Goal: Task Accomplishment & Management: Manage account settings

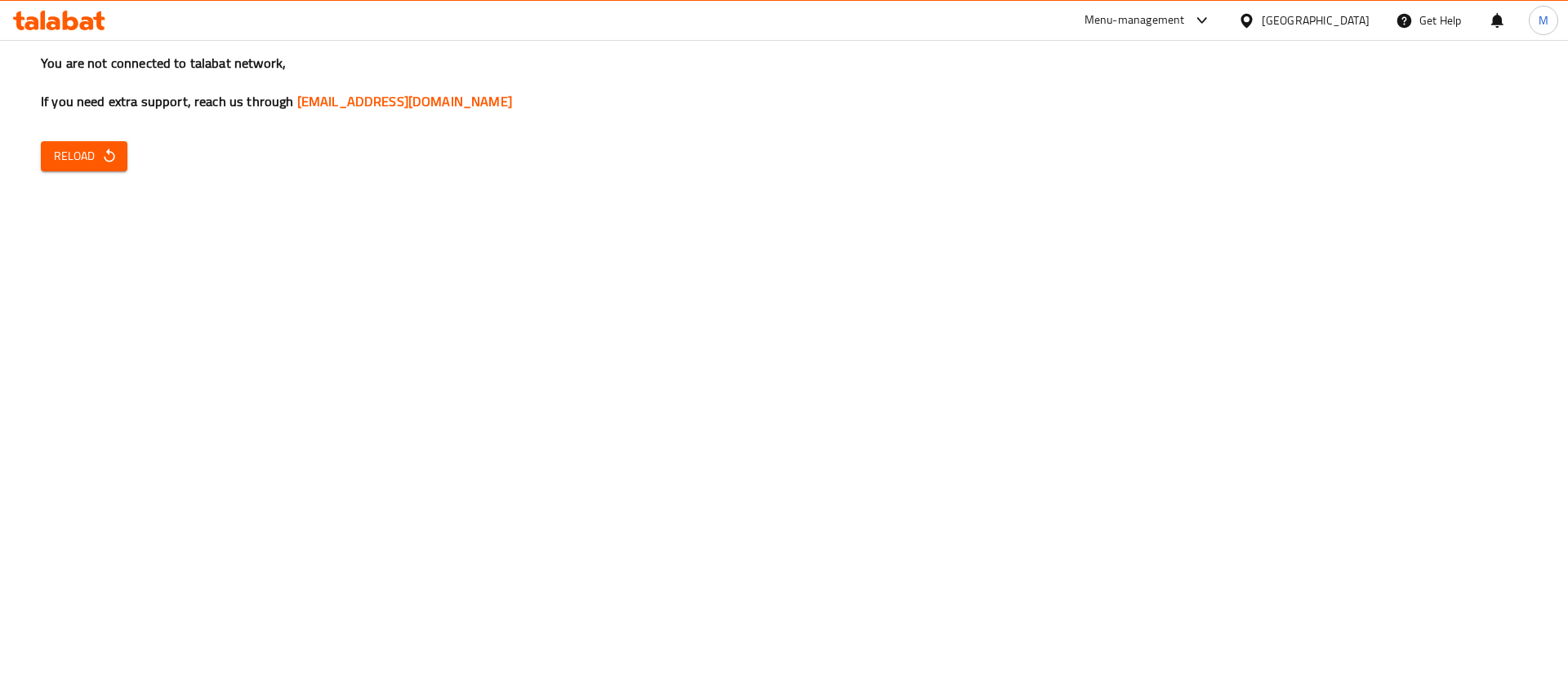
click at [833, 377] on div "You are not connected to talabat network, If you need extra support, reach us t…" at bounding box center [784, 337] width 1568 height 675
click at [108, 151] on icon "button" at bounding box center [109, 156] width 11 height 14
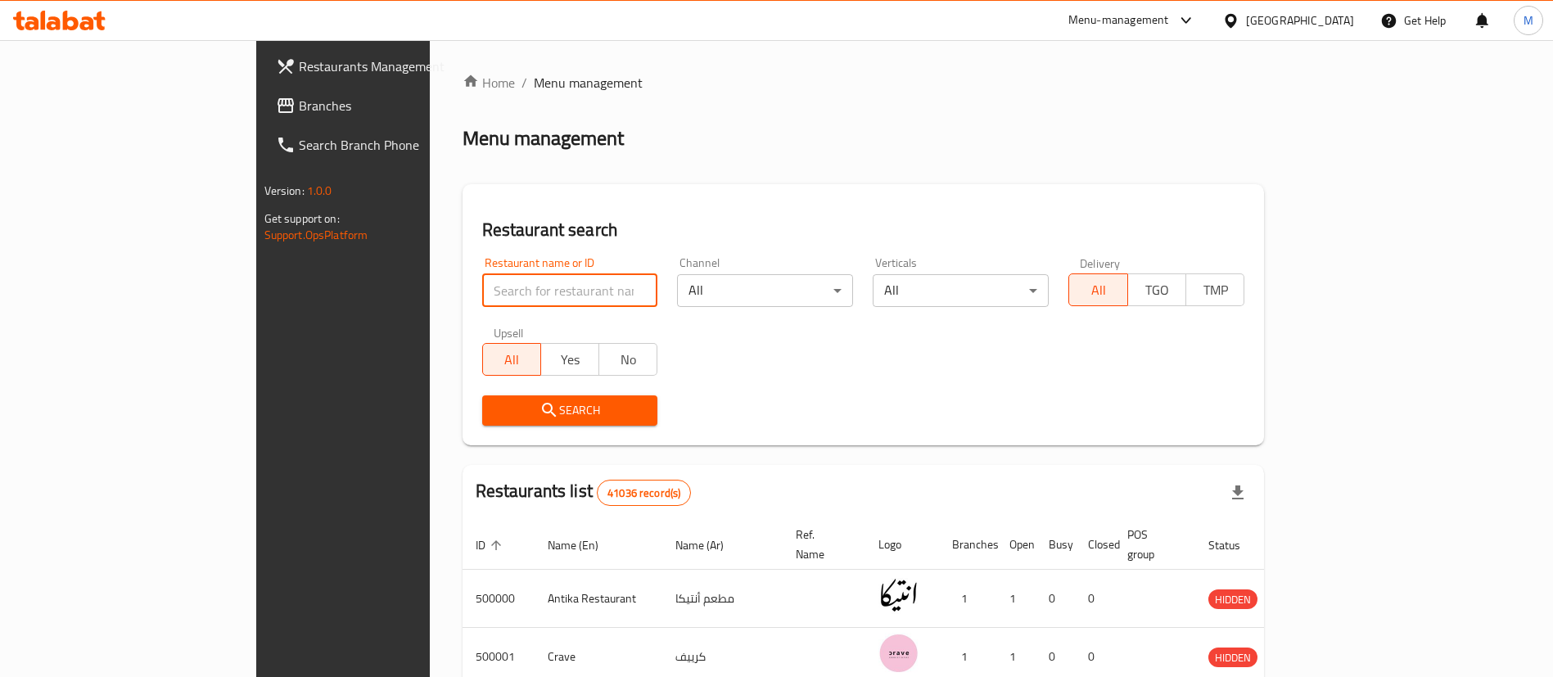
click at [513, 287] on input "search" at bounding box center [570, 290] width 176 height 33
type input "[US_STATE]"
click button "Search" at bounding box center [570, 410] width 176 height 30
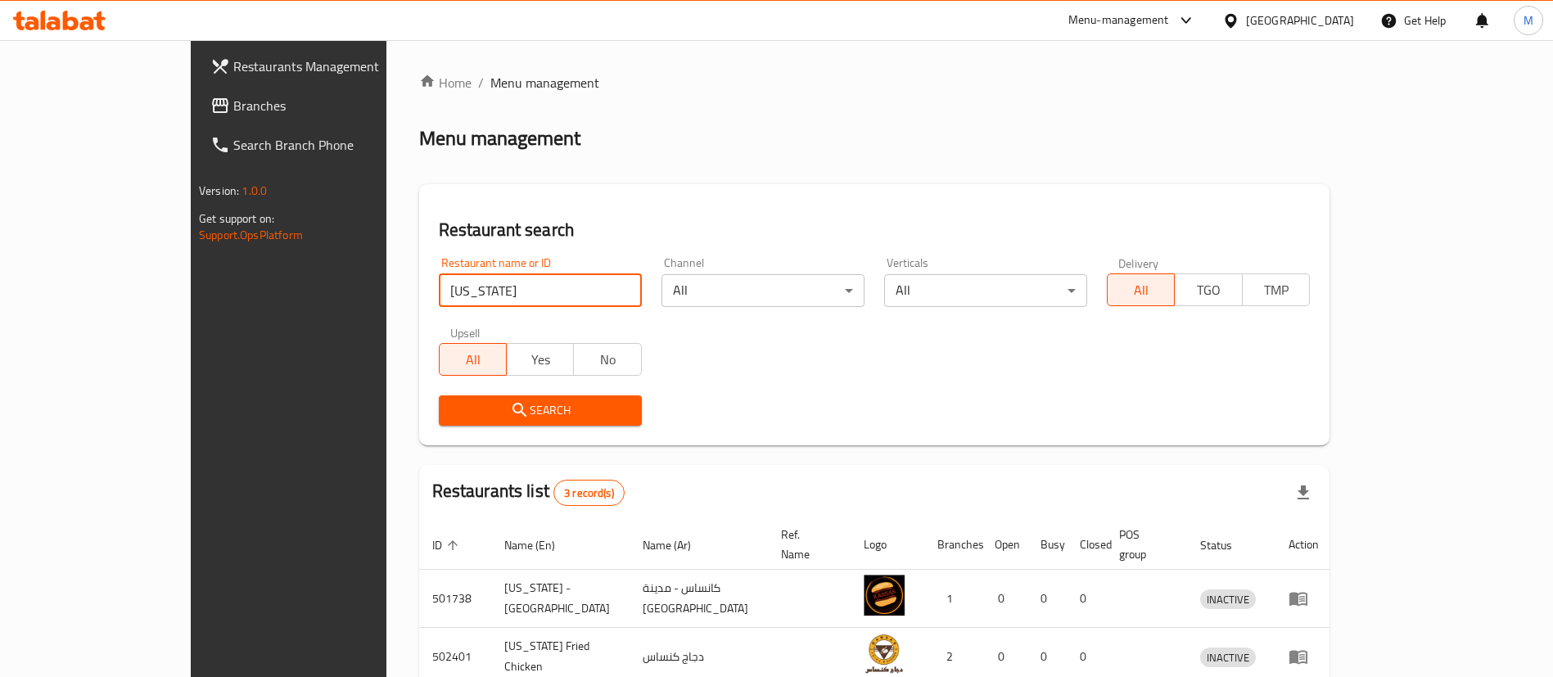
scroll to position [138, 0]
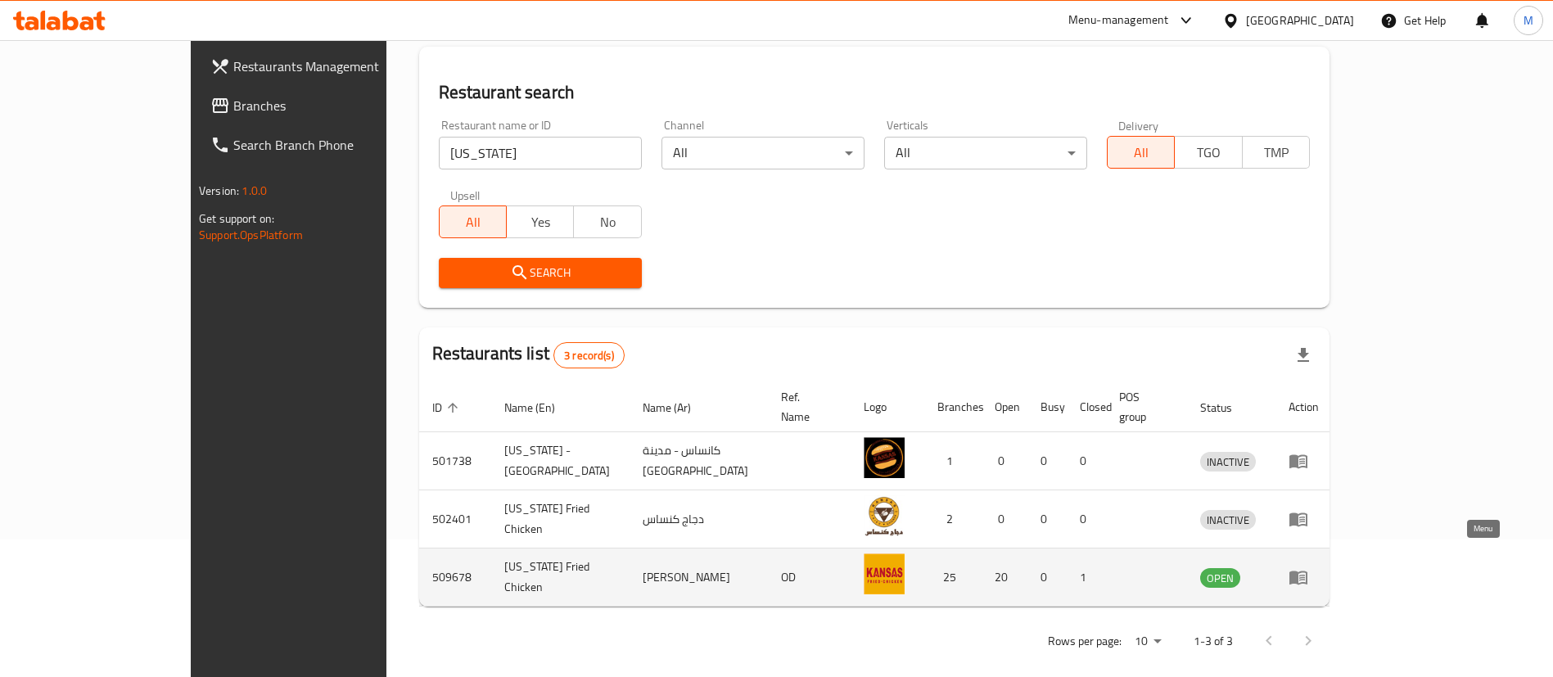
click at [1308, 567] on icon "enhanced table" at bounding box center [1299, 577] width 20 height 20
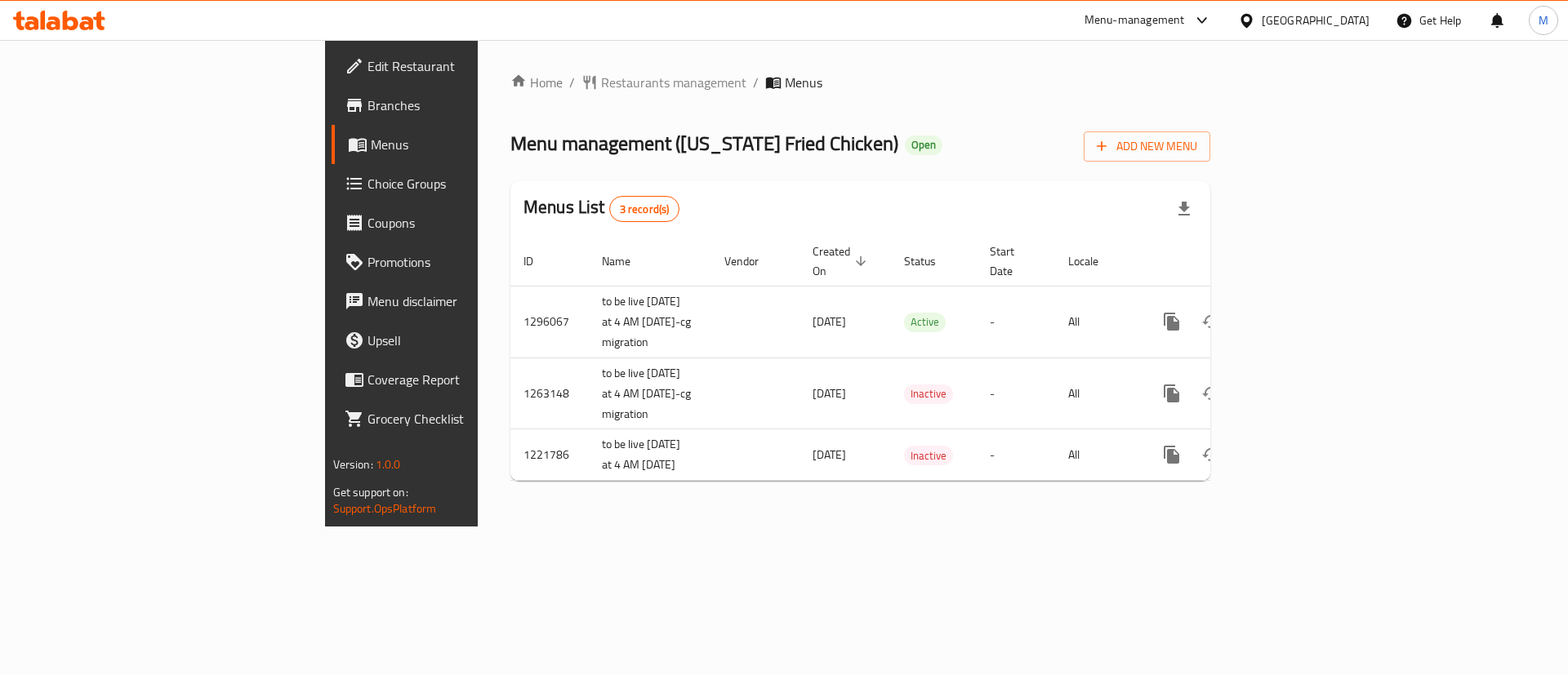
click at [1243, 526] on div "Home / Restaurants management / Menus Menu management ( Kansas Fried Chicken ) …" at bounding box center [860, 283] width 765 height 487
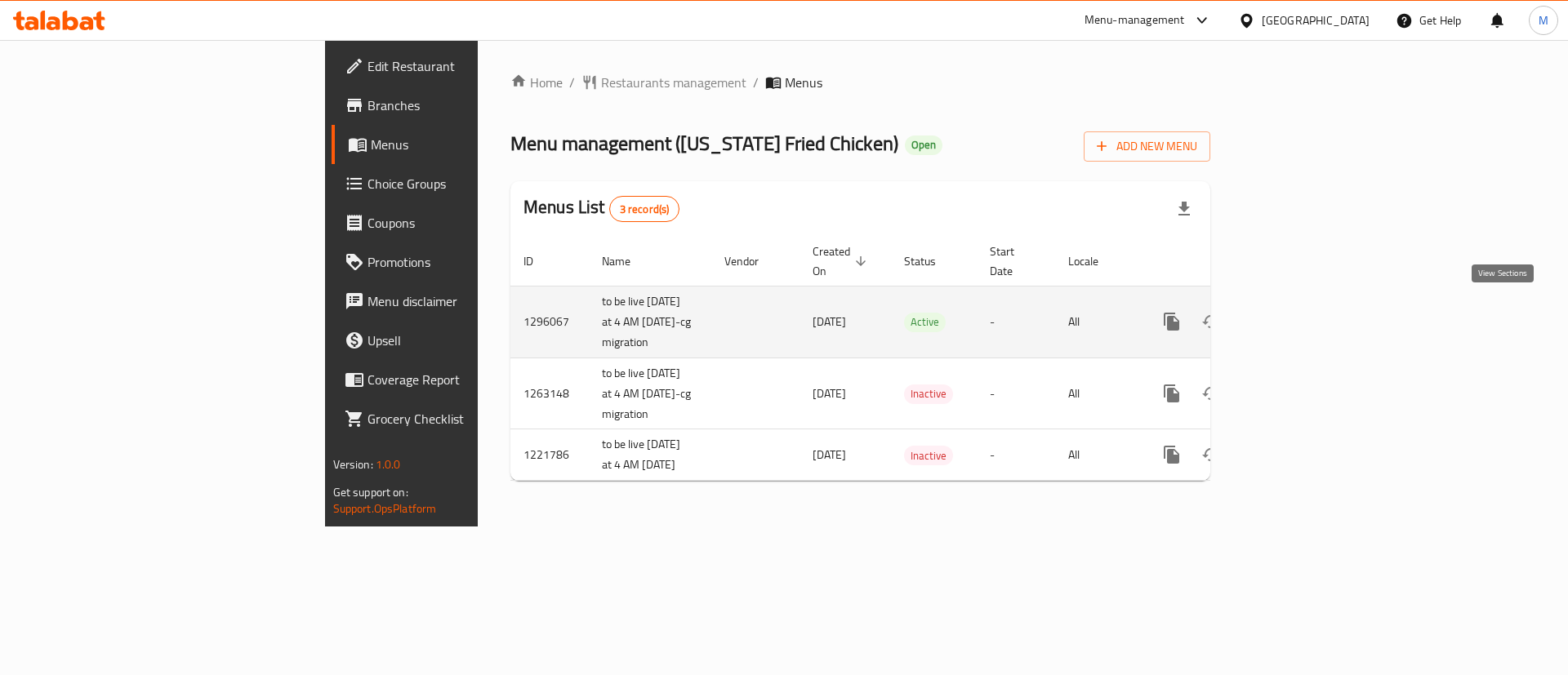
click at [1309, 320] on link "enhanced table" at bounding box center [1289, 321] width 39 height 39
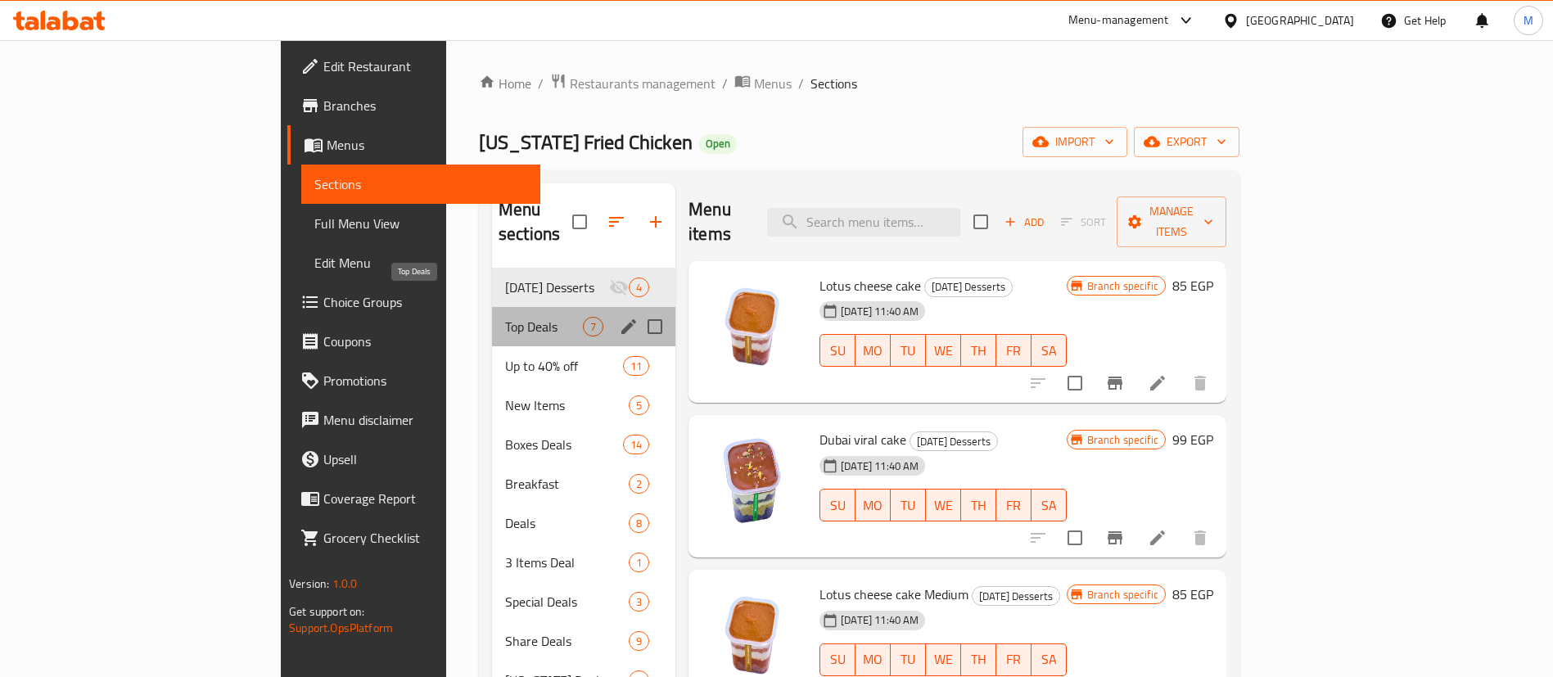
click at [505, 317] on span "Top Deals" at bounding box center [544, 327] width 78 height 20
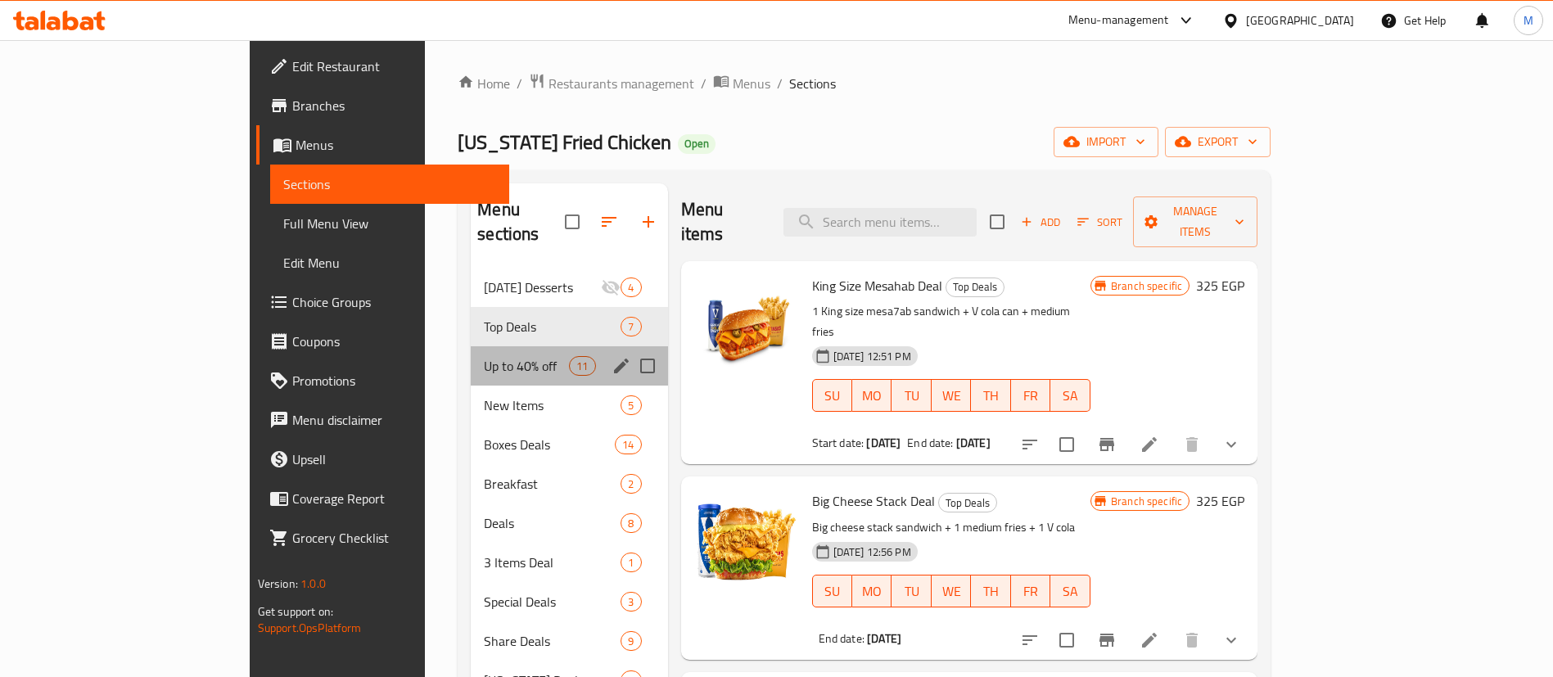
click at [471, 353] on div "Up to 40% off 11" at bounding box center [569, 365] width 197 height 39
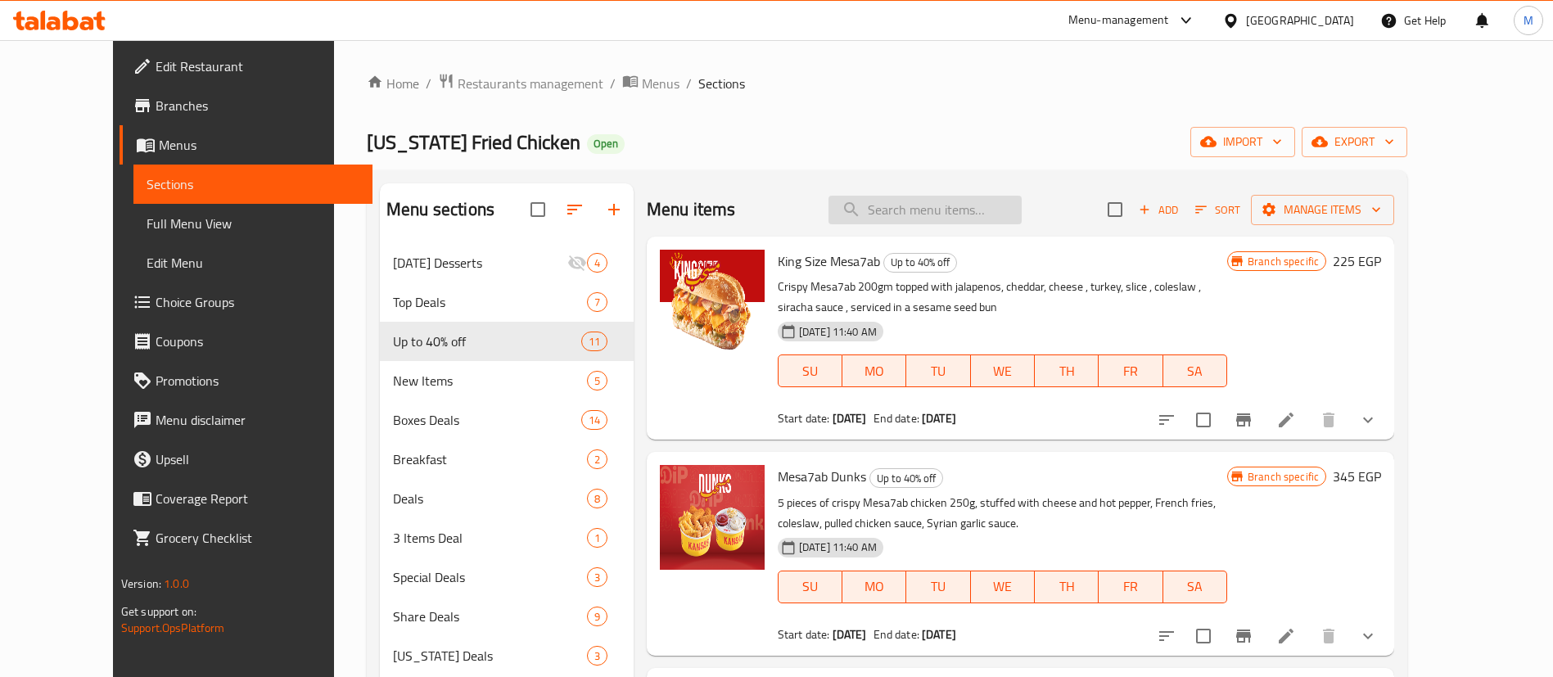
click at [945, 213] on input "search" at bounding box center [925, 210] width 193 height 29
type input "m"
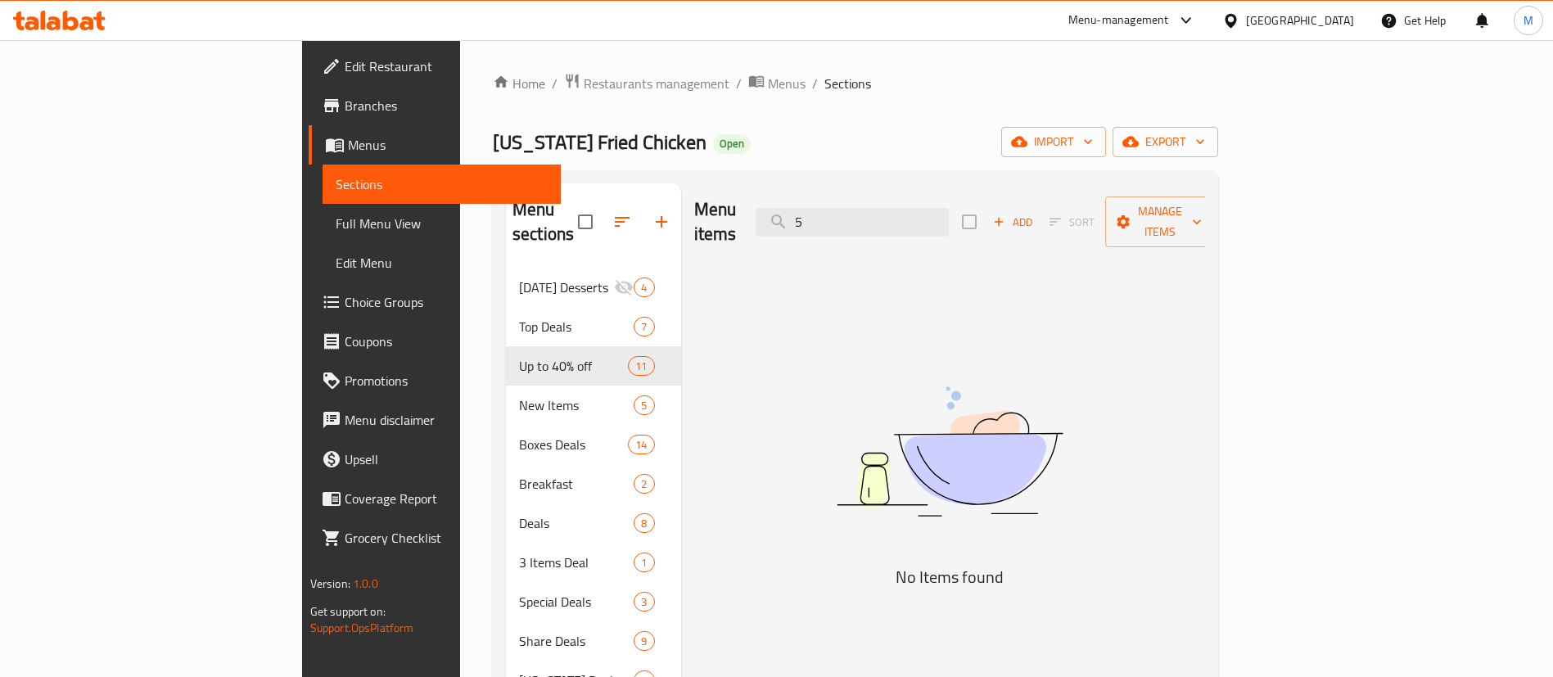
type input "5"
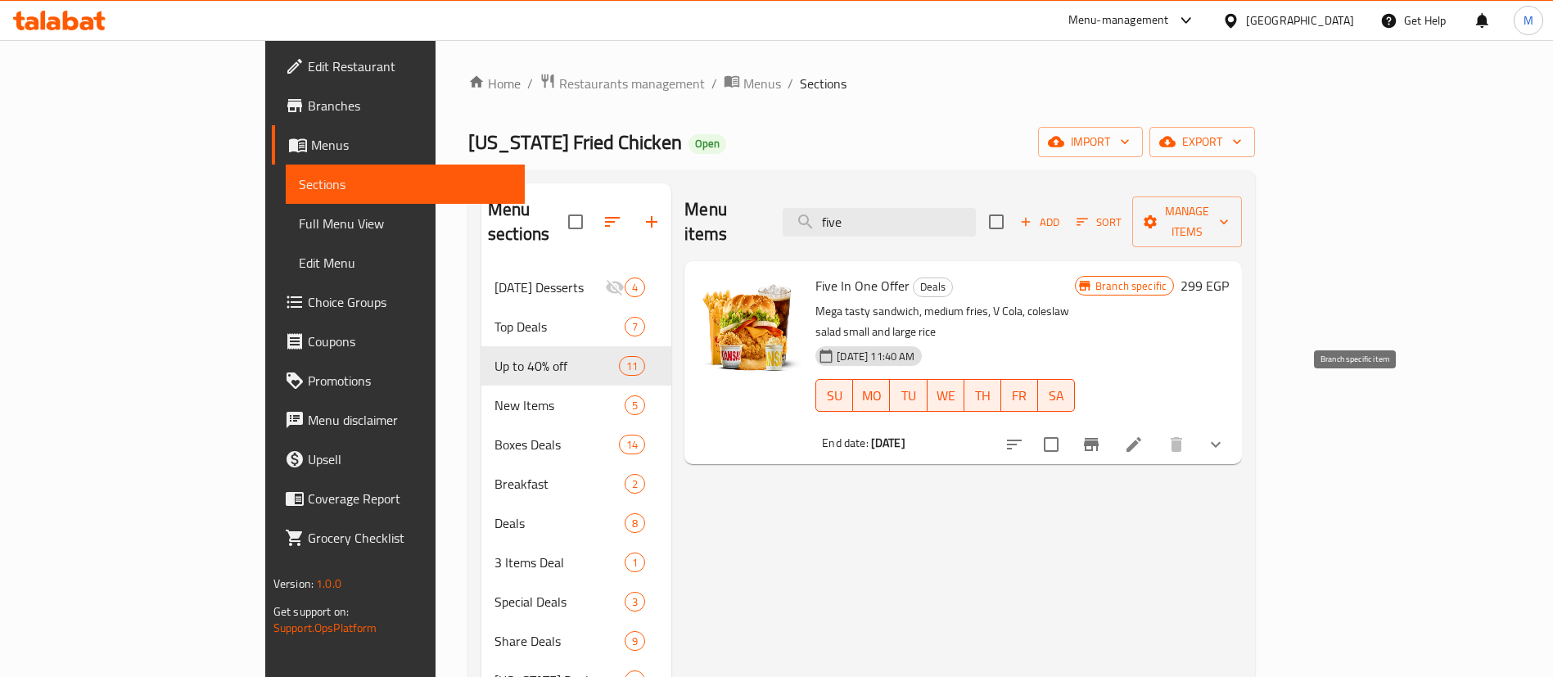
type input "five"
click at [1101, 435] on icon "Branch-specific-item" at bounding box center [1092, 445] width 20 height 20
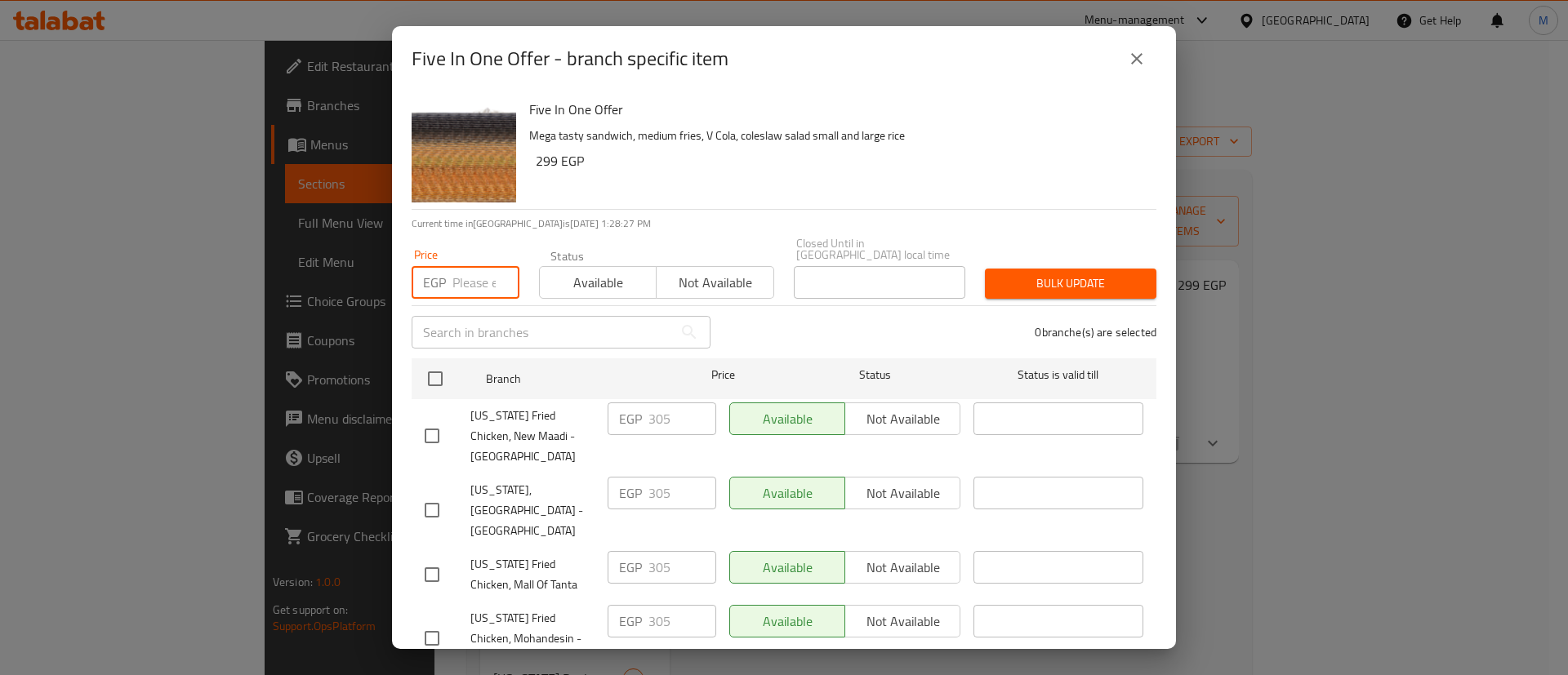
click at [476, 269] on input "number" at bounding box center [486, 282] width 67 height 33
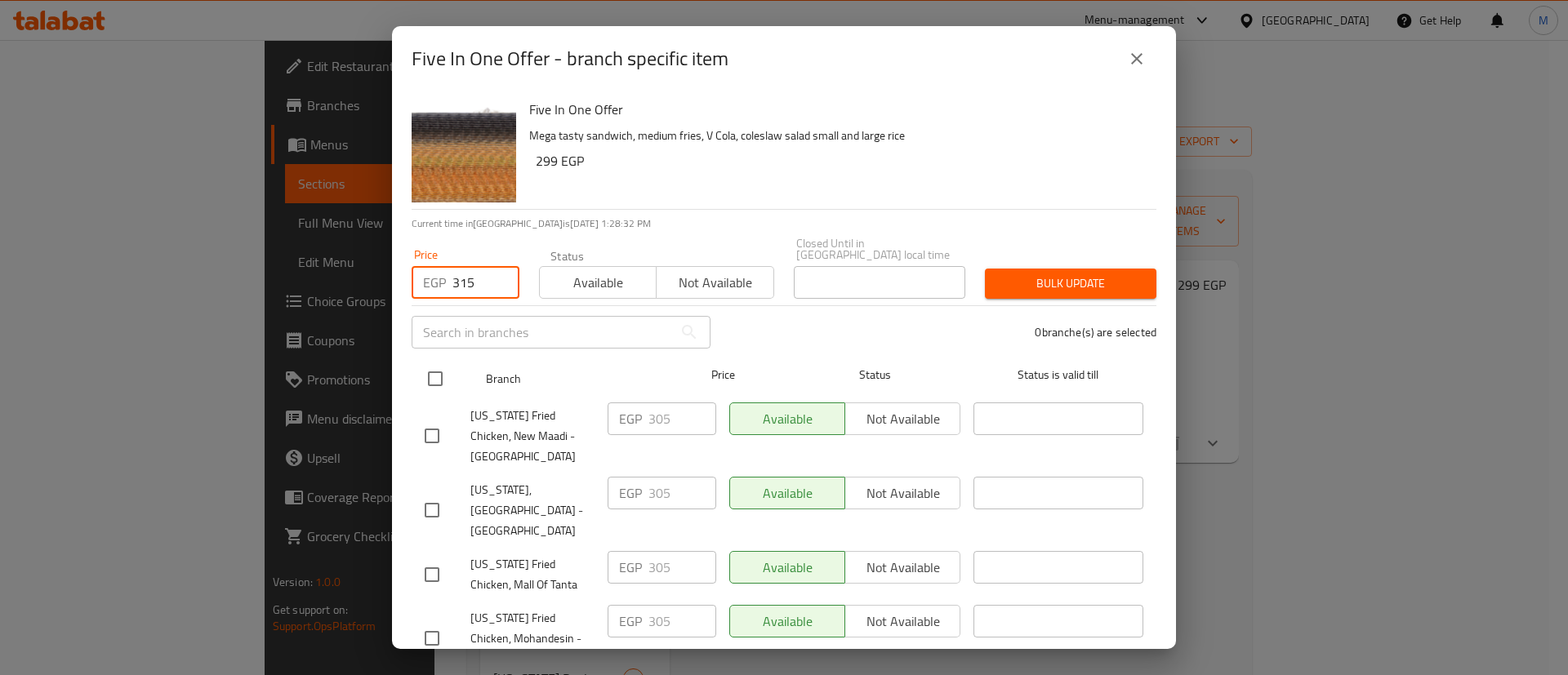
type input "315"
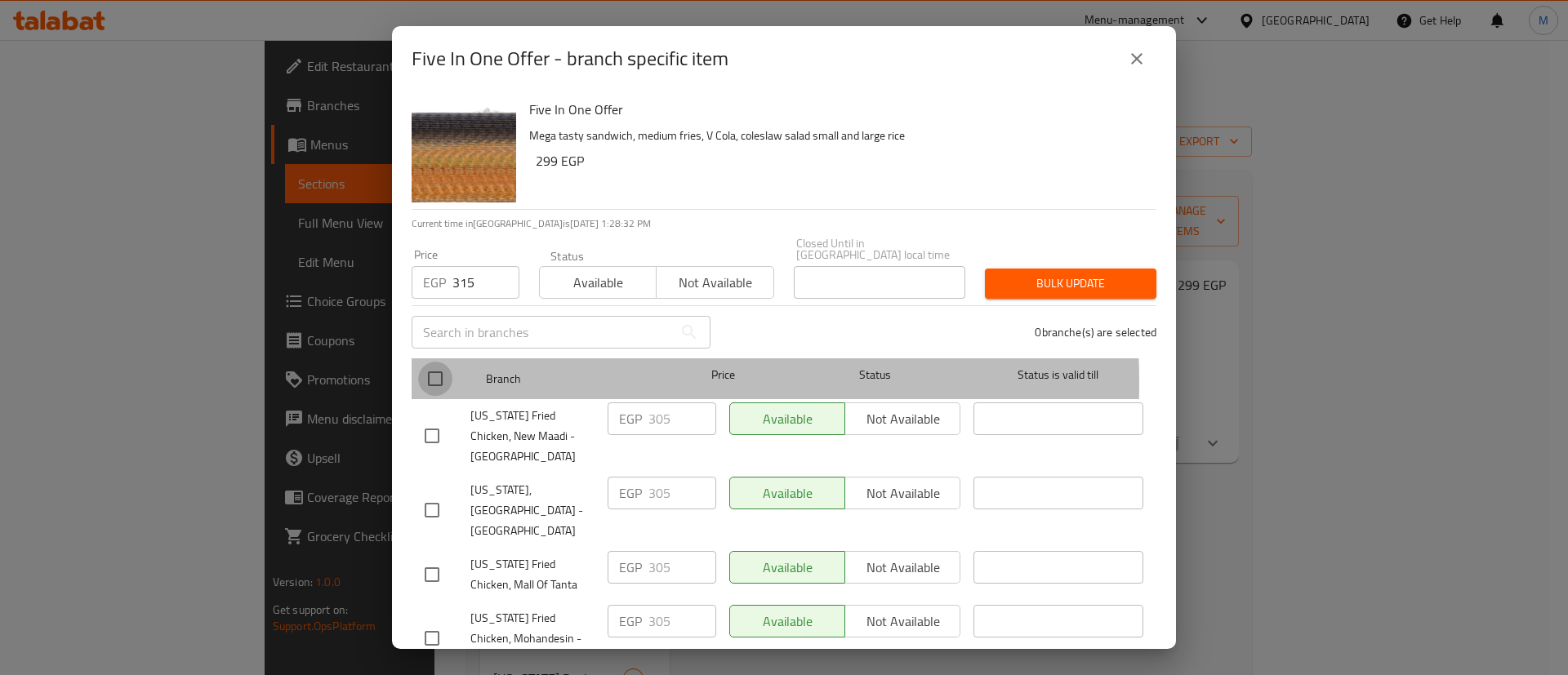
click at [444, 372] on input "checkbox" at bounding box center [435, 379] width 34 height 34
checkbox input "true"
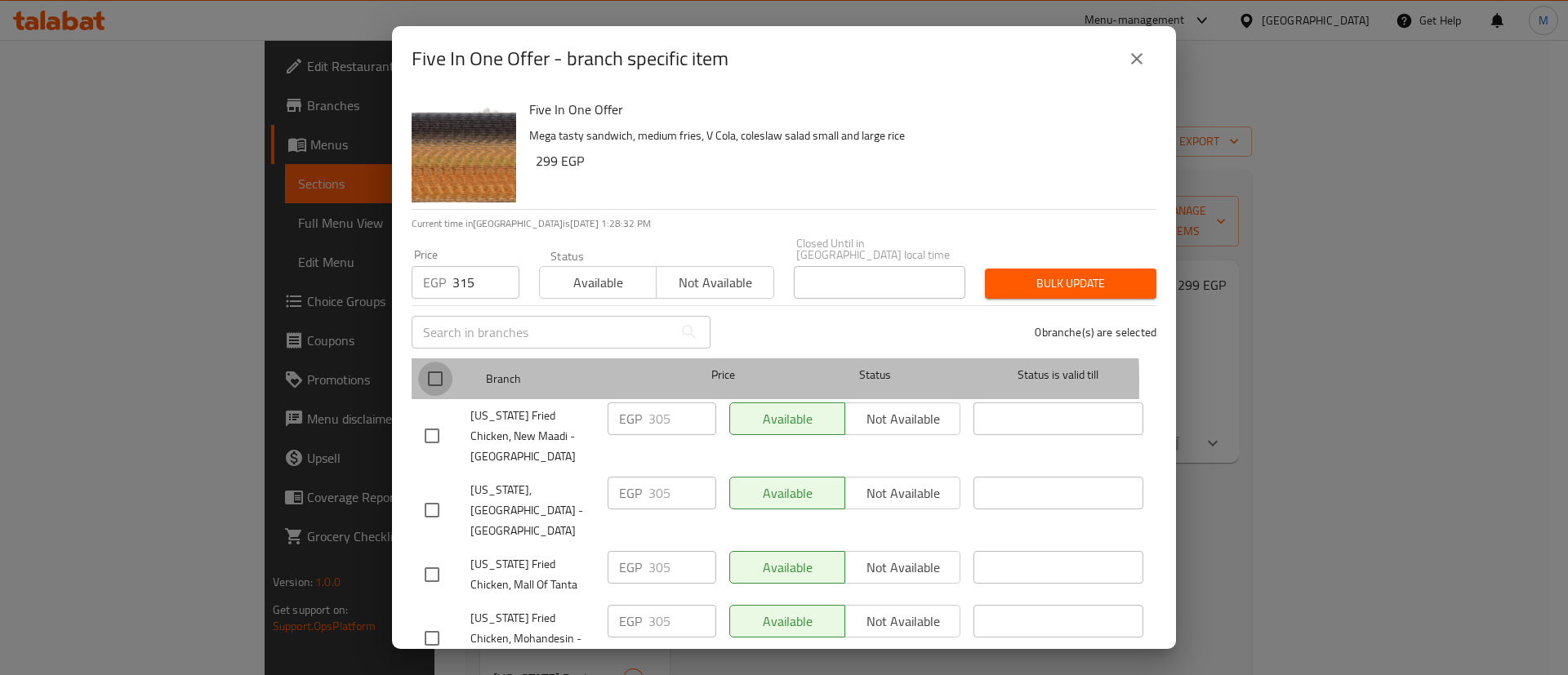
checkbox input "true"
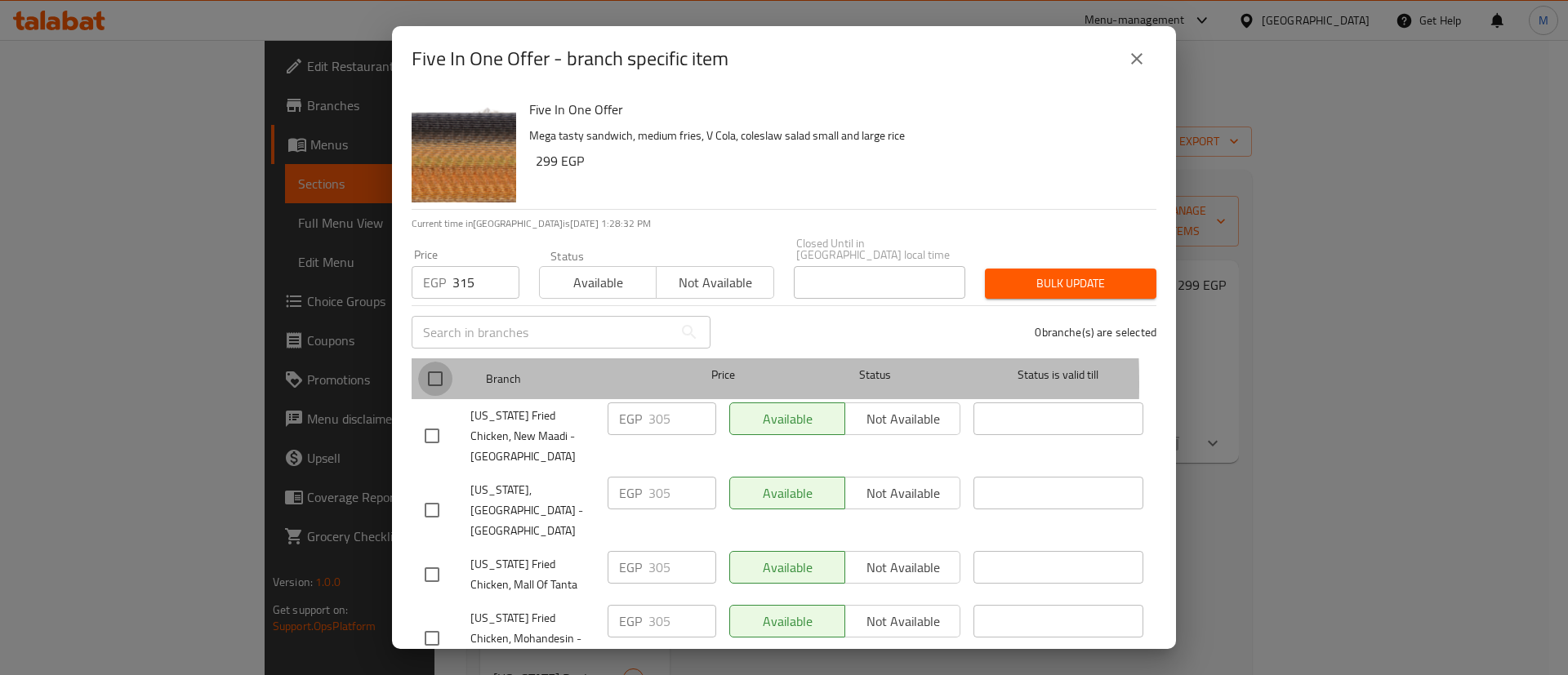
checkbox input "true"
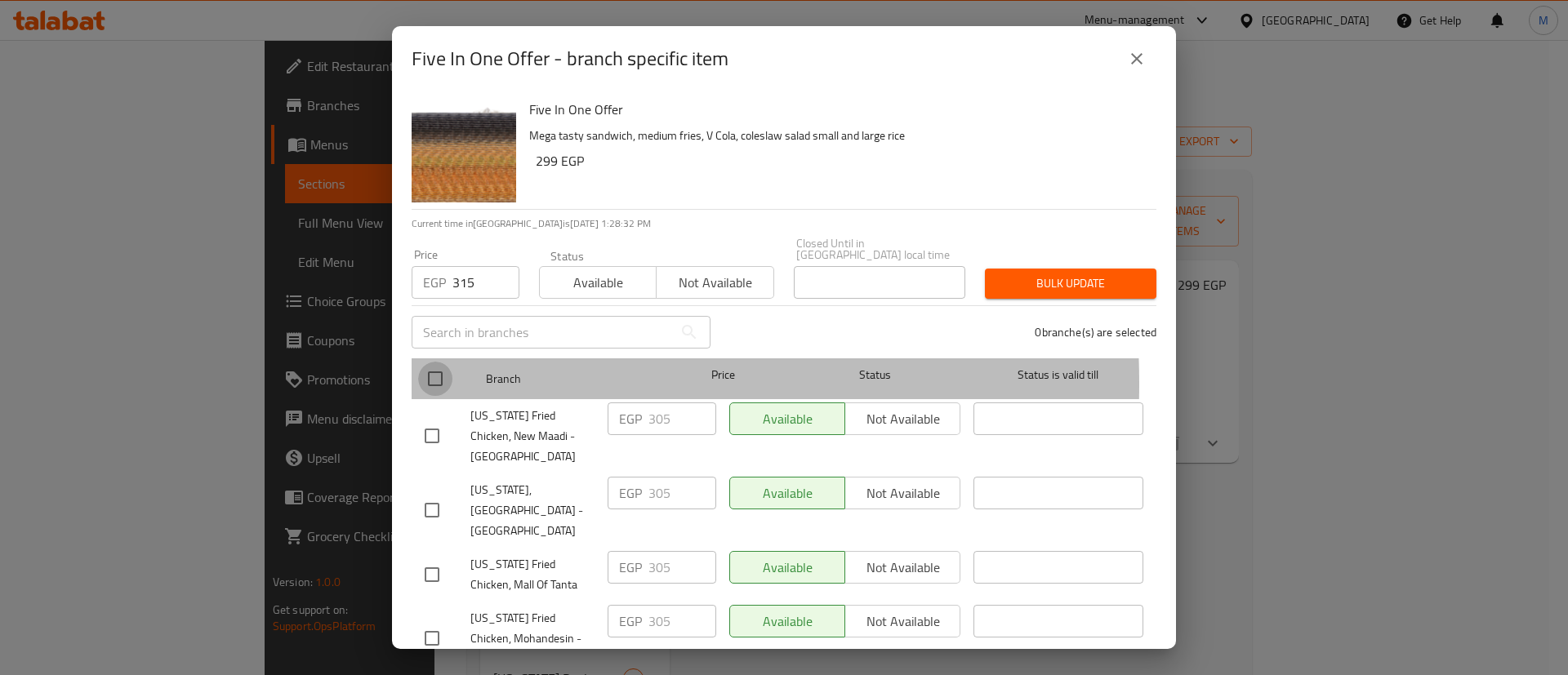
checkbox input "true"
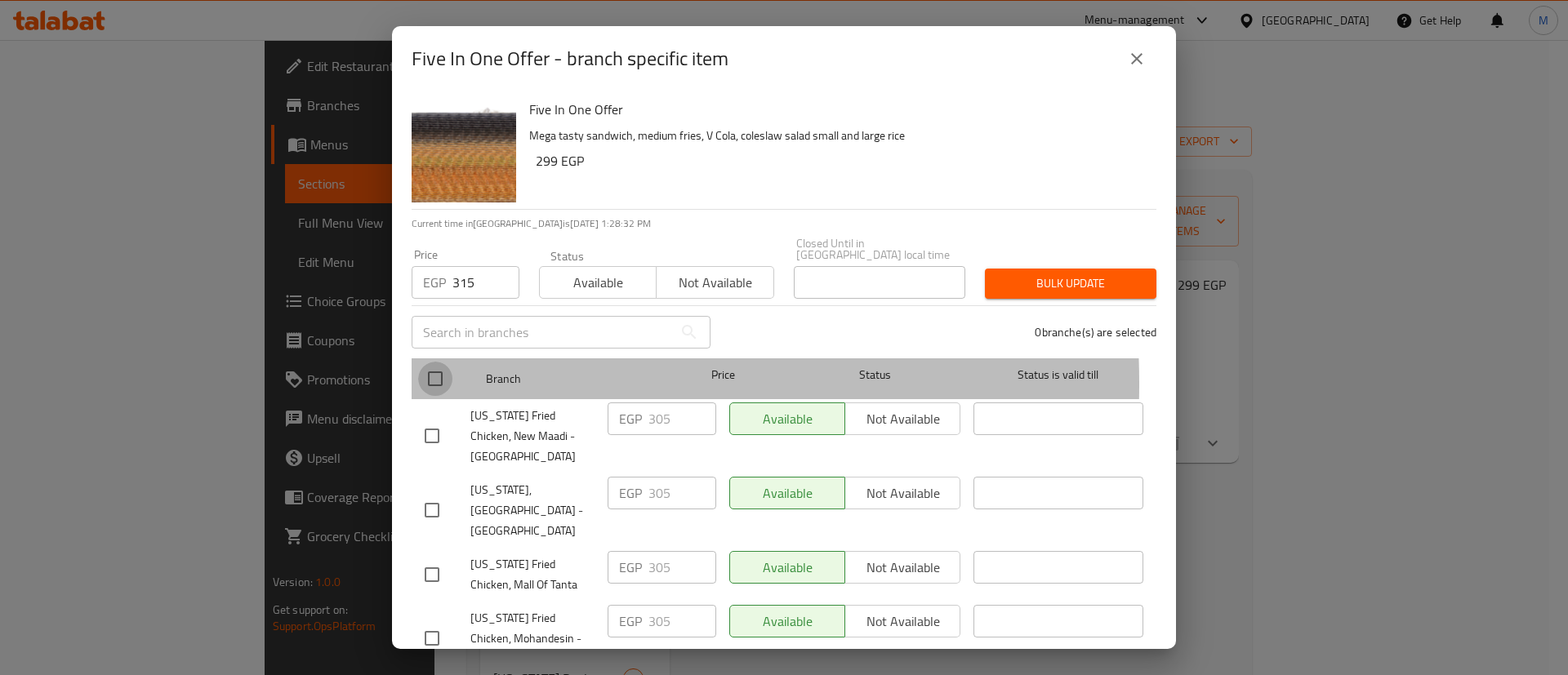
checkbox input "true"
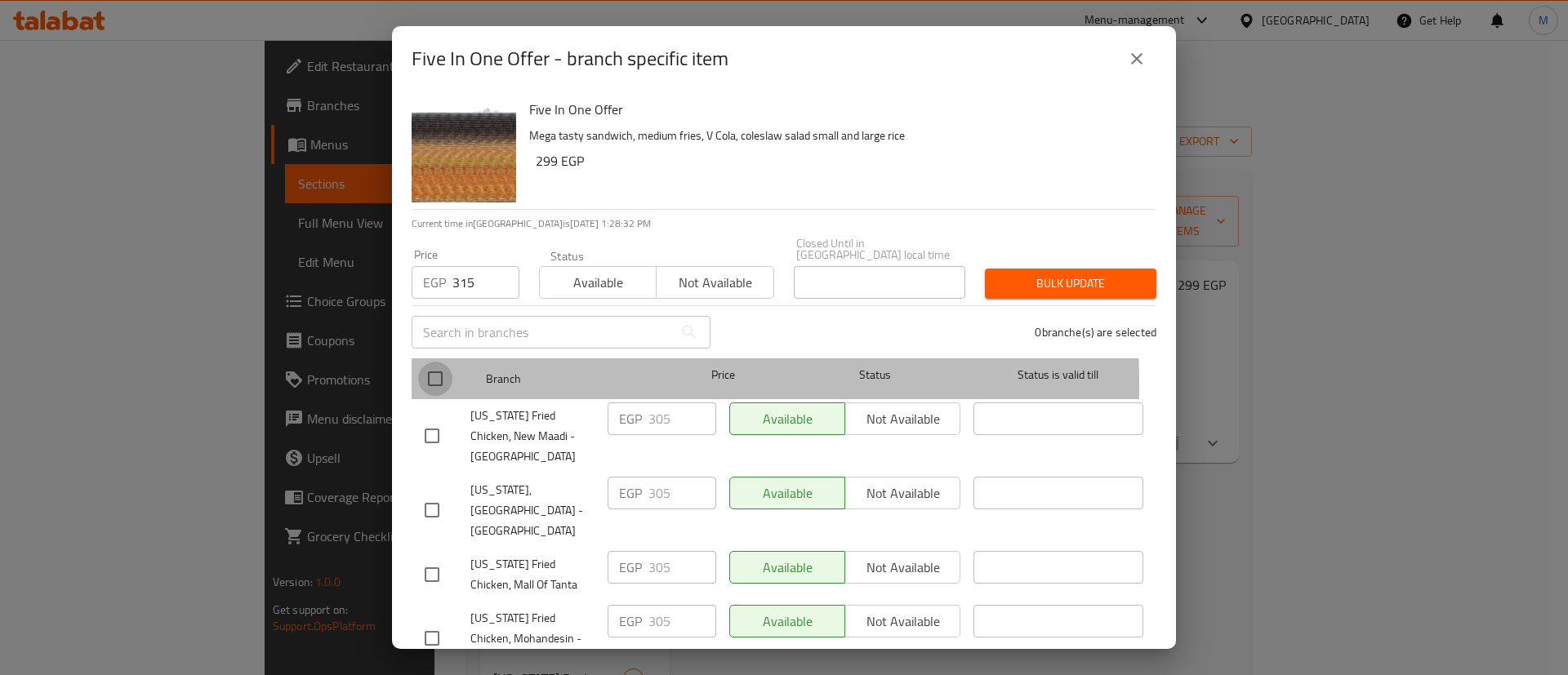
checkbox input "true"
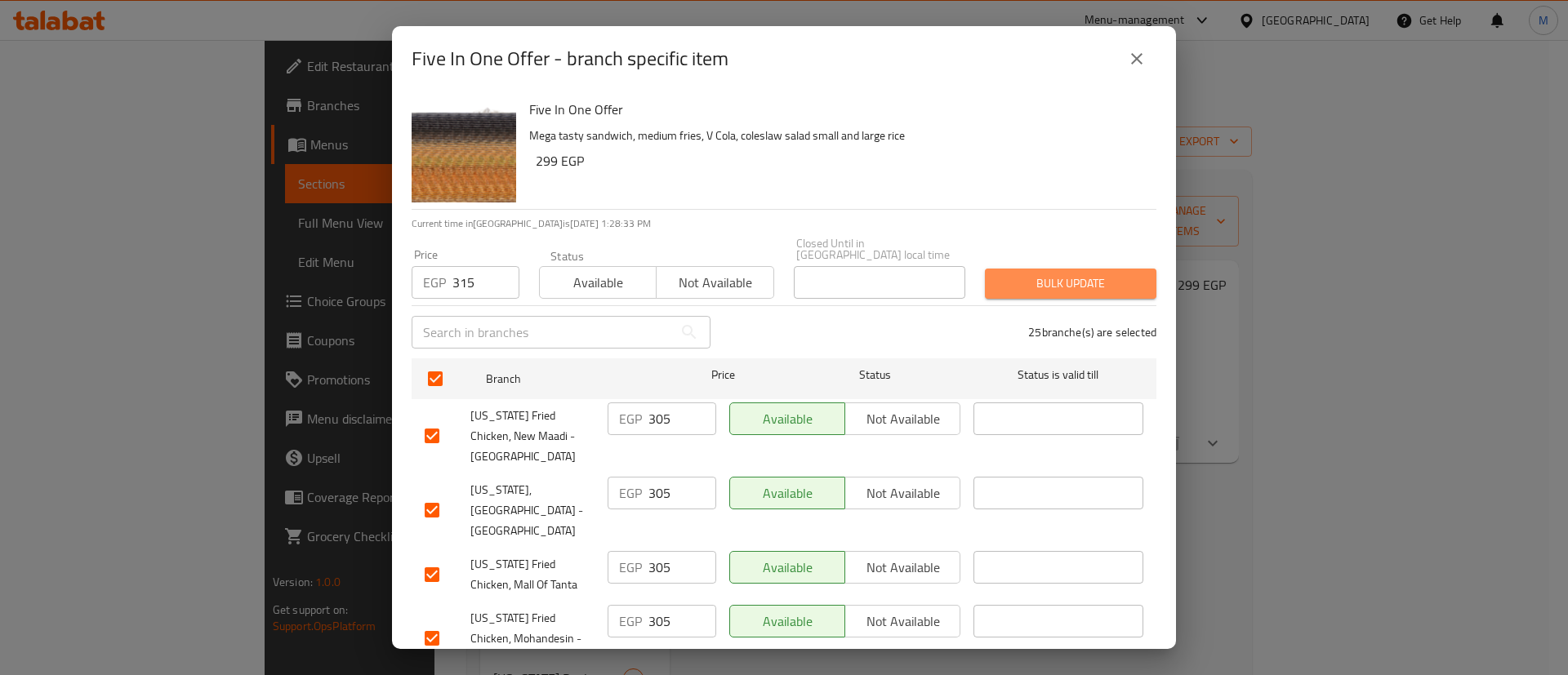
click at [1083, 274] on span "Bulk update" at bounding box center [1071, 283] width 146 height 20
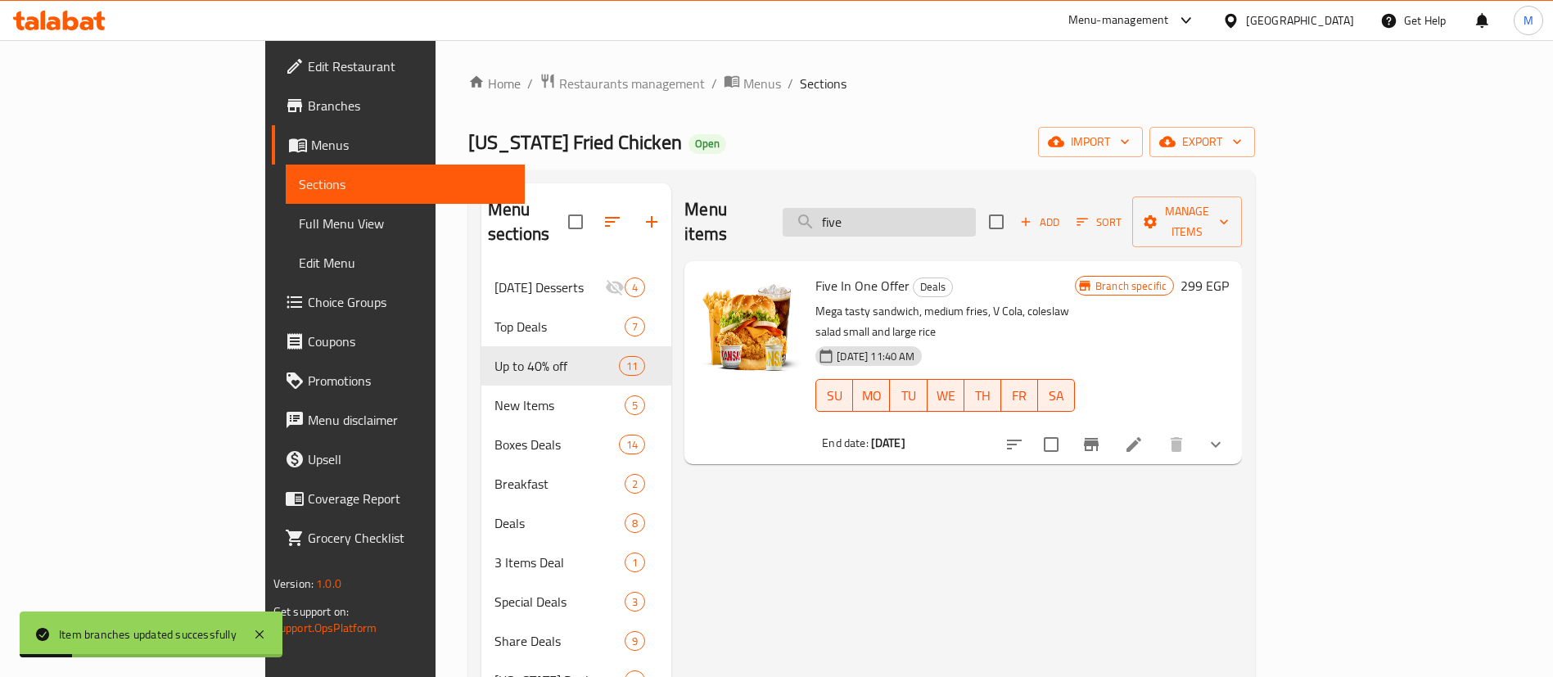
click at [956, 208] on input "five" at bounding box center [879, 222] width 193 height 29
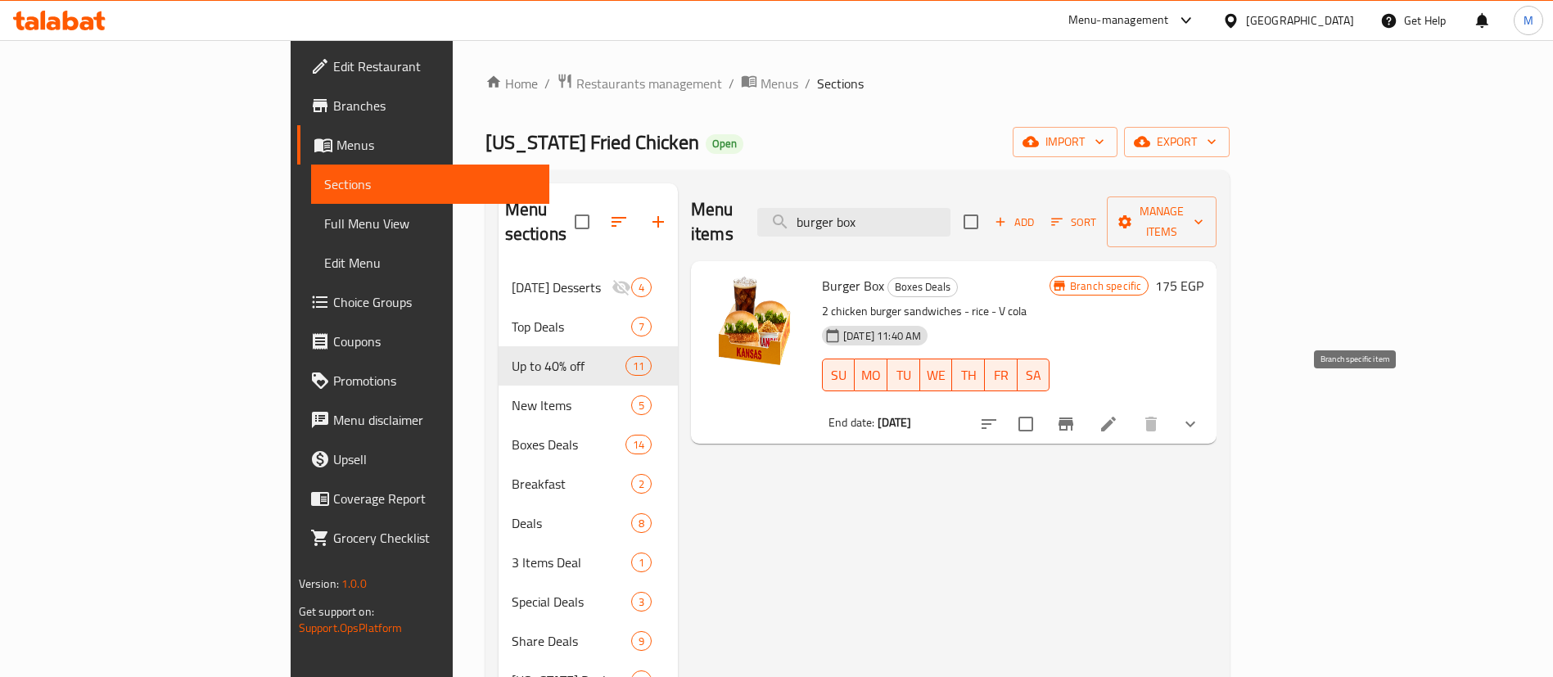
type input "burger box"
click at [1086, 413] on button "Branch-specific-item" at bounding box center [1065, 423] width 39 height 39
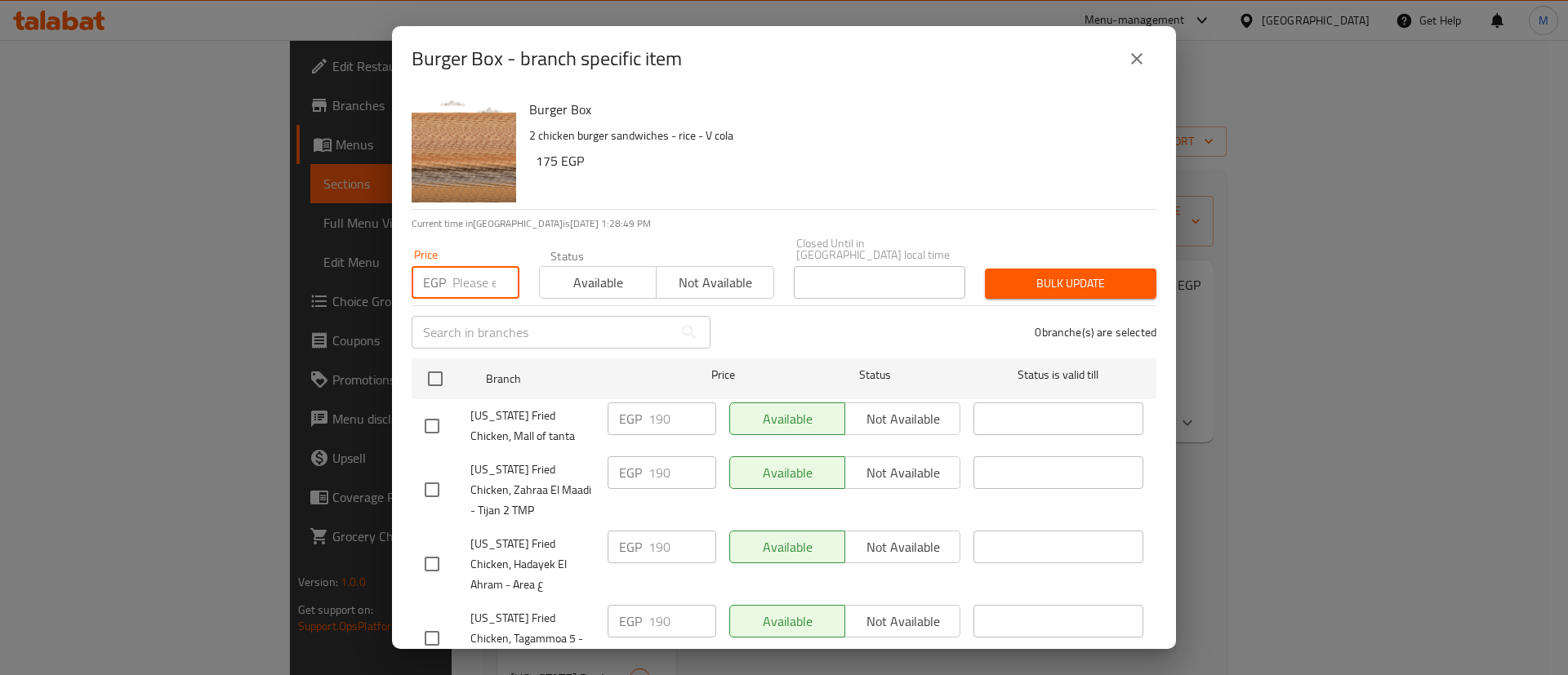
click at [471, 279] on input "number" at bounding box center [486, 282] width 67 height 33
type input "17"
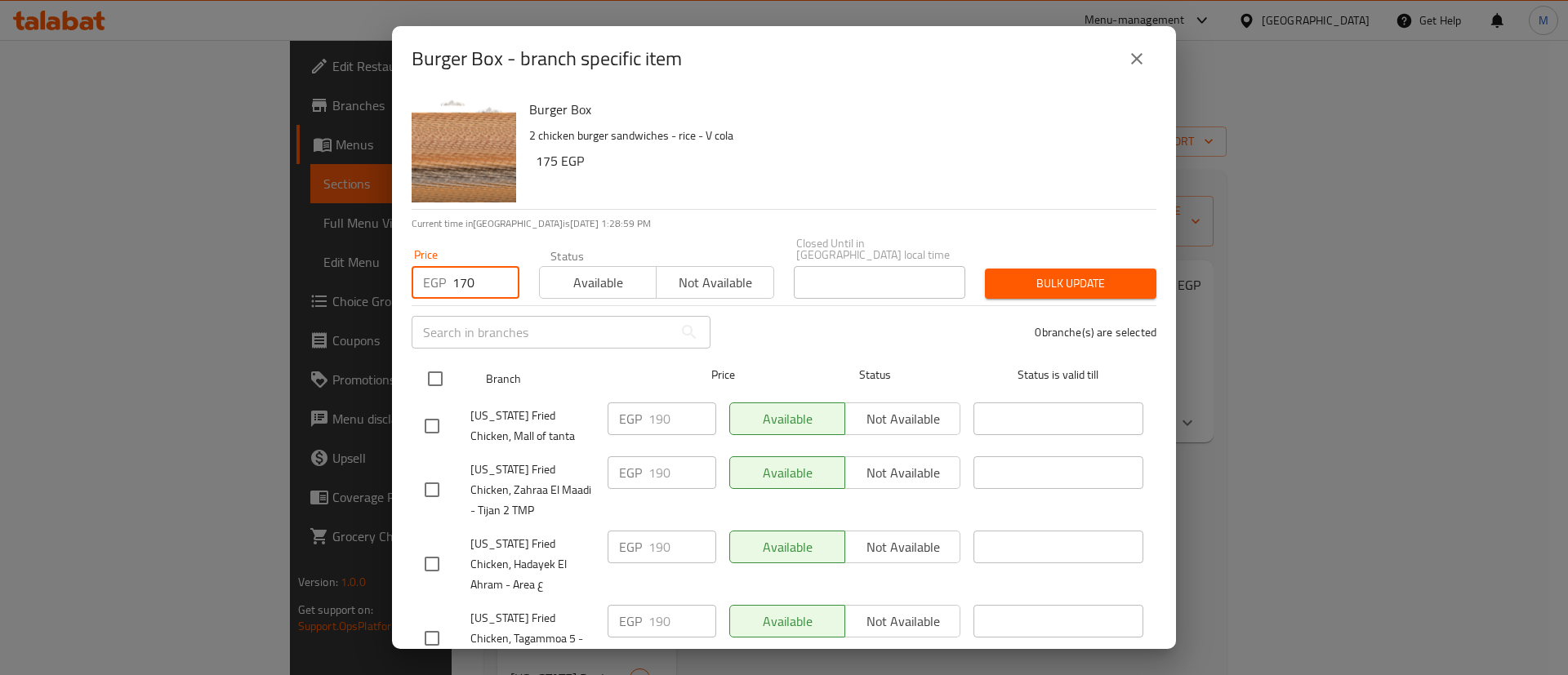
type input "170"
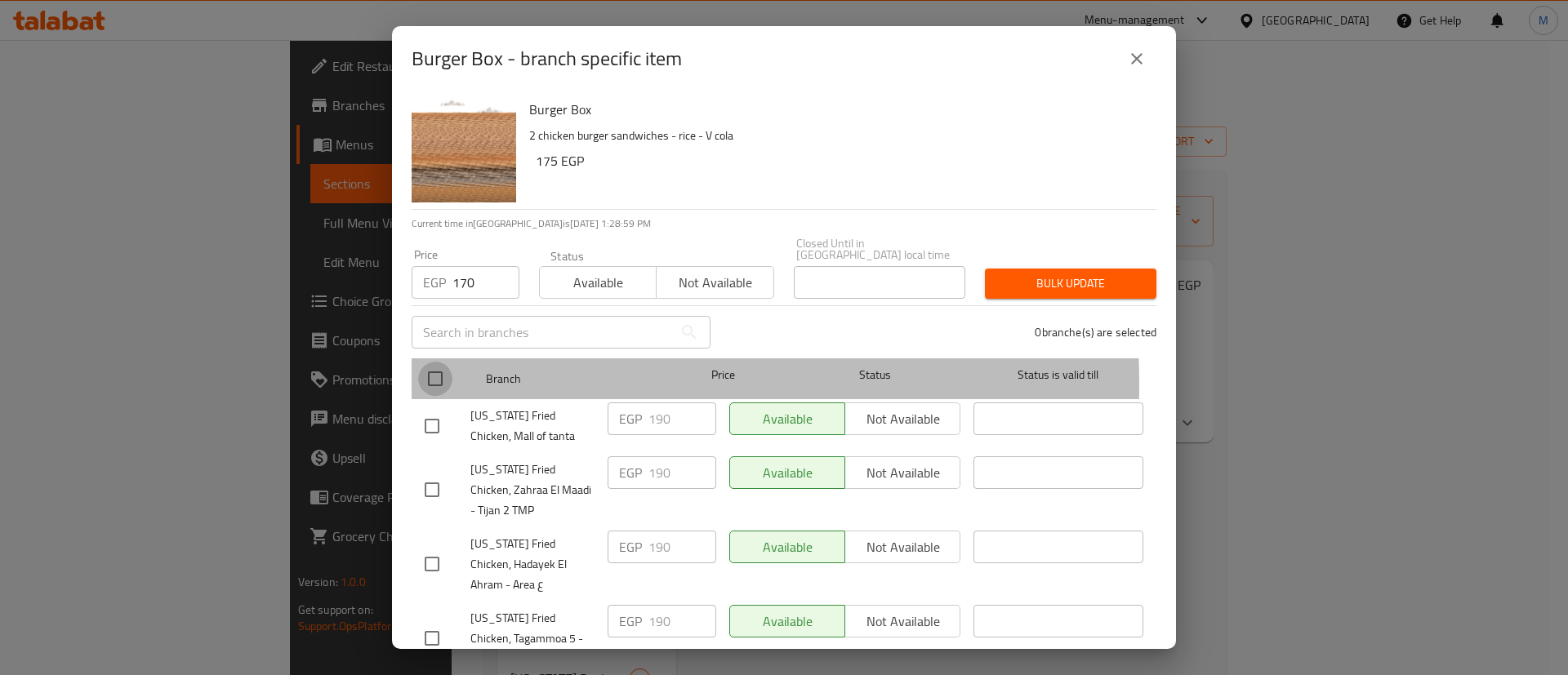
click at [447, 372] on input "checkbox" at bounding box center [435, 379] width 34 height 34
checkbox input "true"
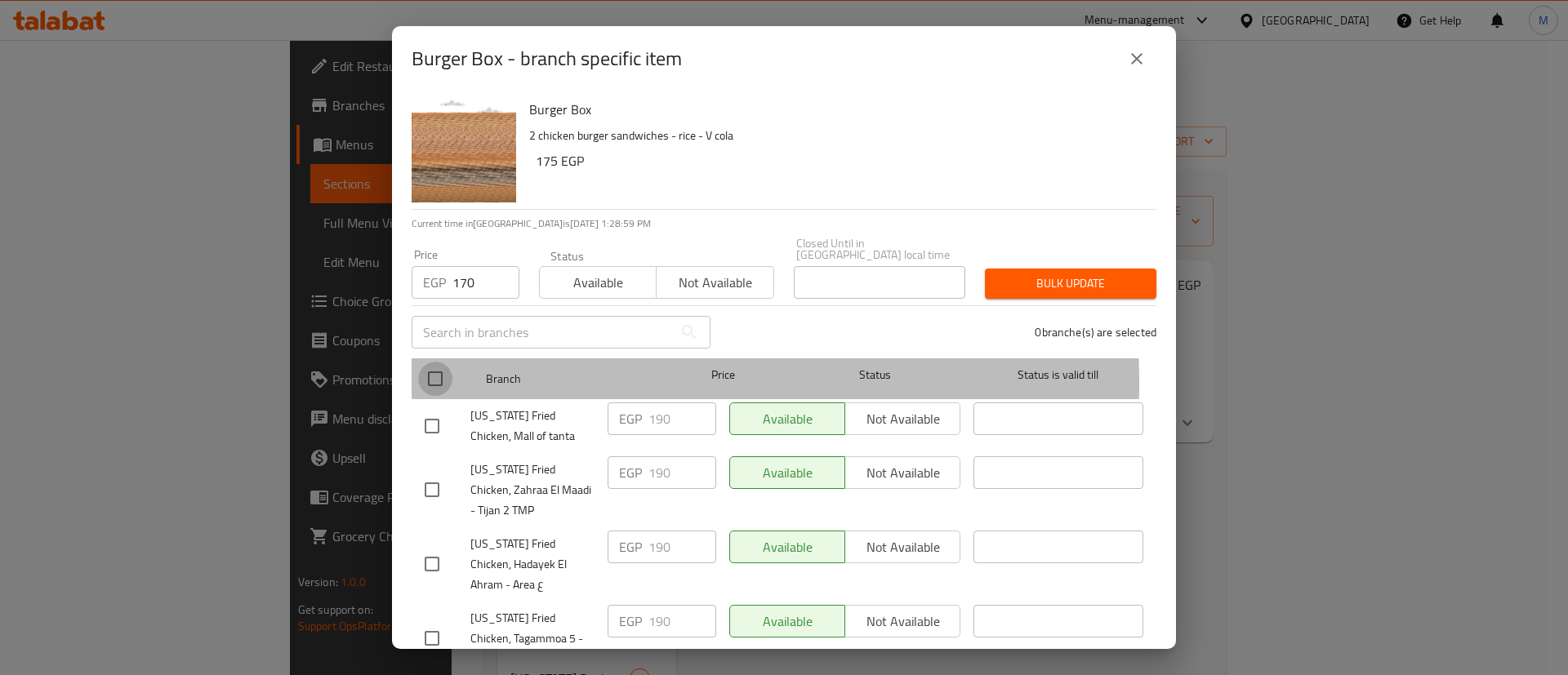
checkbox input "true"
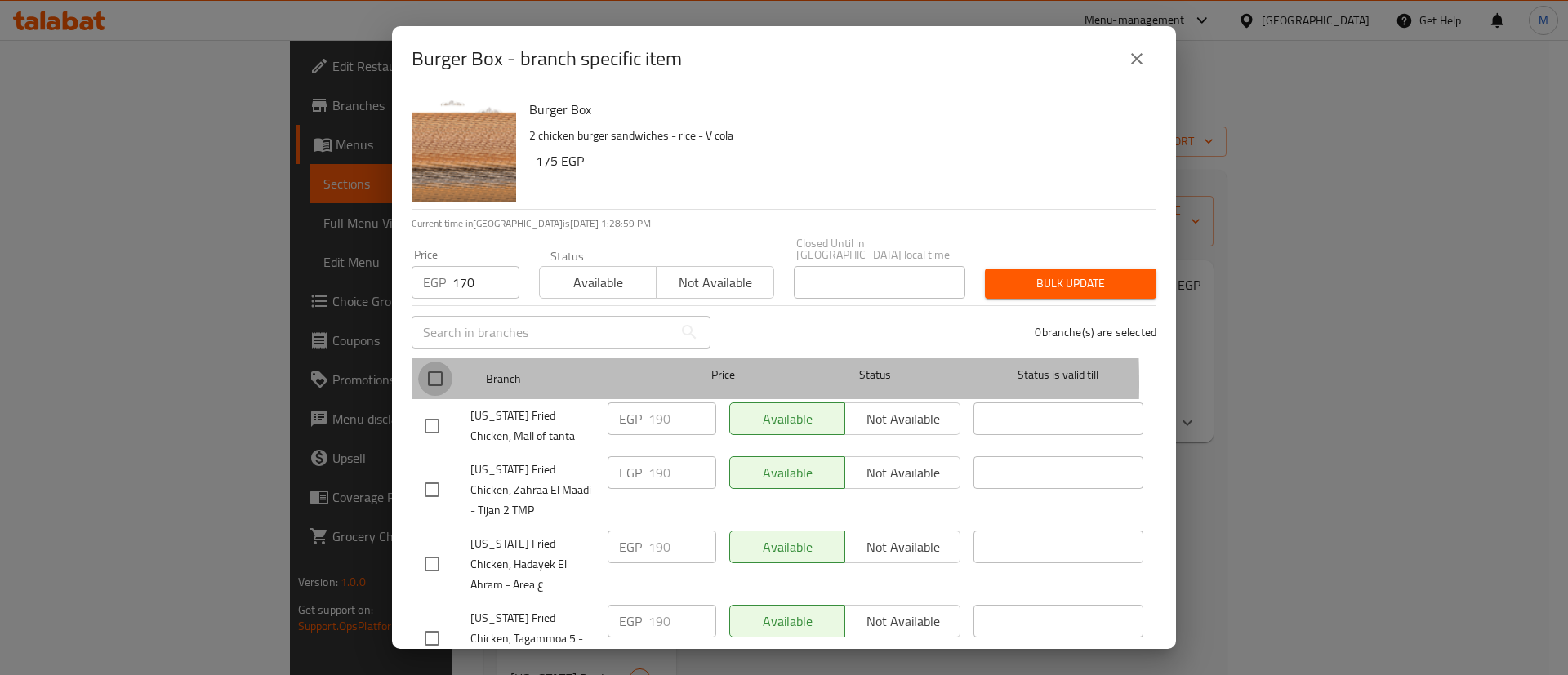
checkbox input "true"
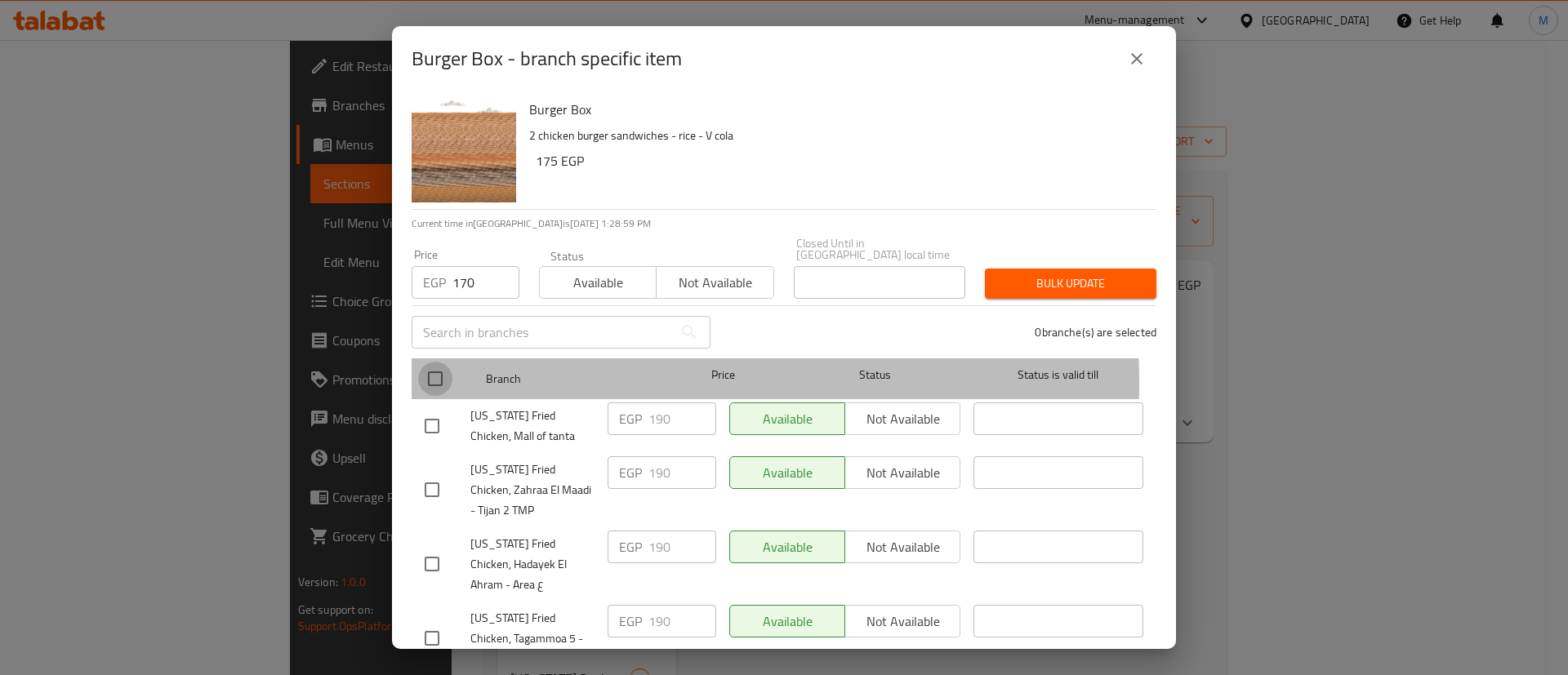
checkbox input "true"
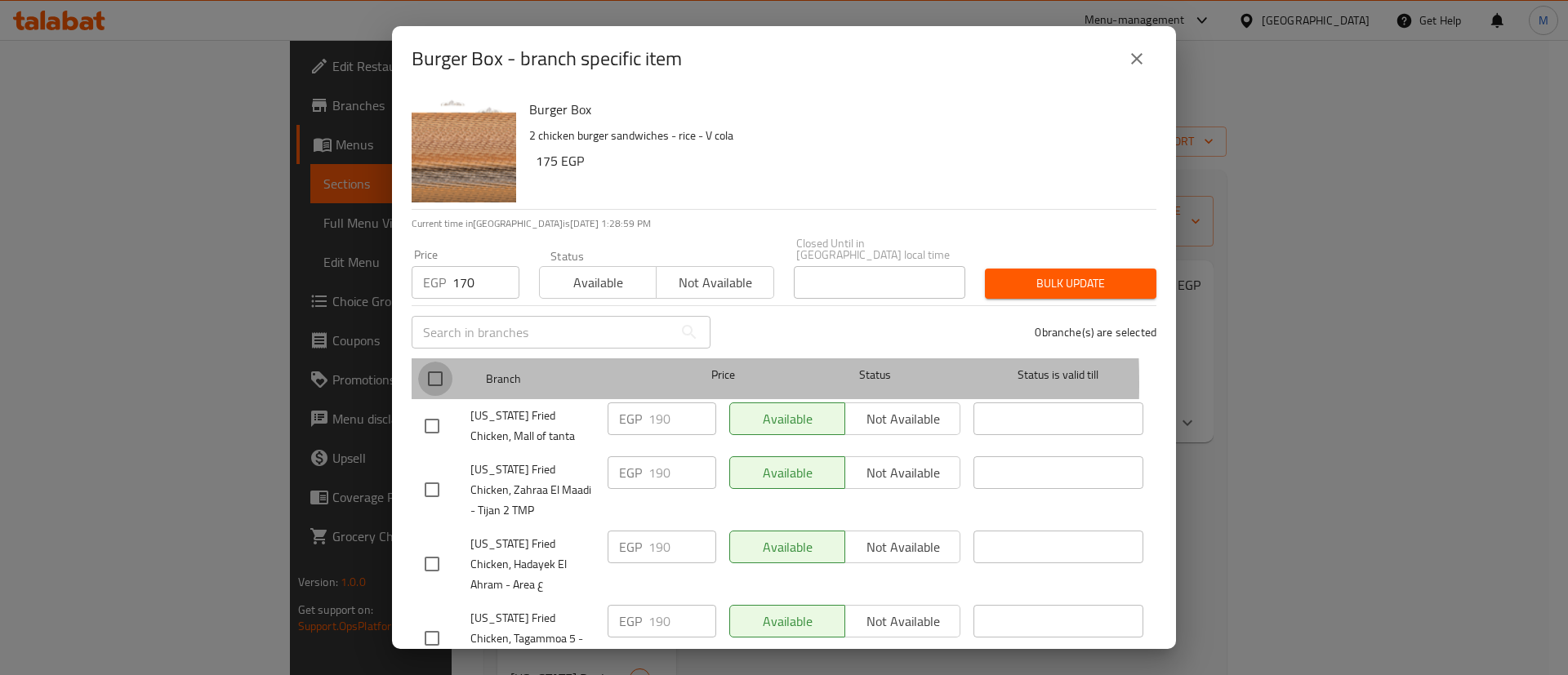
checkbox input "true"
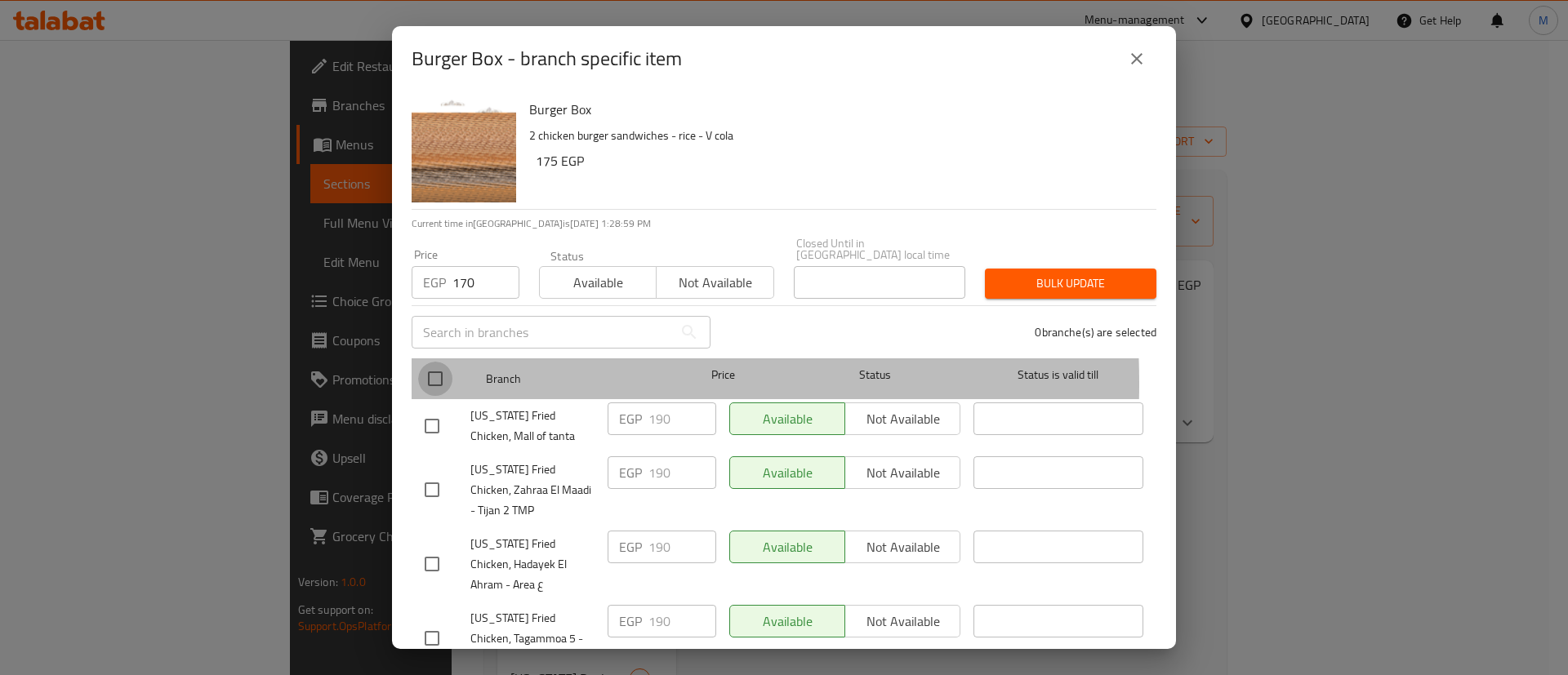
checkbox input "true"
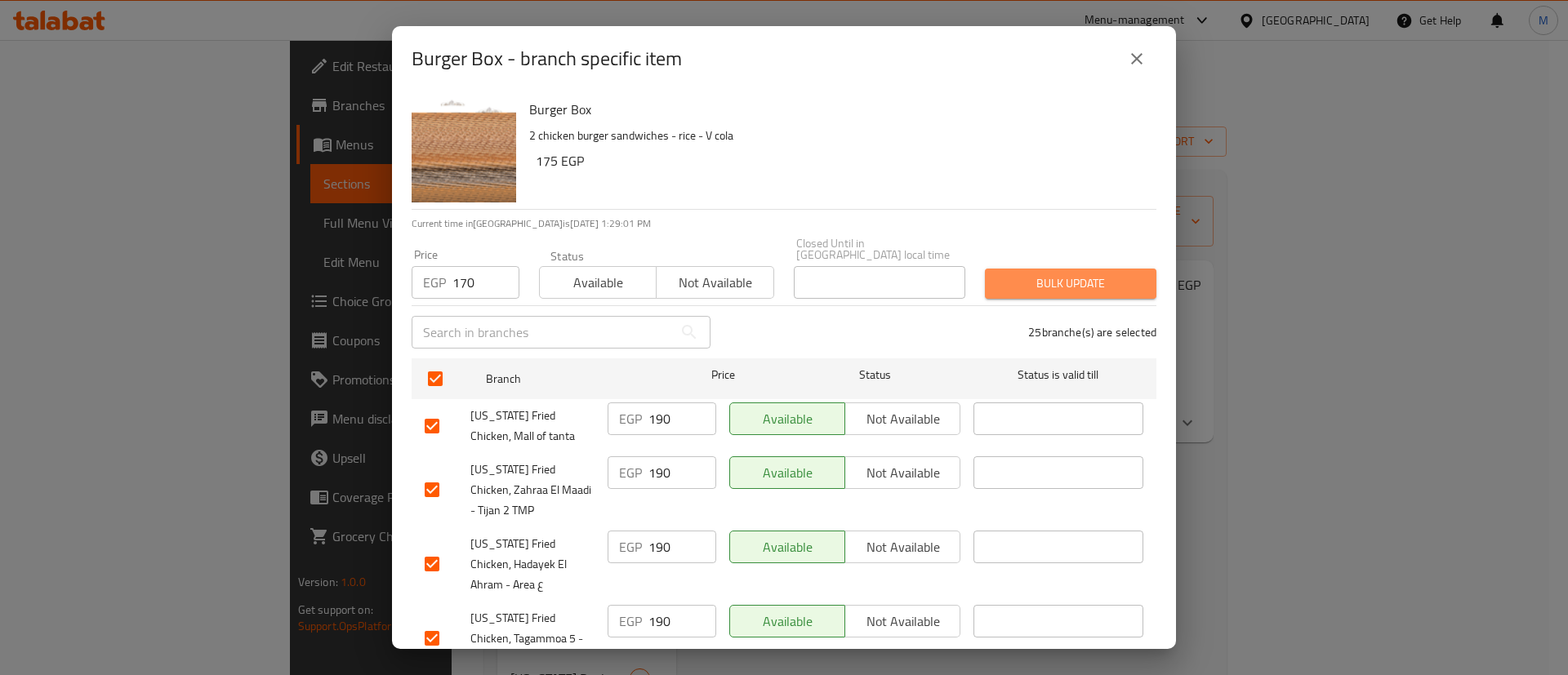
click at [1089, 277] on span "Bulk update" at bounding box center [1071, 283] width 146 height 20
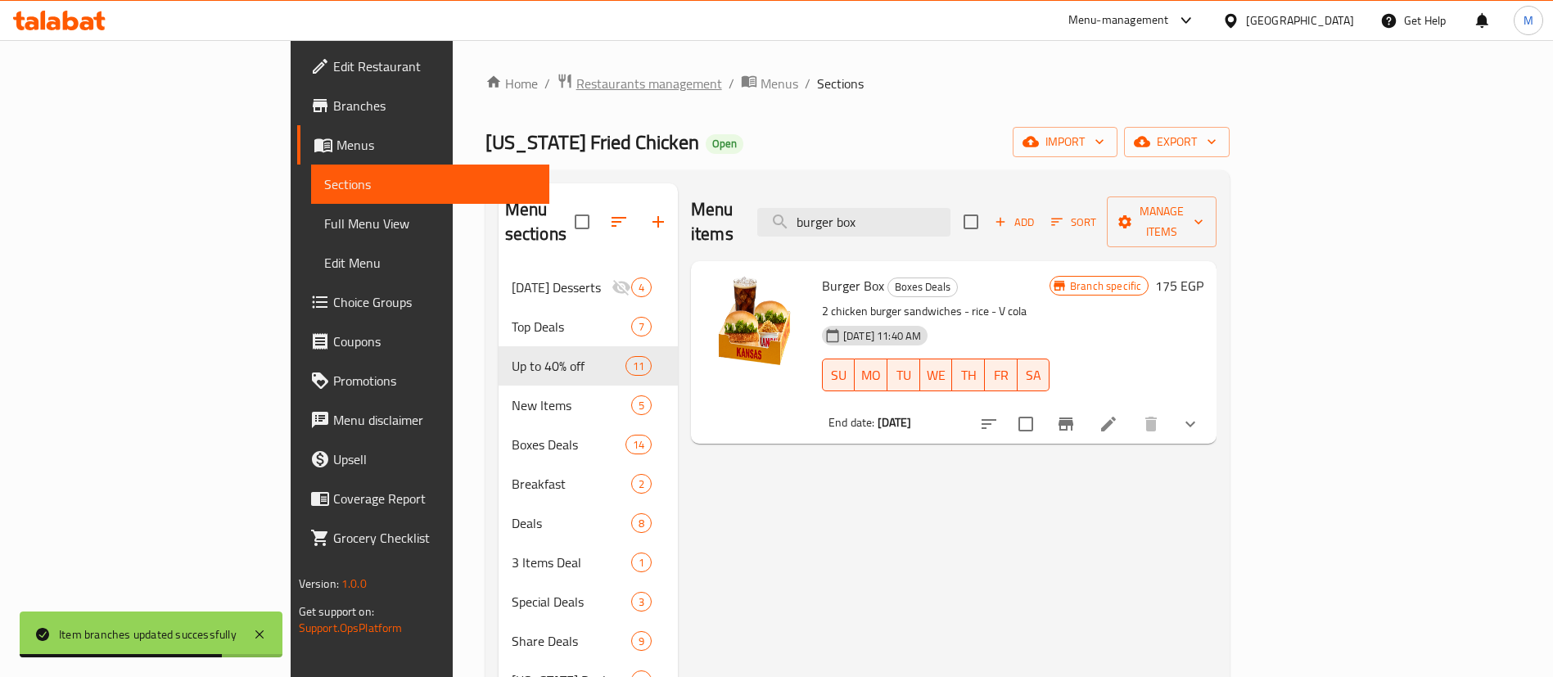
click at [576, 76] on span "Restaurants management" at bounding box center [649, 84] width 146 height 20
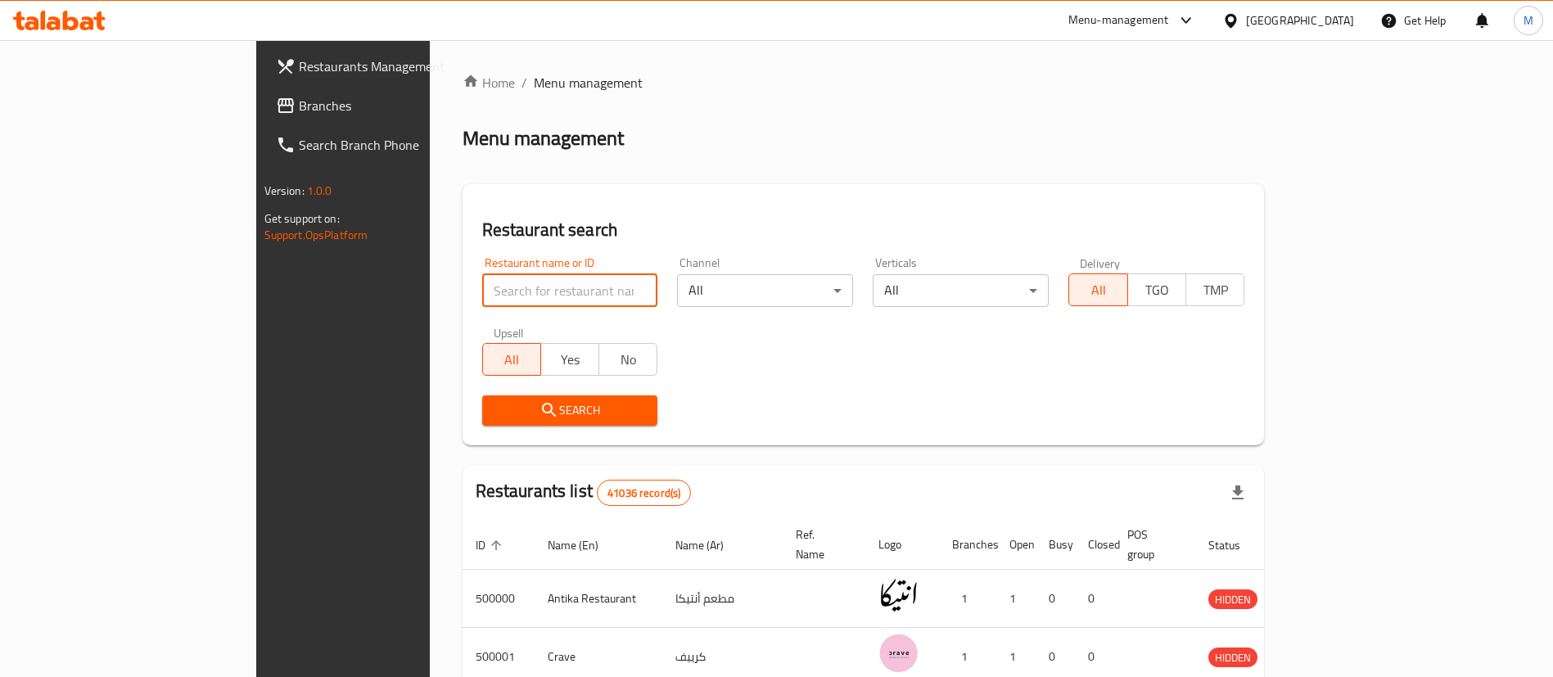
click at [483, 304] on input "search" at bounding box center [570, 290] width 176 height 33
type input "kansas"
click button "Search" at bounding box center [570, 410] width 176 height 30
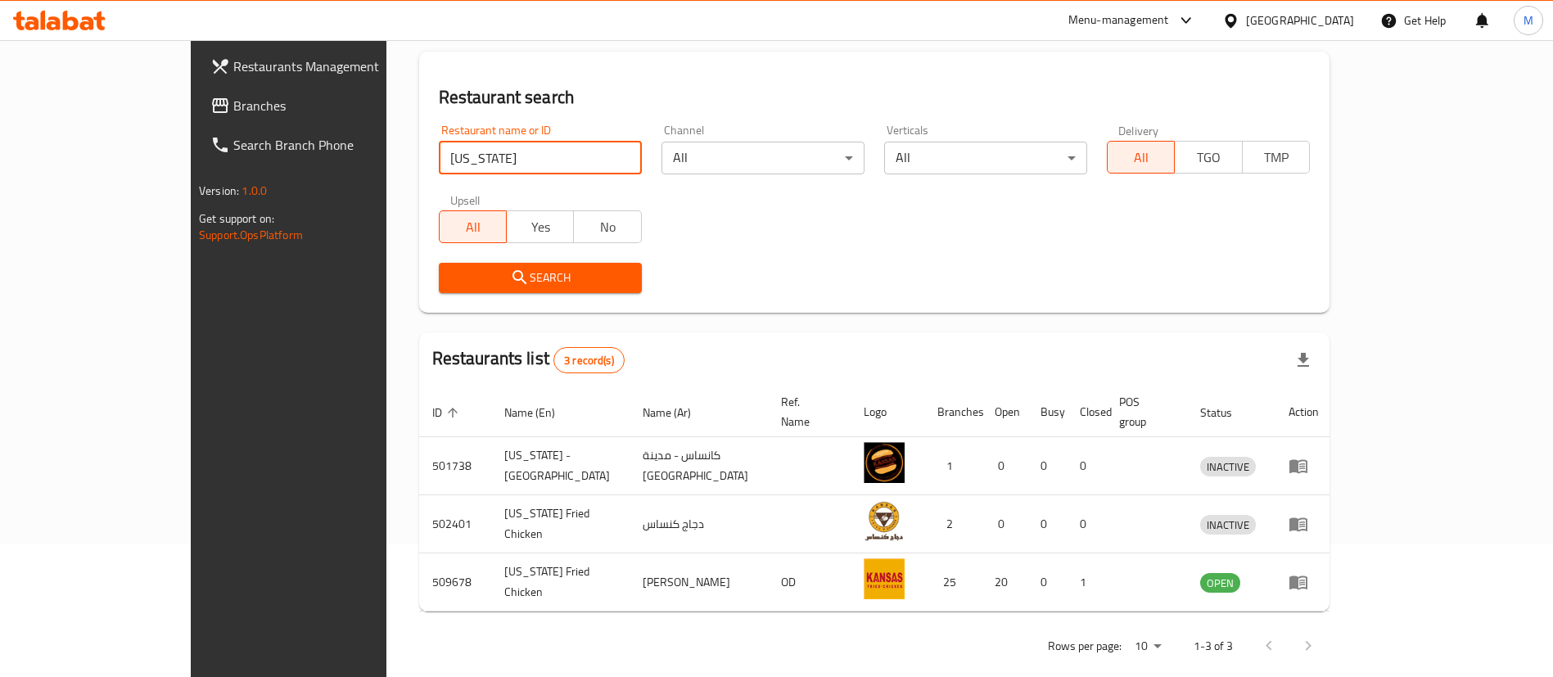
scroll to position [138, 0]
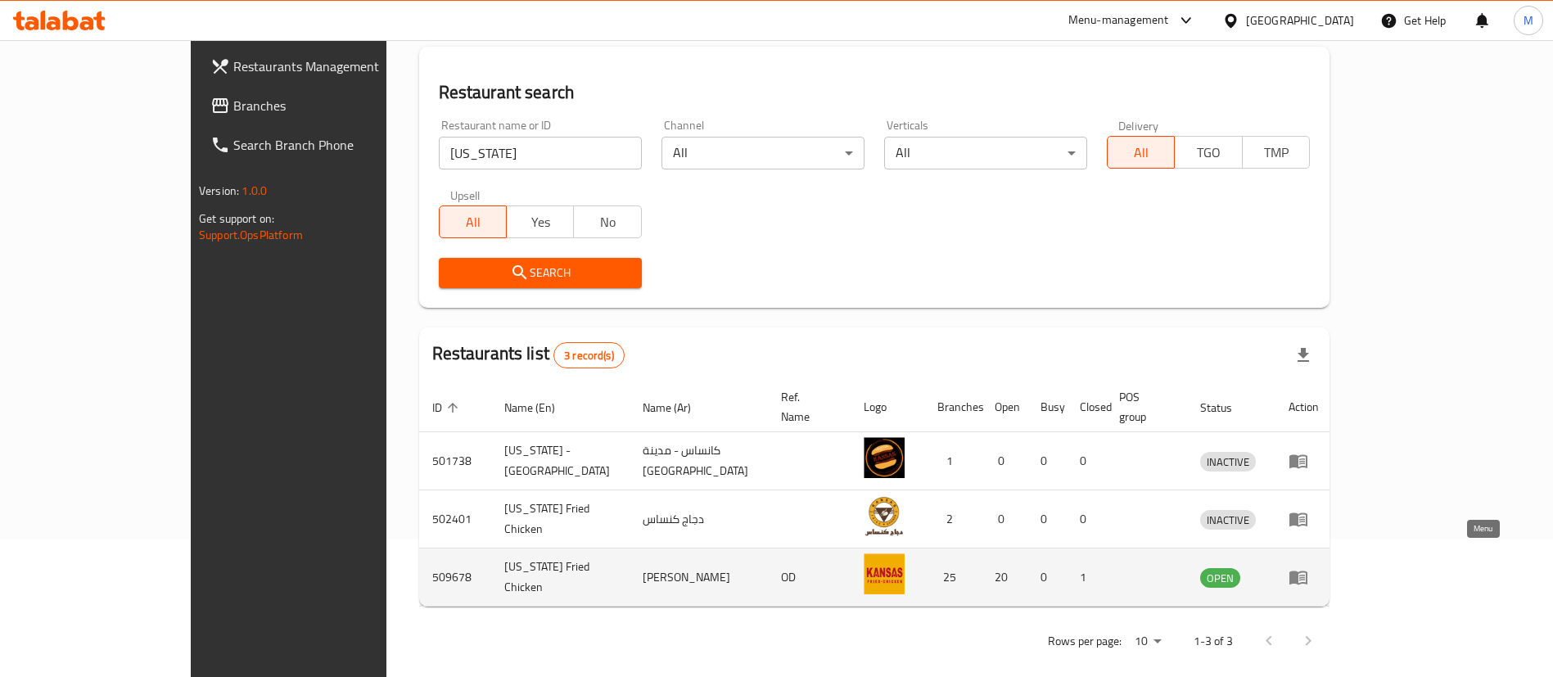
click at [1308, 571] on icon "enhanced table" at bounding box center [1299, 578] width 18 height 14
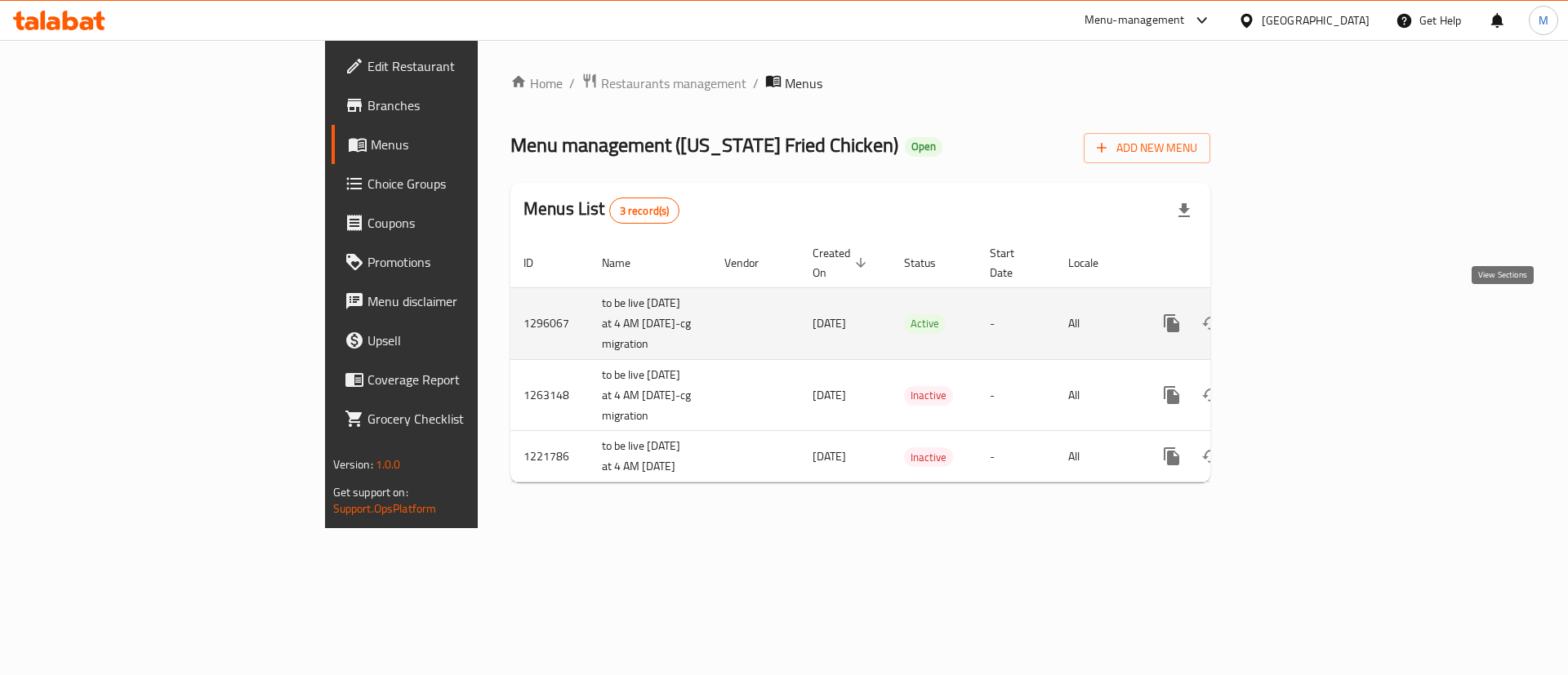
click at [1309, 312] on link "enhanced table" at bounding box center [1289, 323] width 39 height 39
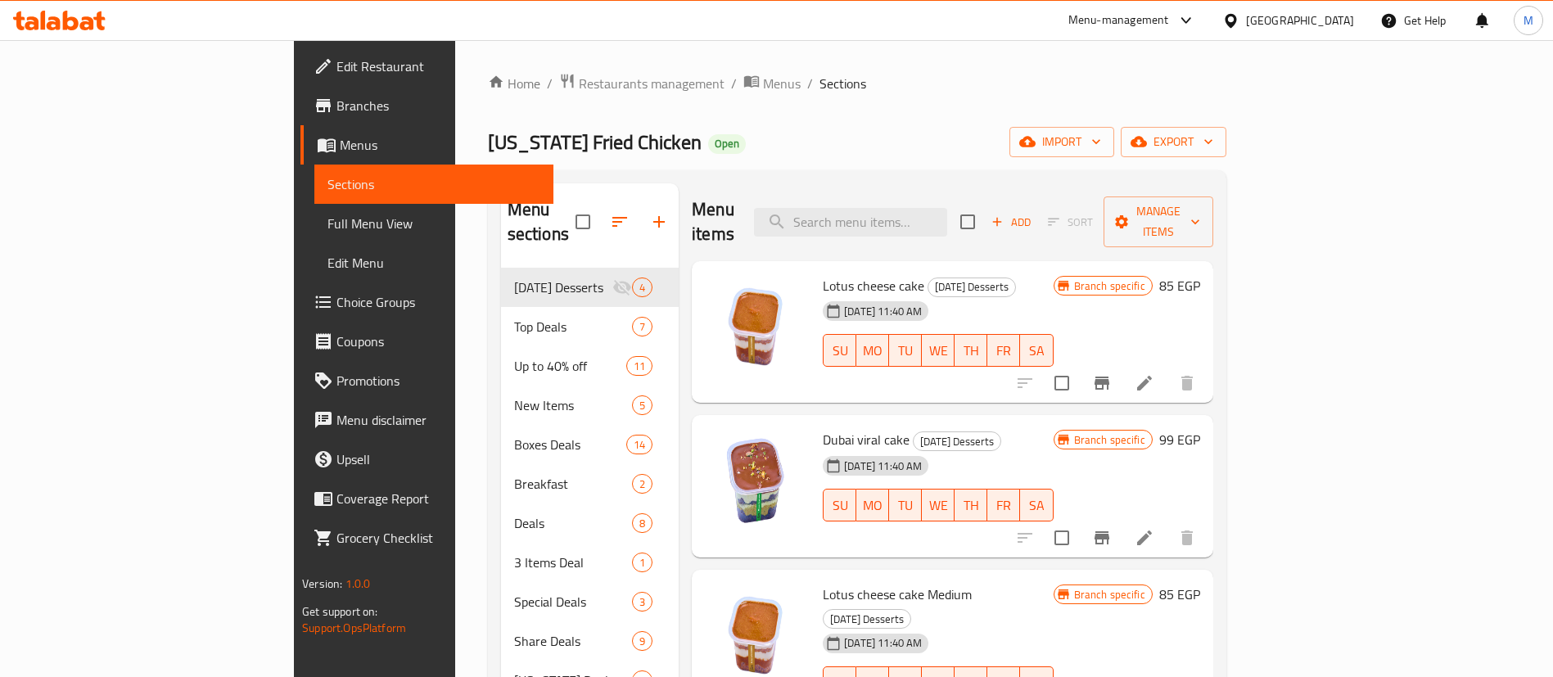
click at [1132, 209] on div "Menu items Add Sort Manage items" at bounding box center [953, 222] width 522 height 78
click at [579, 78] on span "Restaurants management" at bounding box center [652, 84] width 146 height 20
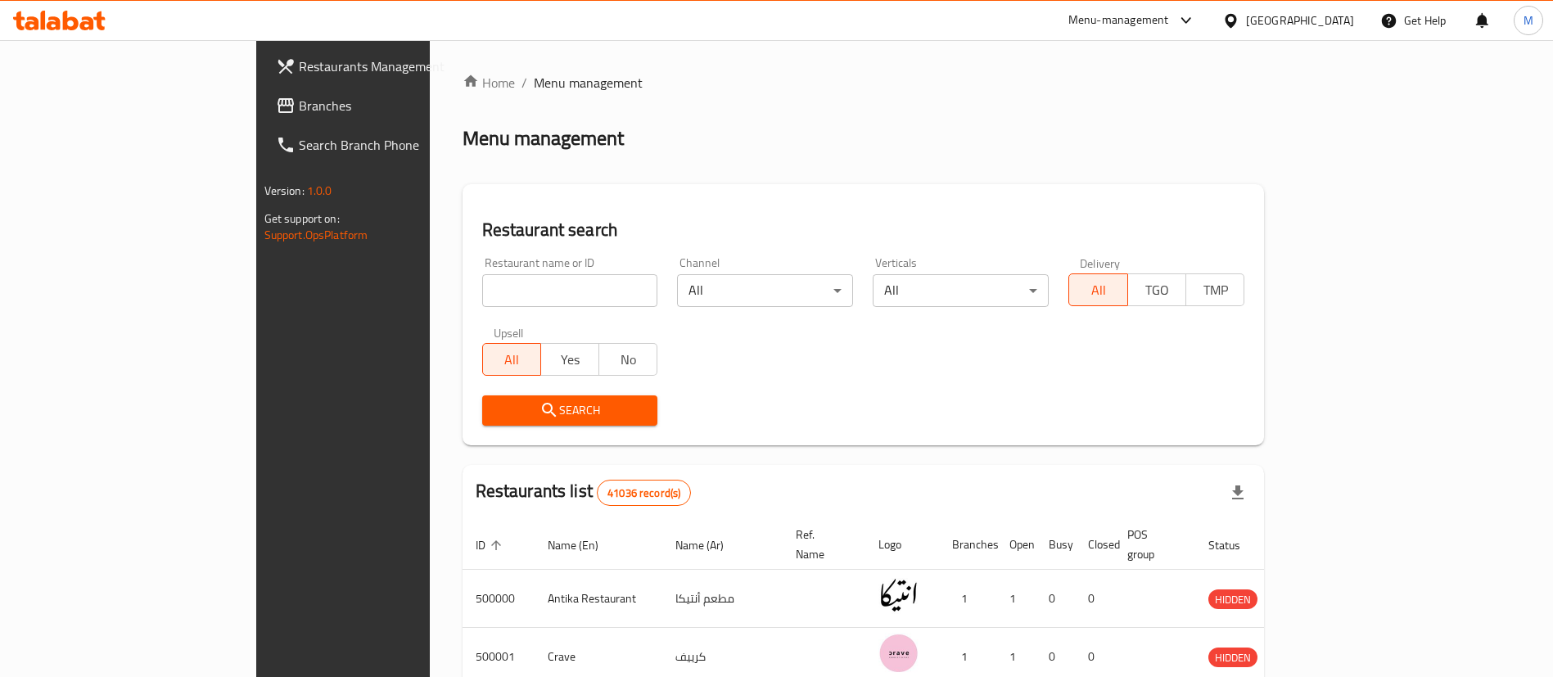
click at [499, 218] on h2 "Restaurant search" at bounding box center [863, 230] width 763 height 25
click at [482, 298] on input "search" at bounding box center [570, 290] width 176 height 33
type input "k"
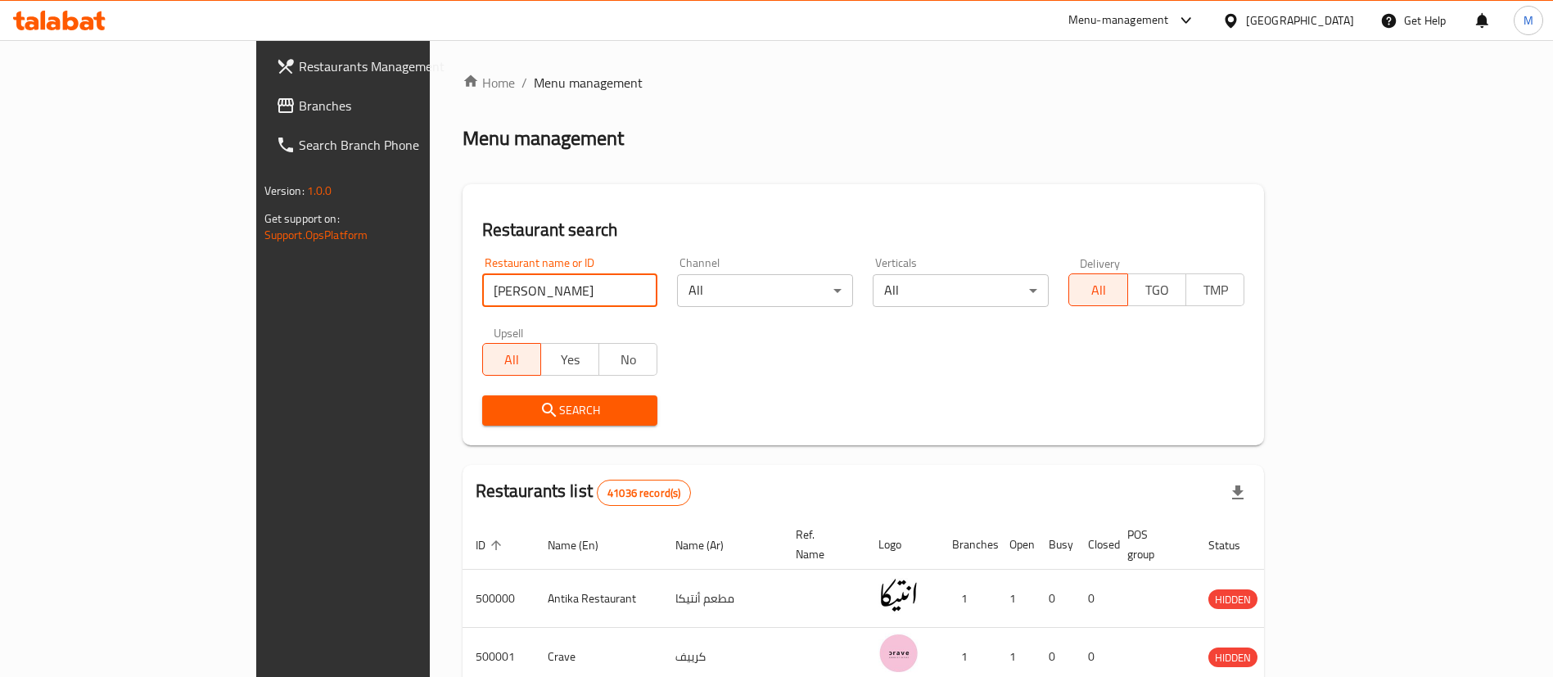
type input "strella"
click button "Search" at bounding box center [570, 410] width 176 height 30
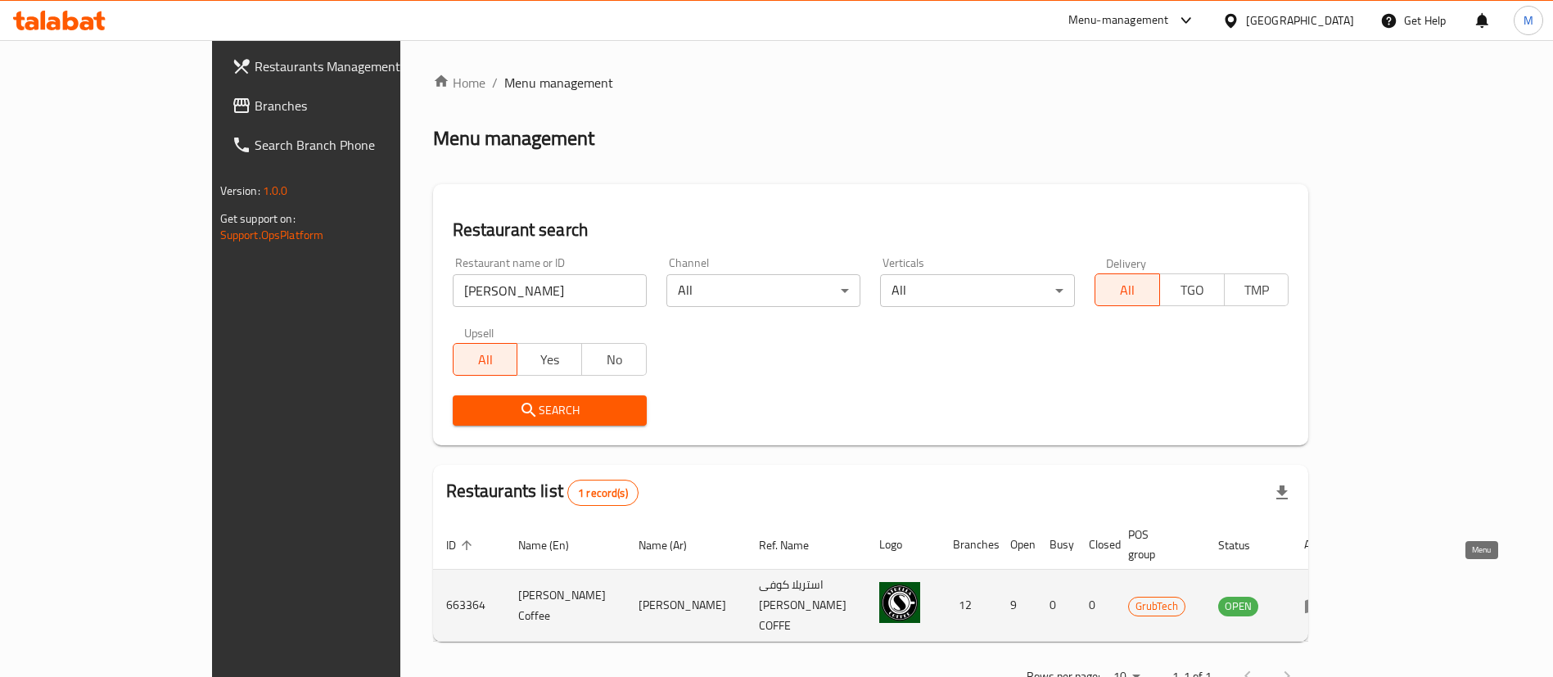
click at [1335, 596] on link "enhanced table" at bounding box center [1319, 606] width 30 height 20
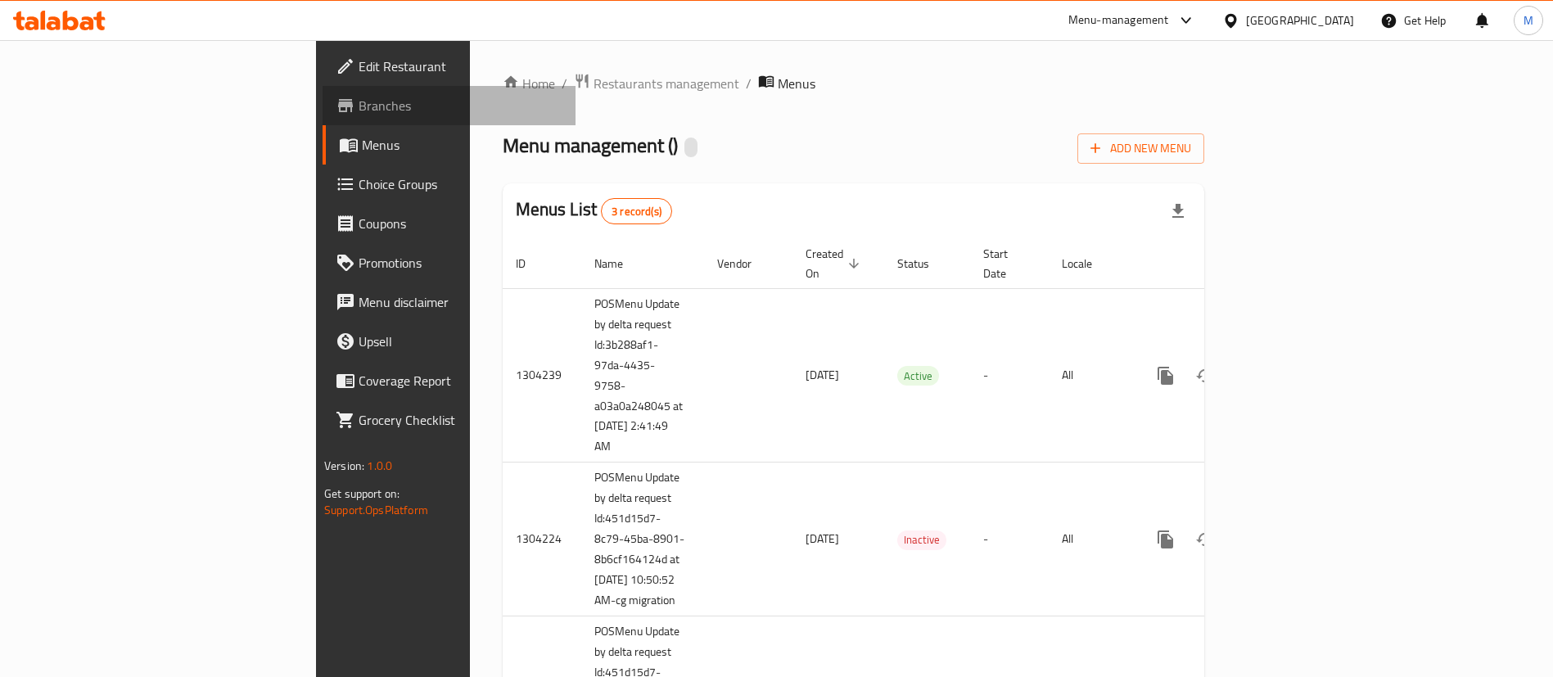
click at [323, 118] on link "Branches" at bounding box center [449, 105] width 253 height 39
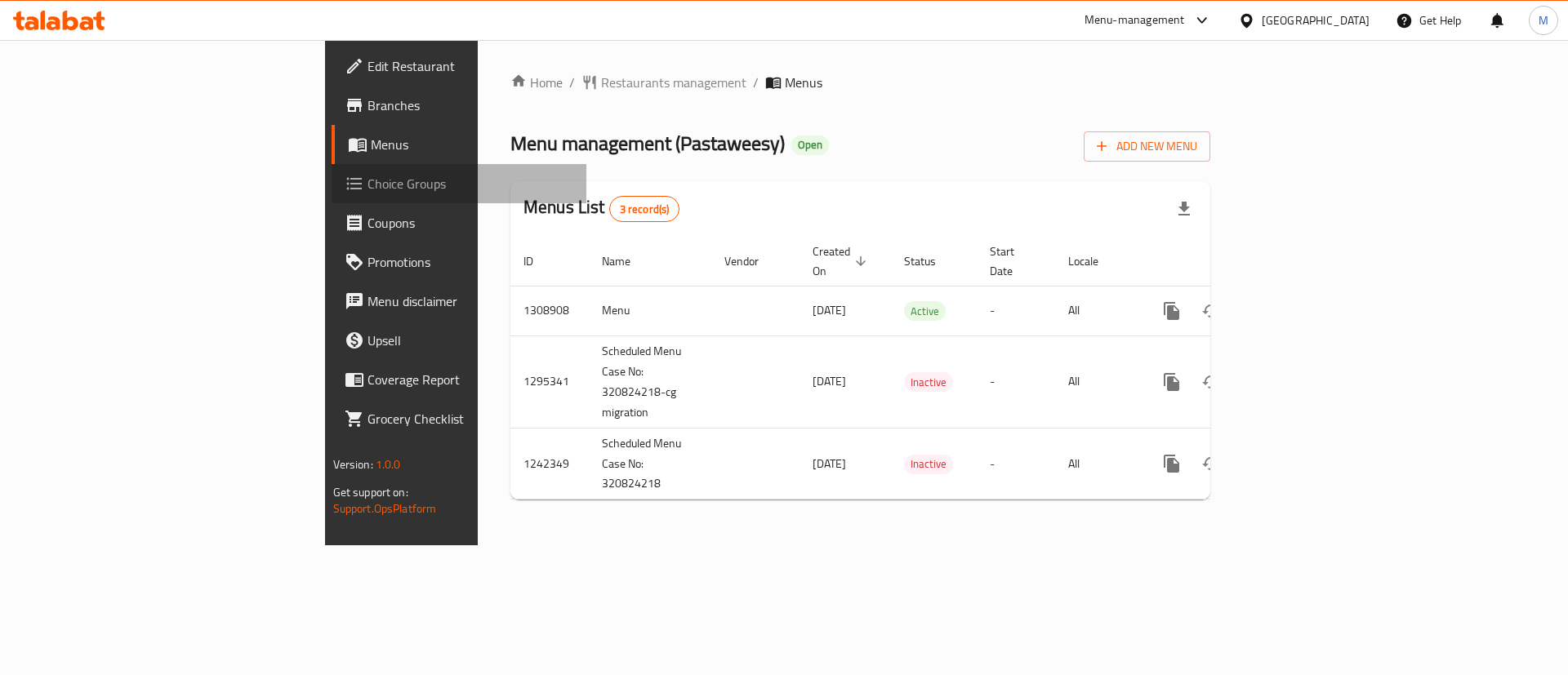
click at [367, 185] on span "Choice Groups" at bounding box center [470, 183] width 206 height 20
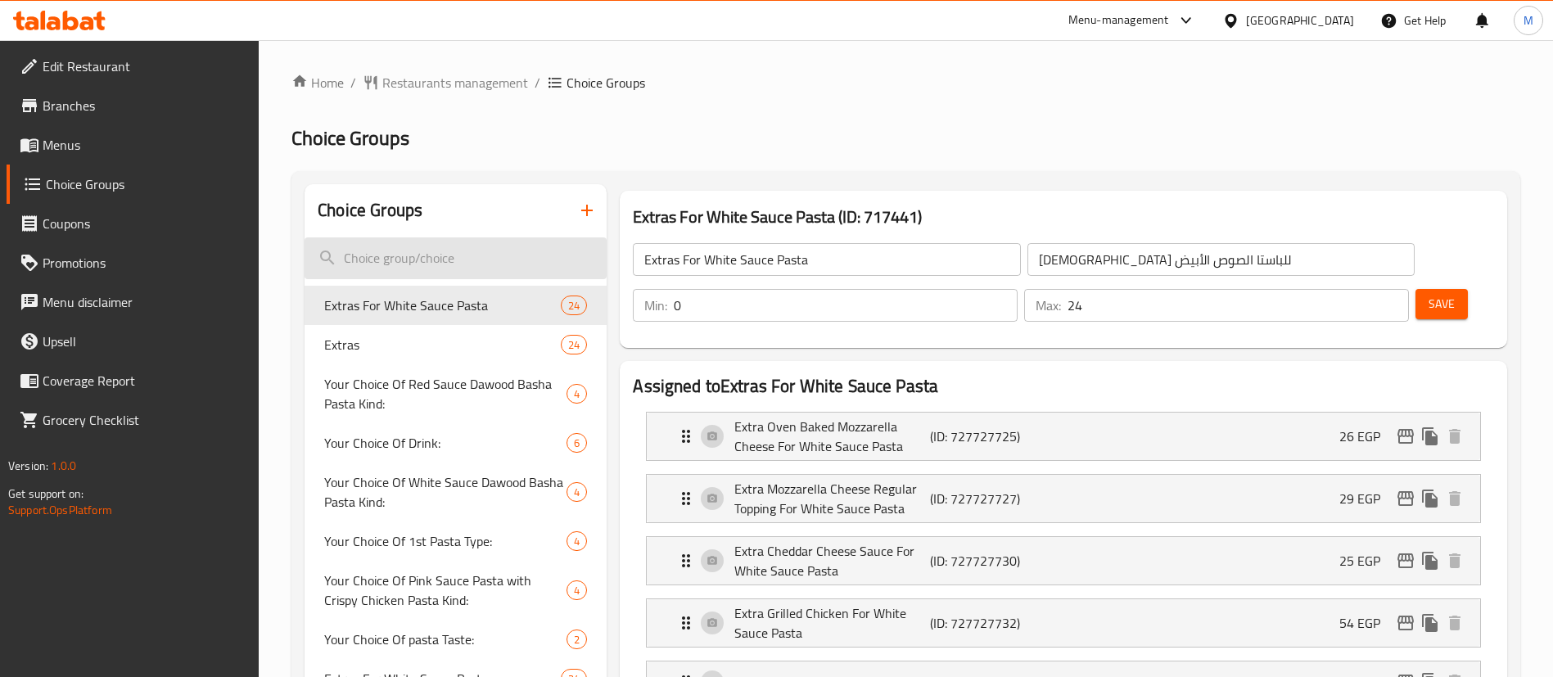
click at [410, 265] on input "search" at bounding box center [456, 258] width 302 height 42
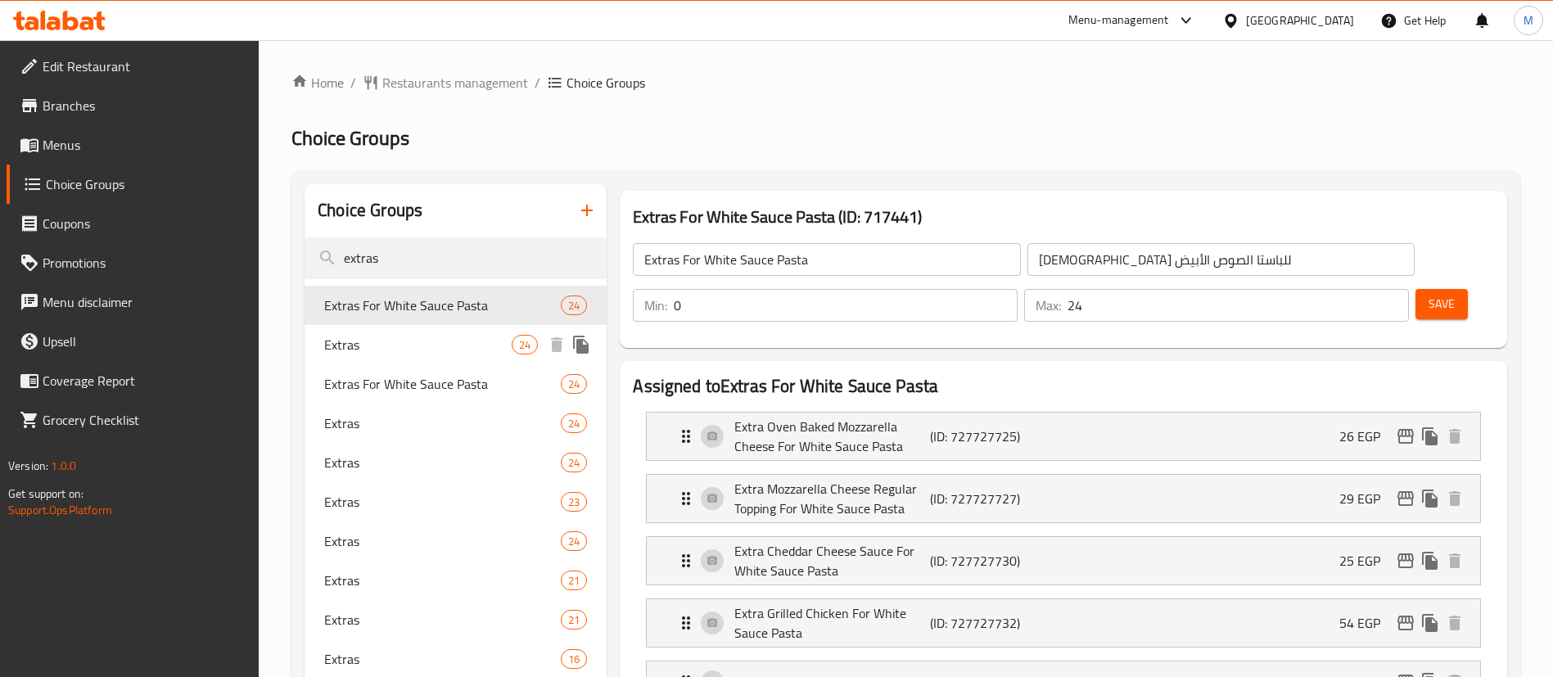
type input "extras"
click at [428, 348] on span "Extras" at bounding box center [417, 345] width 187 height 20
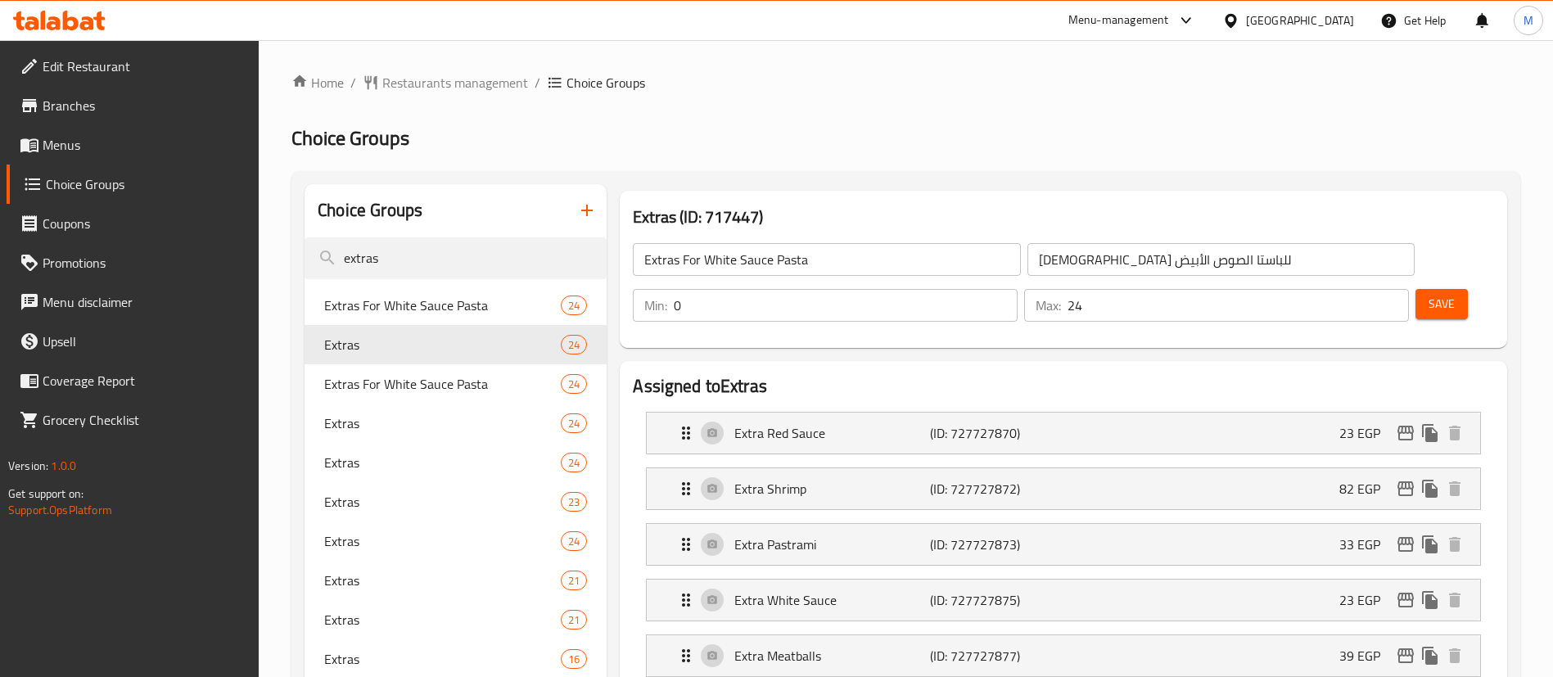
type input "Extras"
type input "الإضافات"
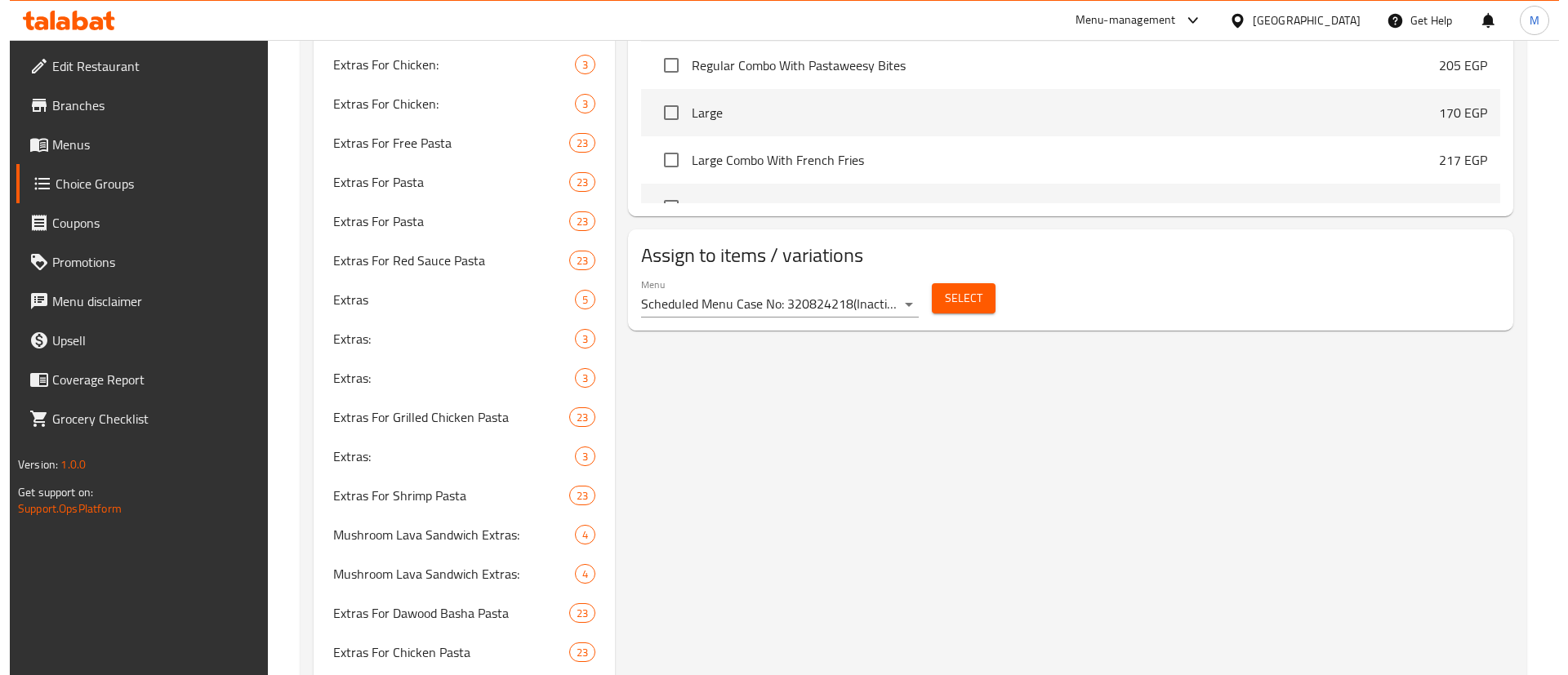
scroll to position [2081, 0]
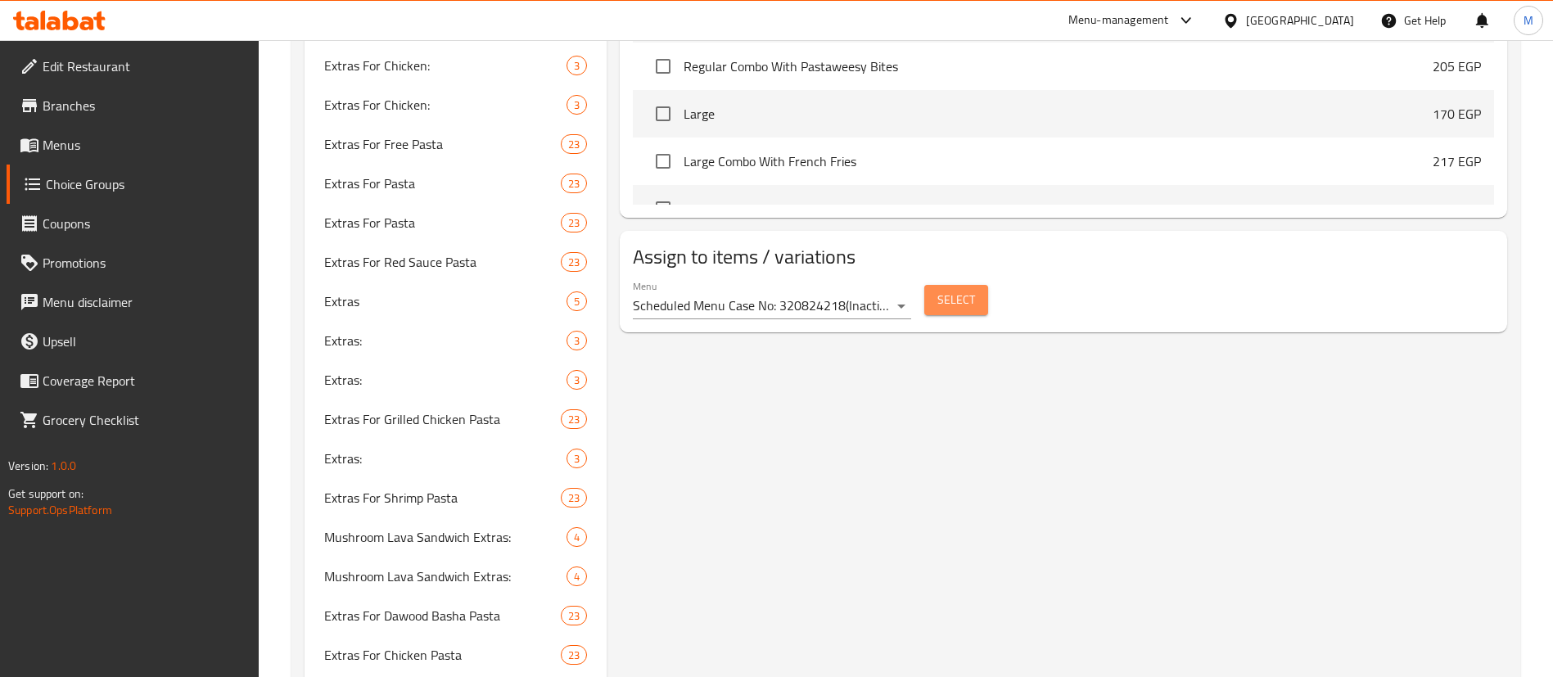
click at [963, 285] on button "Select" at bounding box center [956, 300] width 64 height 30
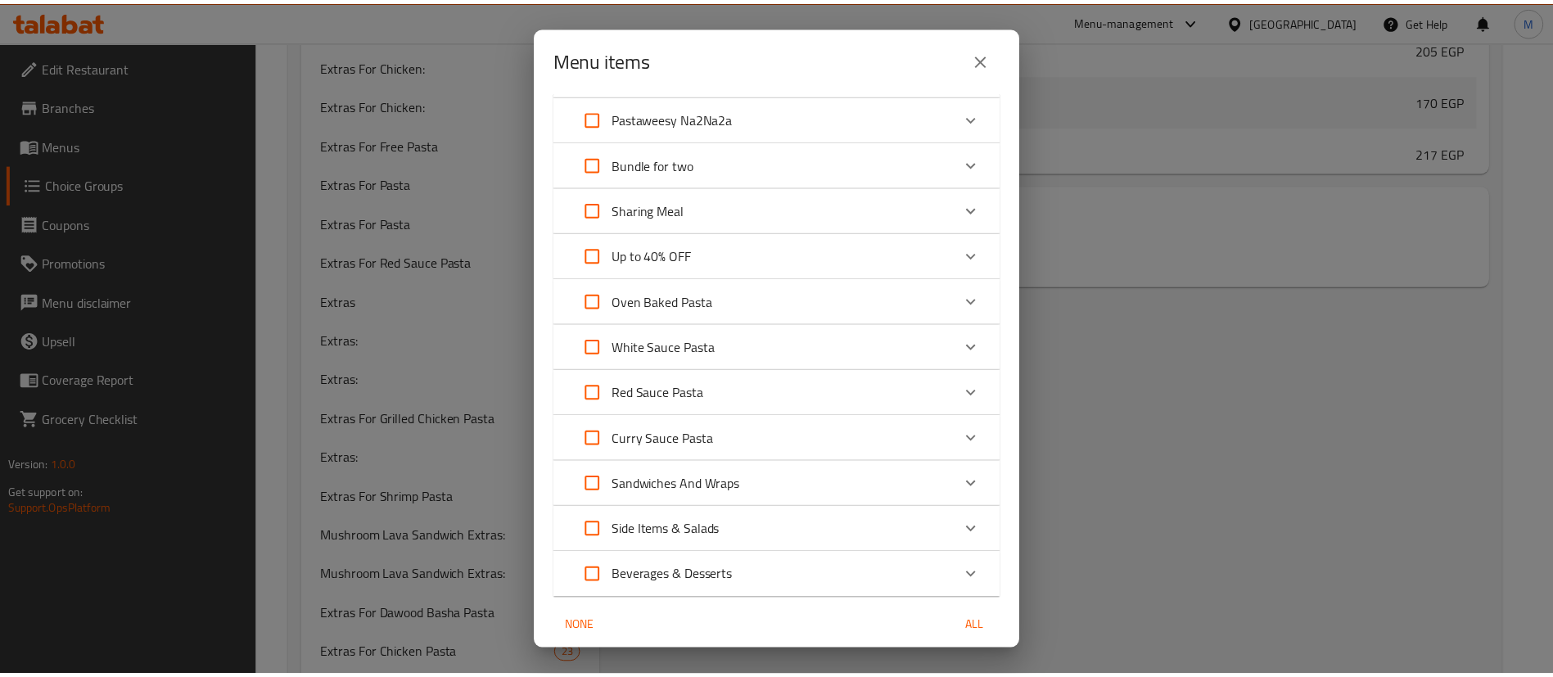
scroll to position [477, 0]
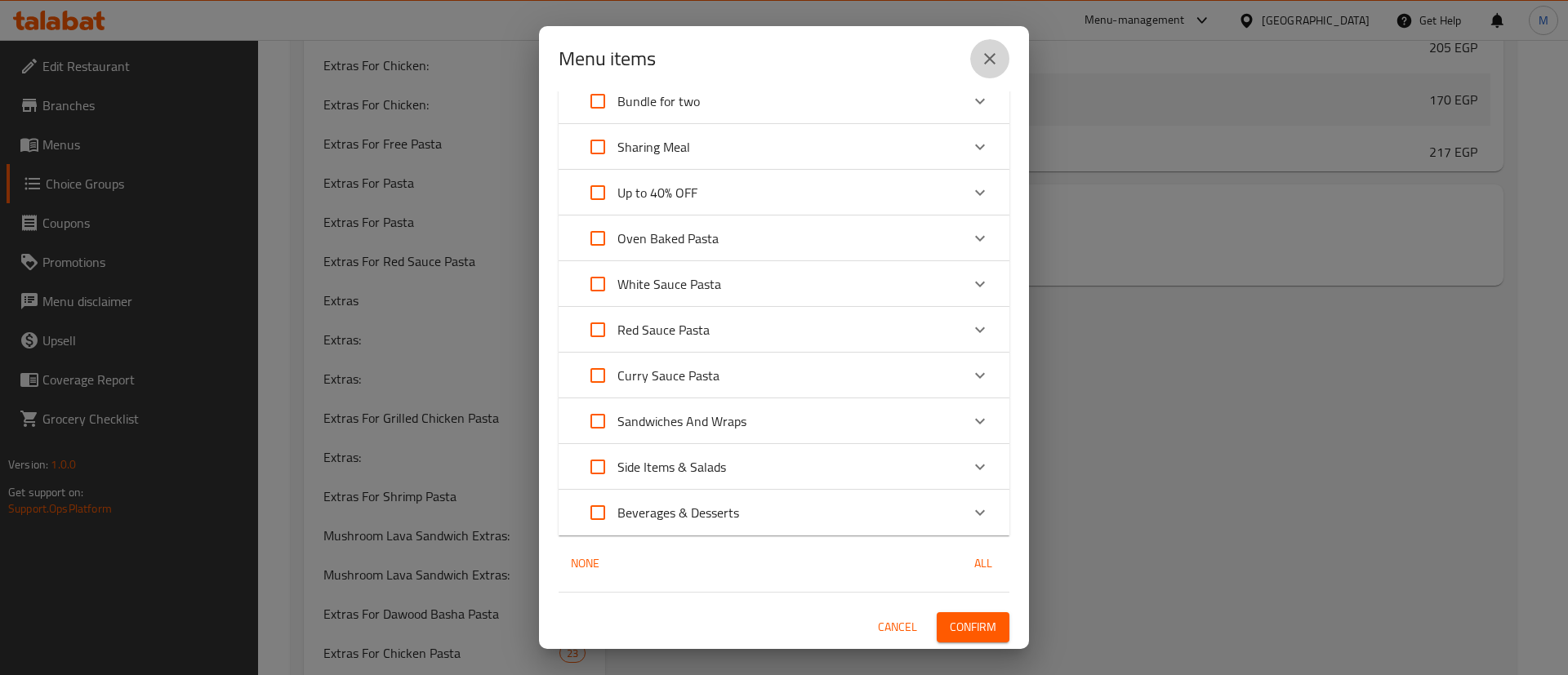
click at [996, 64] on icon "close" at bounding box center [990, 59] width 20 height 20
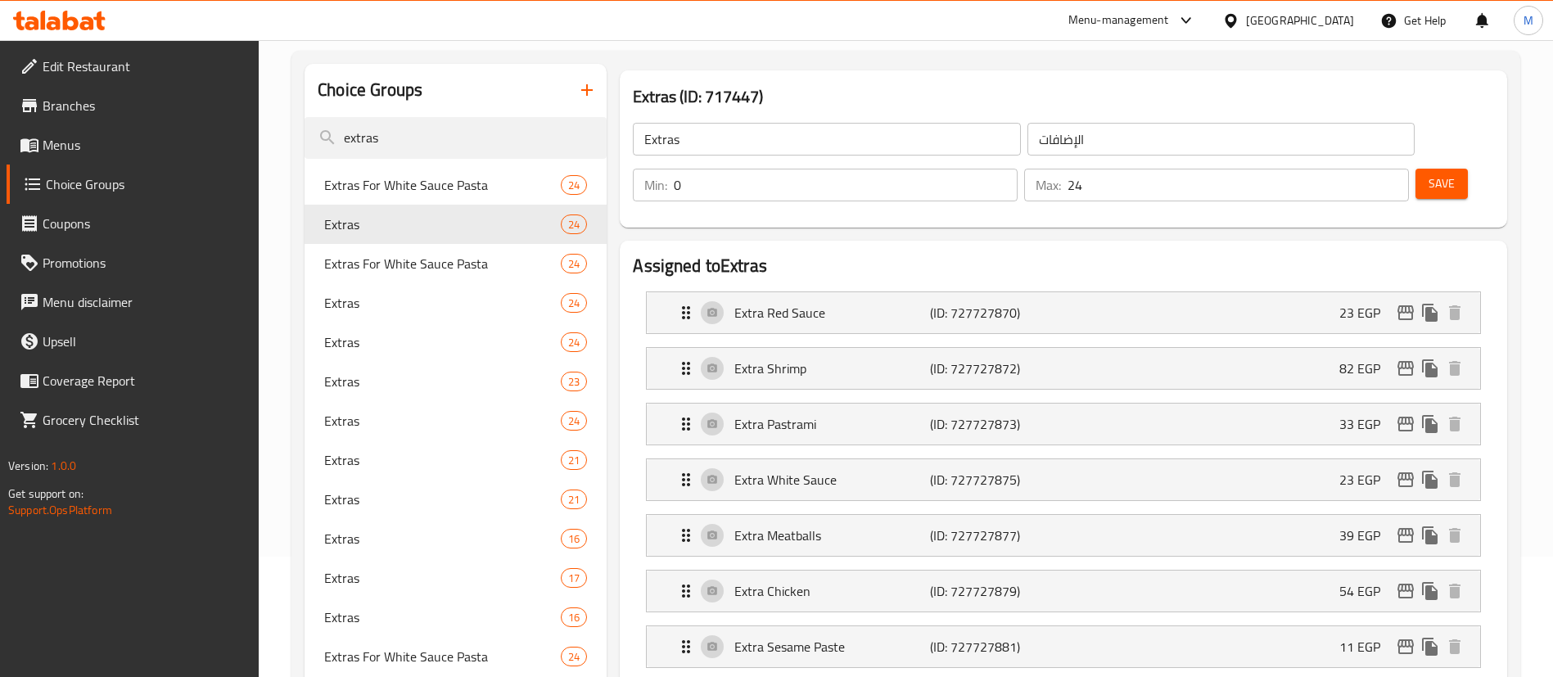
scroll to position [125, 0]
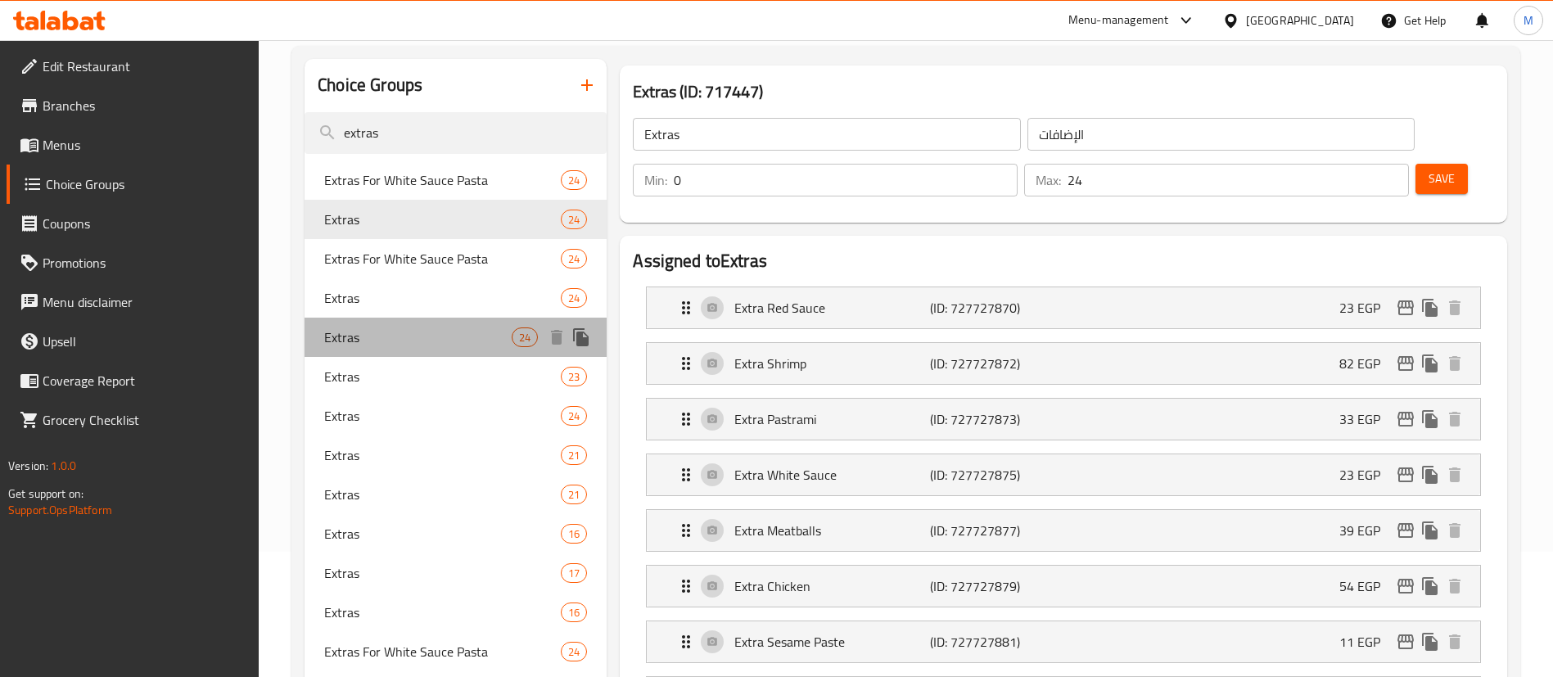
click at [415, 331] on span "Extras" at bounding box center [417, 338] width 187 height 20
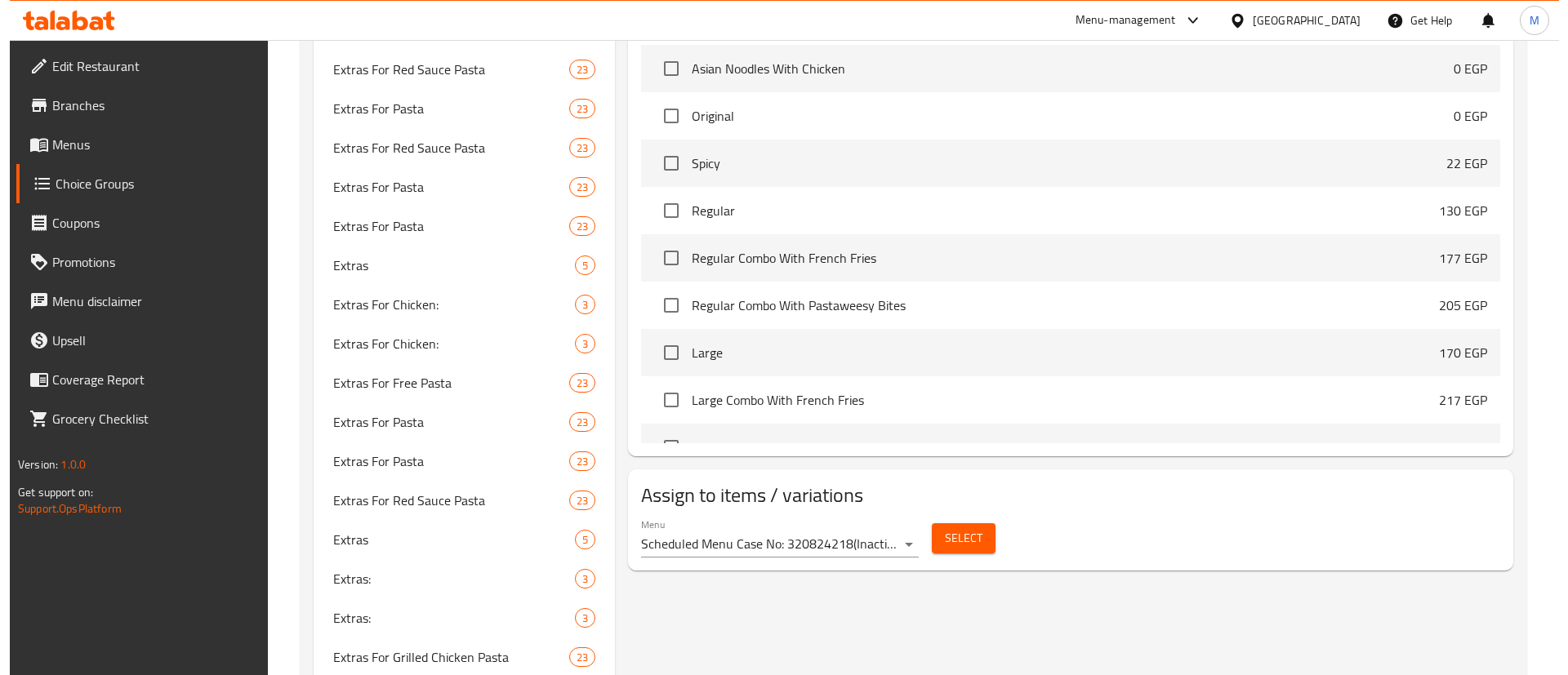
scroll to position [1847, 0]
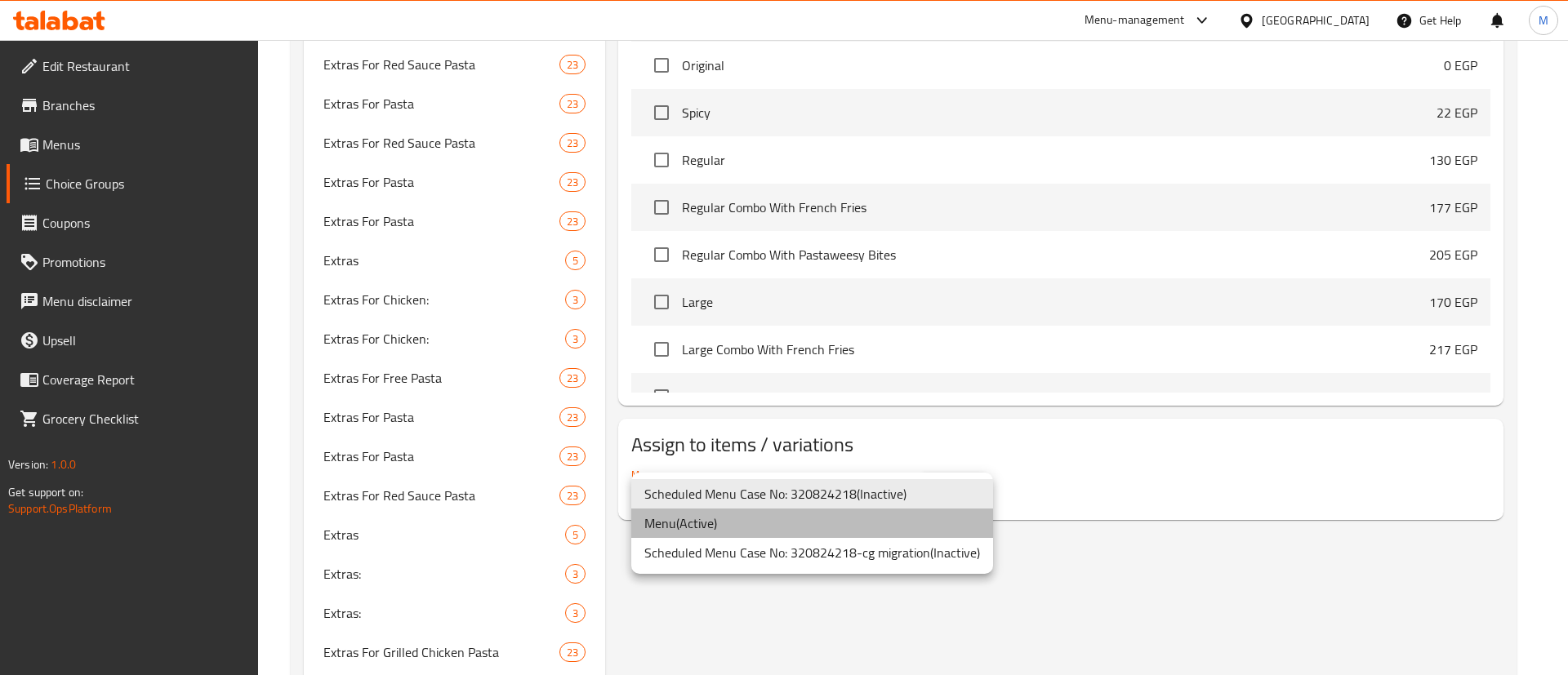
click at [838, 515] on li "Menu ( Active )" at bounding box center [812, 522] width 362 height 29
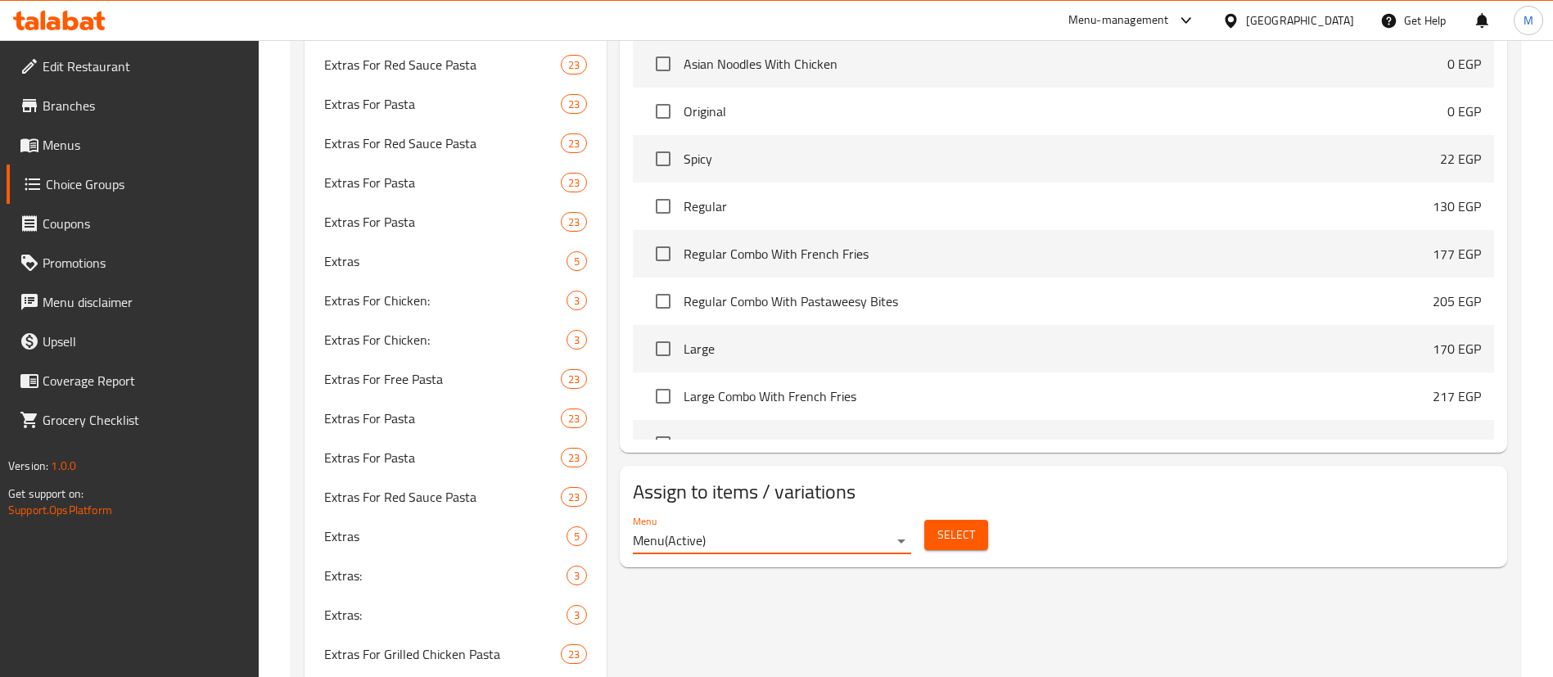
click at [948, 525] on span "Select" at bounding box center [956, 535] width 38 height 20
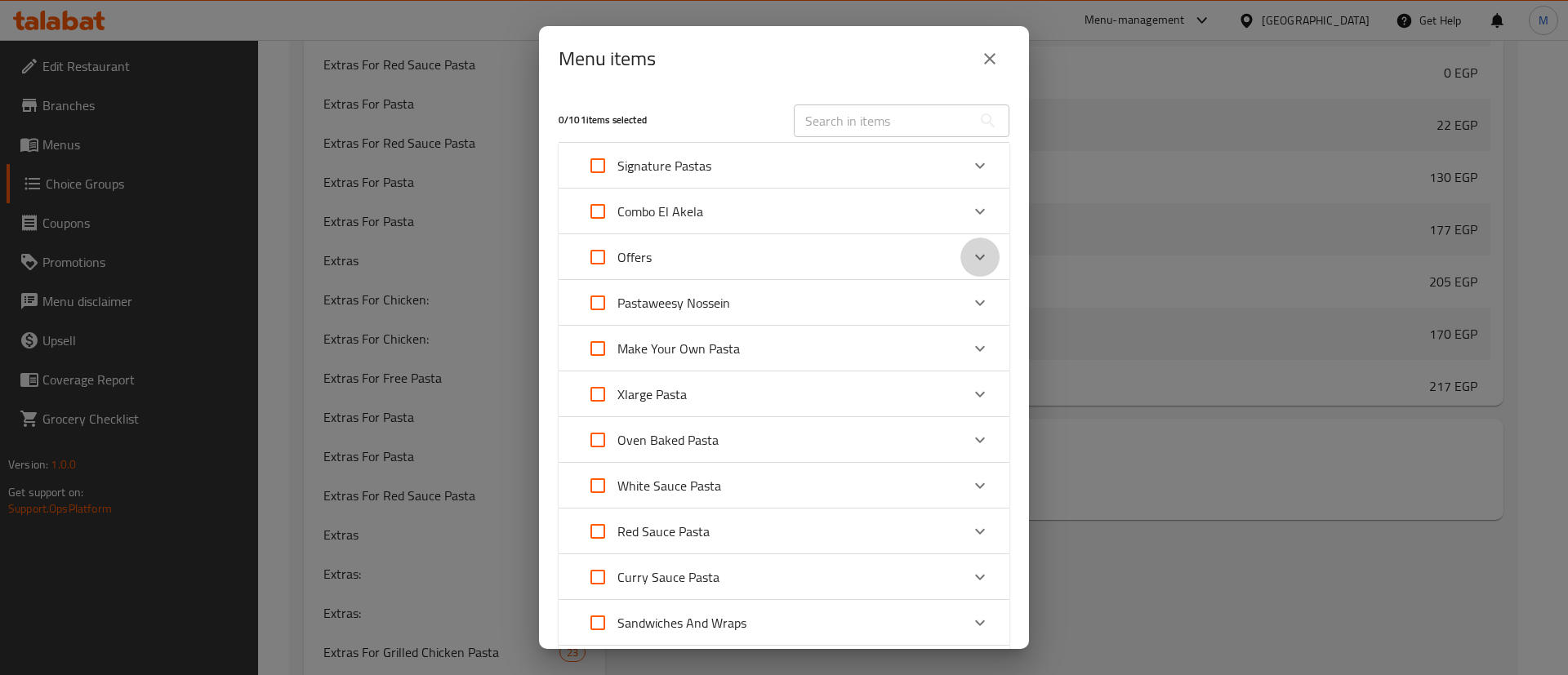
click at [971, 247] on icon "Expand" at bounding box center [980, 257] width 20 height 20
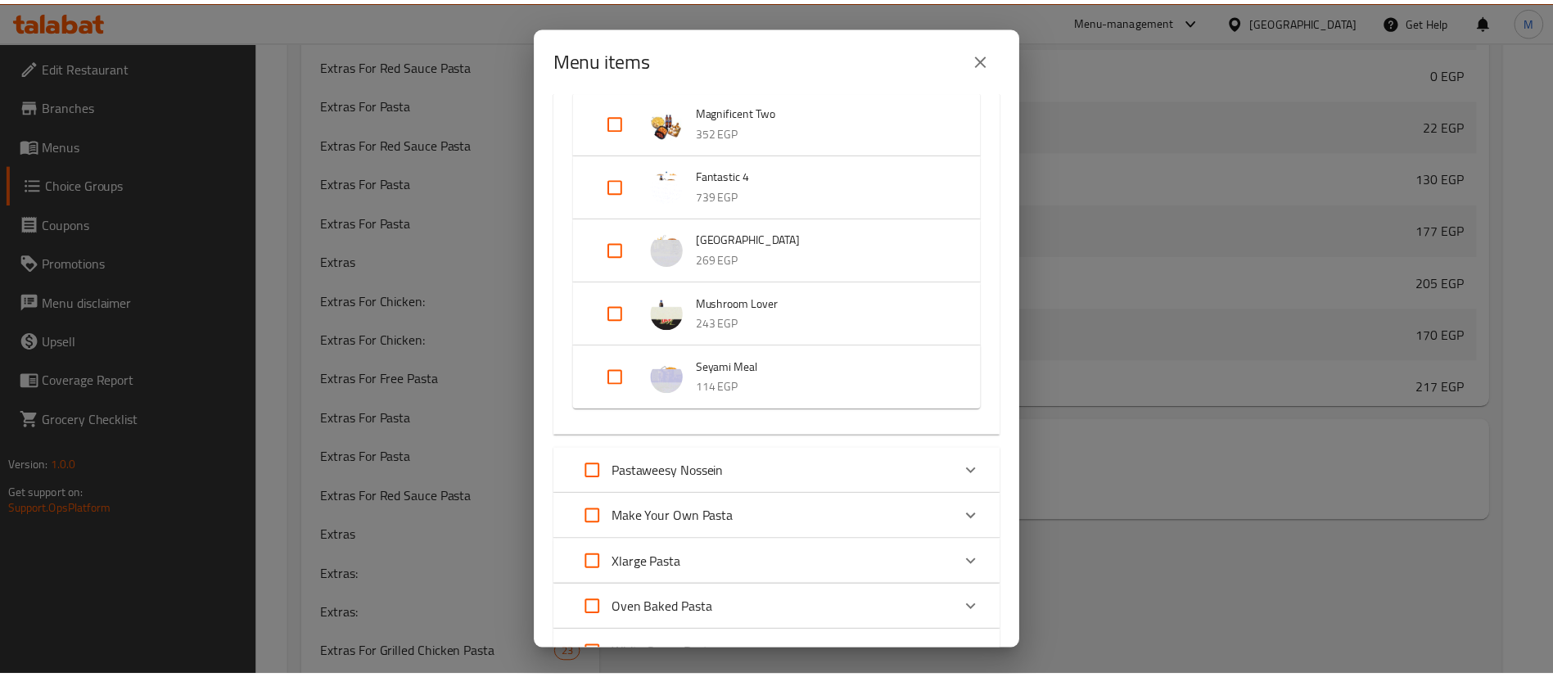
scroll to position [0, 0]
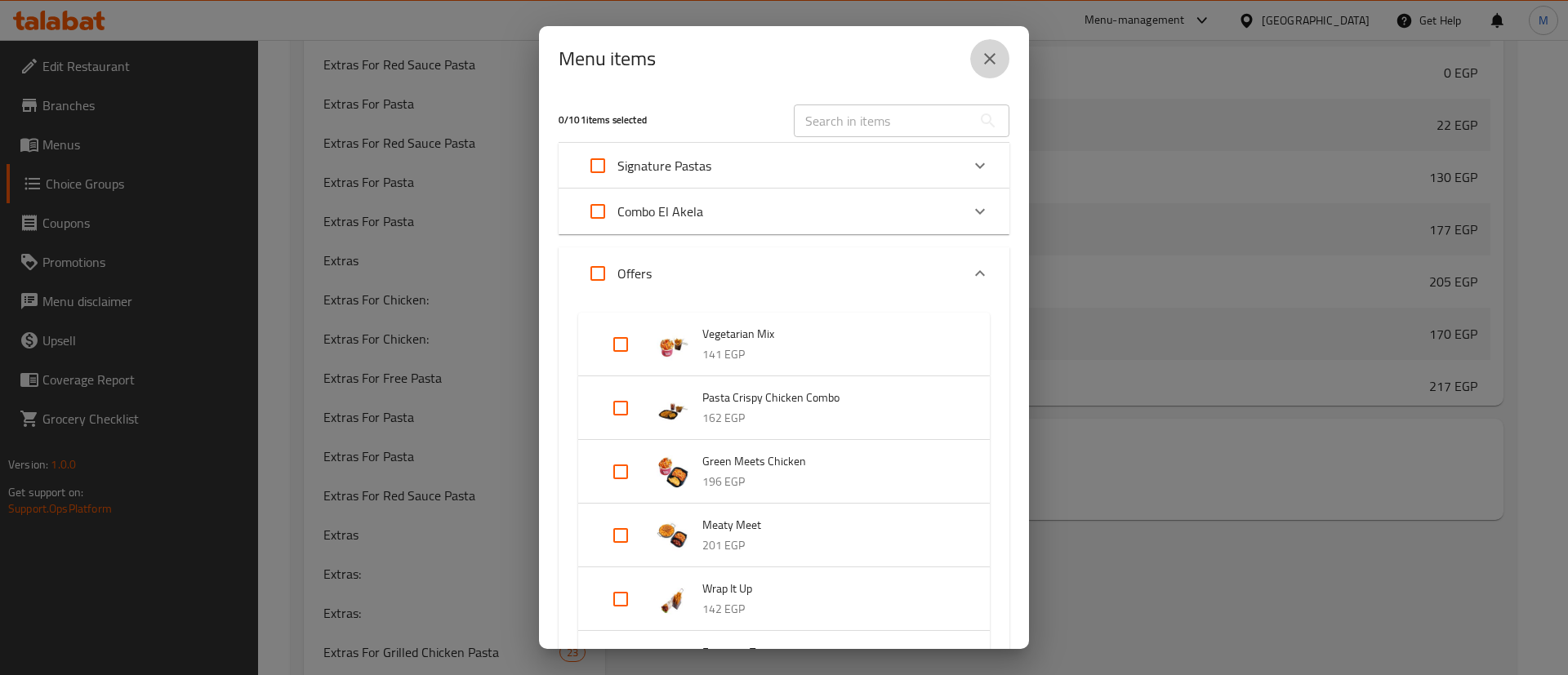
click at [991, 67] on icon "close" at bounding box center [990, 59] width 20 height 20
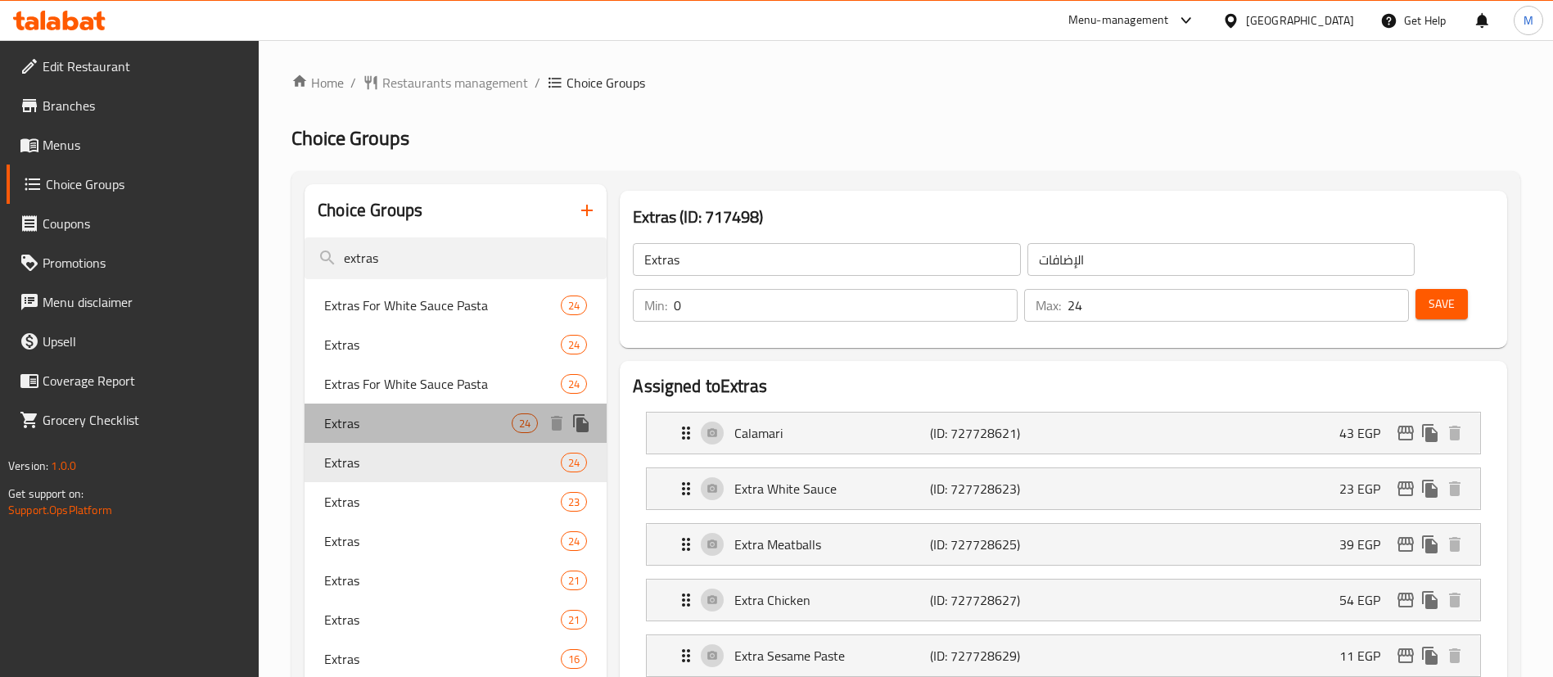
click at [403, 422] on span "Extras" at bounding box center [417, 423] width 187 height 20
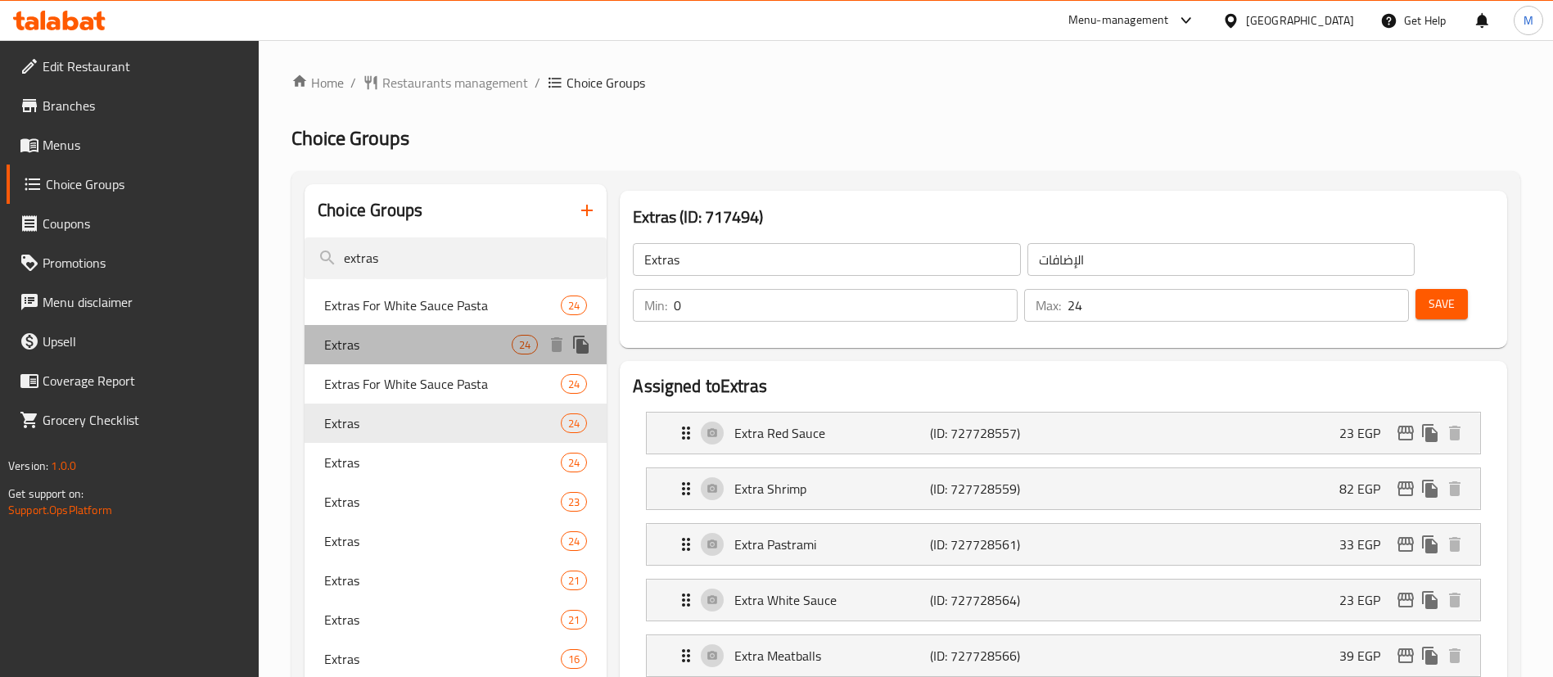
click at [468, 338] on span "Extras" at bounding box center [417, 345] width 187 height 20
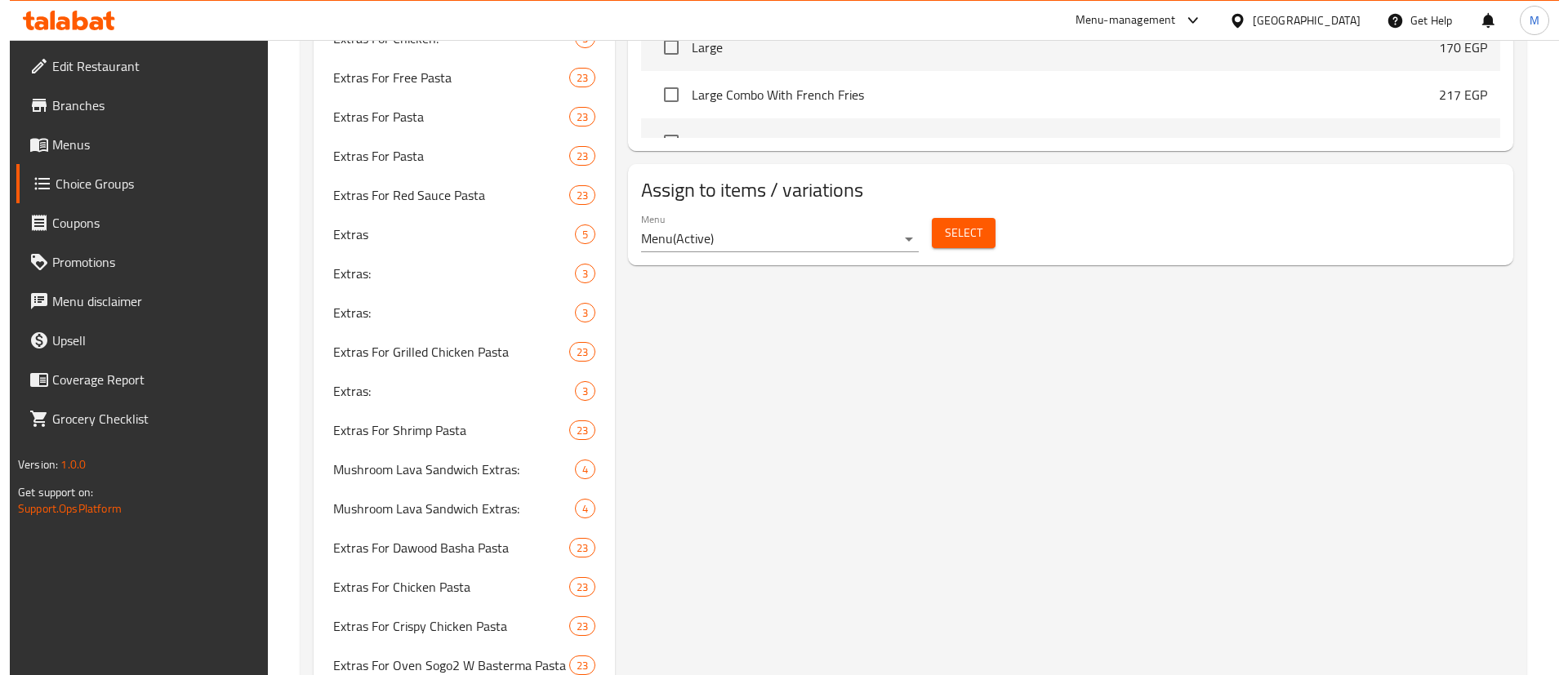
scroll to position [2118, 0]
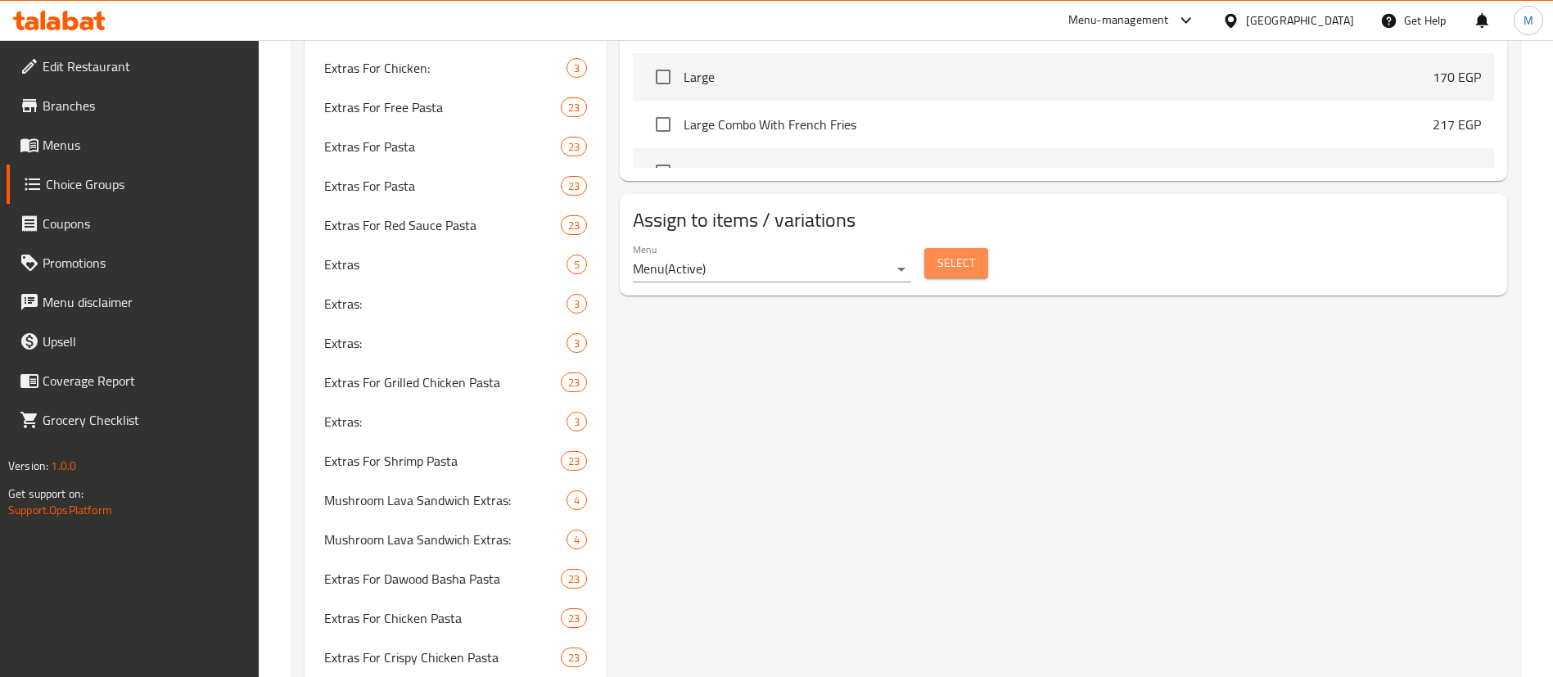
click at [943, 248] on button "Select" at bounding box center [956, 263] width 64 height 30
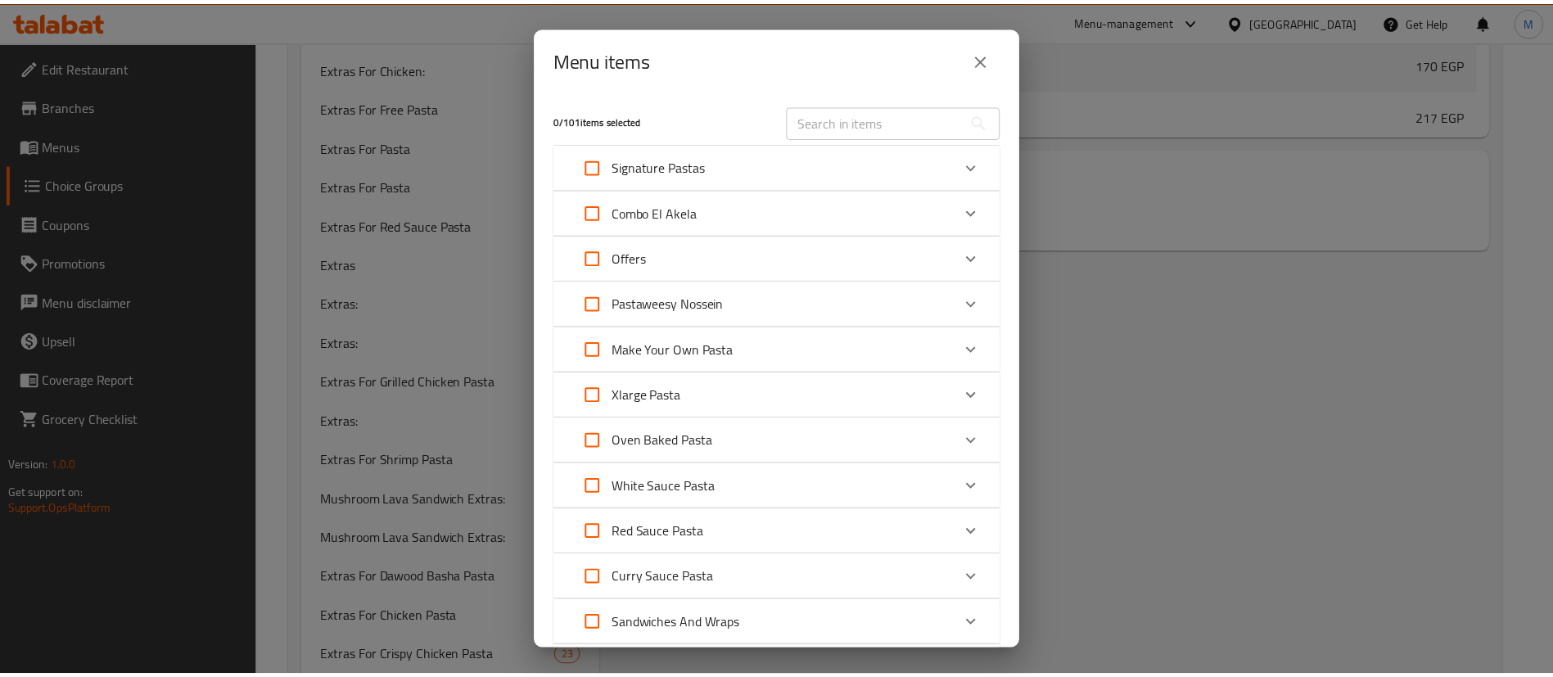
scroll to position [202, 0]
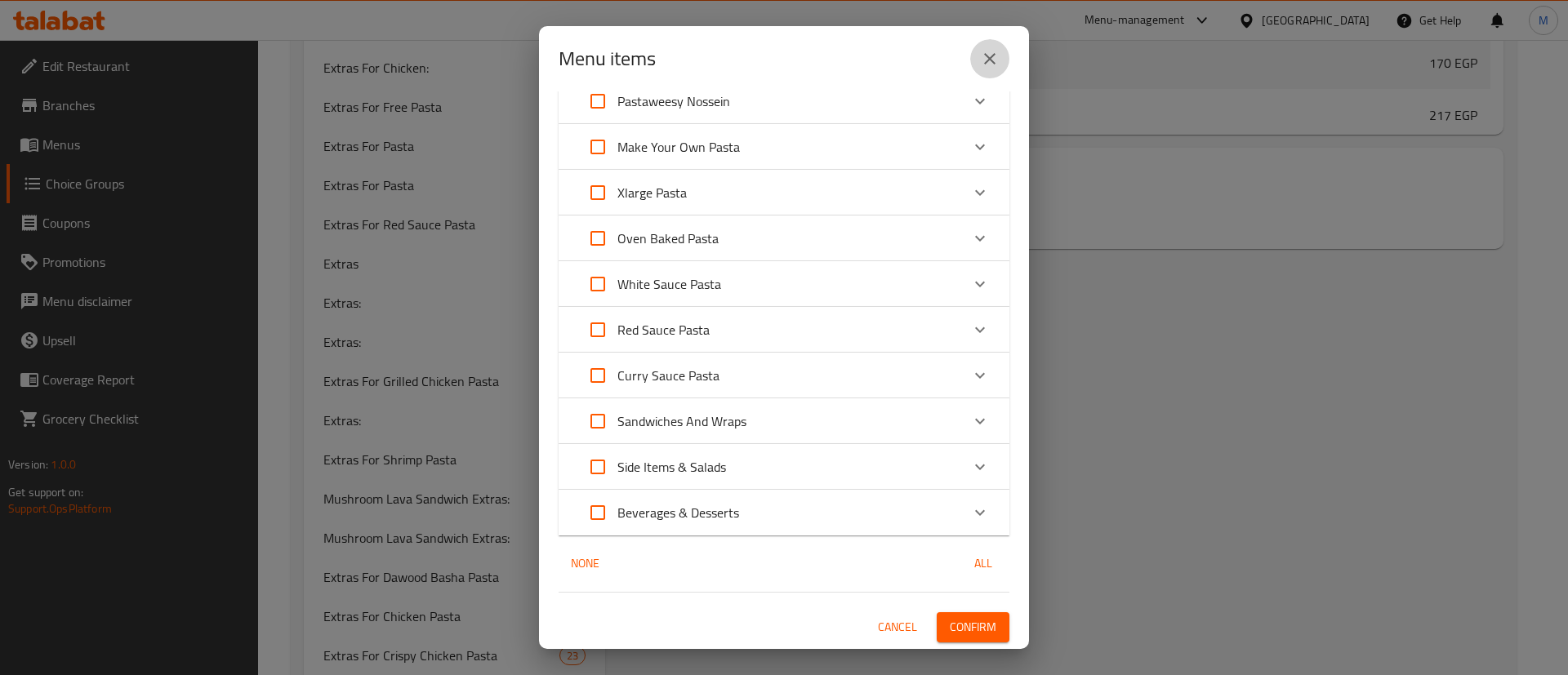
click at [991, 74] on button "close" at bounding box center [989, 58] width 39 height 39
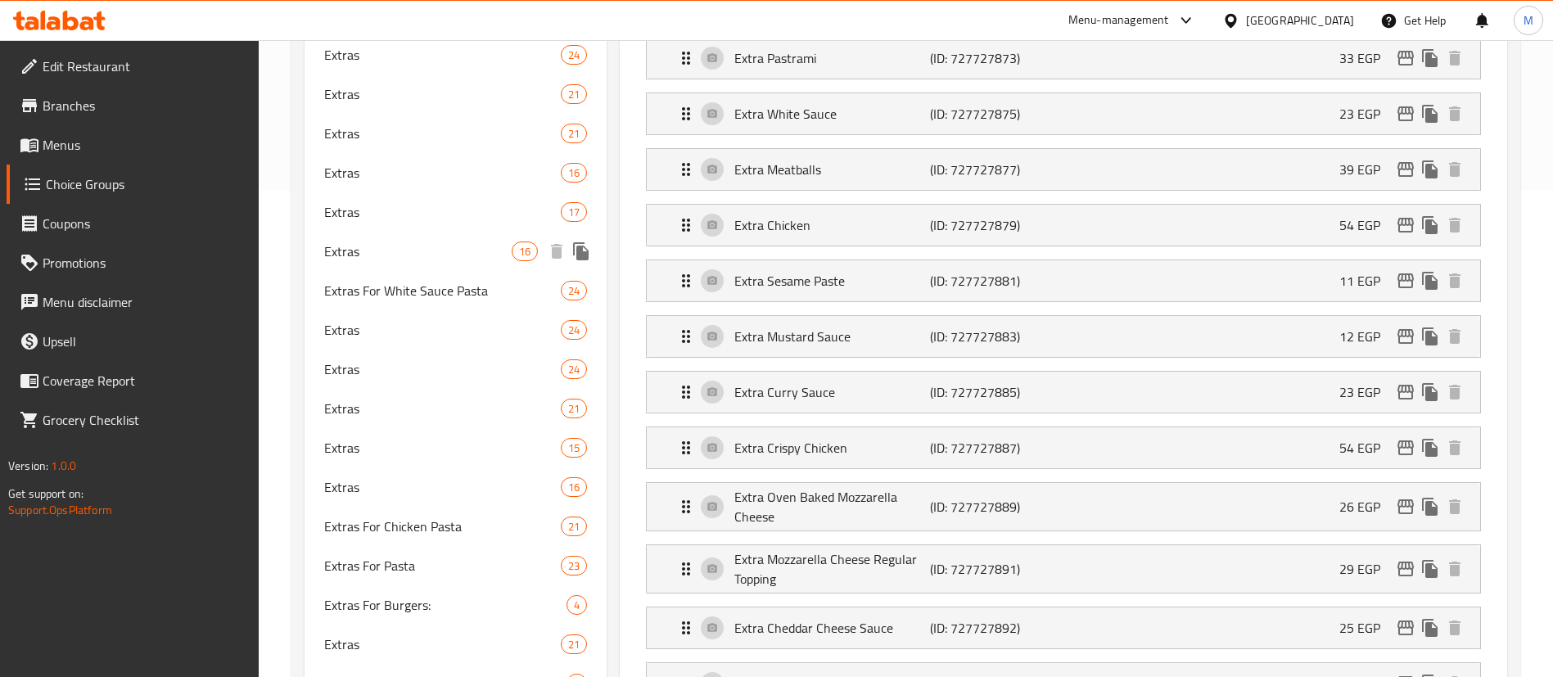
scroll to position [0, 0]
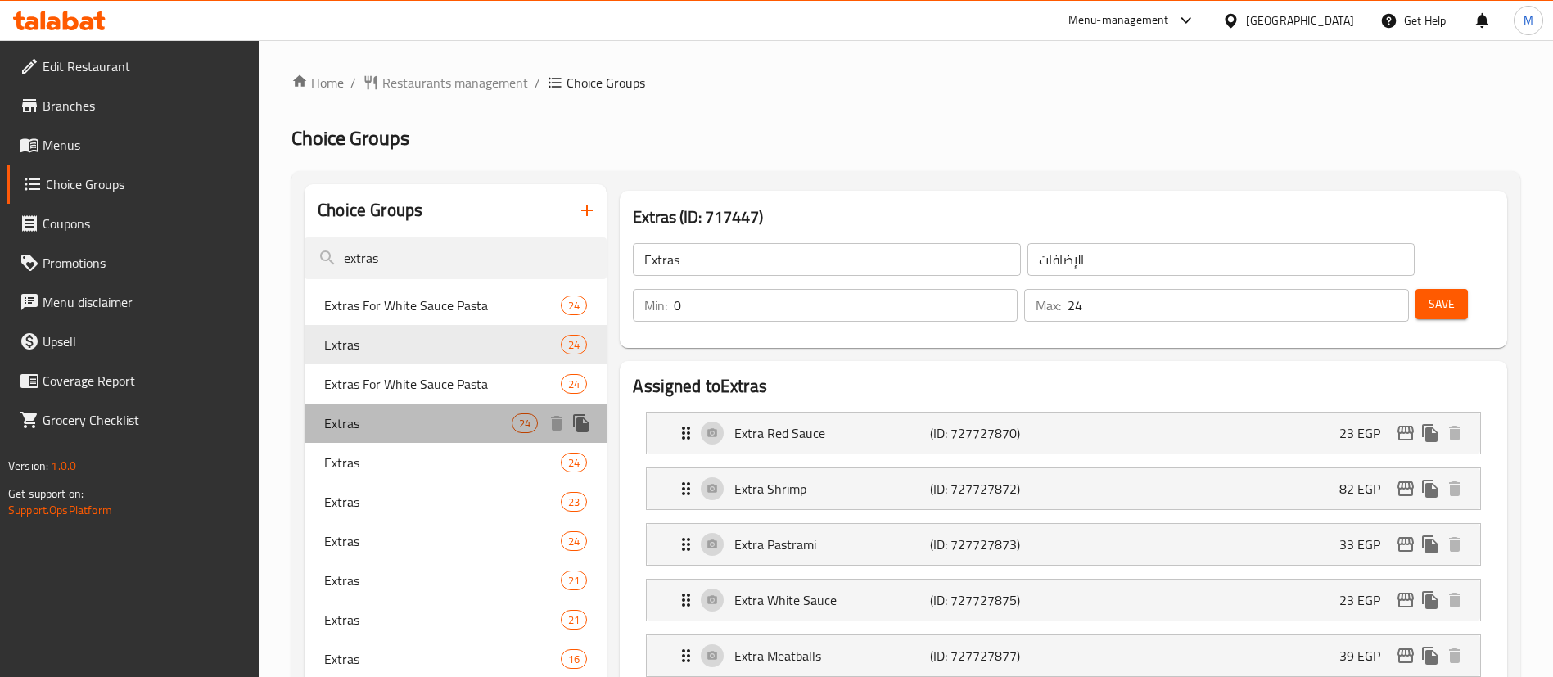
click at [449, 432] on span "Extras" at bounding box center [417, 423] width 187 height 20
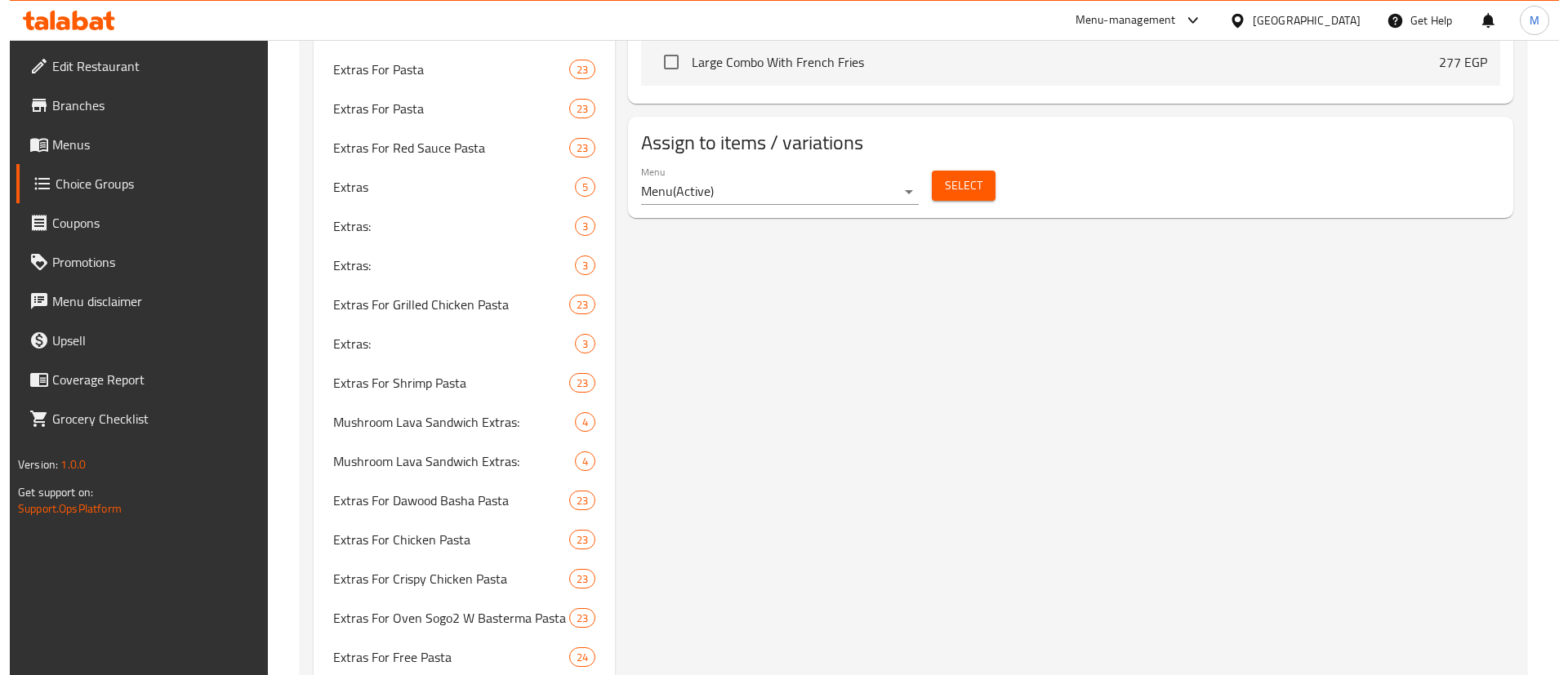
scroll to position [2175, 0]
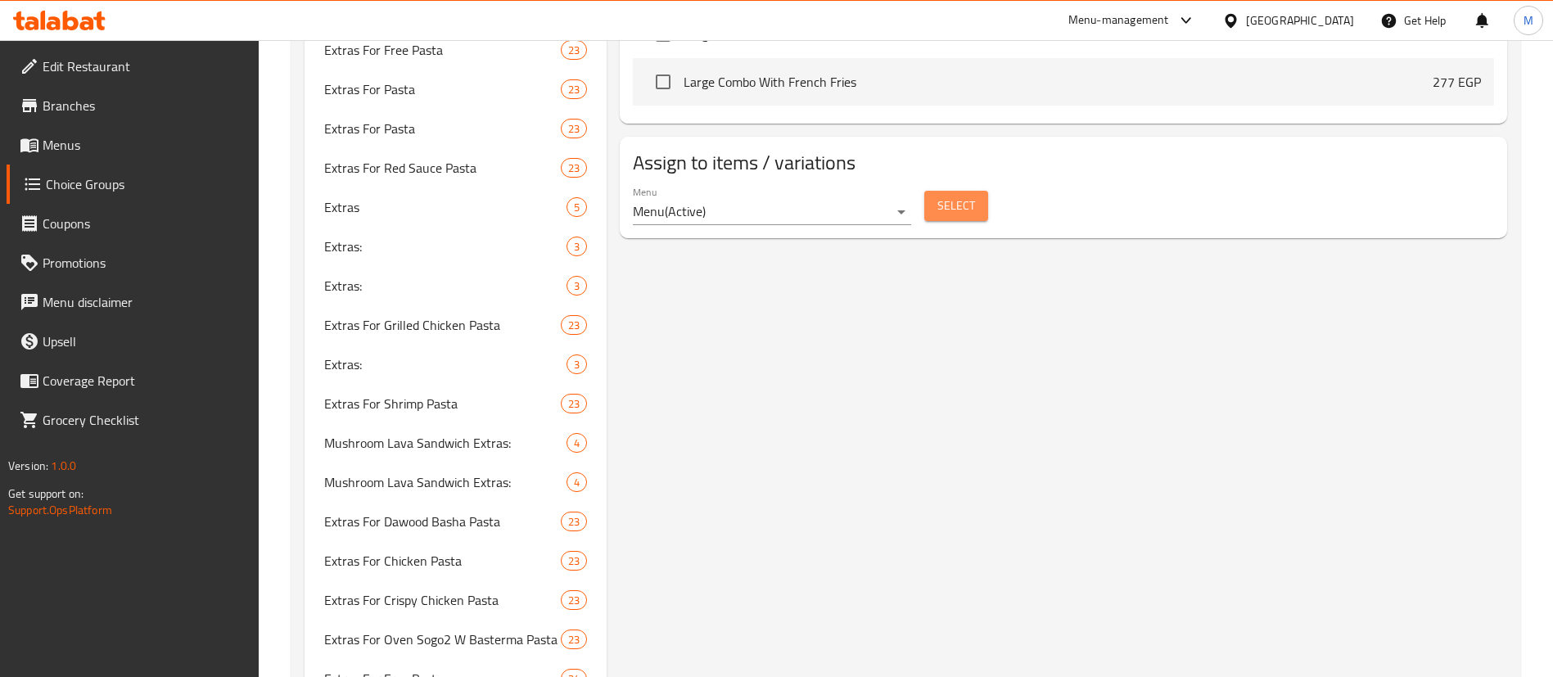
click at [951, 191] on button "Select" at bounding box center [956, 206] width 64 height 30
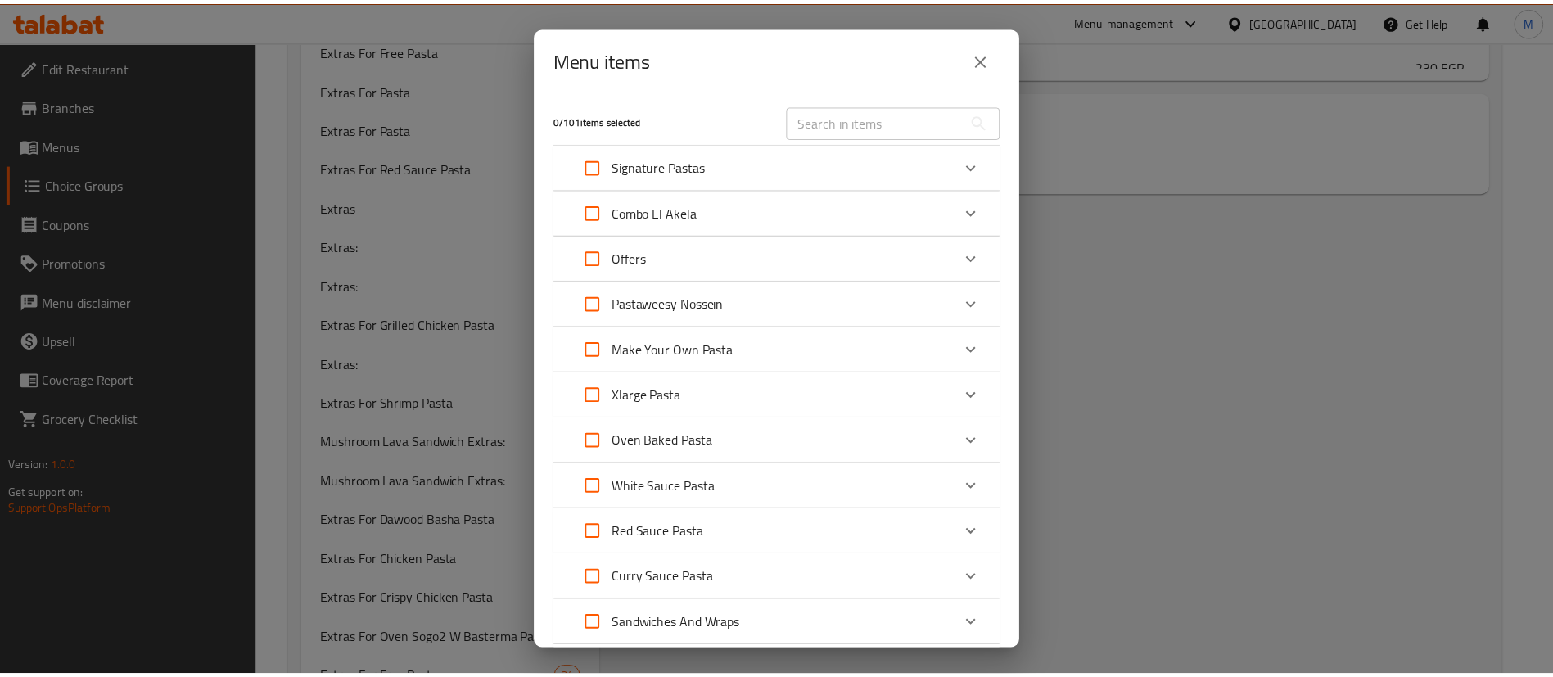
scroll to position [202, 0]
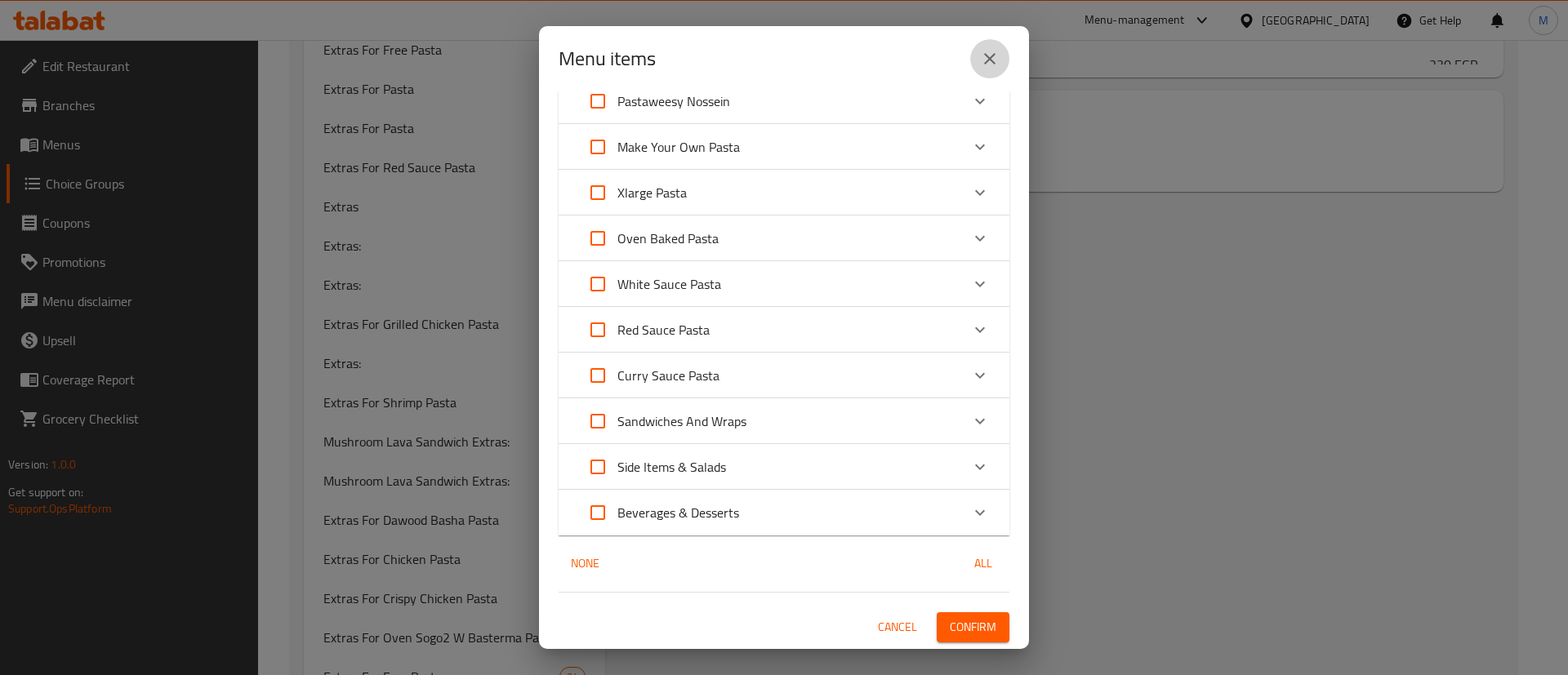
click at [980, 57] on icon "close" at bounding box center [990, 59] width 20 height 20
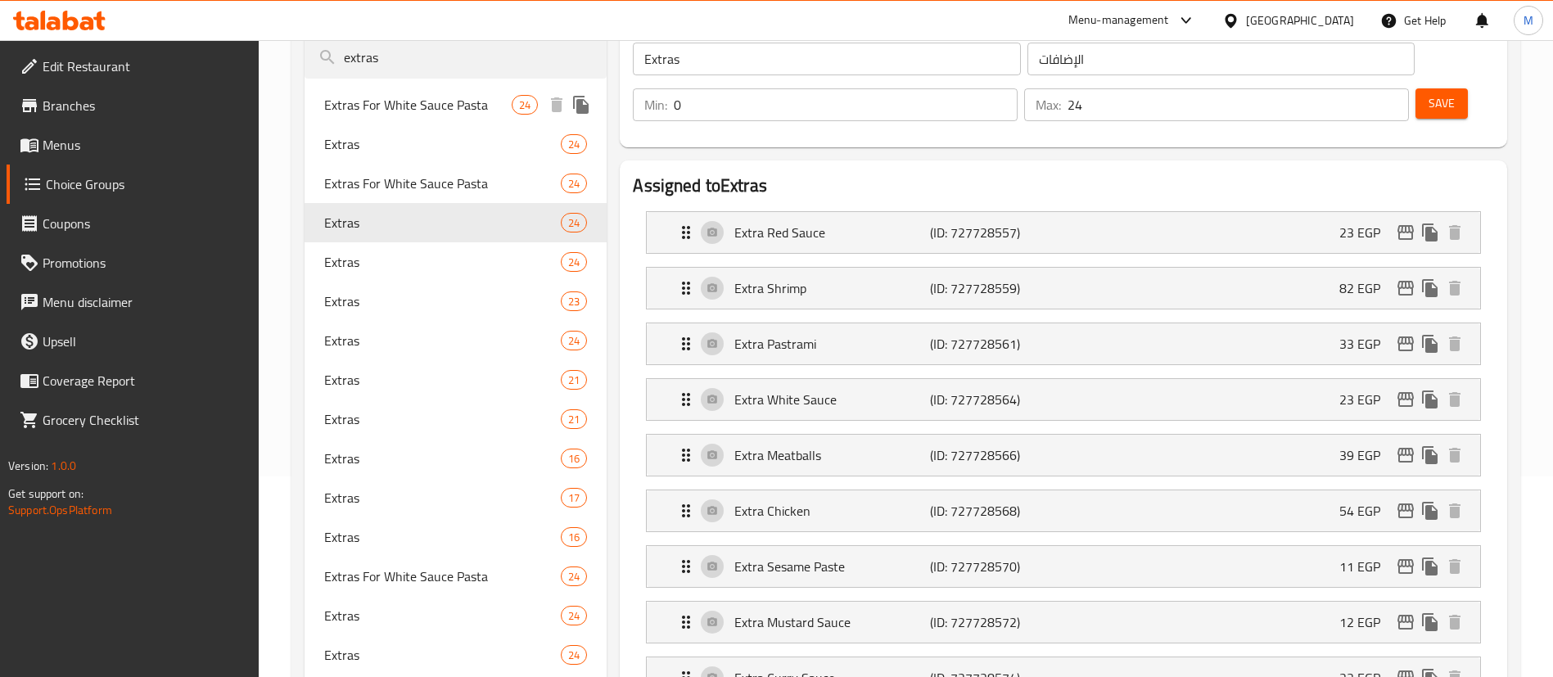
scroll to position [201, 0]
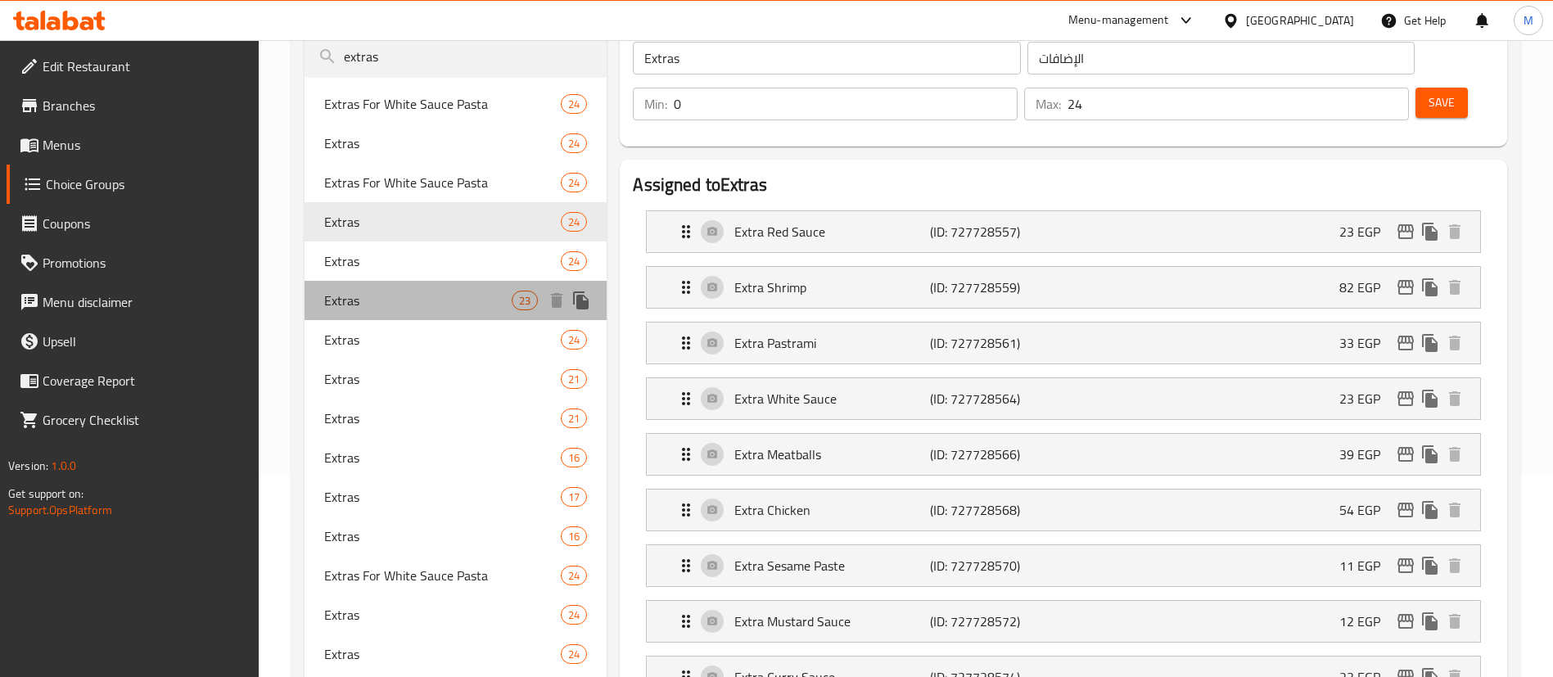
click at [432, 306] on span "Extras" at bounding box center [417, 301] width 187 height 20
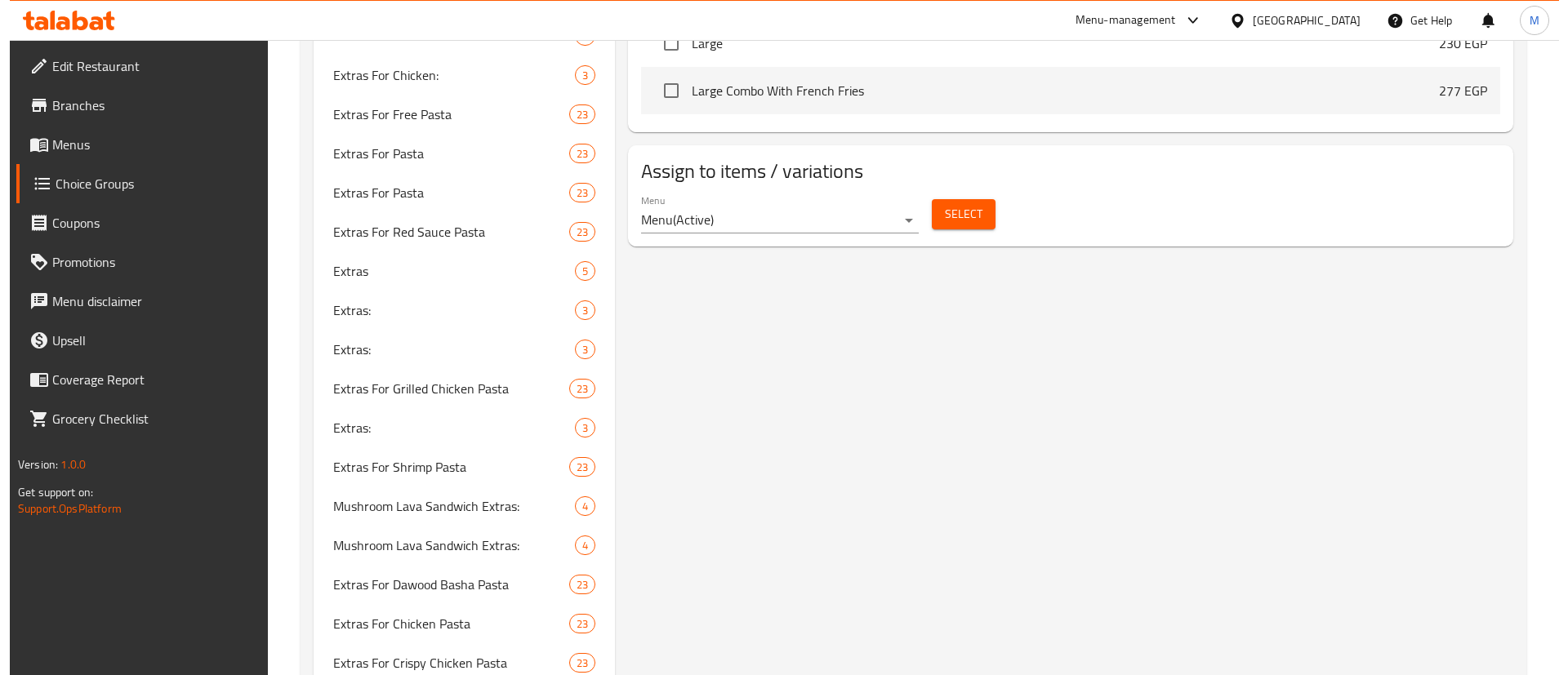
scroll to position [2108, 0]
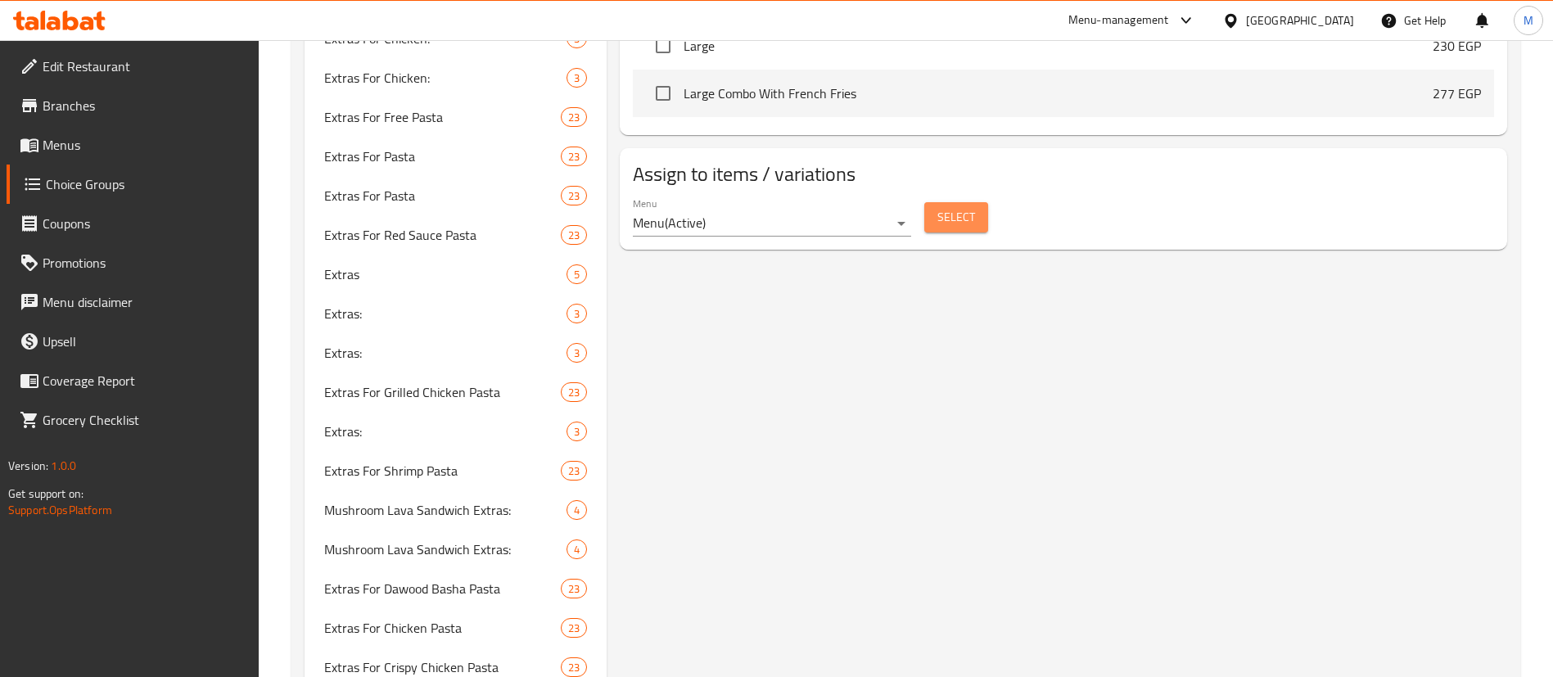
click at [955, 207] on span "Select" at bounding box center [956, 217] width 38 height 20
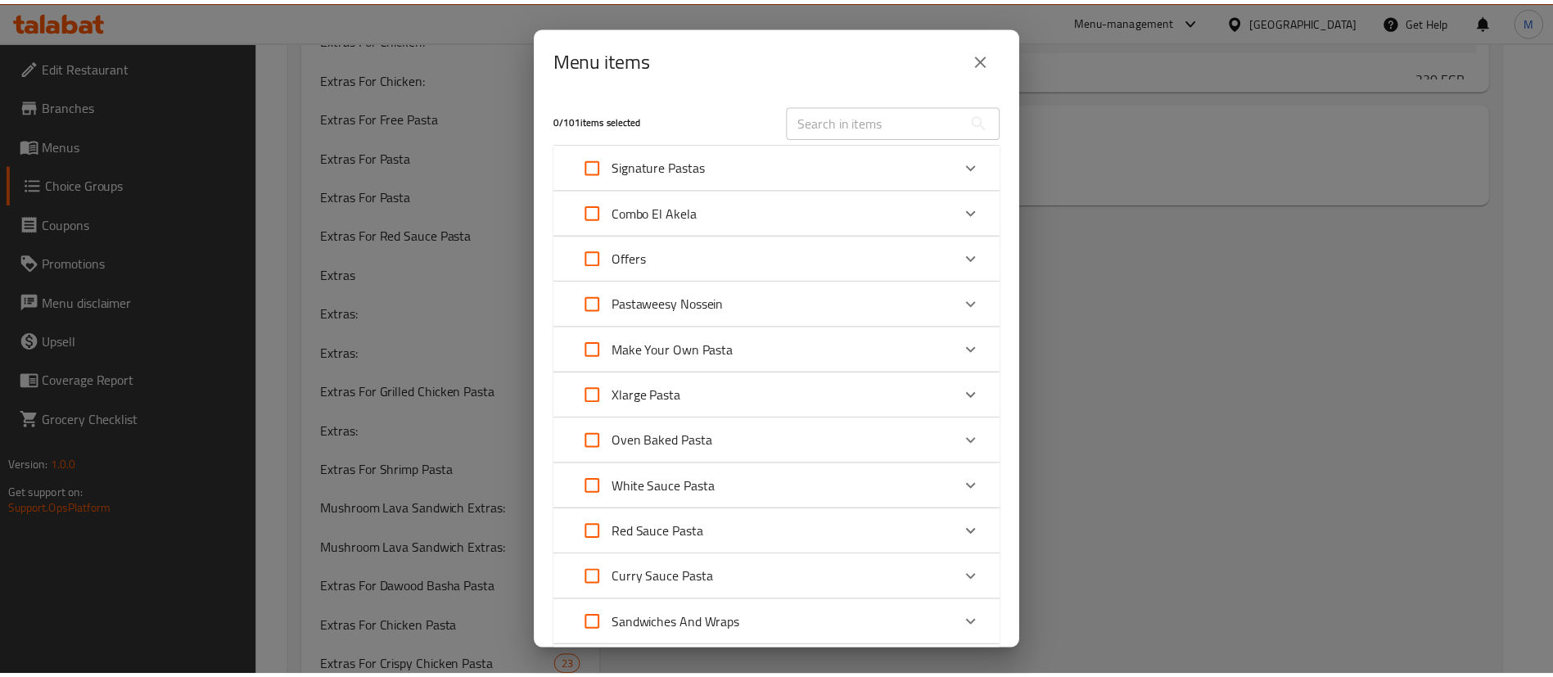
scroll to position [202, 0]
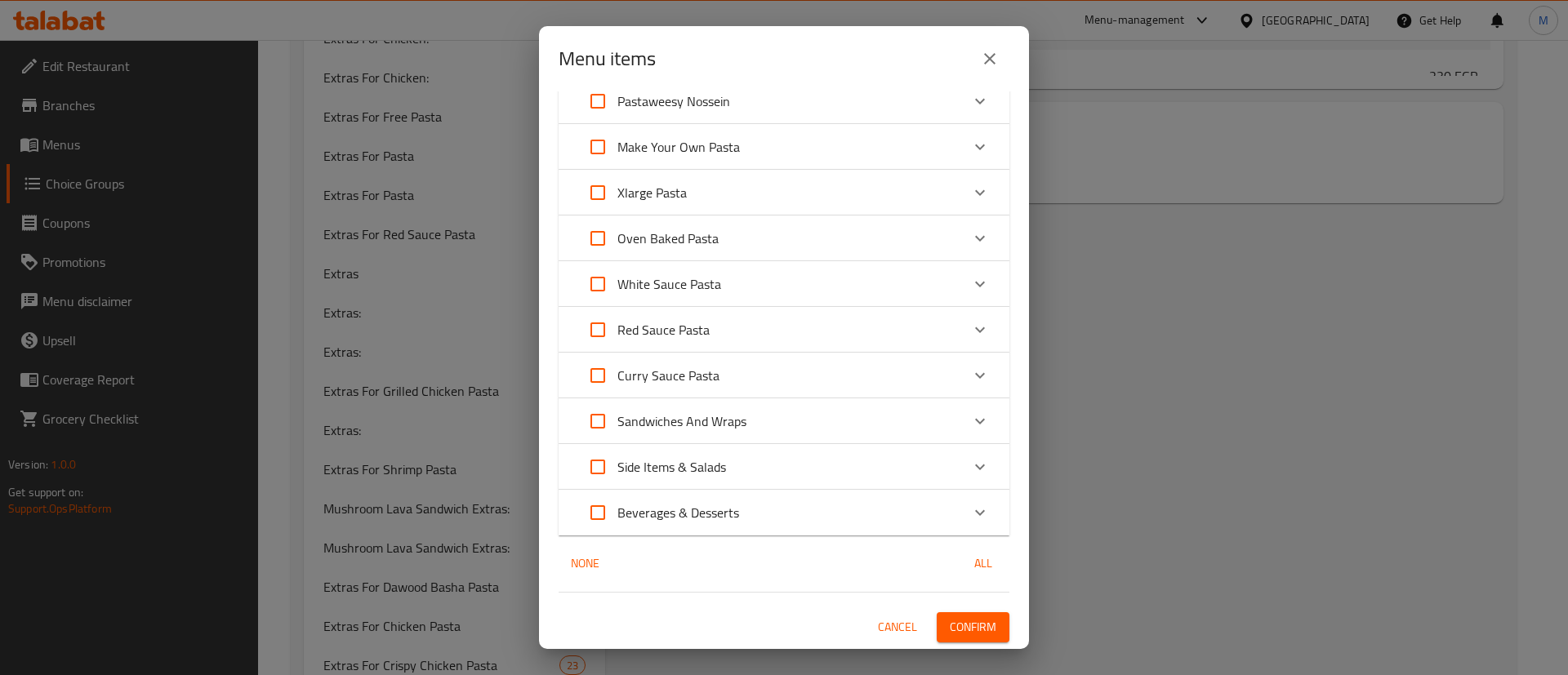
click at [991, 66] on icon "close" at bounding box center [990, 59] width 20 height 20
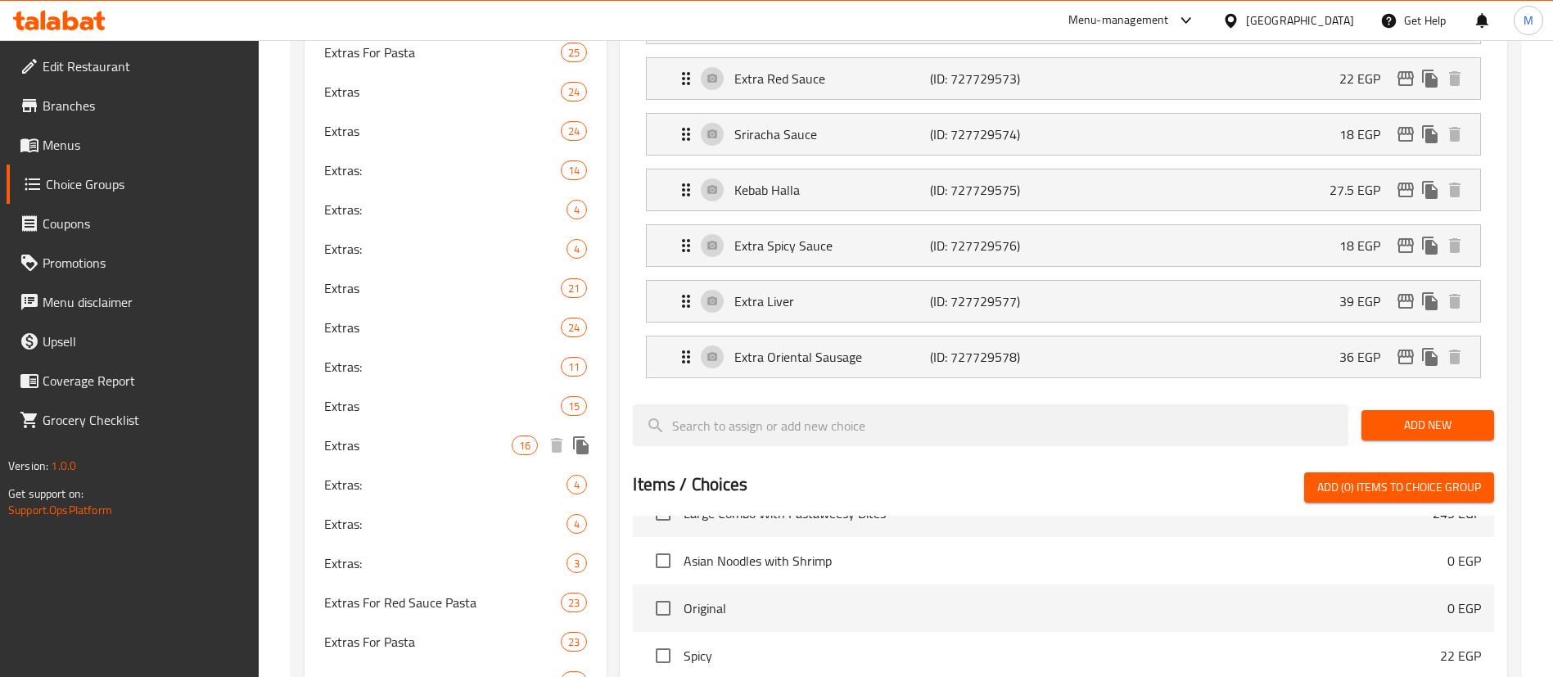
scroll to position [1316, 0]
click at [405, 438] on span "Extras" at bounding box center [417, 444] width 187 height 20
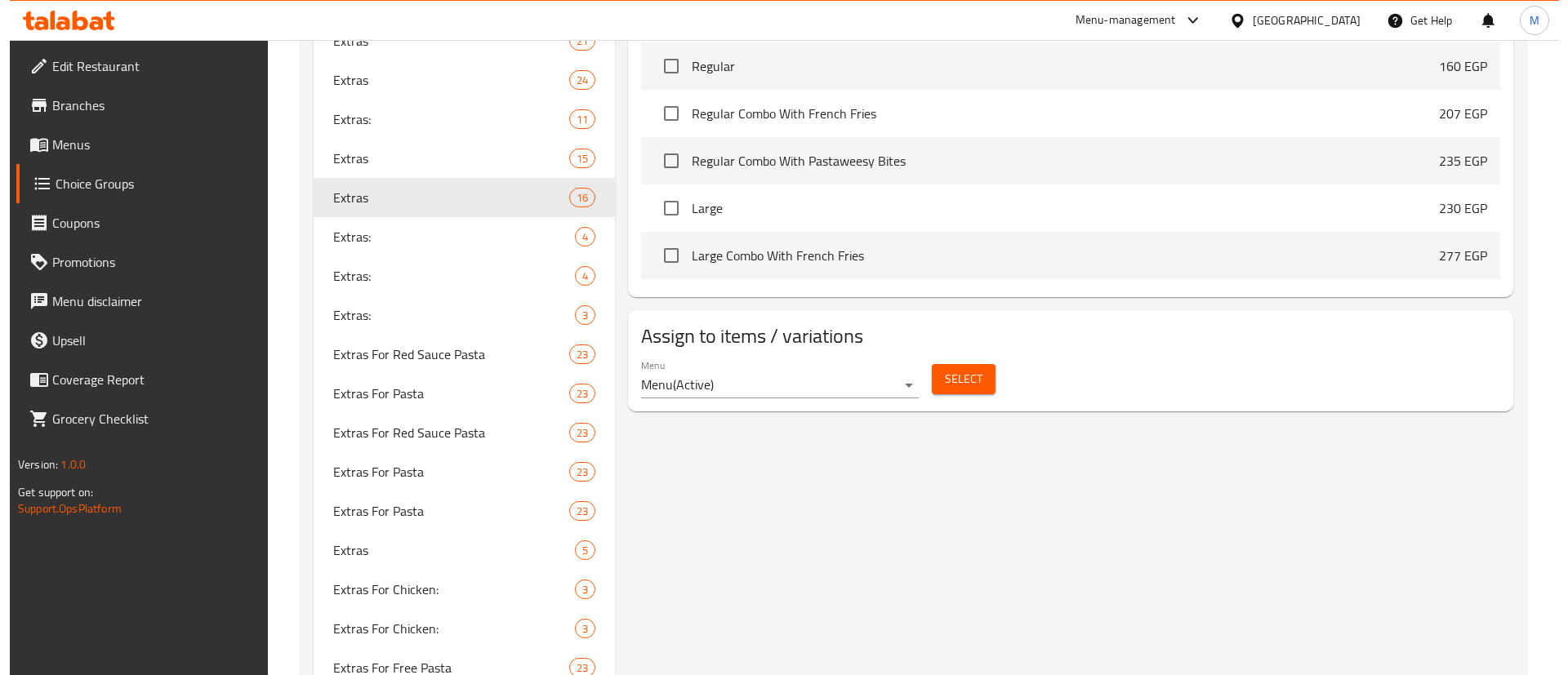
scroll to position [1586, 0]
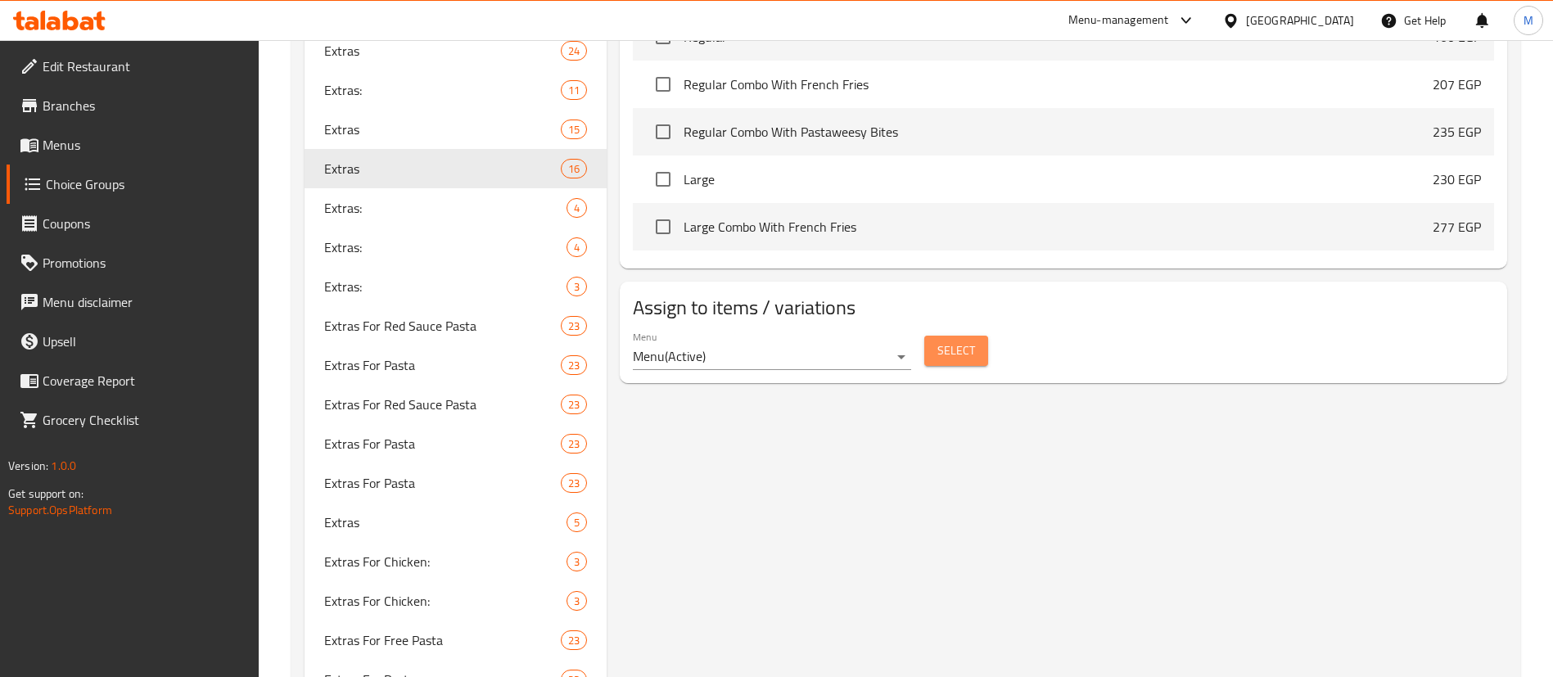
click at [965, 341] on span "Select" at bounding box center [956, 351] width 38 height 20
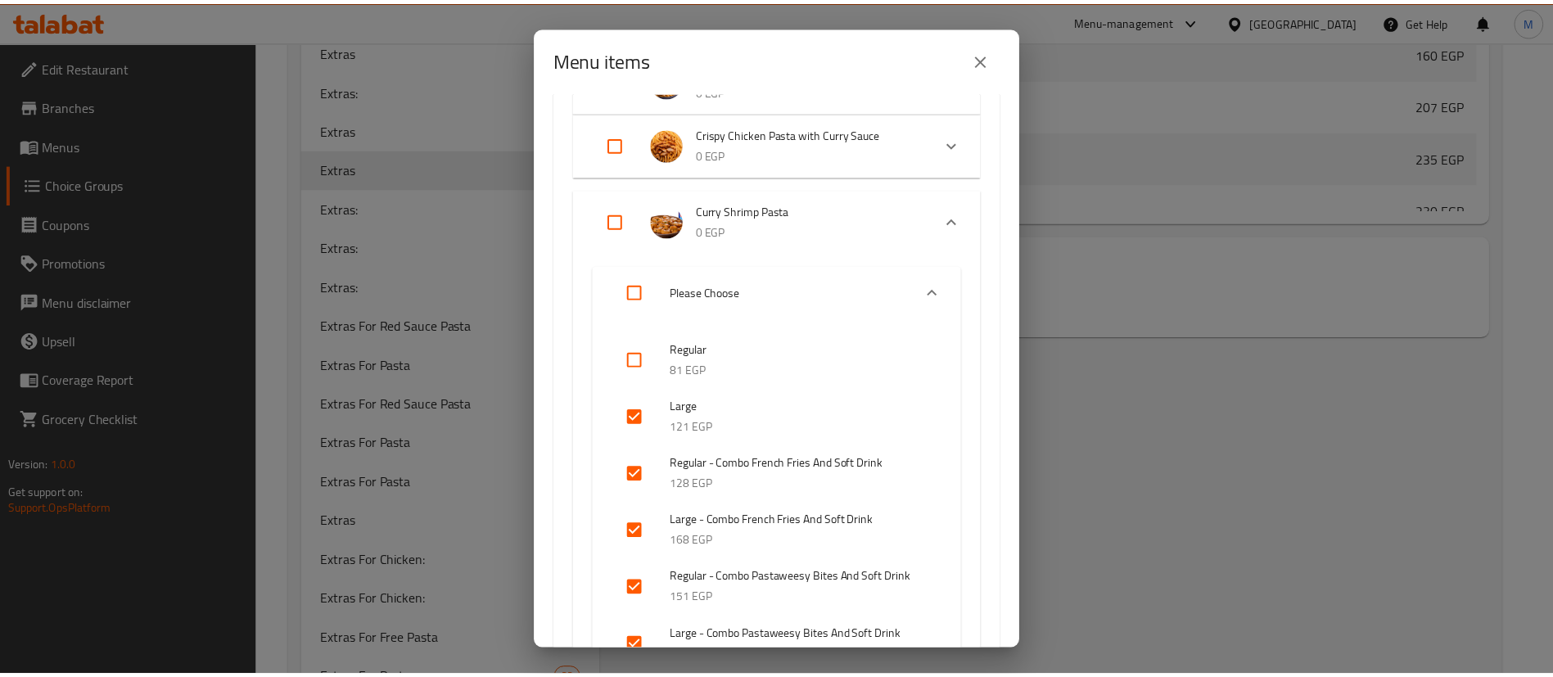
scroll to position [1082, 0]
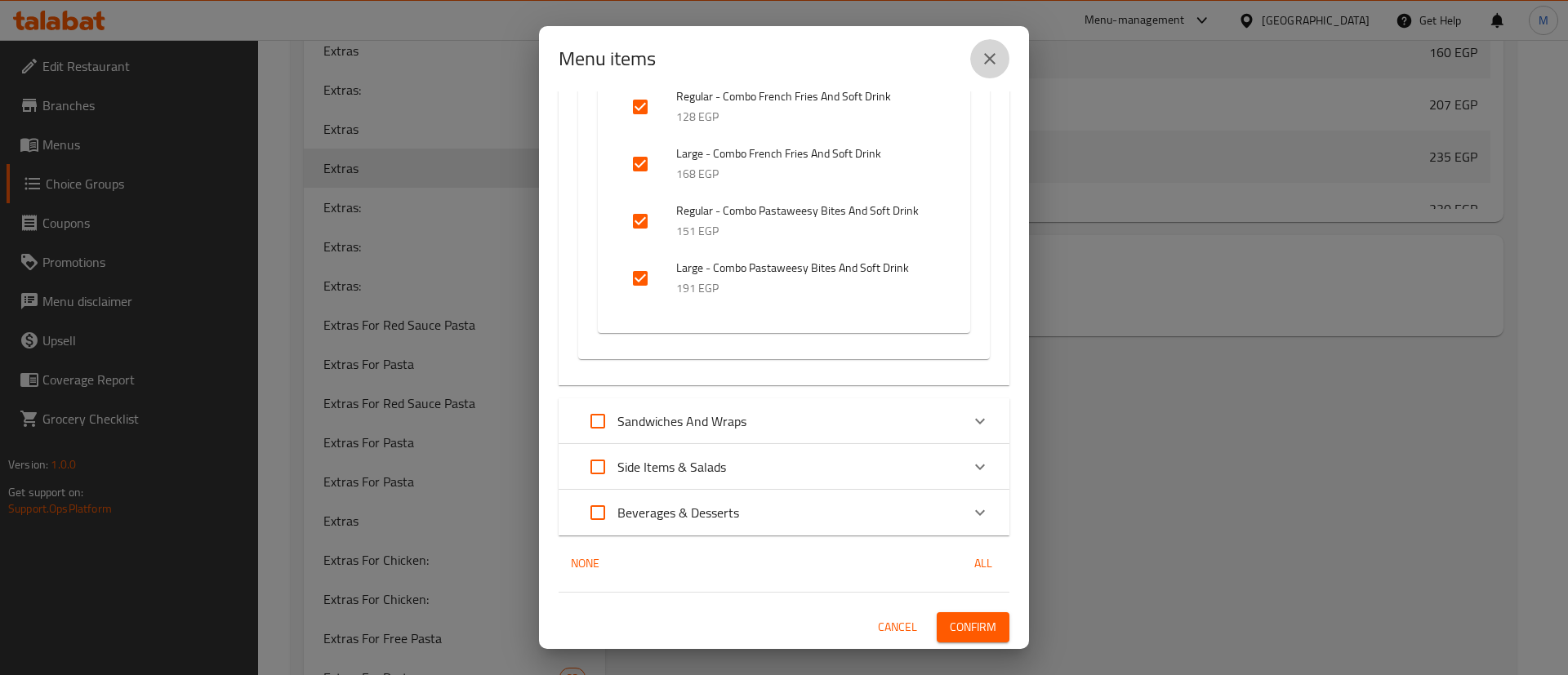
click at [984, 61] on icon "close" at bounding box center [990, 59] width 20 height 20
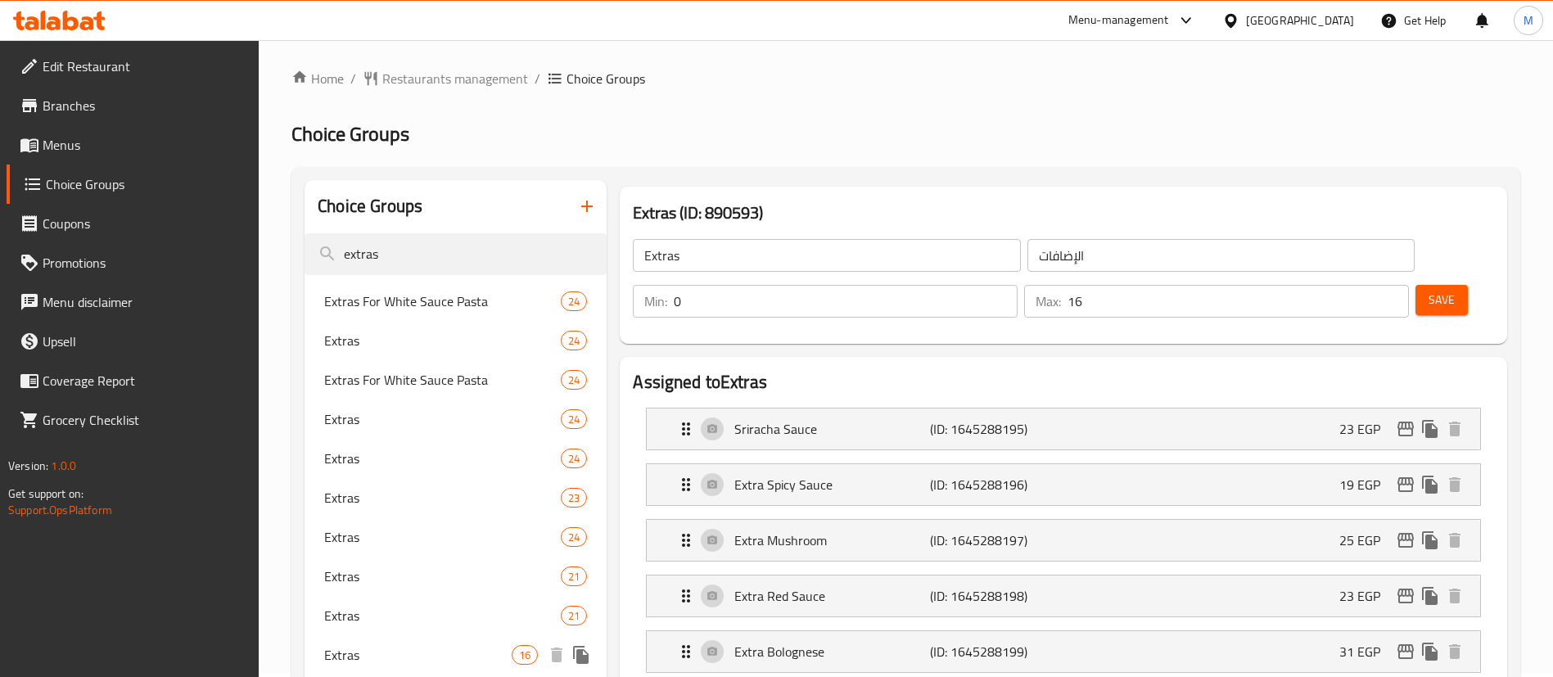
scroll to position [0, 0]
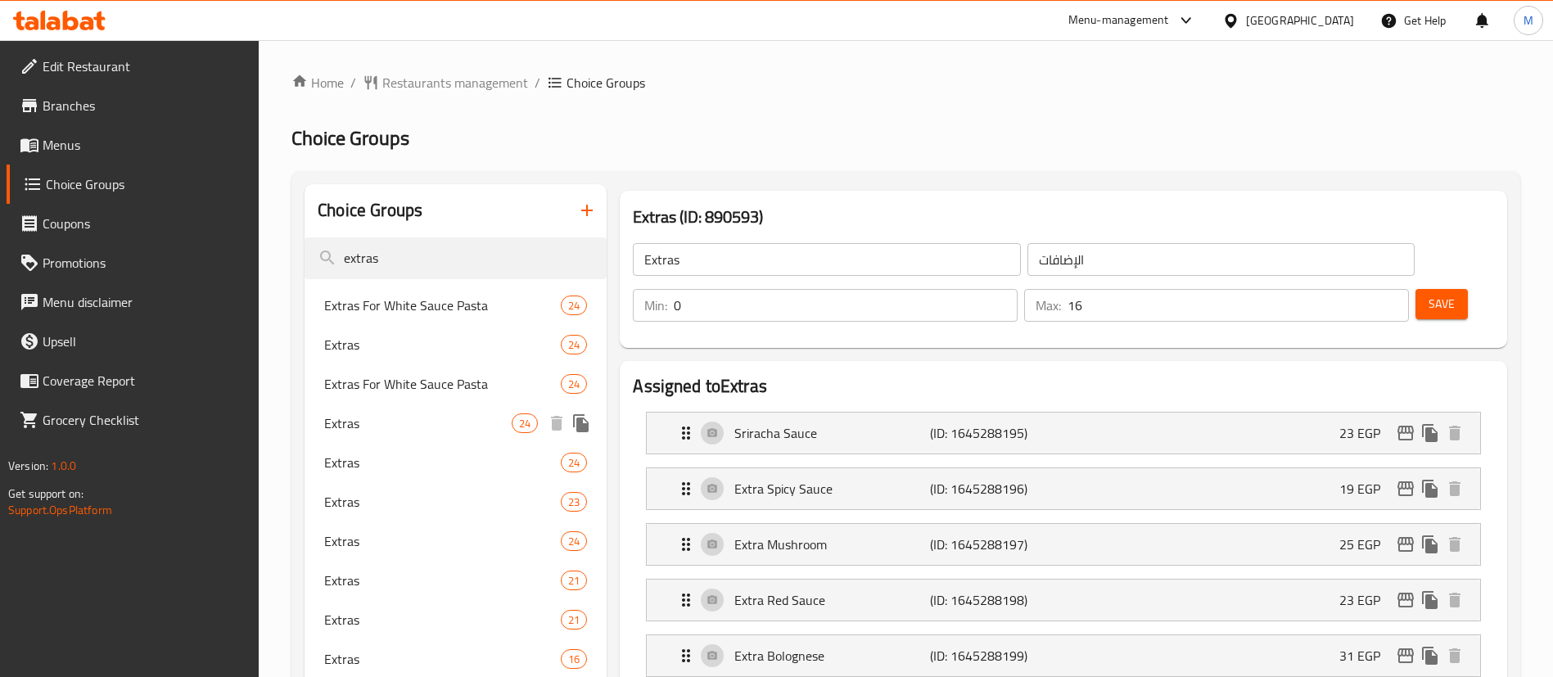
click at [405, 428] on span "Extras" at bounding box center [417, 423] width 187 height 20
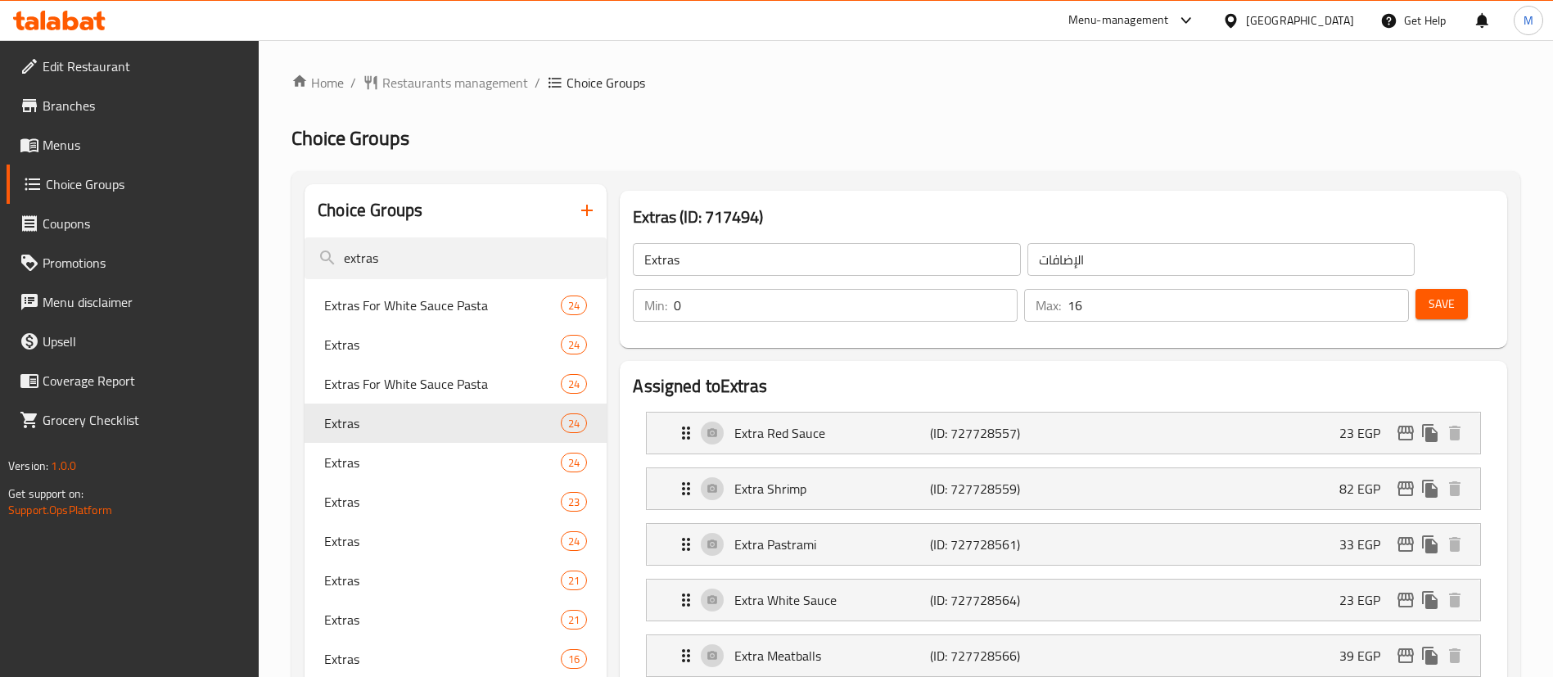
type input "24"
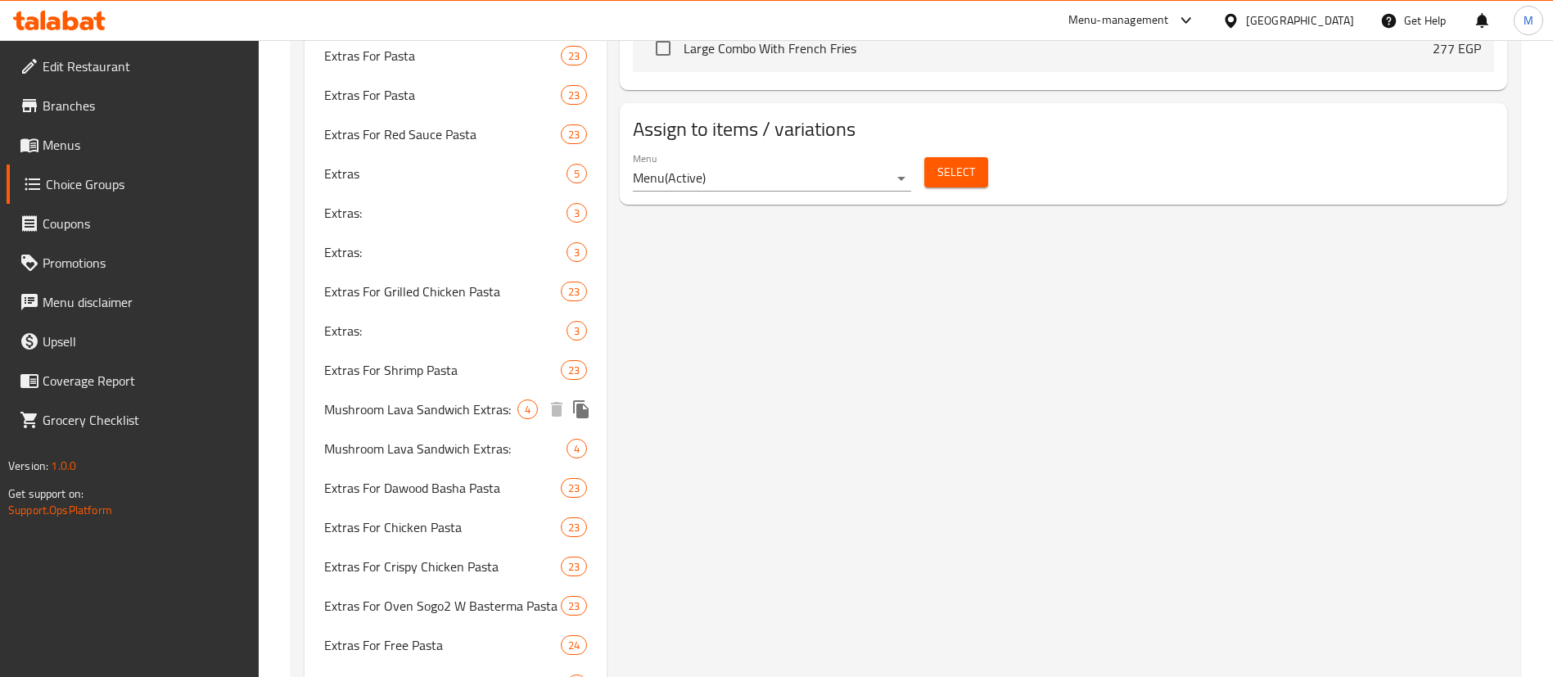
scroll to position [2213, 0]
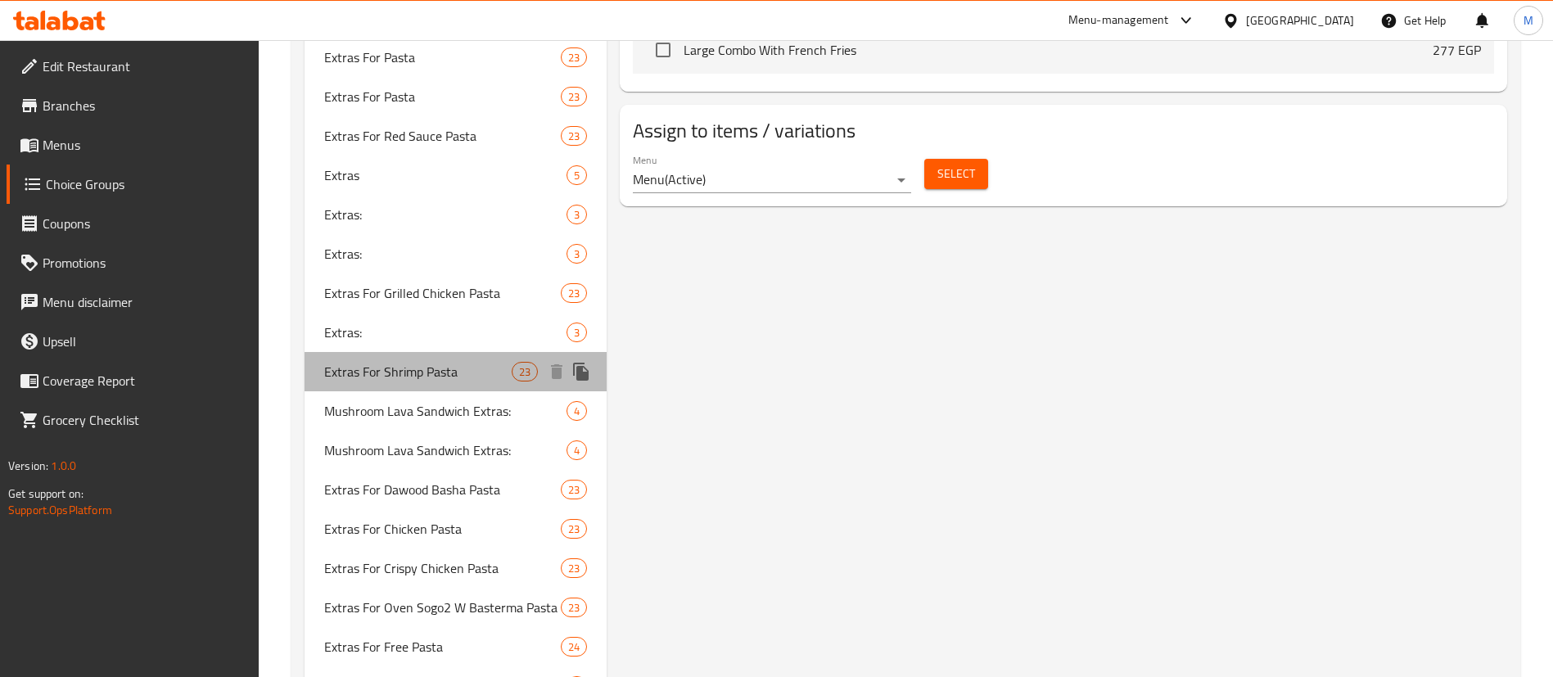
click at [421, 356] on div "Extras For Shrimp Pasta 23" at bounding box center [456, 371] width 302 height 39
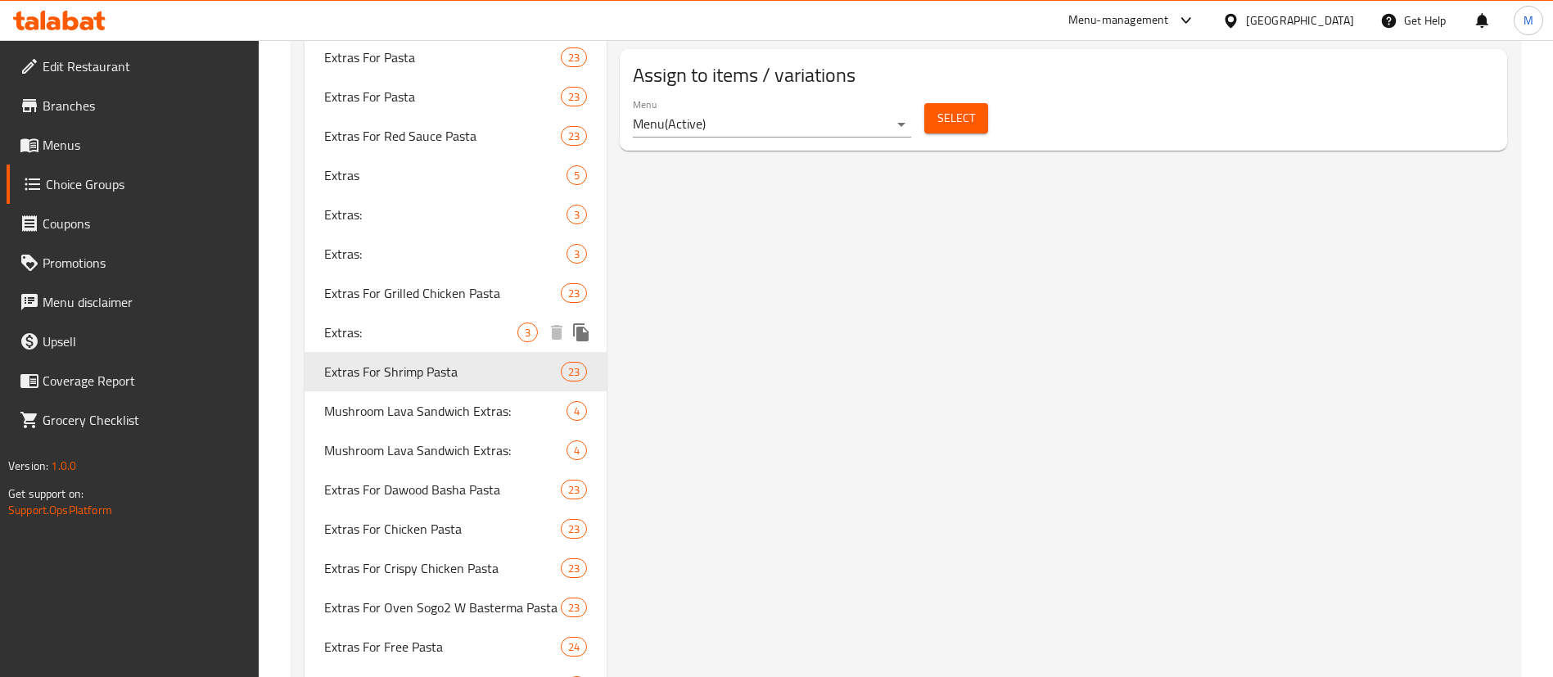
type input "Extras For Shrimp Pasta"
type input "الإضافات للباستا الجمبري"
type input "23"
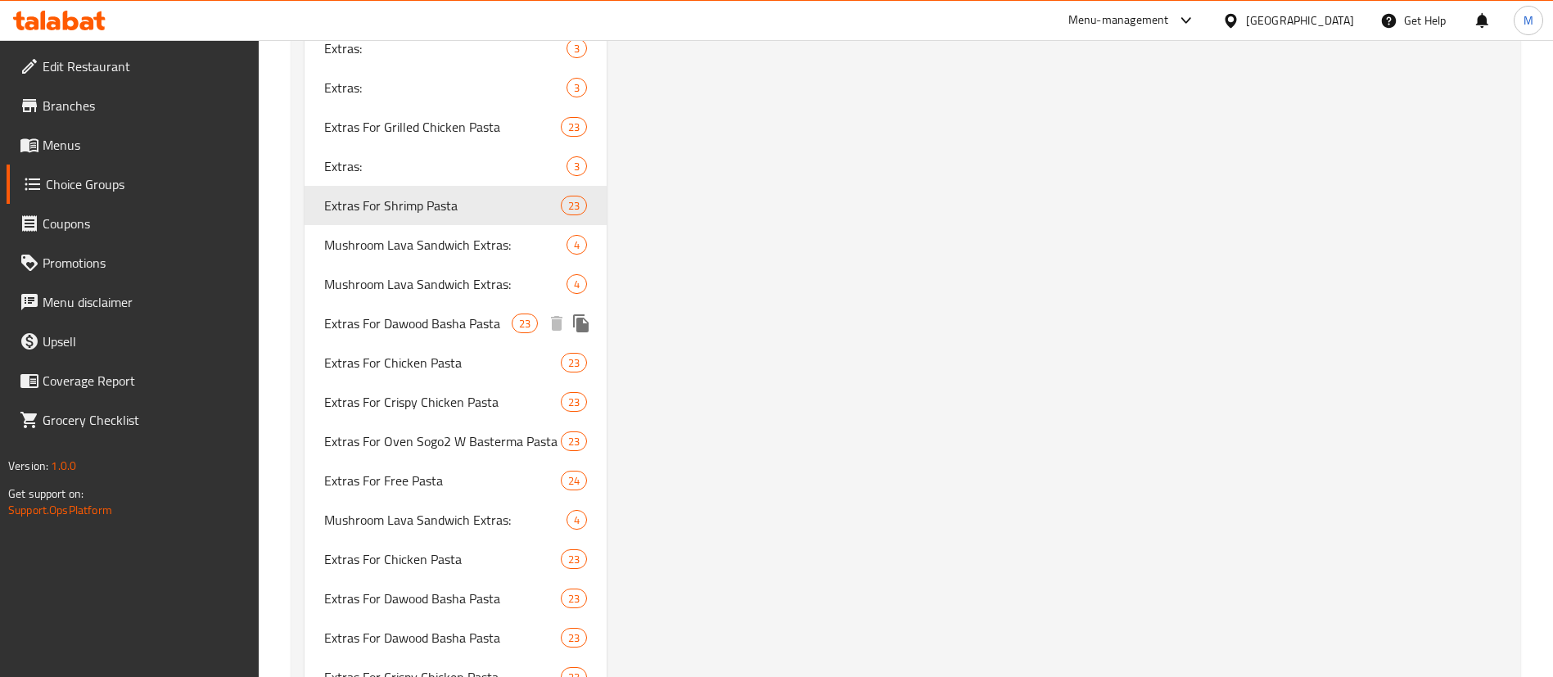
scroll to position [2380, 0]
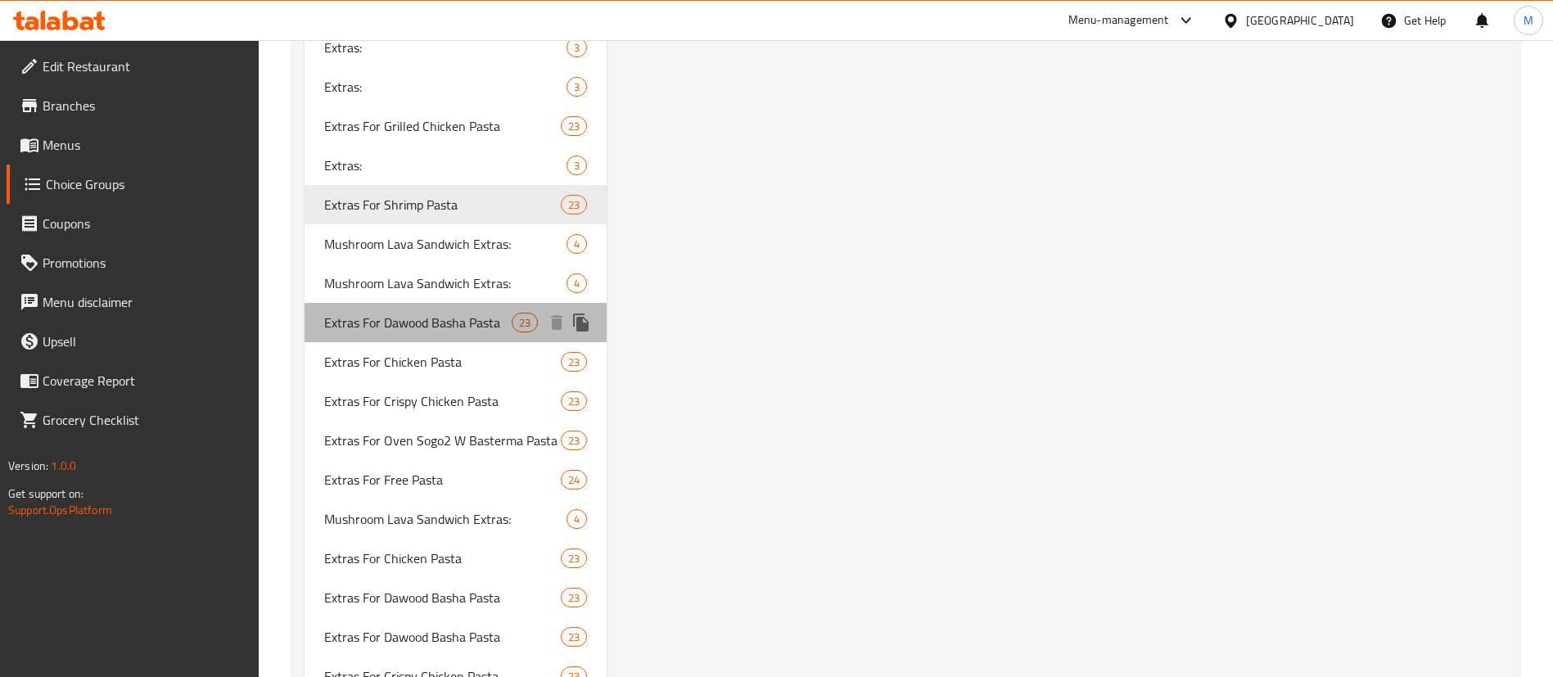
click at [450, 332] on span "Extras For Dawood Basha Pasta" at bounding box center [417, 323] width 187 height 20
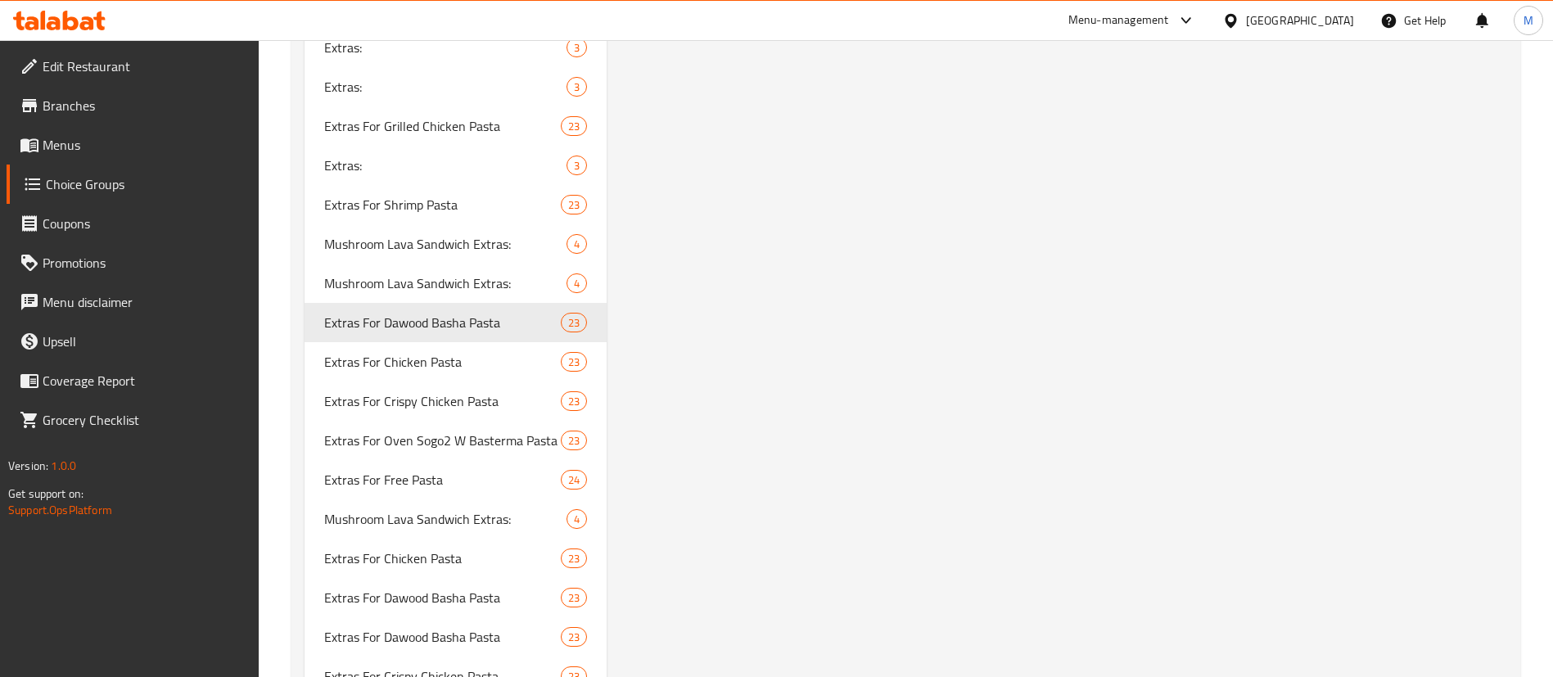
type input "Extras For Dawood Basha Pasta"
type input "الإضافات للباستا داوود باشا"
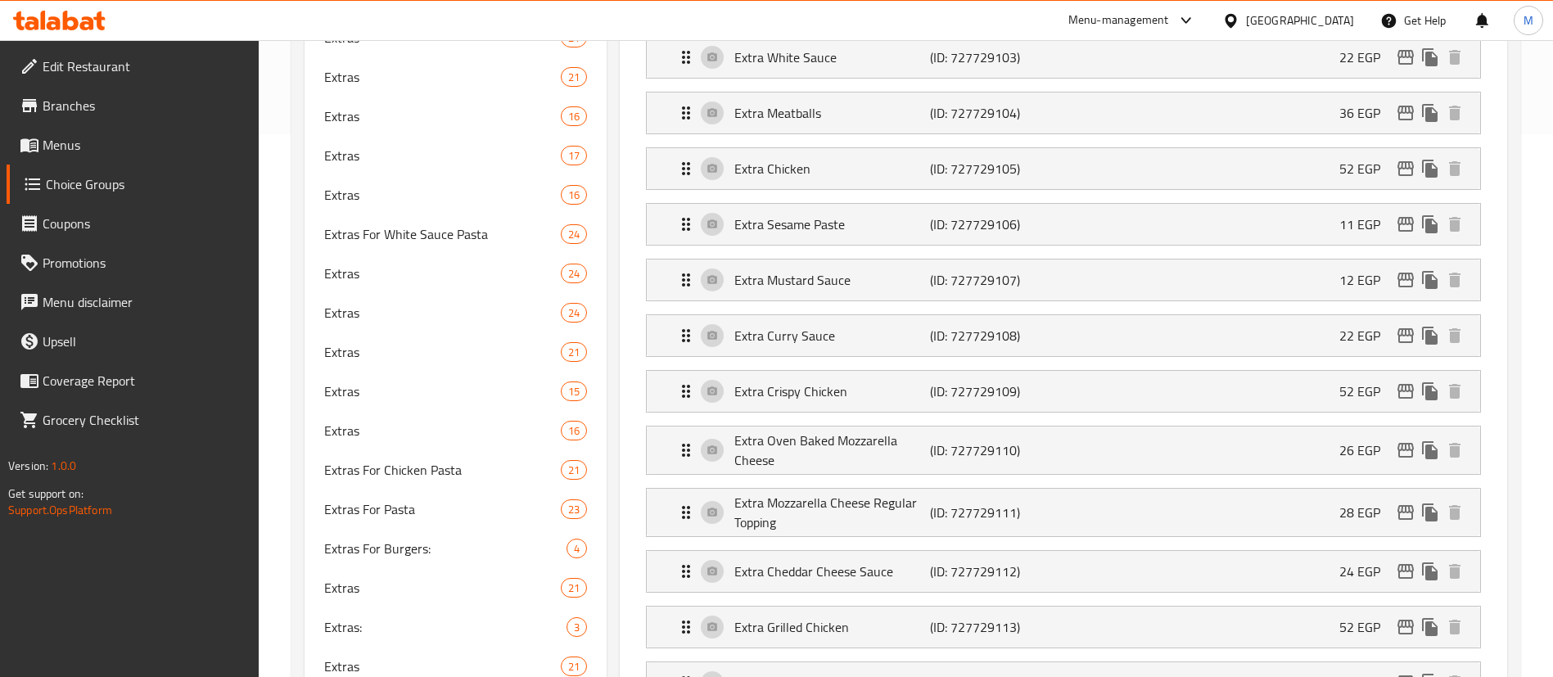
scroll to position [0, 0]
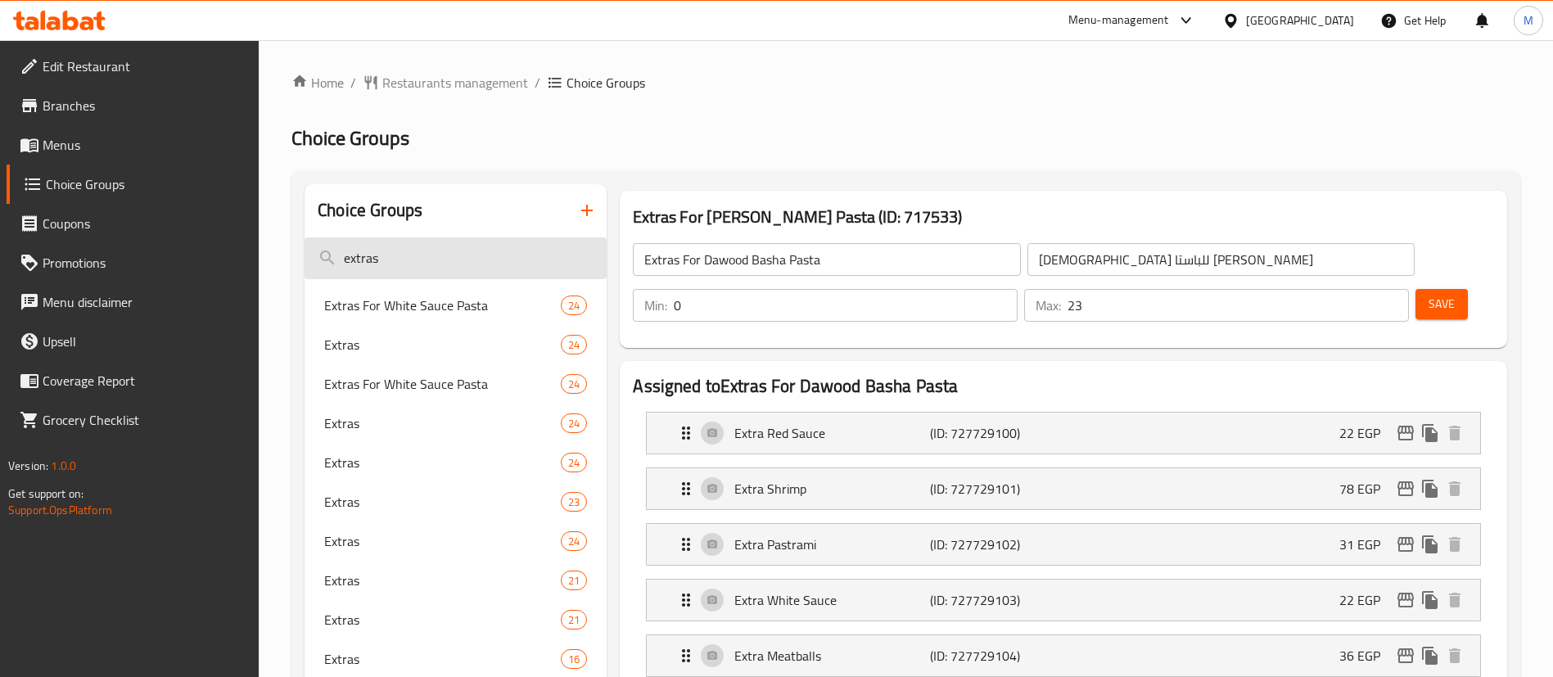
click at [455, 258] on input "extras" at bounding box center [456, 258] width 302 height 42
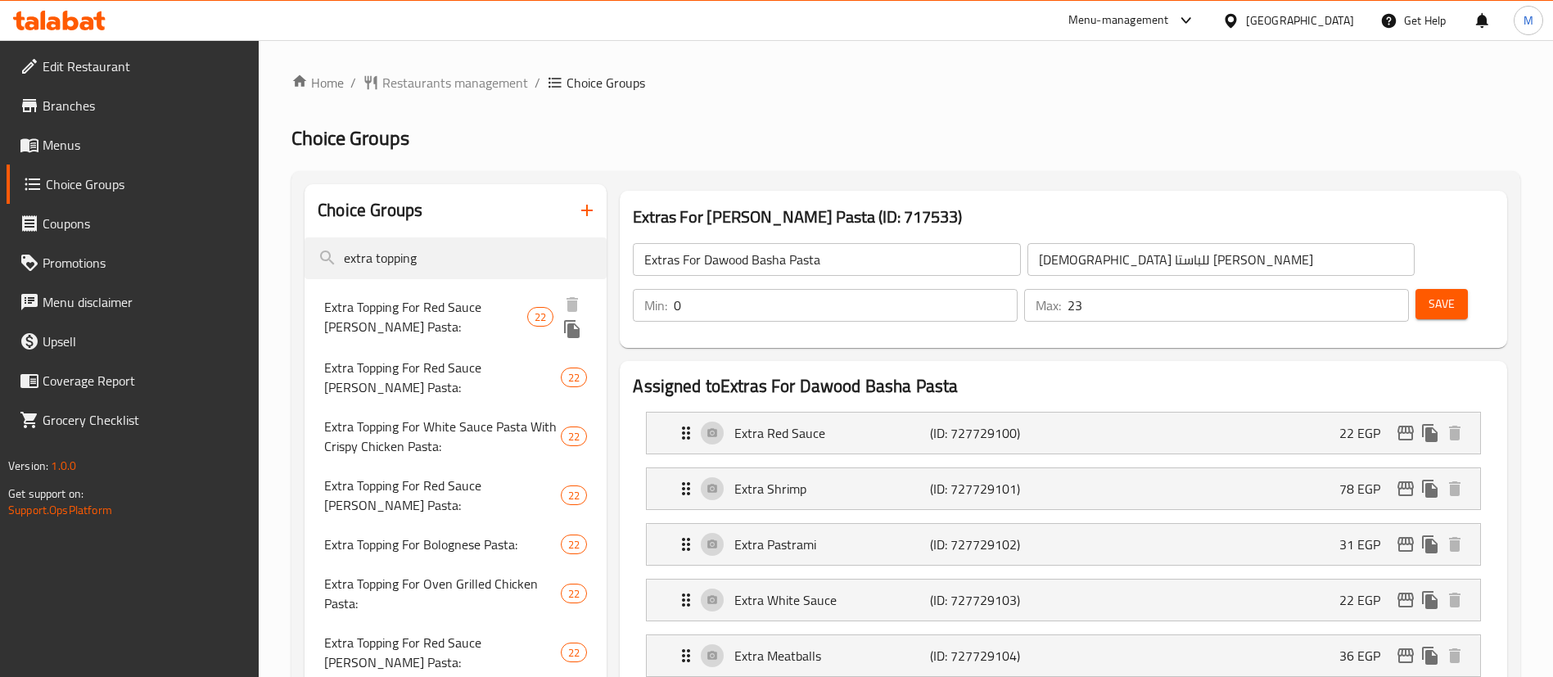
type input "extra topping"
click at [456, 323] on span "Extra Topping For Red Sauce Dawood Basha Pasta:" at bounding box center [425, 316] width 203 height 39
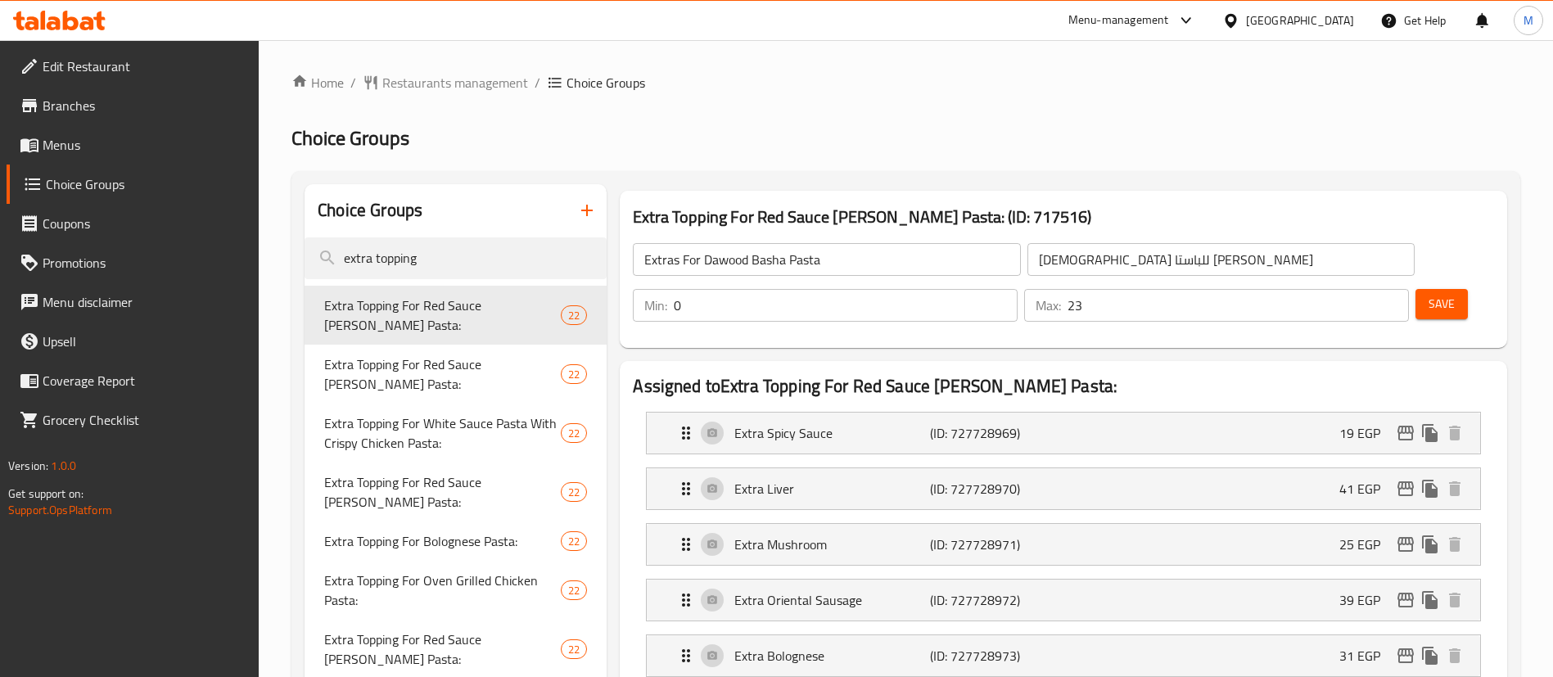
type input "Extra Topping For Red Sauce Dawood Basha Pasta:"
type input "إضافات للباستا داوود باشا صوص أحمر:"
type input "22"
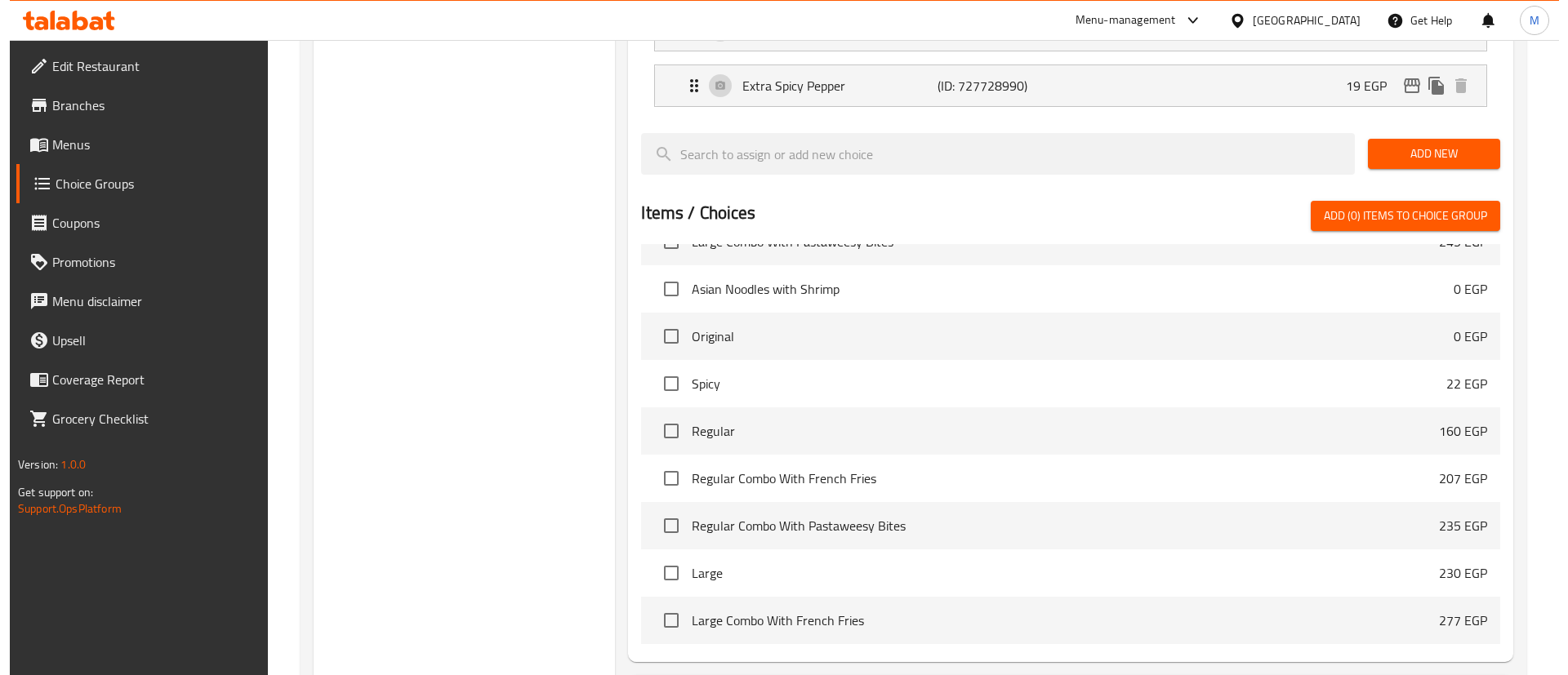
scroll to position [1601, 0]
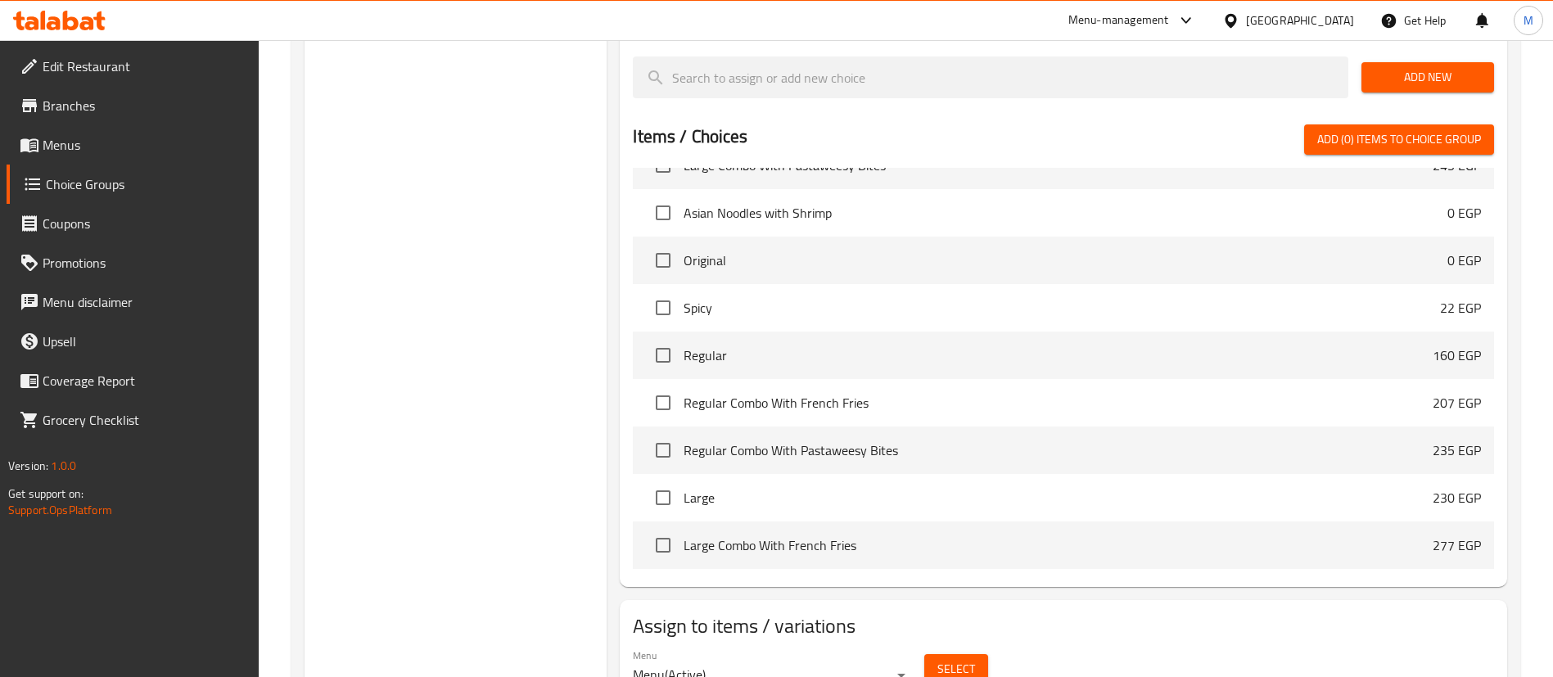
click at [964, 659] on span "Select" at bounding box center [956, 669] width 38 height 20
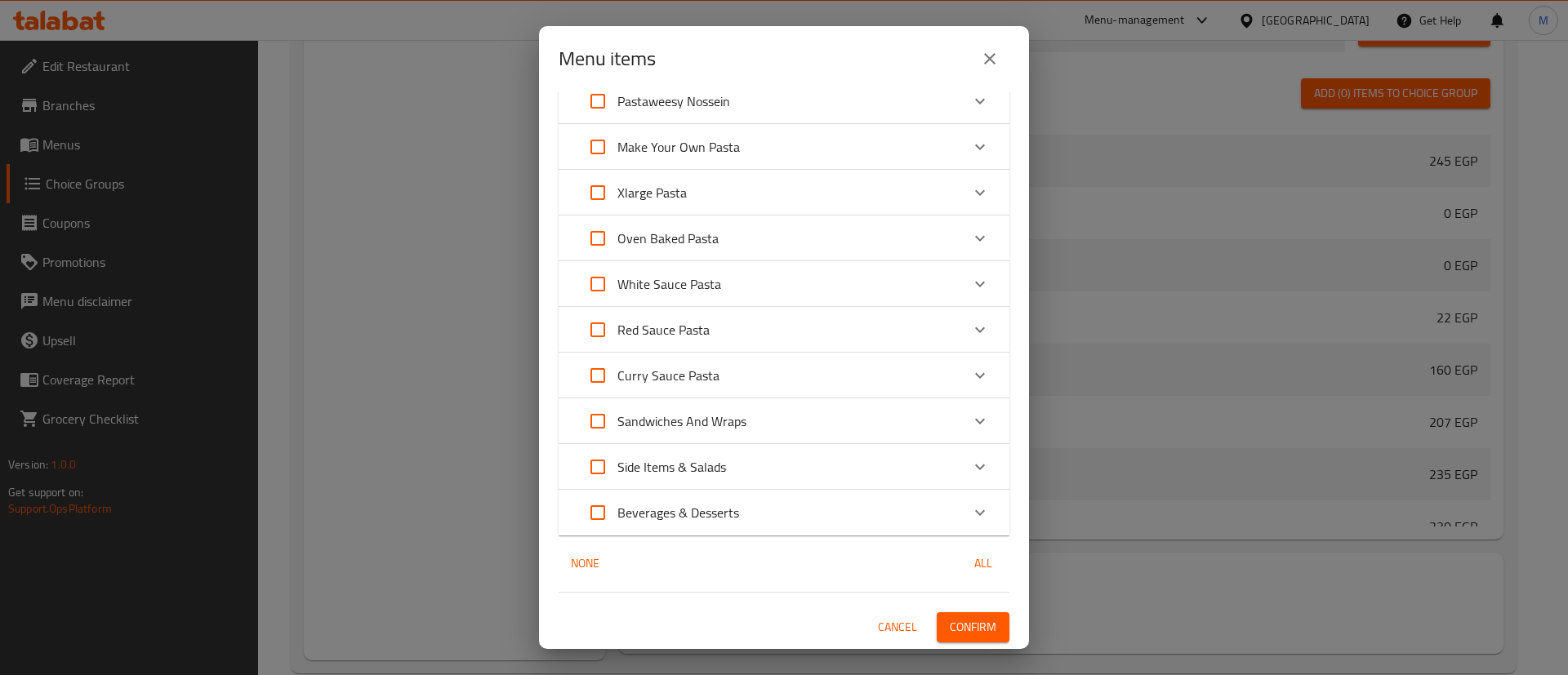
scroll to position [0, 0]
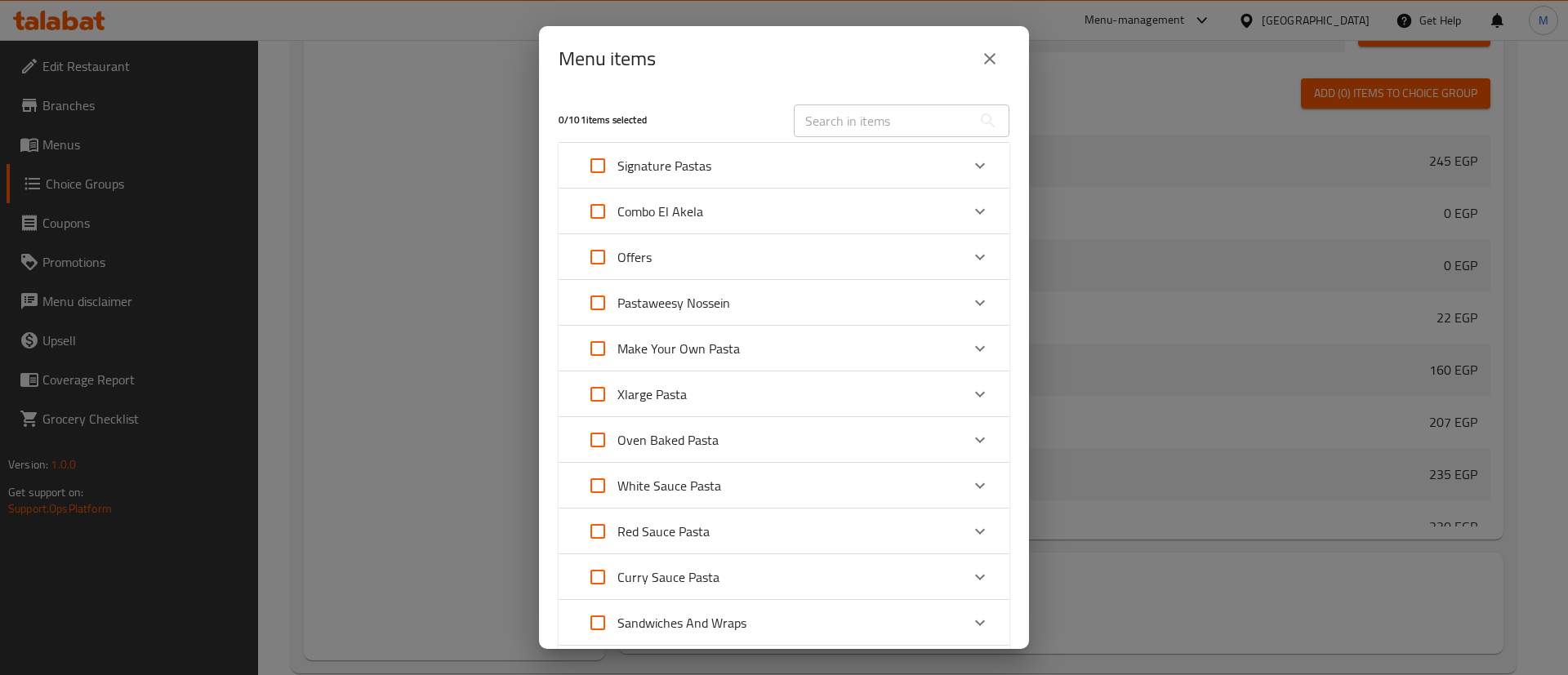
click at [998, 294] on div "0 / 101 items selected ​ Signature Pastas Asian Noodles With Chicken 0 EGP Asia…" at bounding box center [783, 370] width 490 height 557
click at [991, 50] on icon "close" at bounding box center [990, 59] width 20 height 20
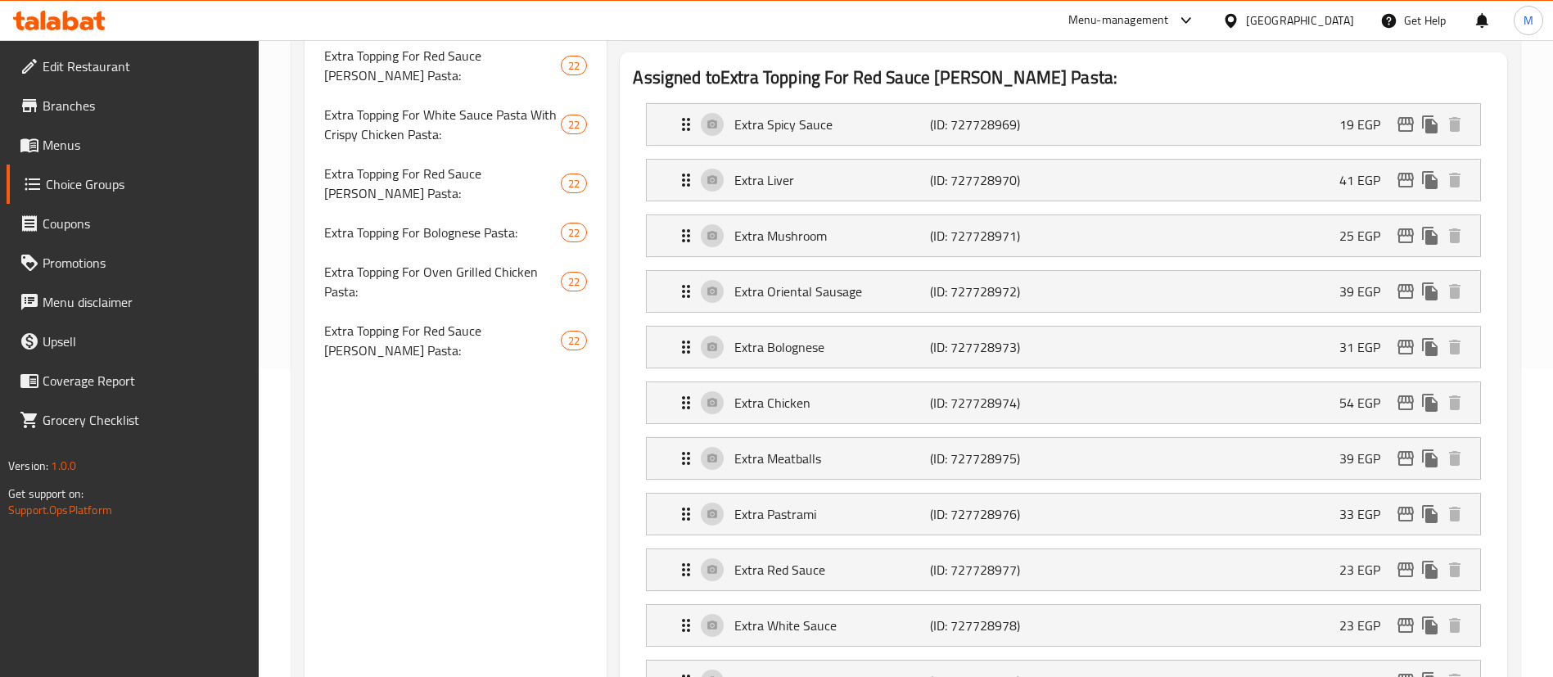
scroll to position [128, 0]
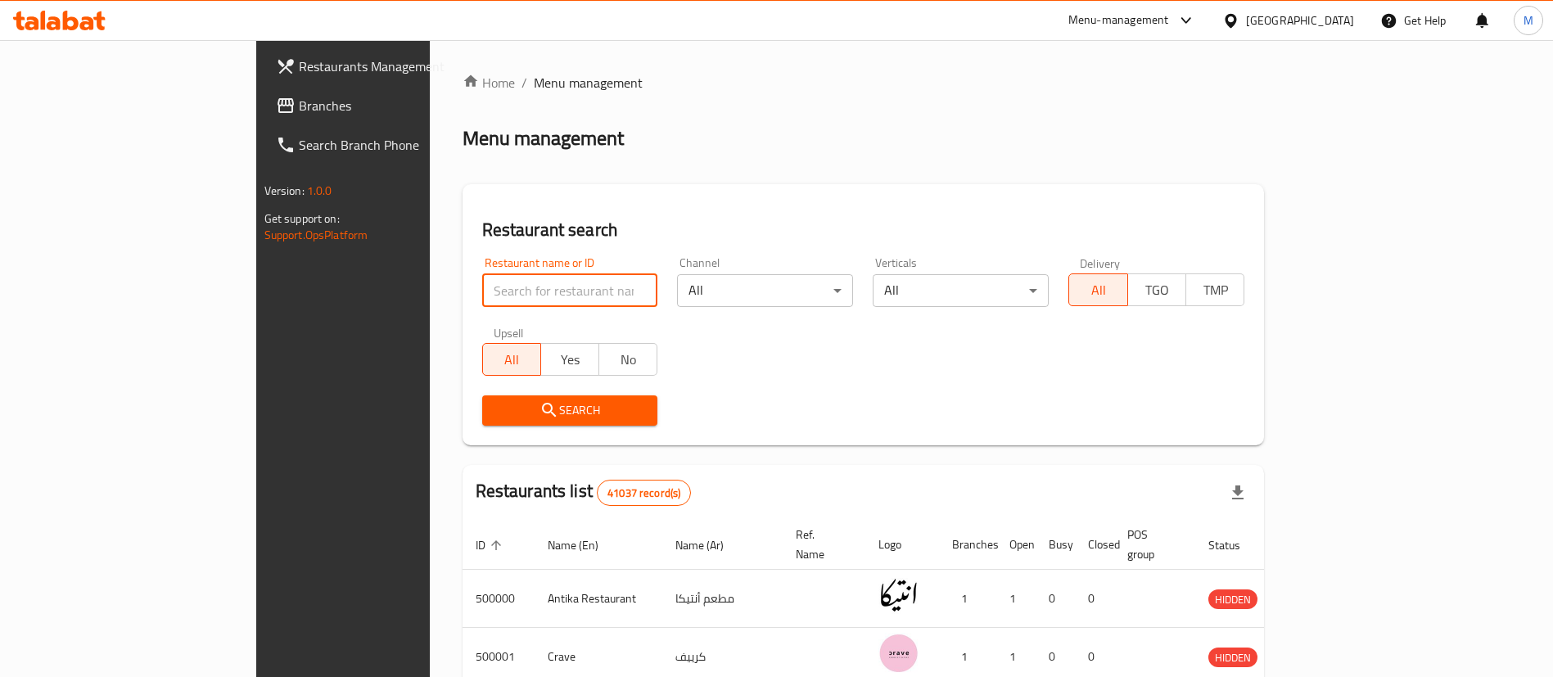
click at [519, 301] on input "search" at bounding box center [570, 290] width 176 height 33
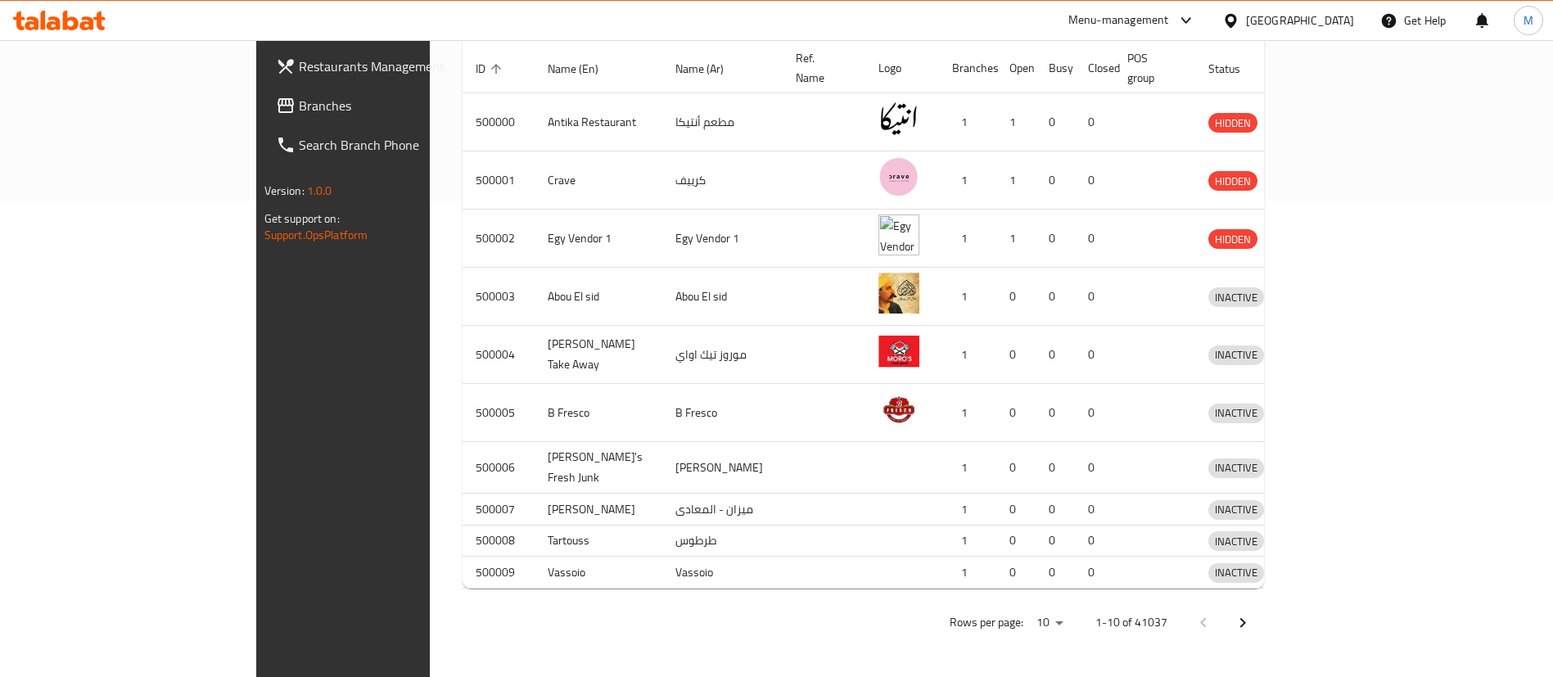
scroll to position [544, 0]
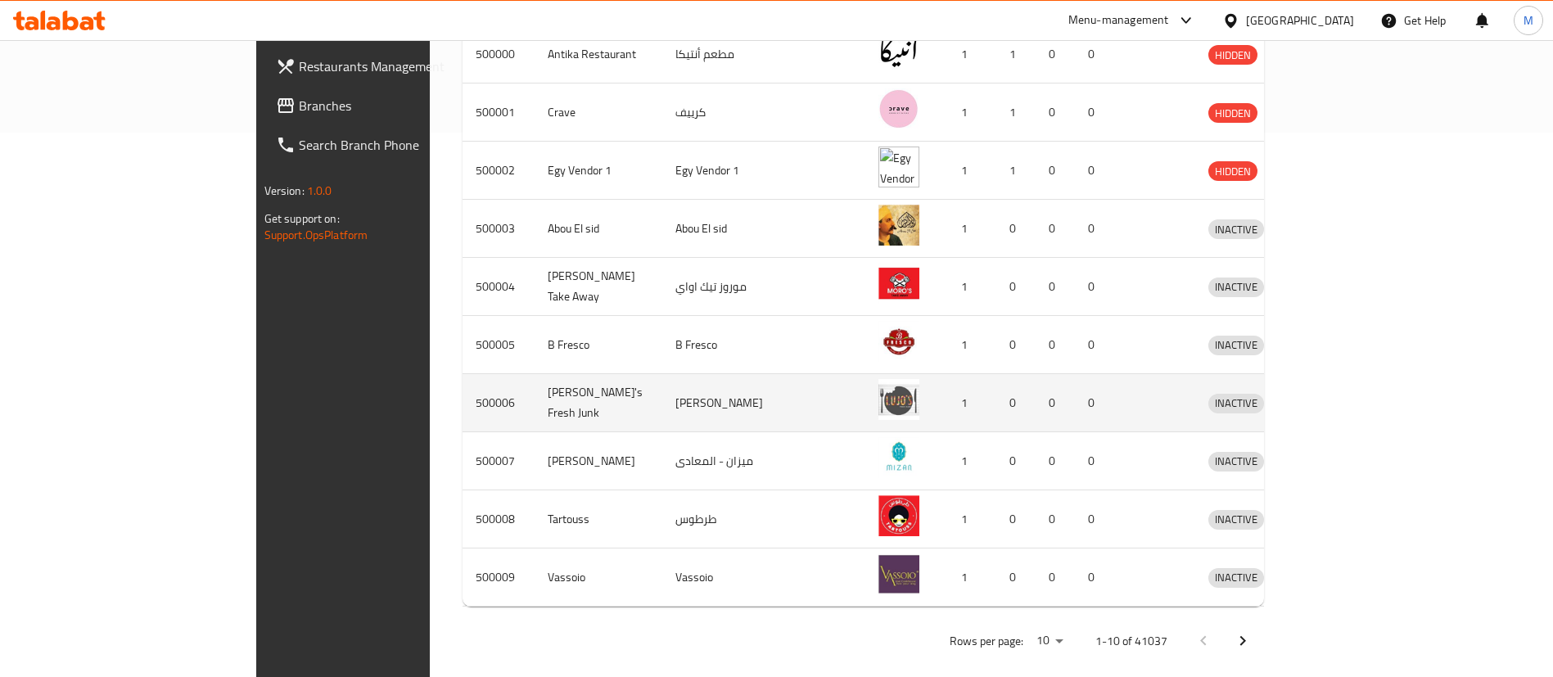
click at [1075, 383] on td "0" at bounding box center [1055, 403] width 39 height 58
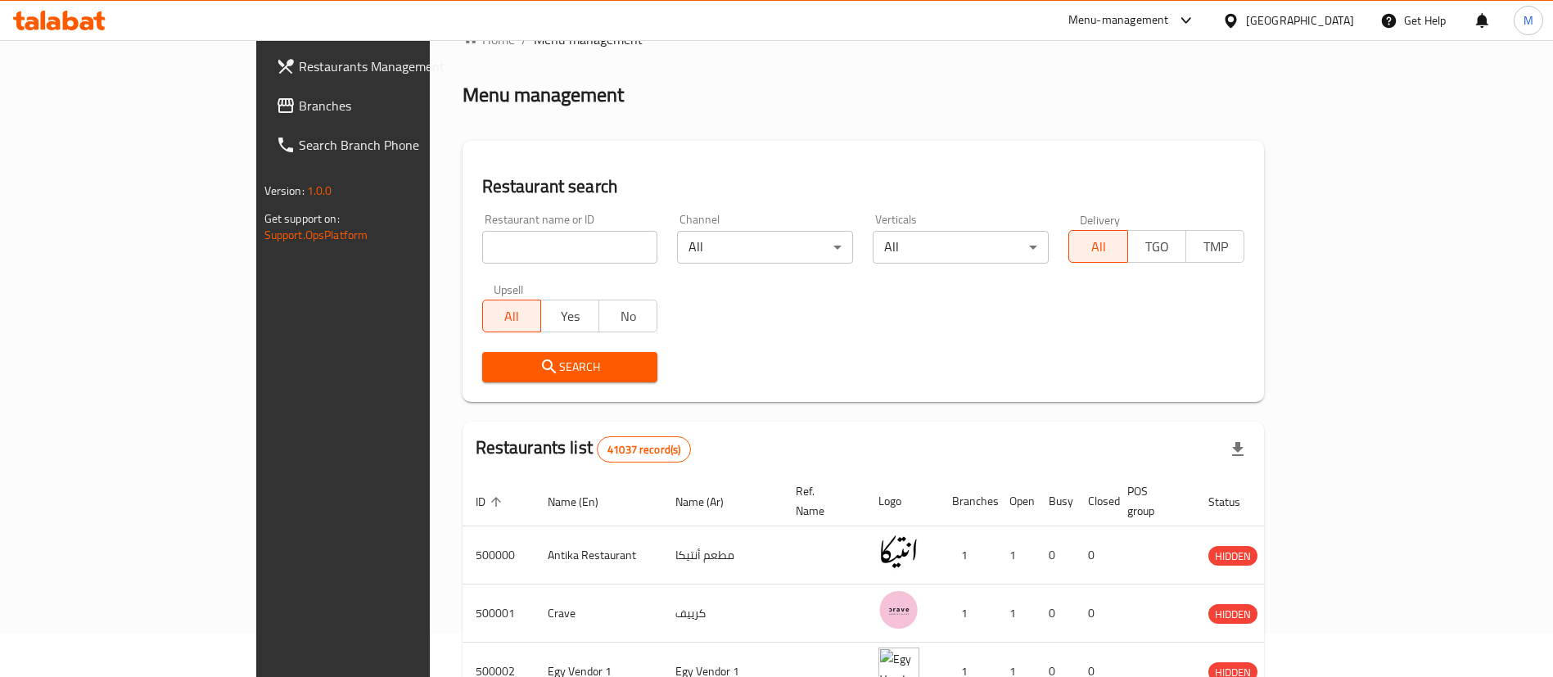
scroll to position [38, 0]
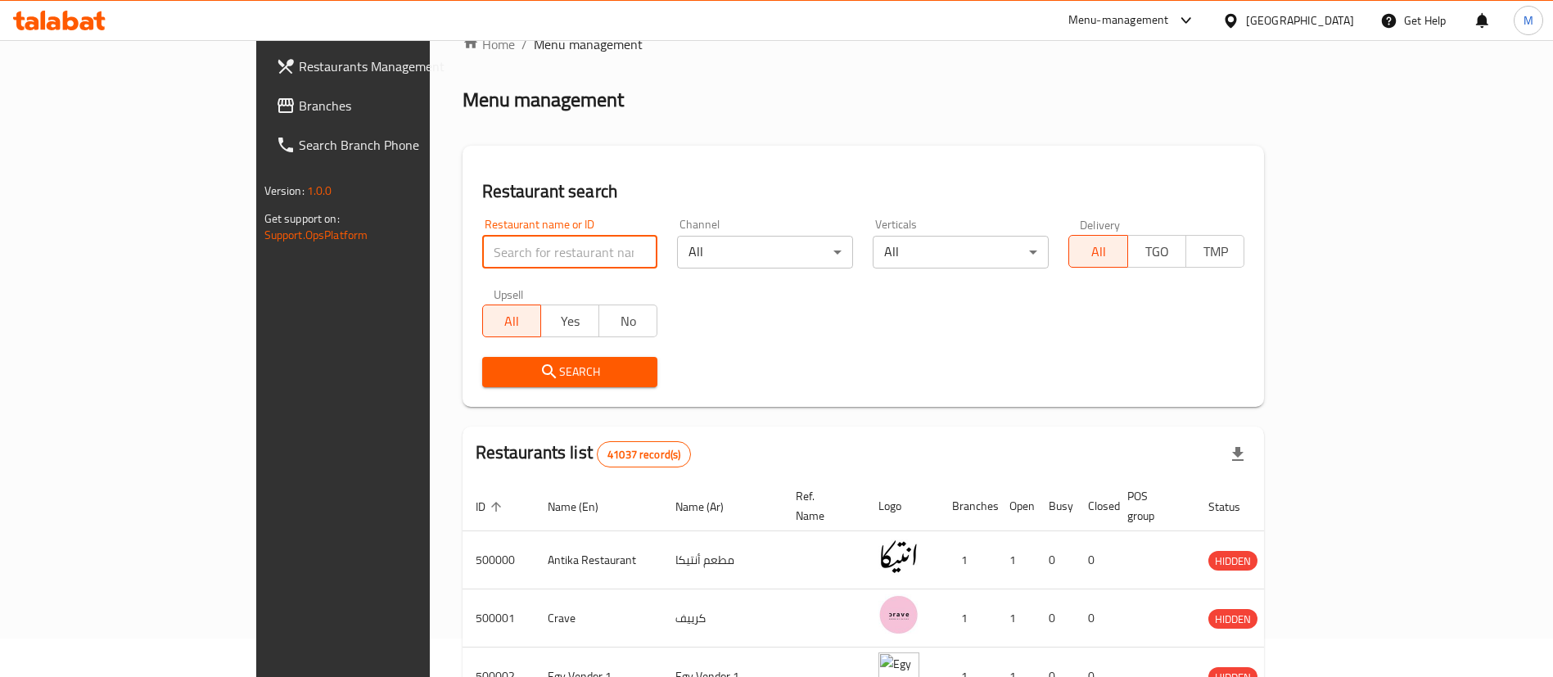
click at [556, 258] on input "search" at bounding box center [570, 252] width 176 height 33
type input "s"
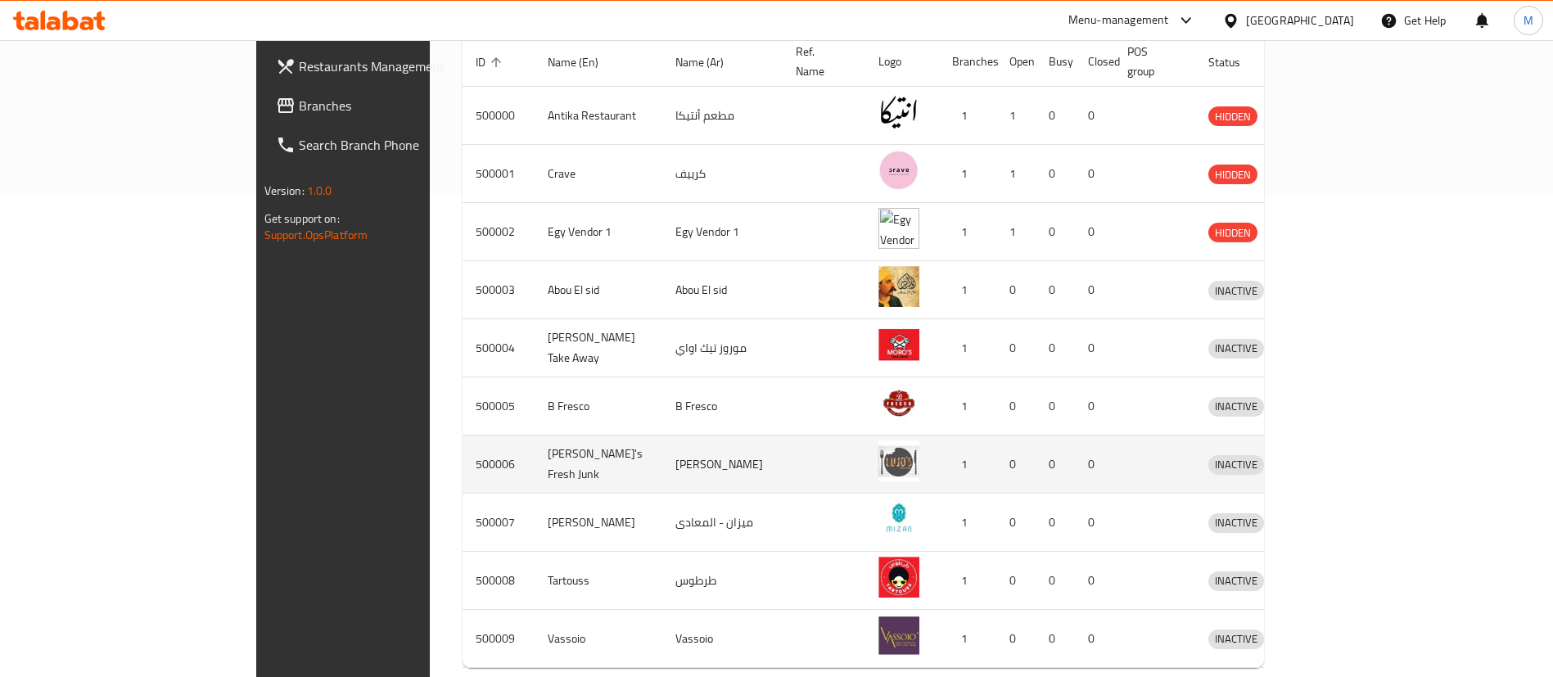
scroll to position [0, 0]
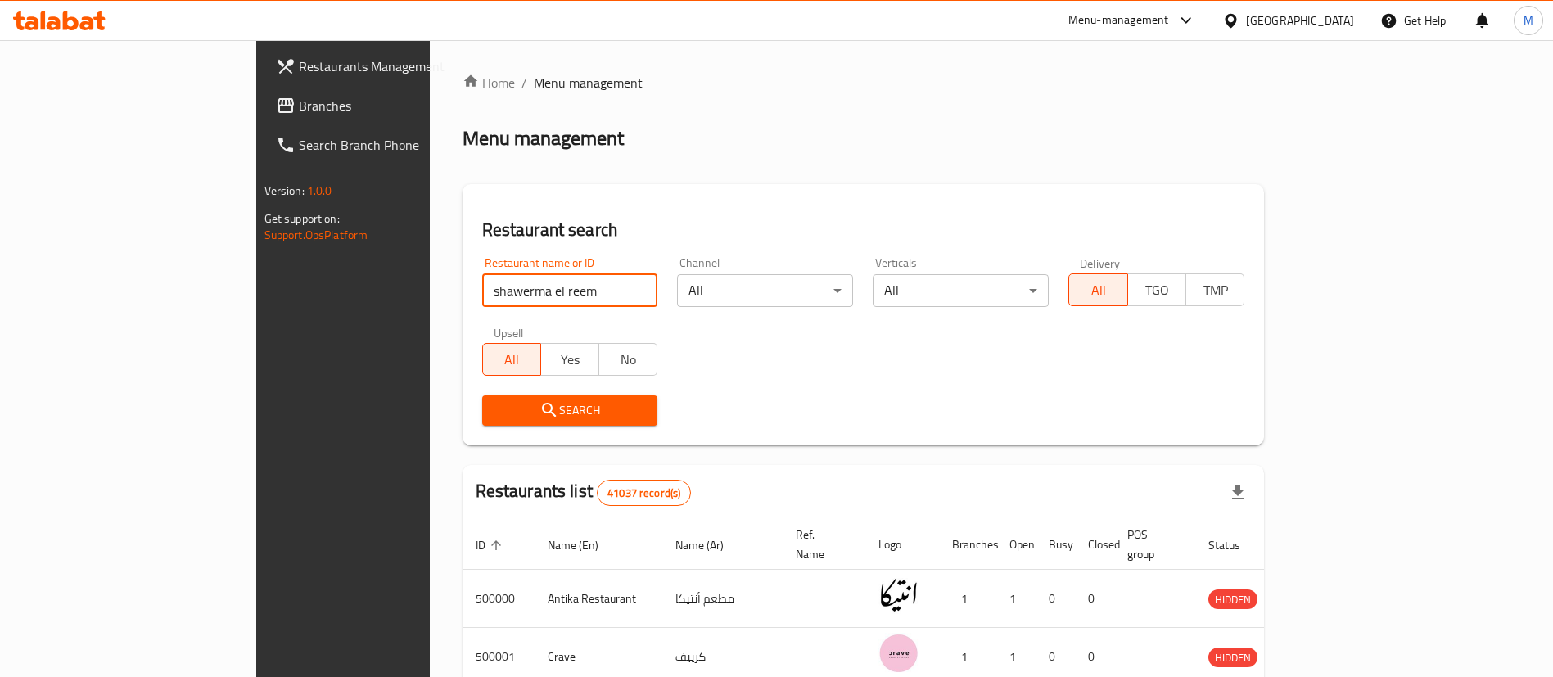
click at [501, 294] on input "shawerma el reem" at bounding box center [570, 290] width 176 height 33
click button "Search" at bounding box center [570, 410] width 176 height 30
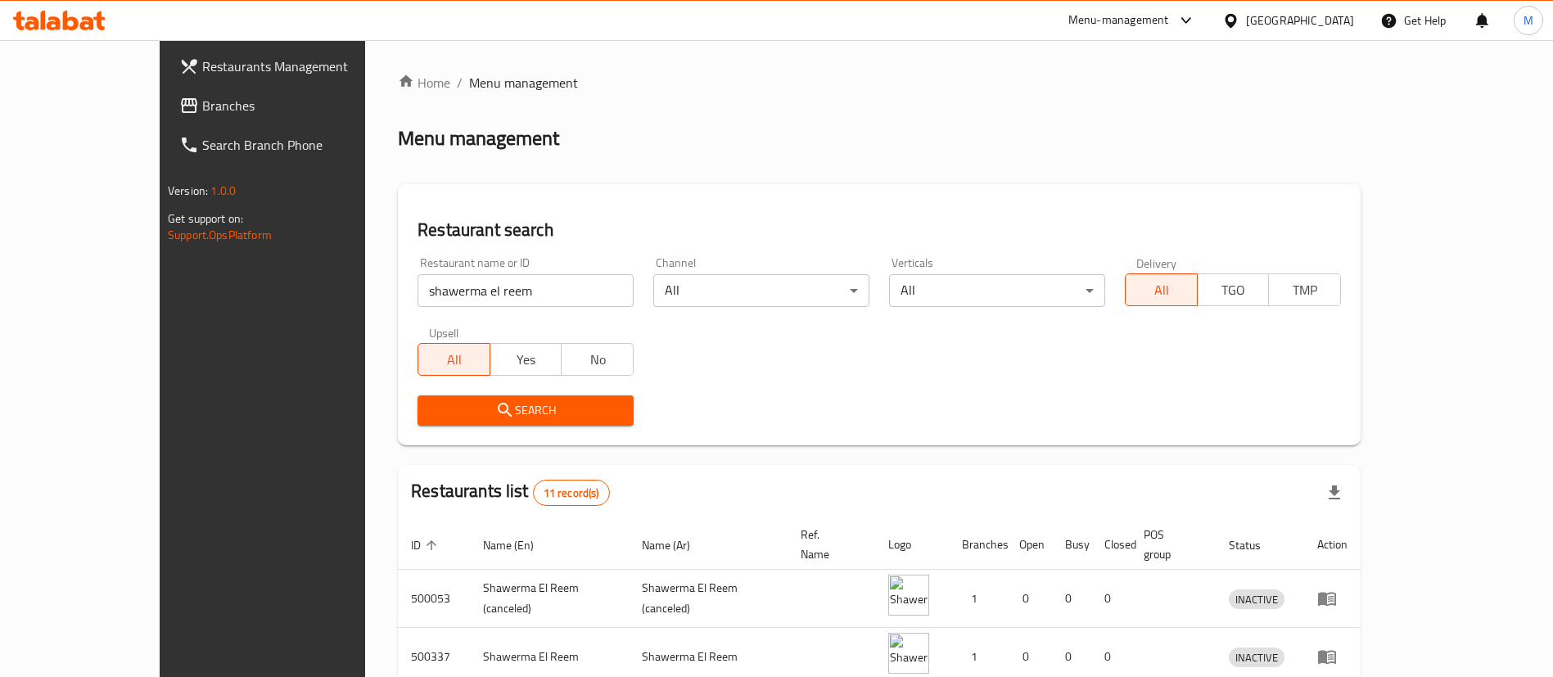
click at [699, 243] on div "Restaurant search Restaurant name or ID shawerma el reem Restaurant name or ID …" at bounding box center [879, 314] width 963 height 261
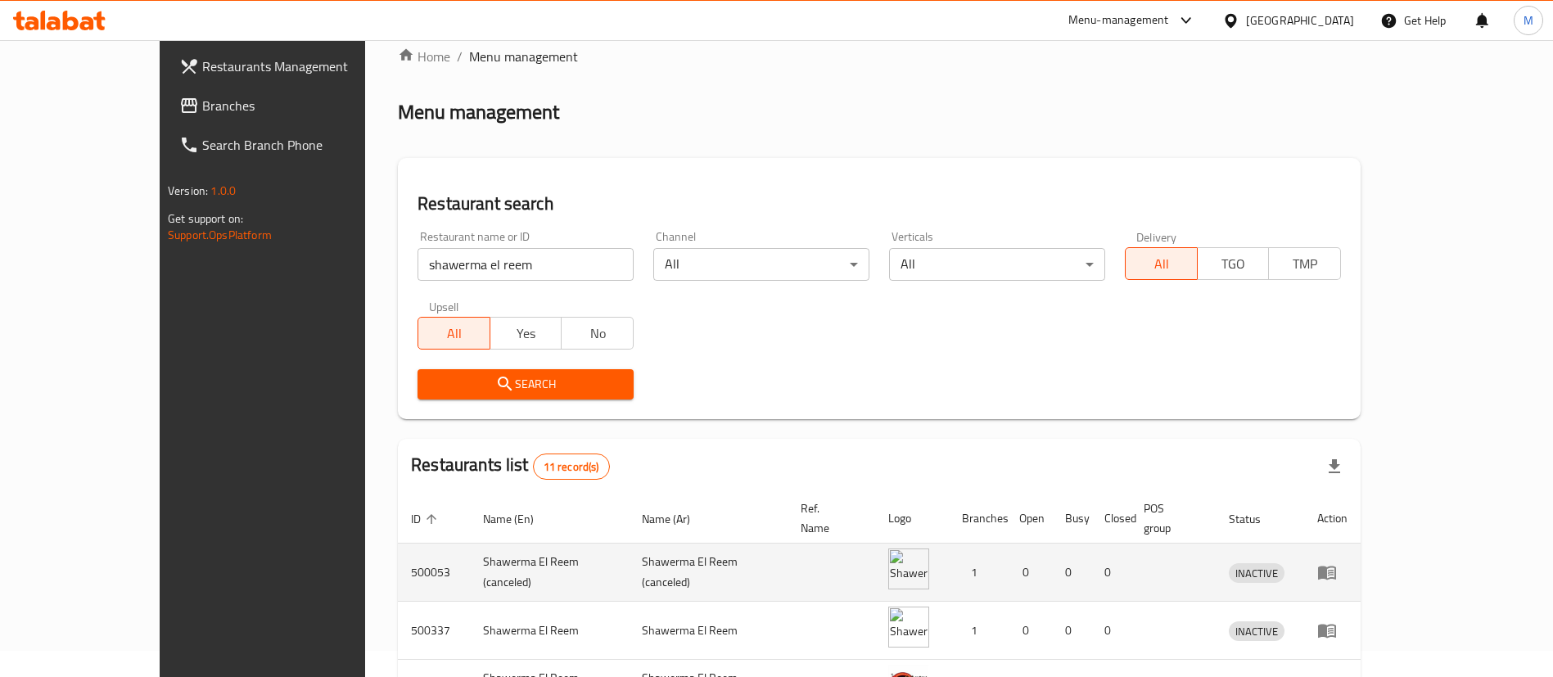
scroll to position [5, 0]
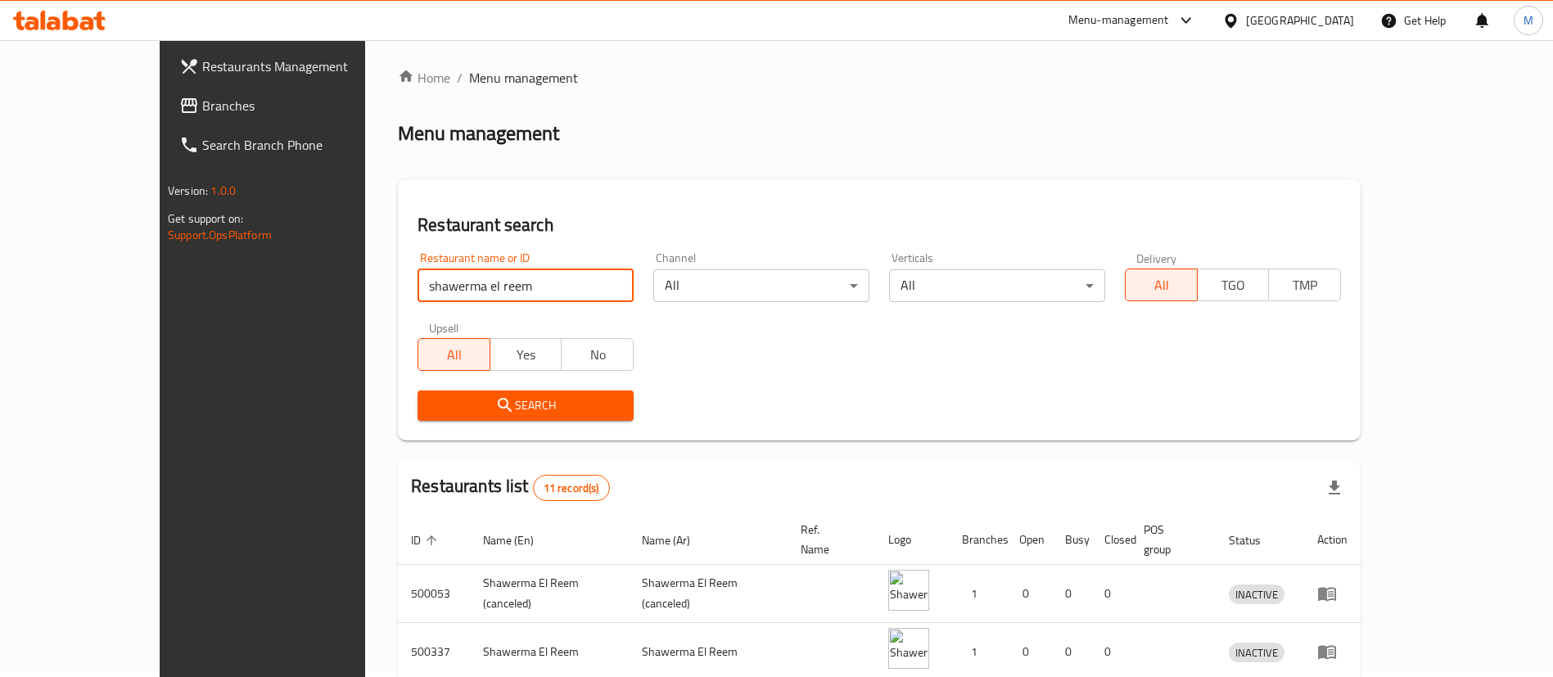
click at [463, 282] on input "shawerma el reem" at bounding box center [526, 285] width 216 height 33
type input "pastaweesy"
click button "Search" at bounding box center [526, 406] width 216 height 30
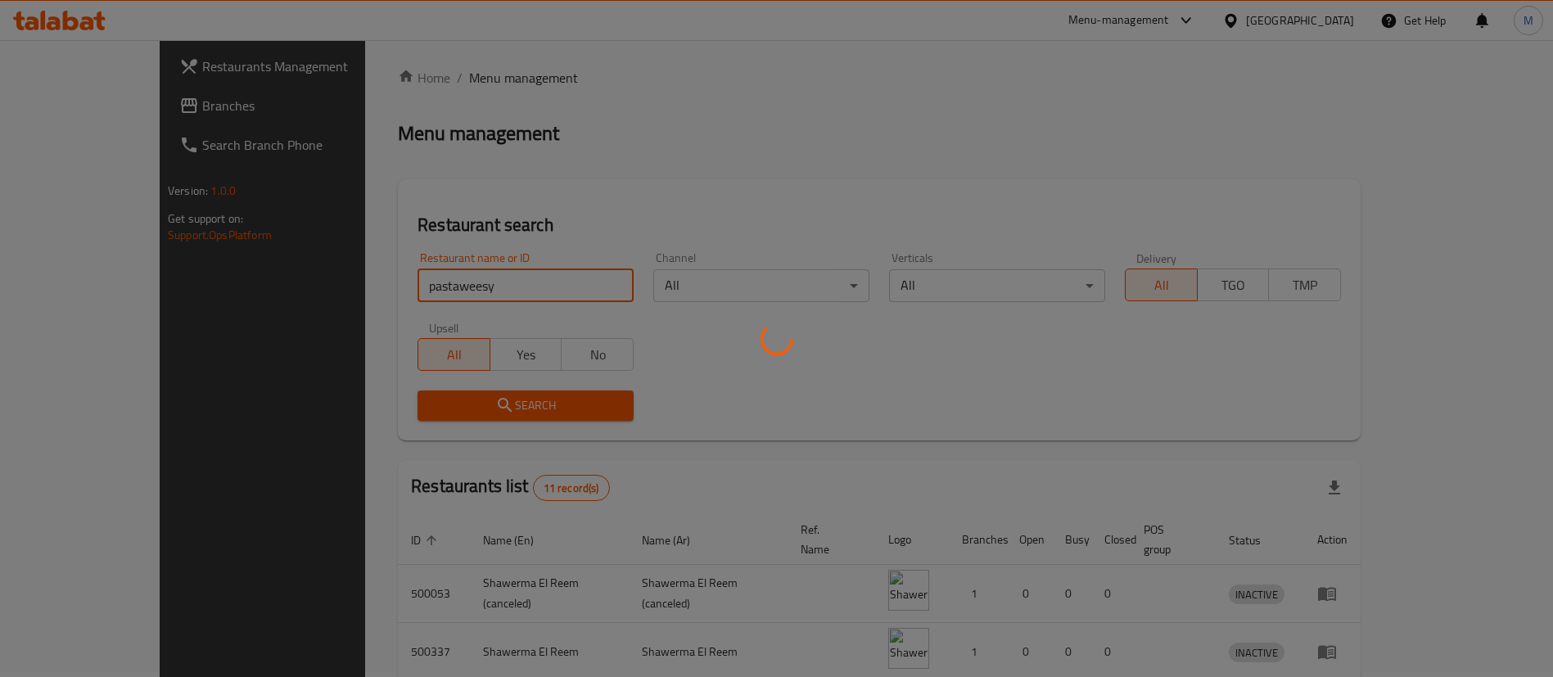
scroll to position [138, 0]
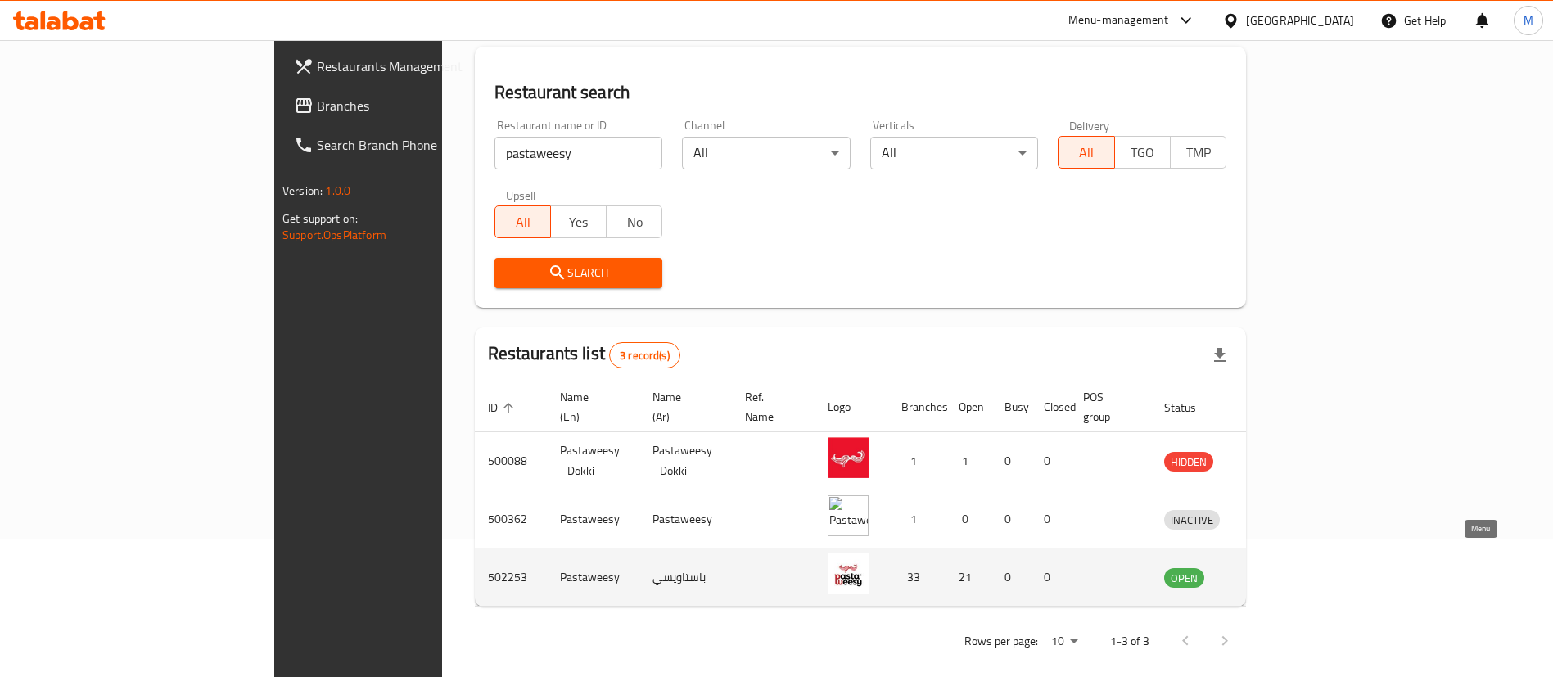
click at [1269, 575] on icon "enhanced table" at bounding box center [1266, 578] width 6 height 7
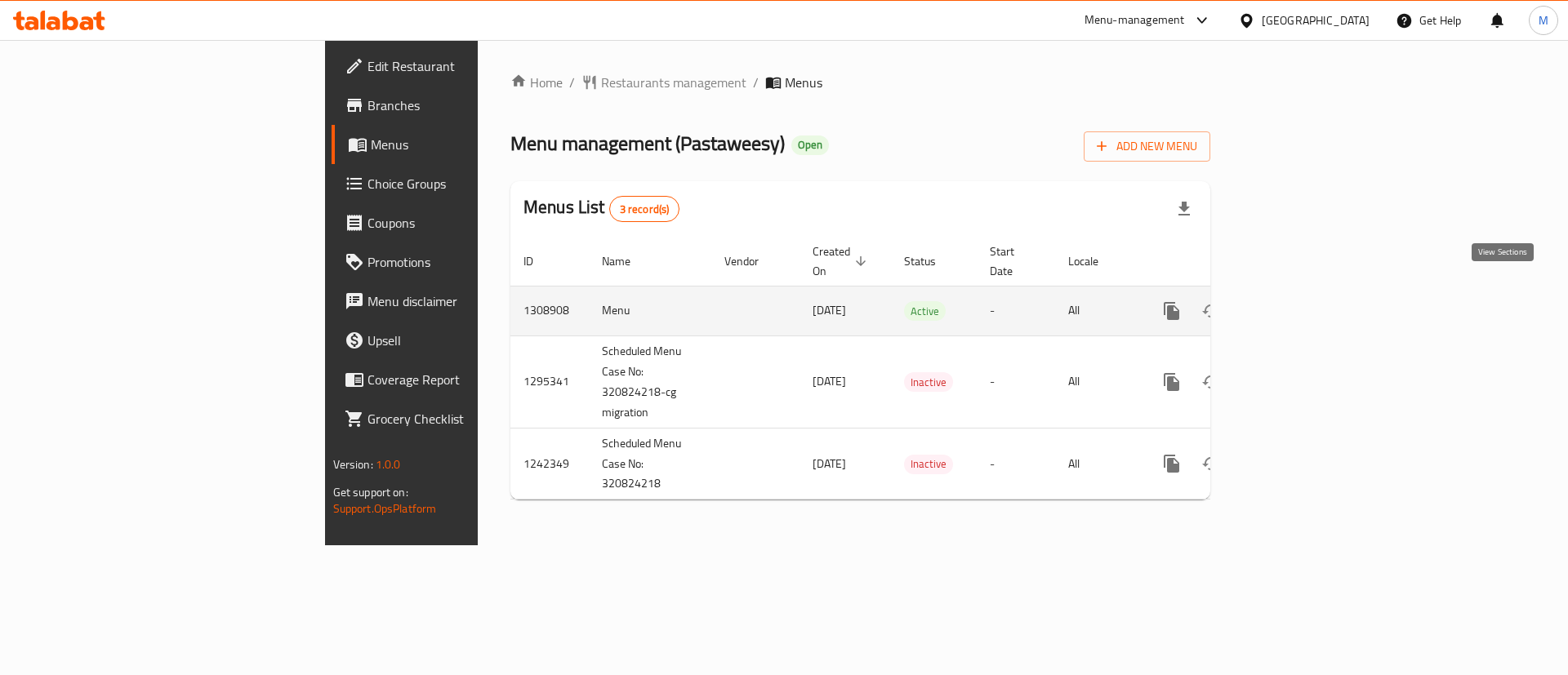
click at [1309, 302] on link "enhanced table" at bounding box center [1289, 310] width 39 height 39
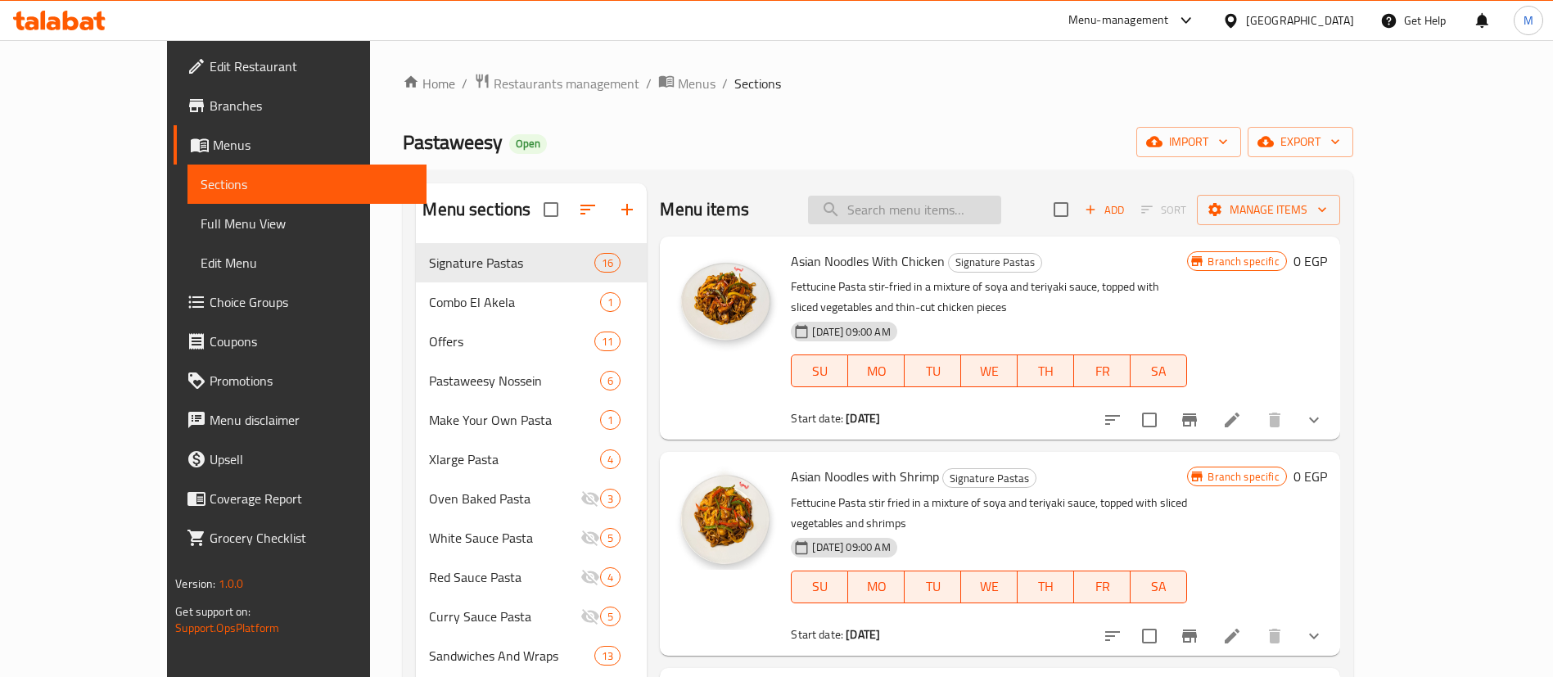
click at [958, 211] on input "search" at bounding box center [904, 210] width 193 height 29
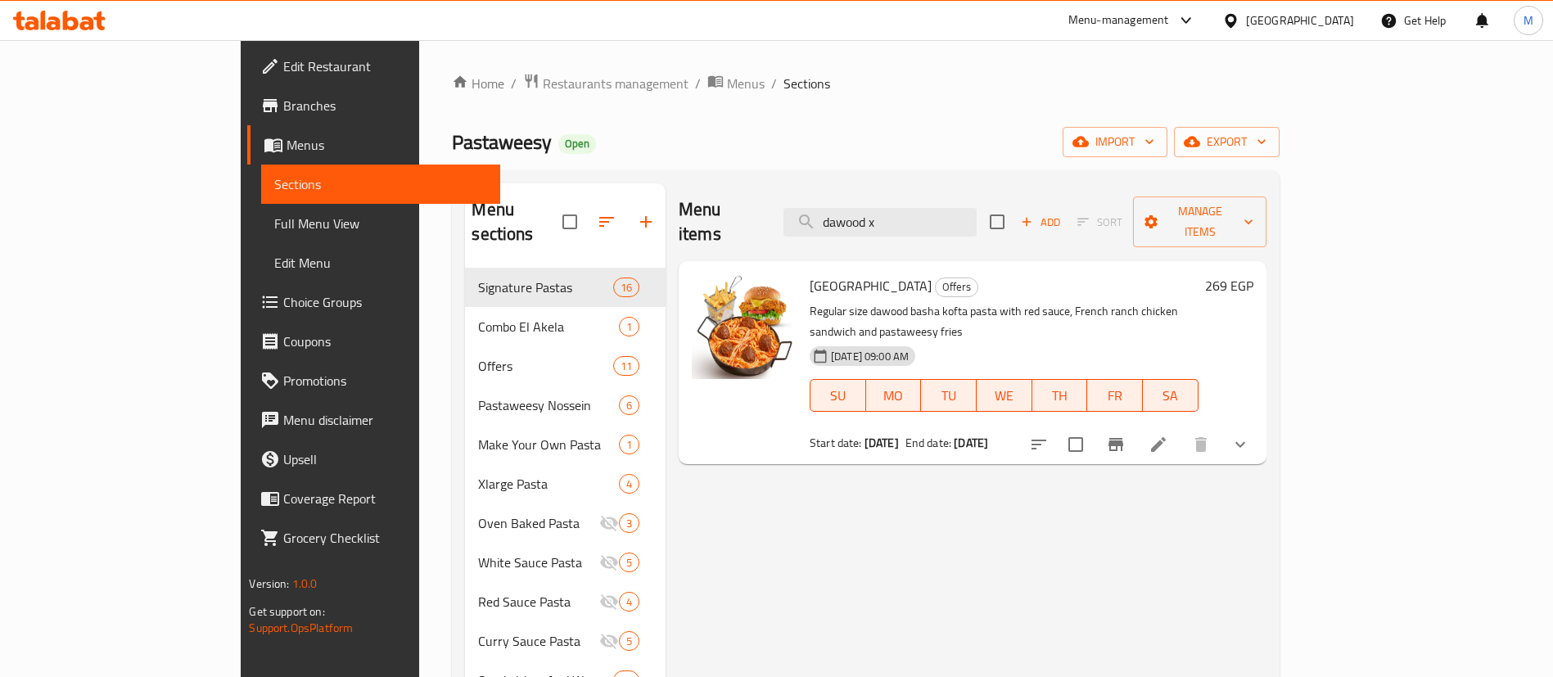
type input "dawood x"
click at [1260, 425] on button "show more" at bounding box center [1240, 444] width 39 height 39
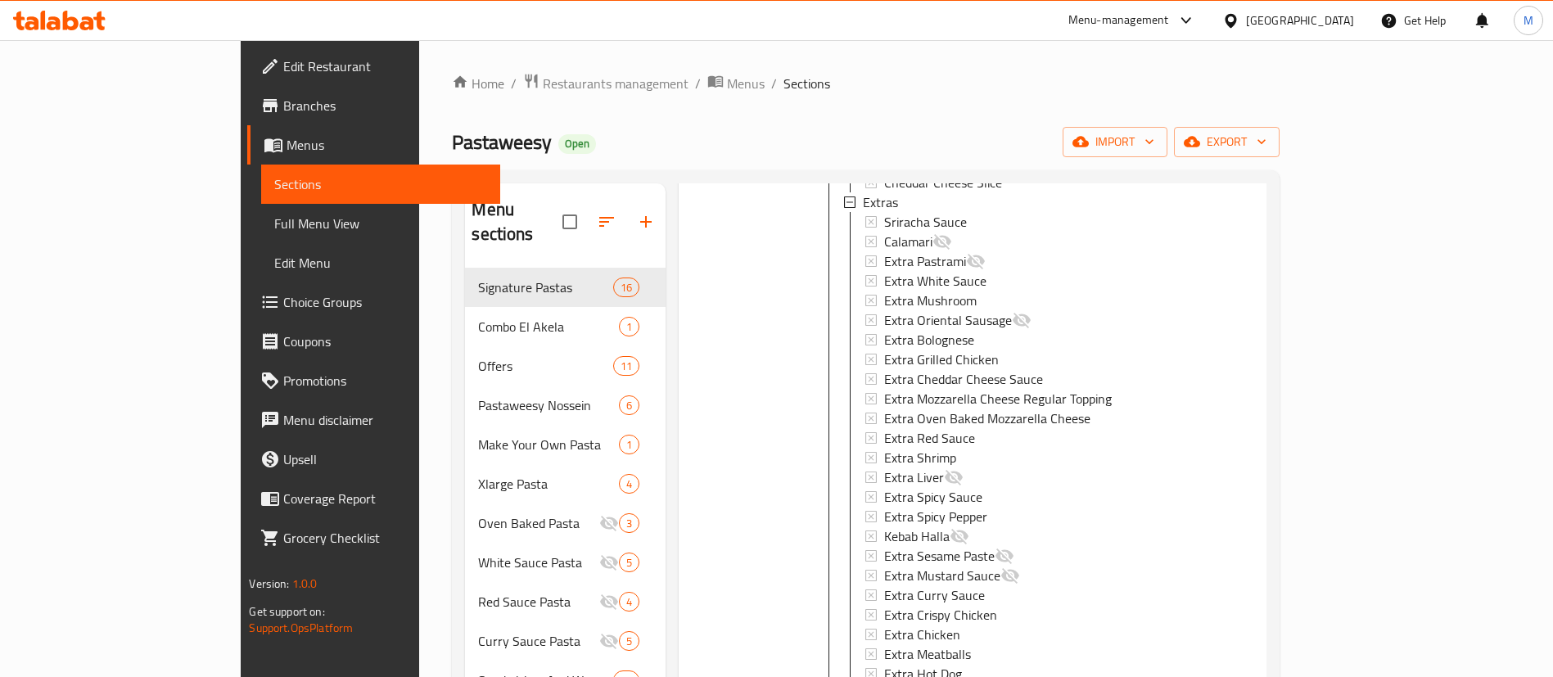
scroll to position [229, 0]
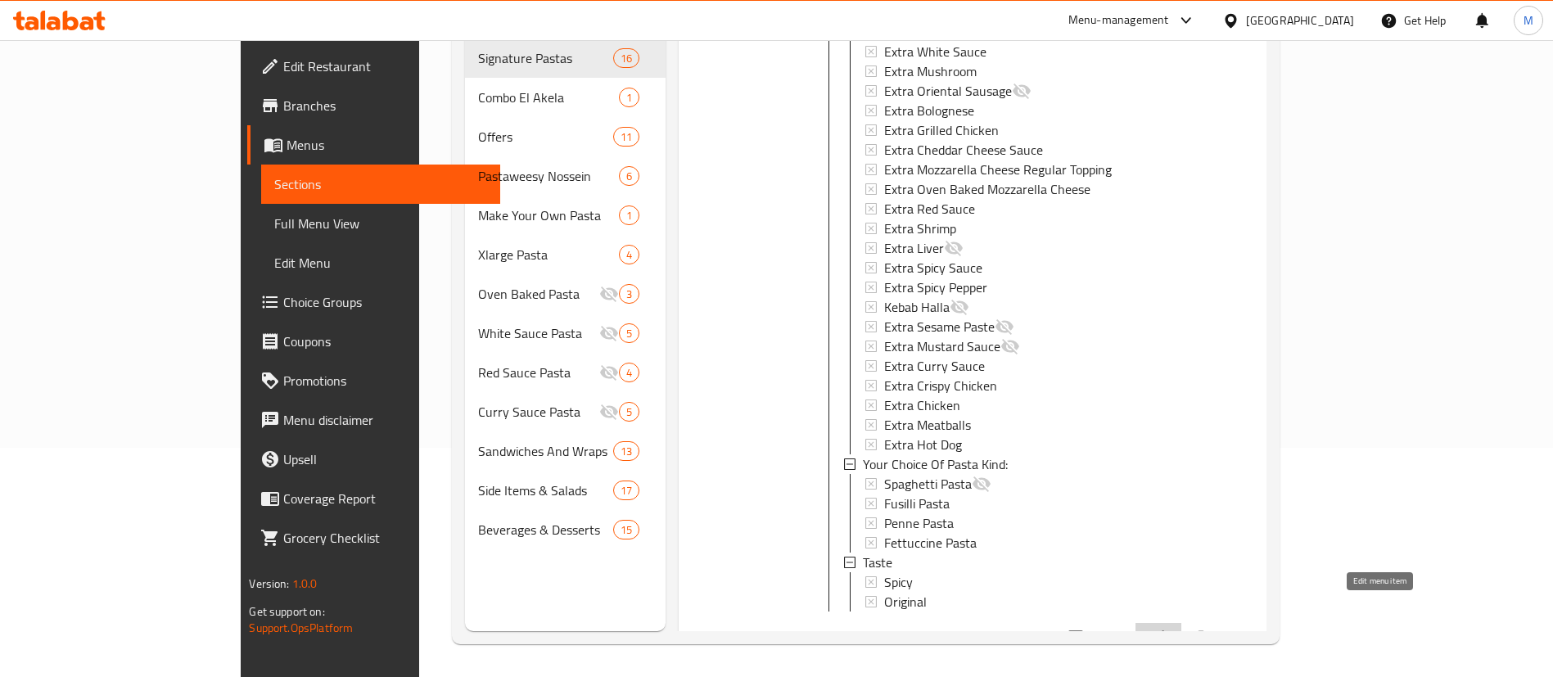
click at [1168, 628] on icon at bounding box center [1159, 638] width 20 height 20
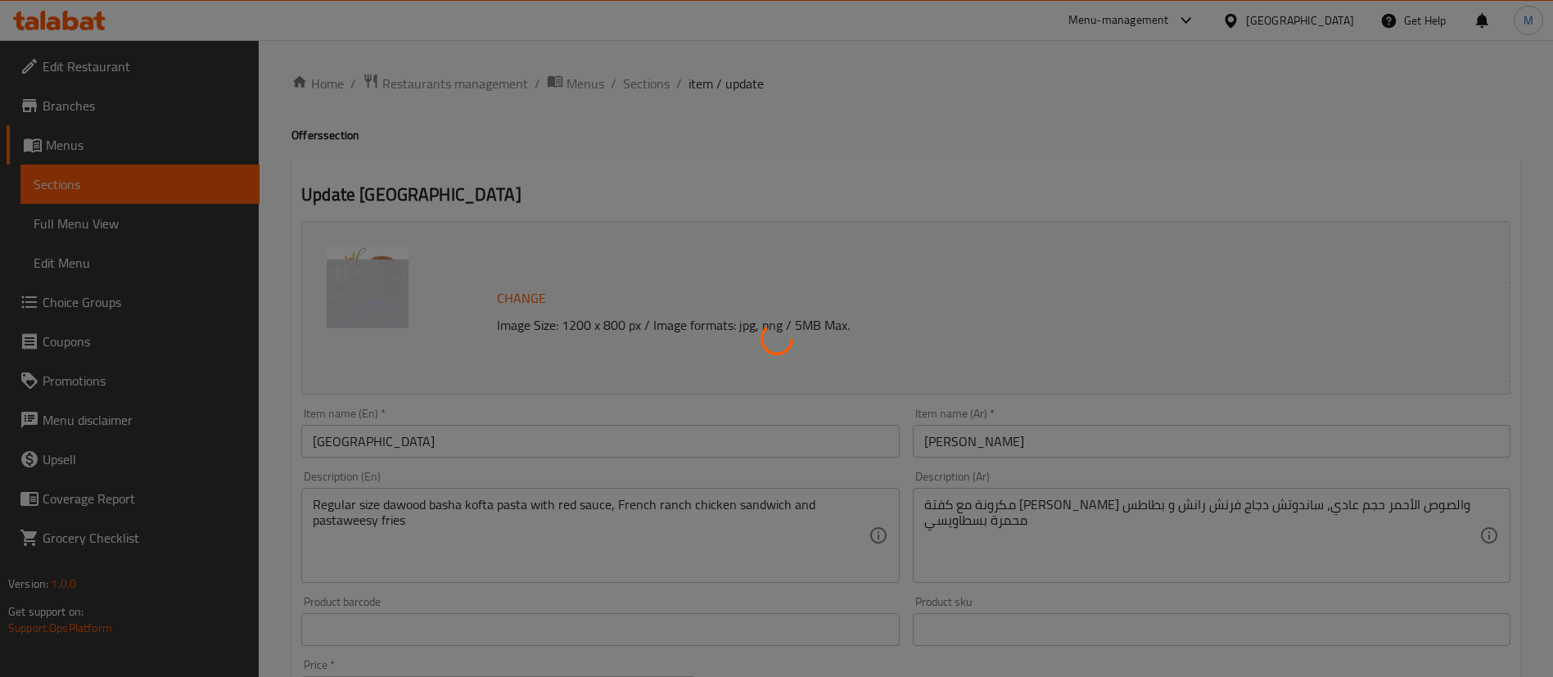
type input "إختيارك من المذاق"
type input "1"
type input "الإضافات :"
type input "0"
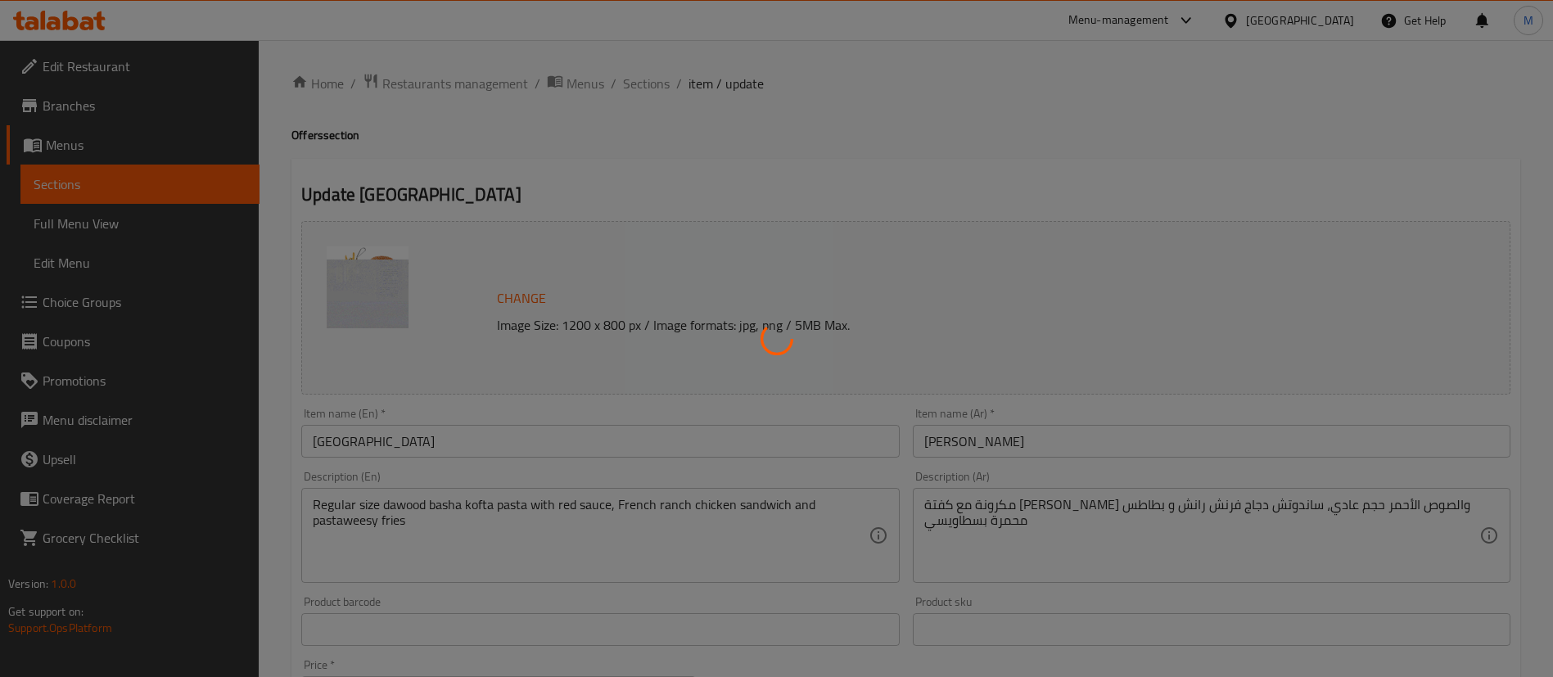
type input "3"
type input "الإضافات"
type input "0"
type input "24"
type input "إختر نوع المكرونة:"
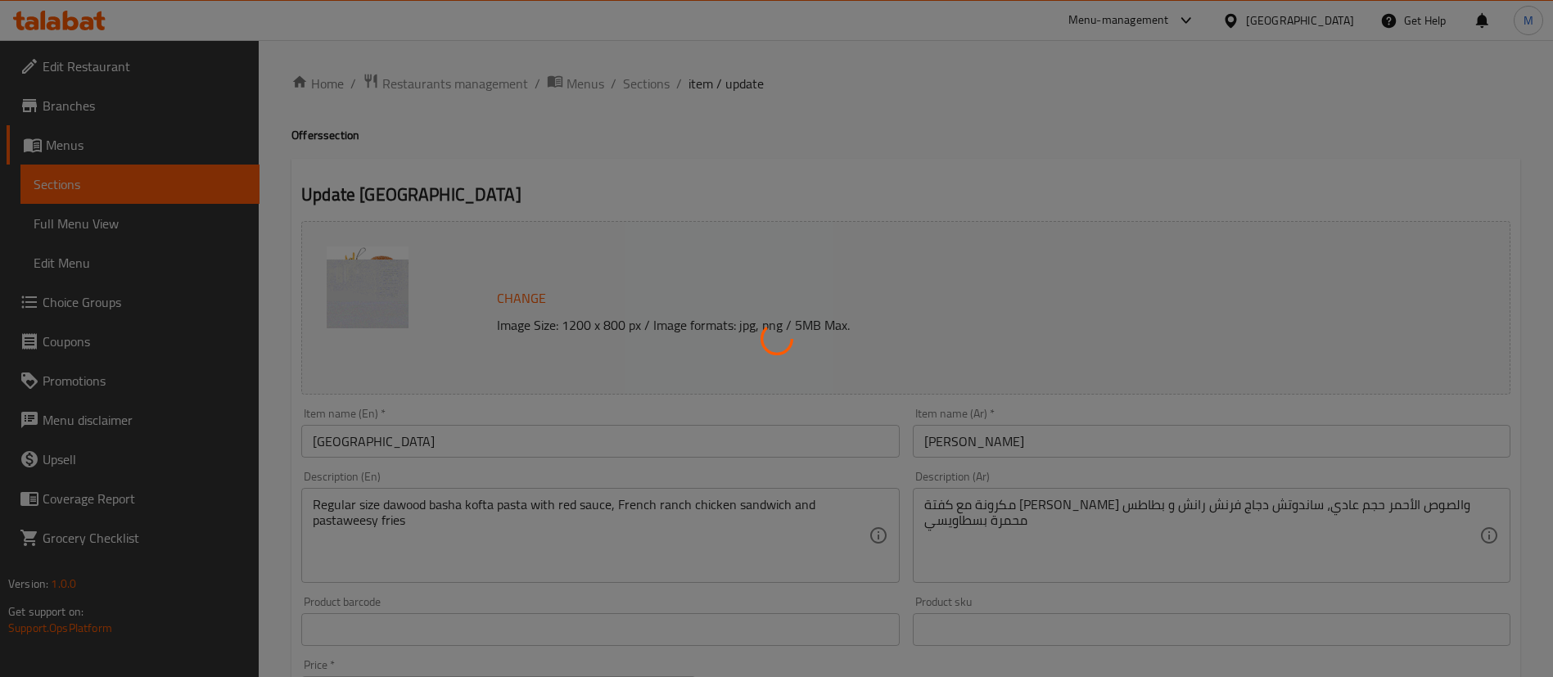
type input "1"
type input "المذاق"
type input "1"
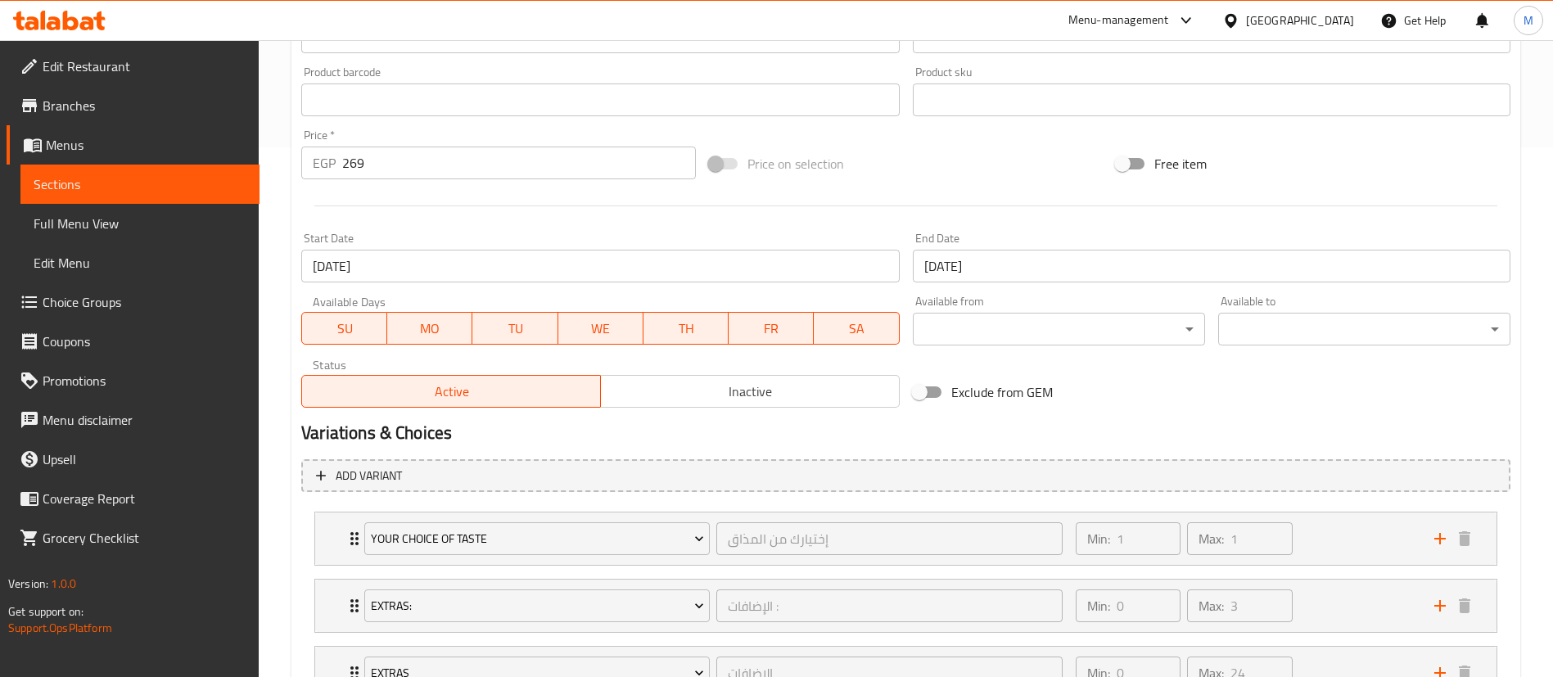
scroll to position [799, 0]
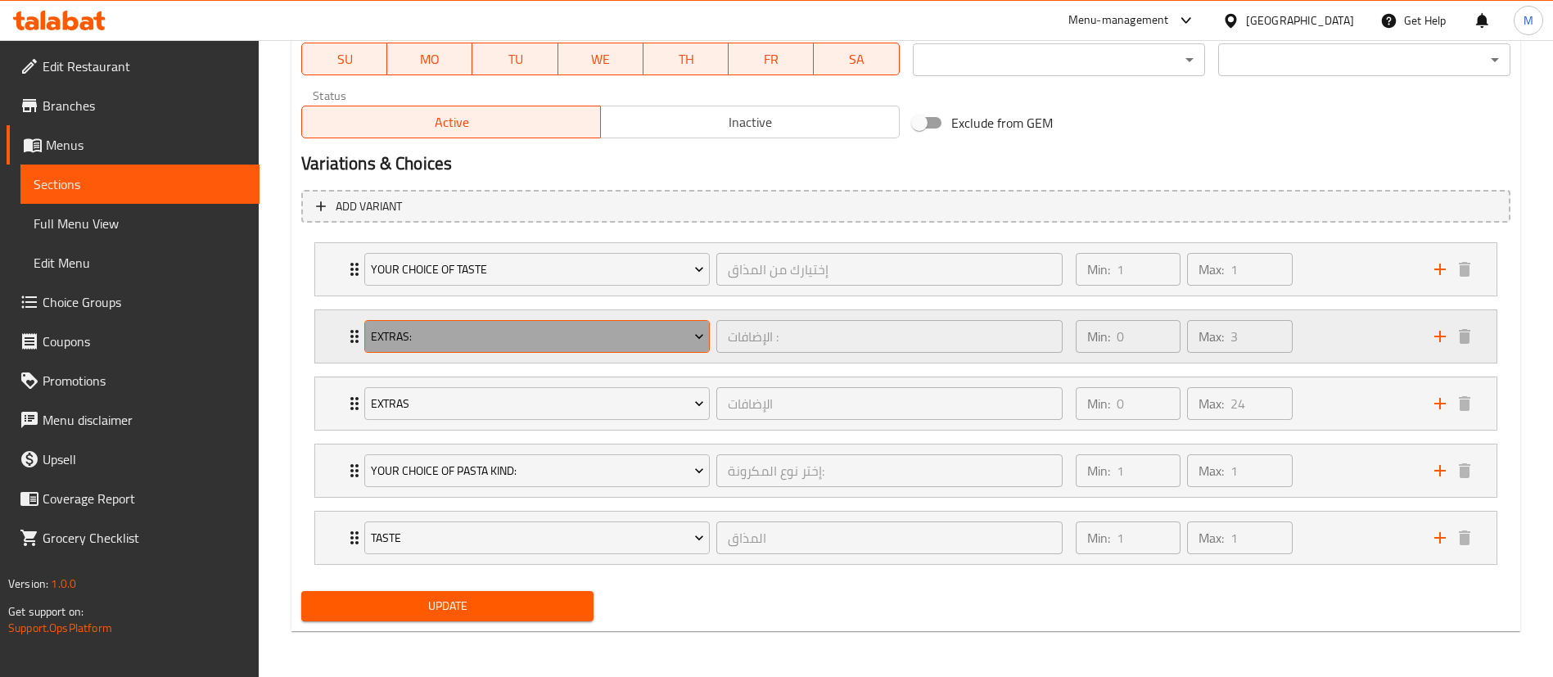
click at [619, 337] on span "Extras:" at bounding box center [537, 337] width 333 height 20
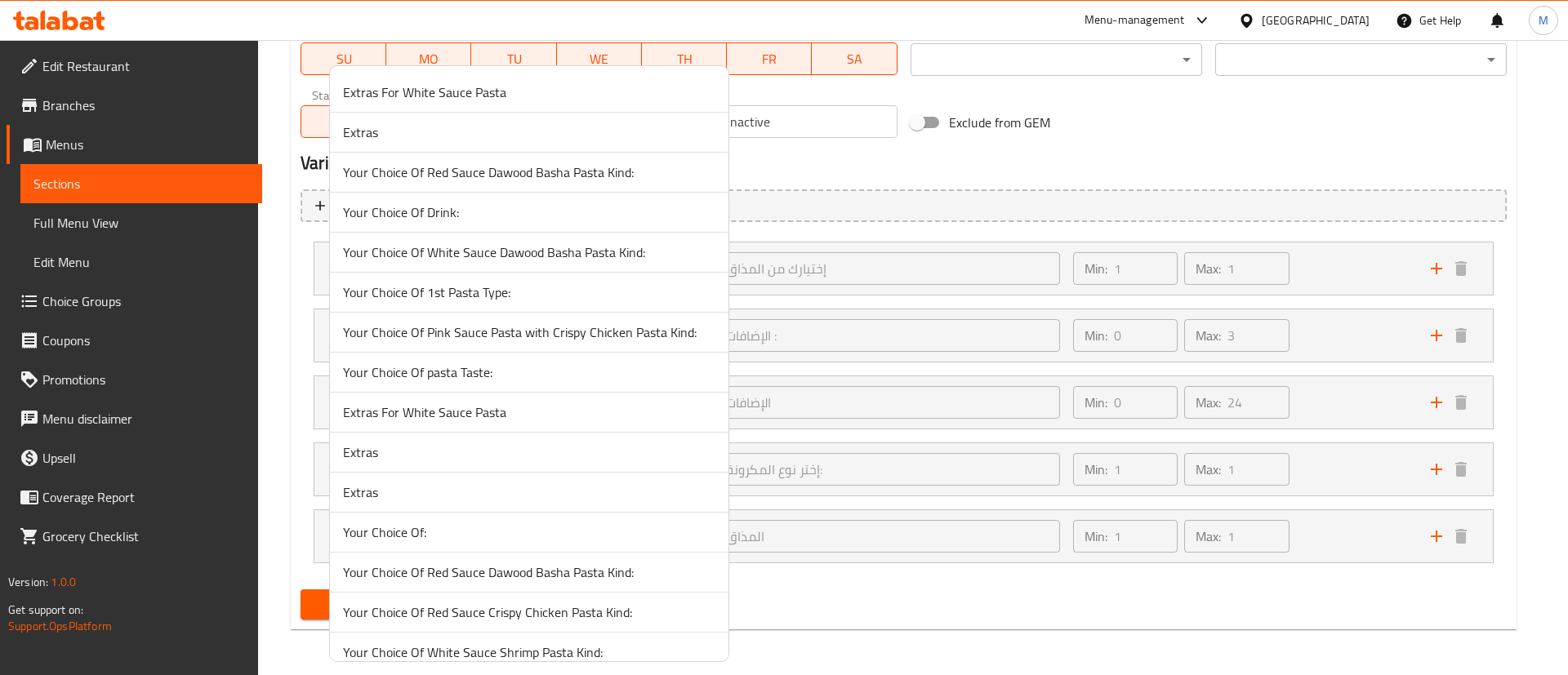
click at [828, 327] on div at bounding box center [784, 337] width 1568 height 675
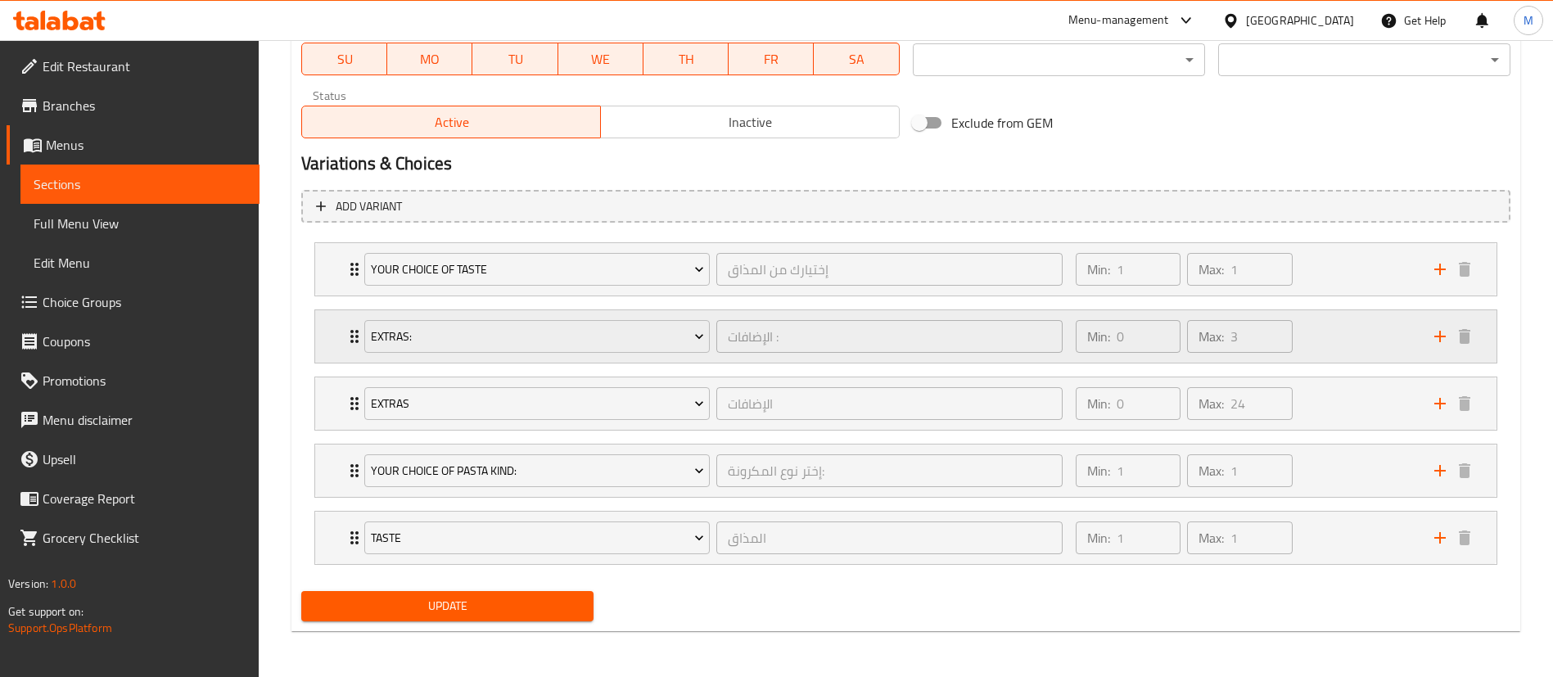
click at [356, 341] on div "Extras: الإضافات : ​" at bounding box center [714, 336] width 718 height 52
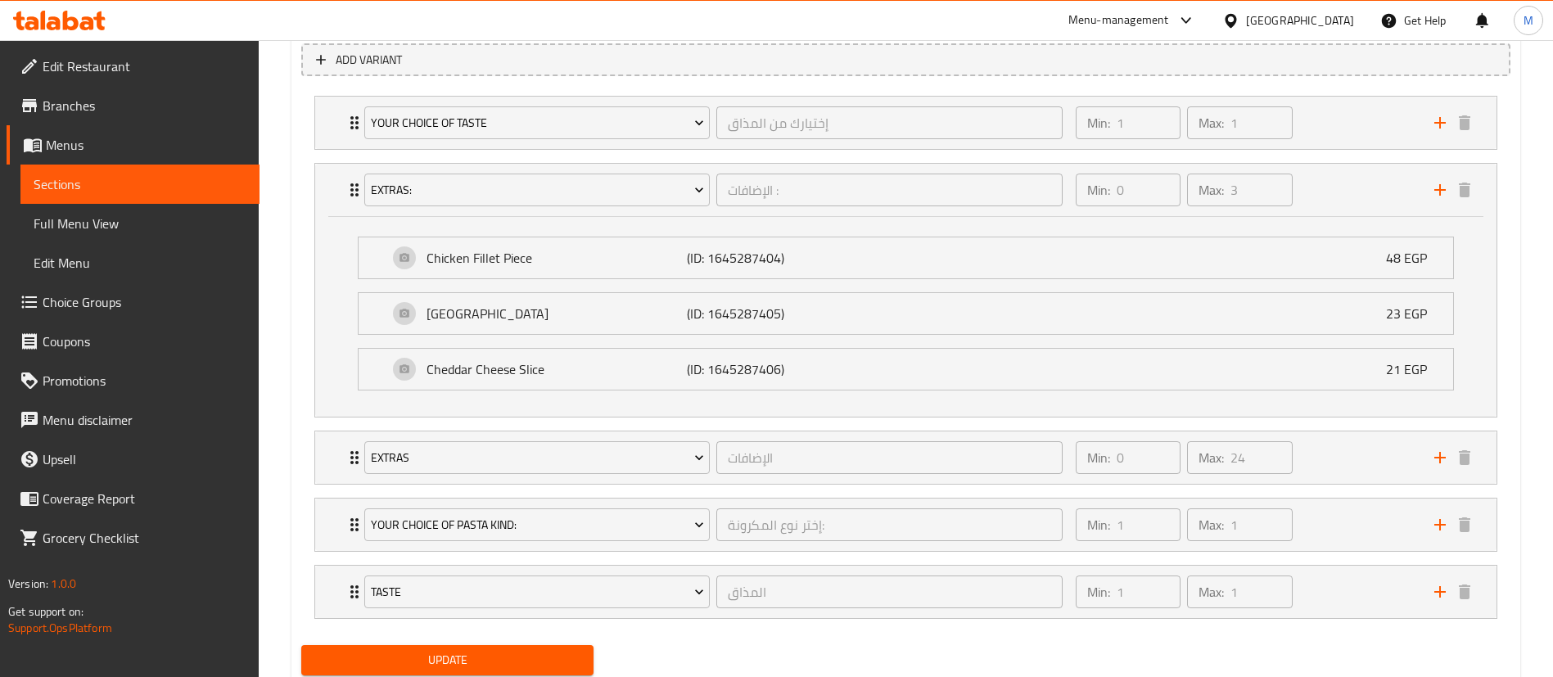
scroll to position [946, 0]
click at [350, 481] on div "Extras الإضافات ​ Min: 0 ​ Max: 24 ​" at bounding box center [911, 457] width 1132 height 52
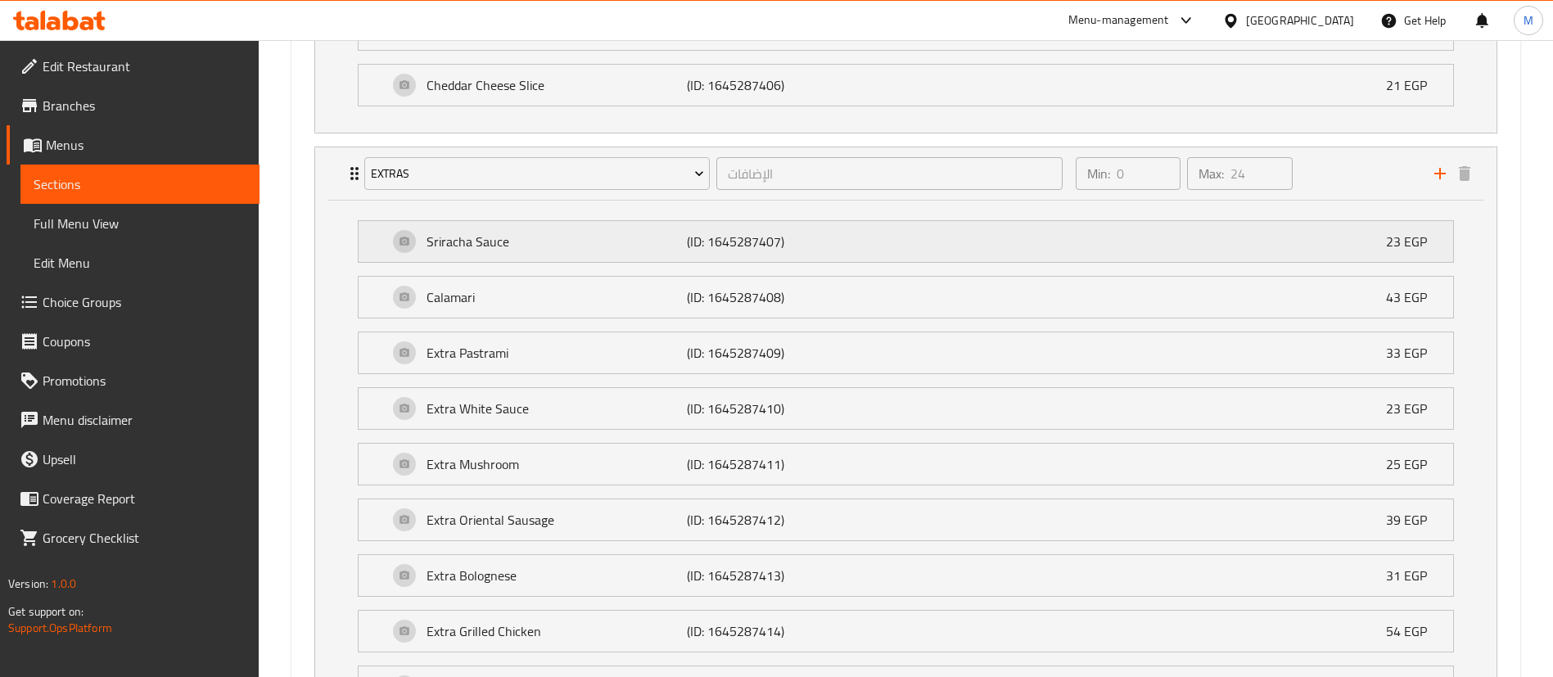
scroll to position [1228, 0]
click at [727, 242] on p "(ID: 1645287407)" at bounding box center [774, 243] width 174 height 20
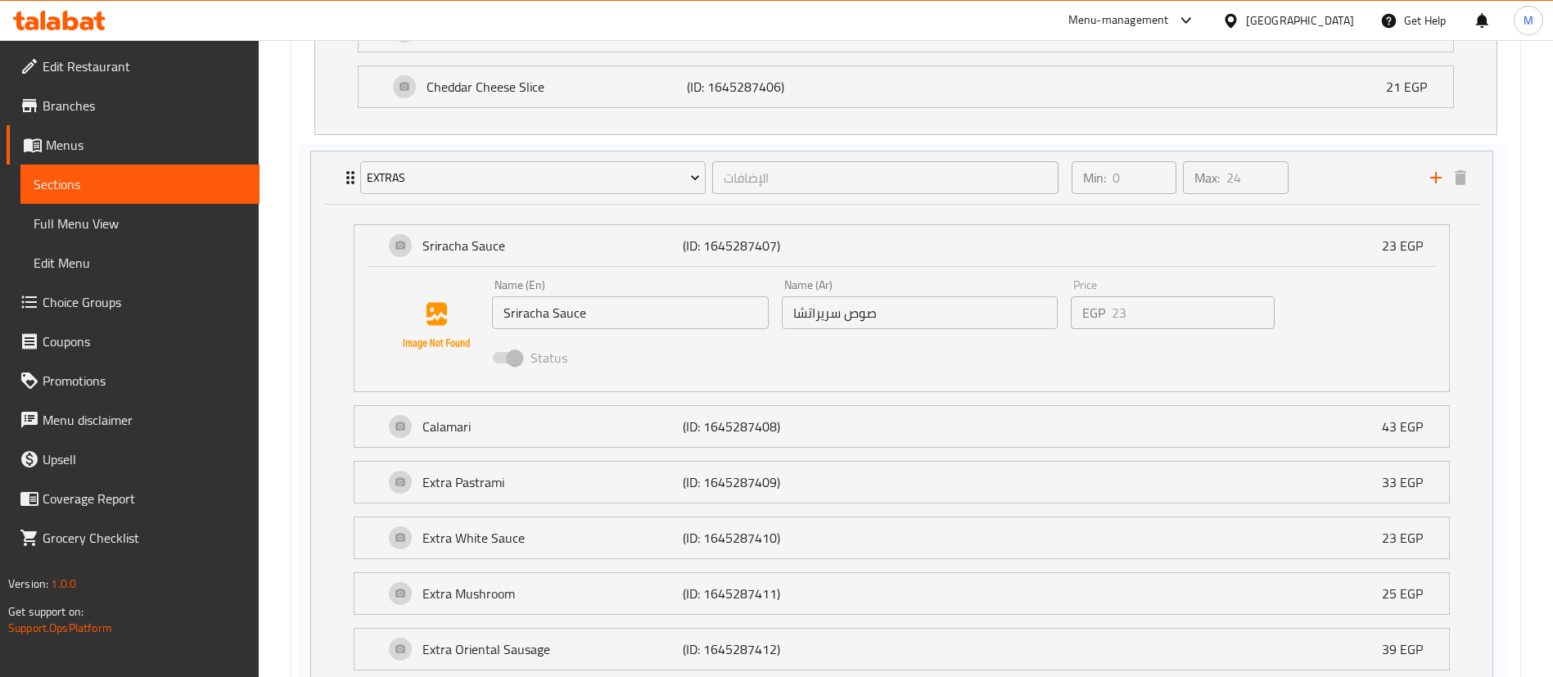
drag, startPoint x: 781, startPoint y: 247, endPoint x: 773, endPoint y: 250, distance: 8.5
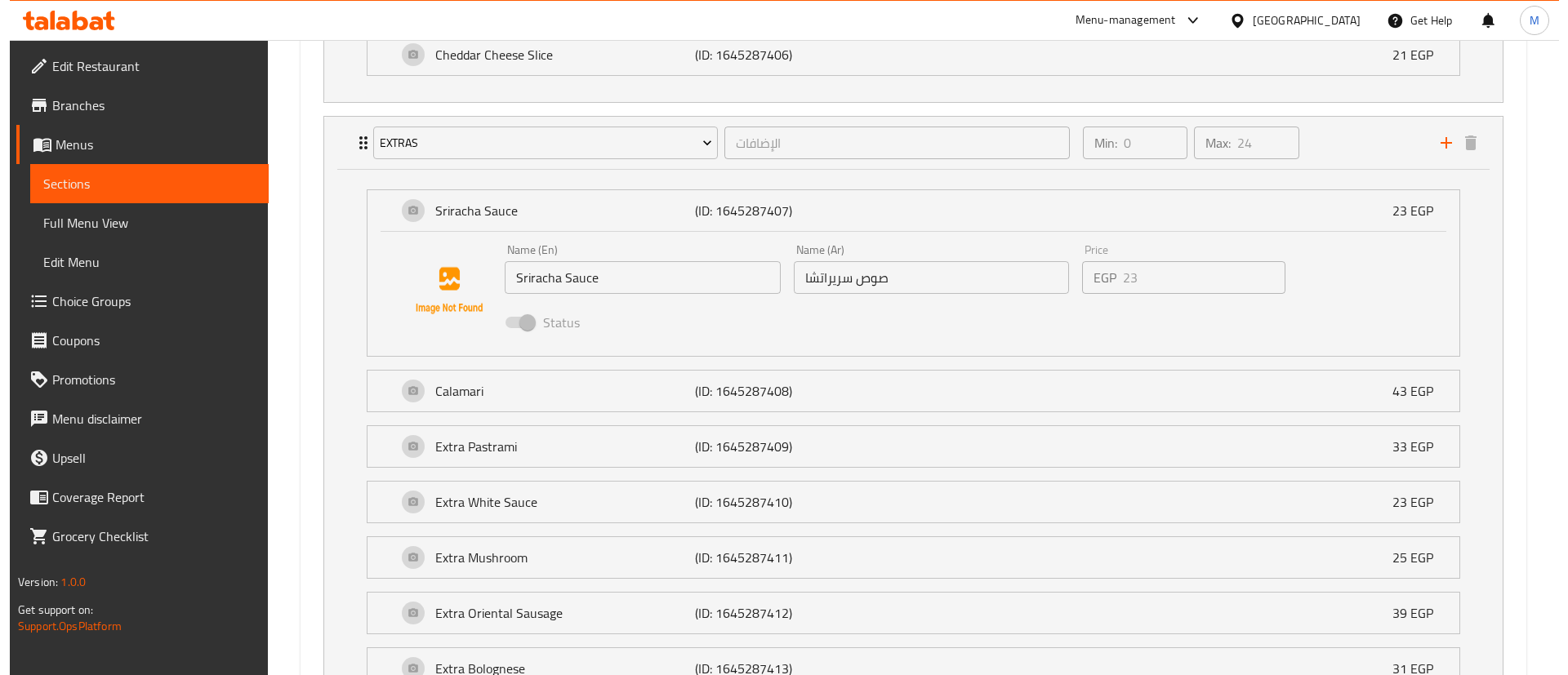
scroll to position [1251, 0]
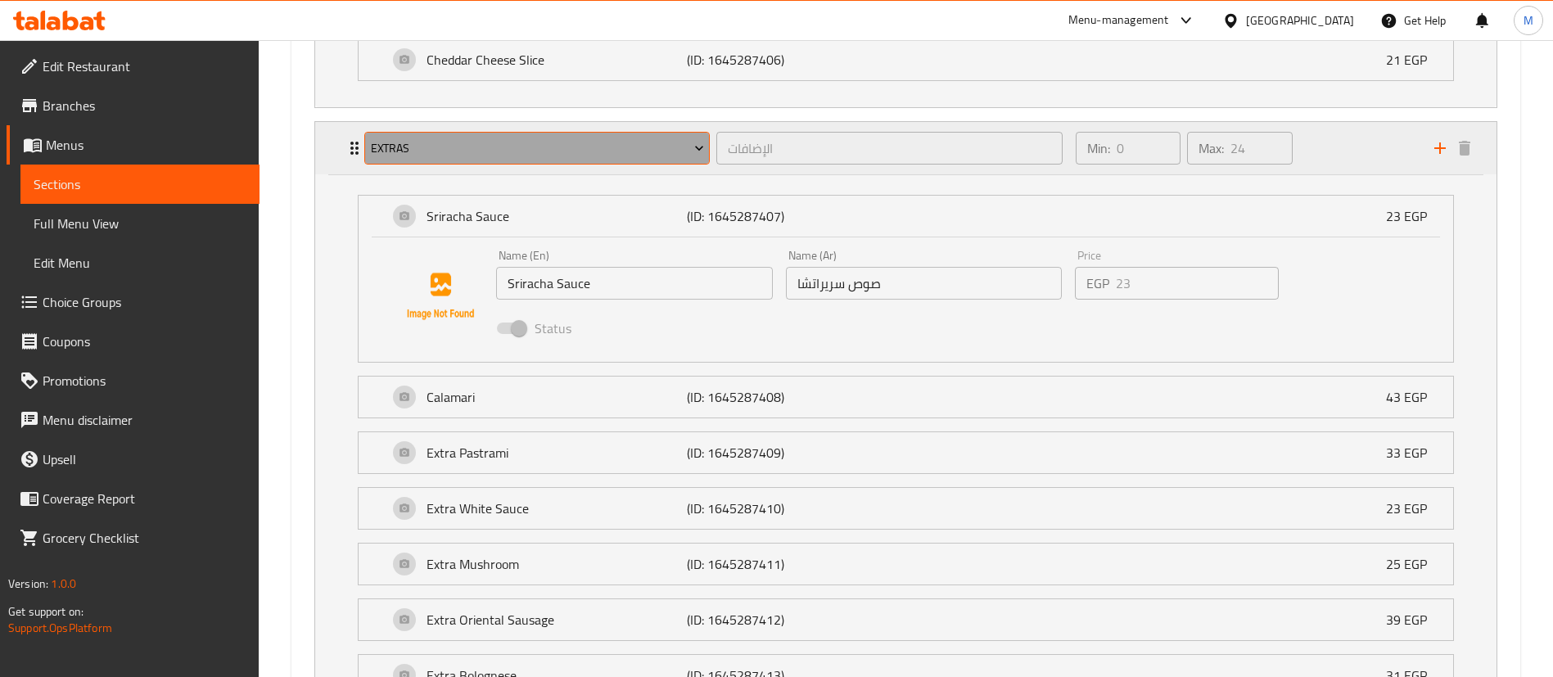
click at [650, 142] on span "Extras" at bounding box center [537, 148] width 333 height 20
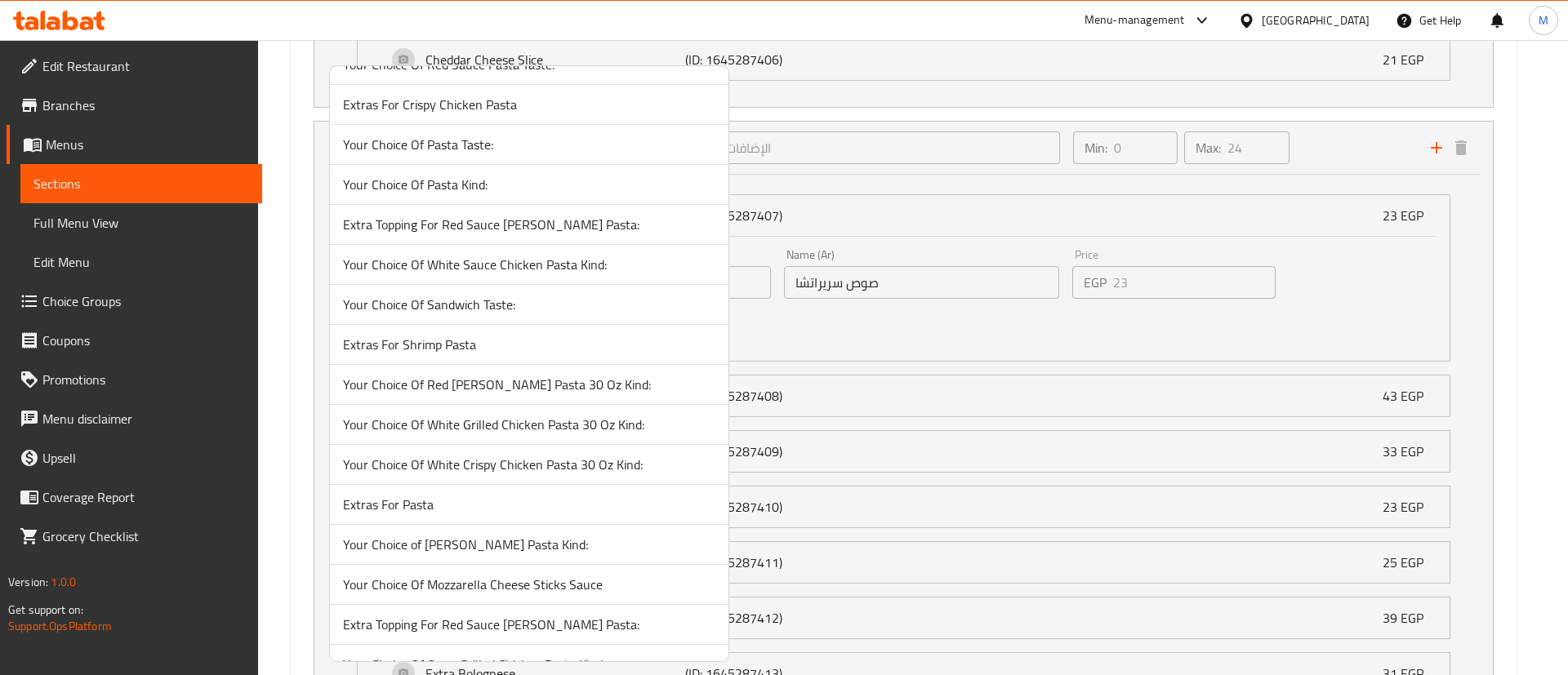
scroll to position [5948, 0]
click at [474, 219] on span "Extra Topping For Red Sauce Dawood Basha Pasta:" at bounding box center [529, 224] width 372 height 20
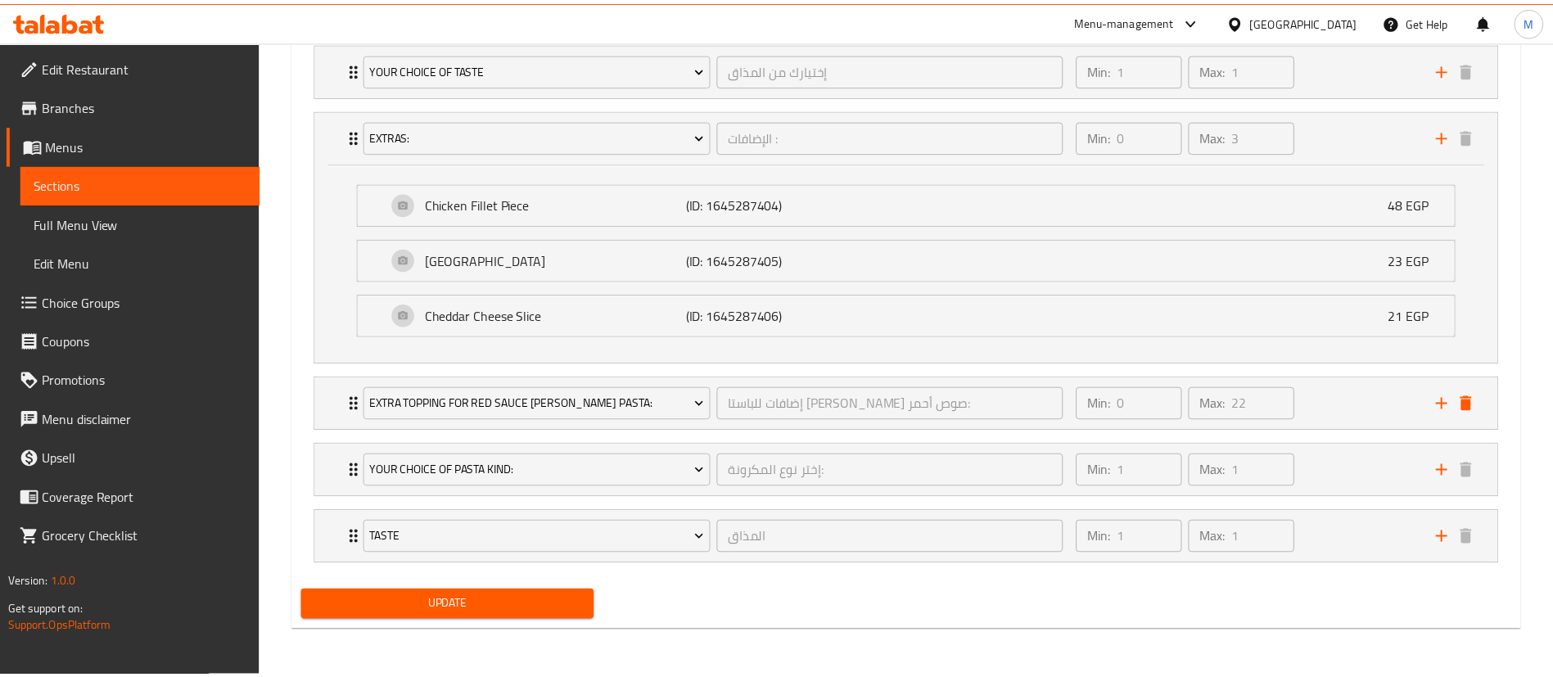
scroll to position [1000, 0]
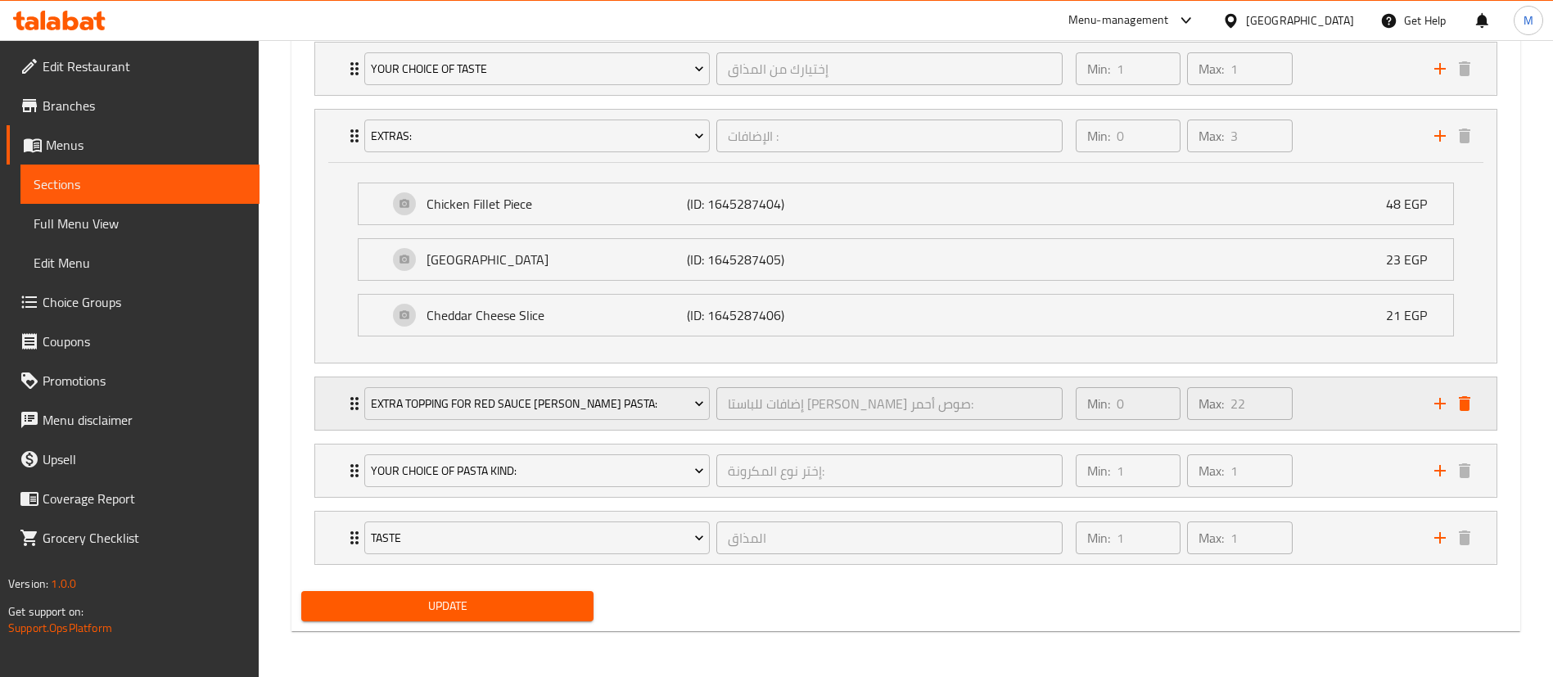
click at [332, 420] on div "Extra Topping For Red Sauce Dawood Basha Pasta: إضافات للباستا داوود باشا صوص أ…" at bounding box center [905, 403] width 1181 height 52
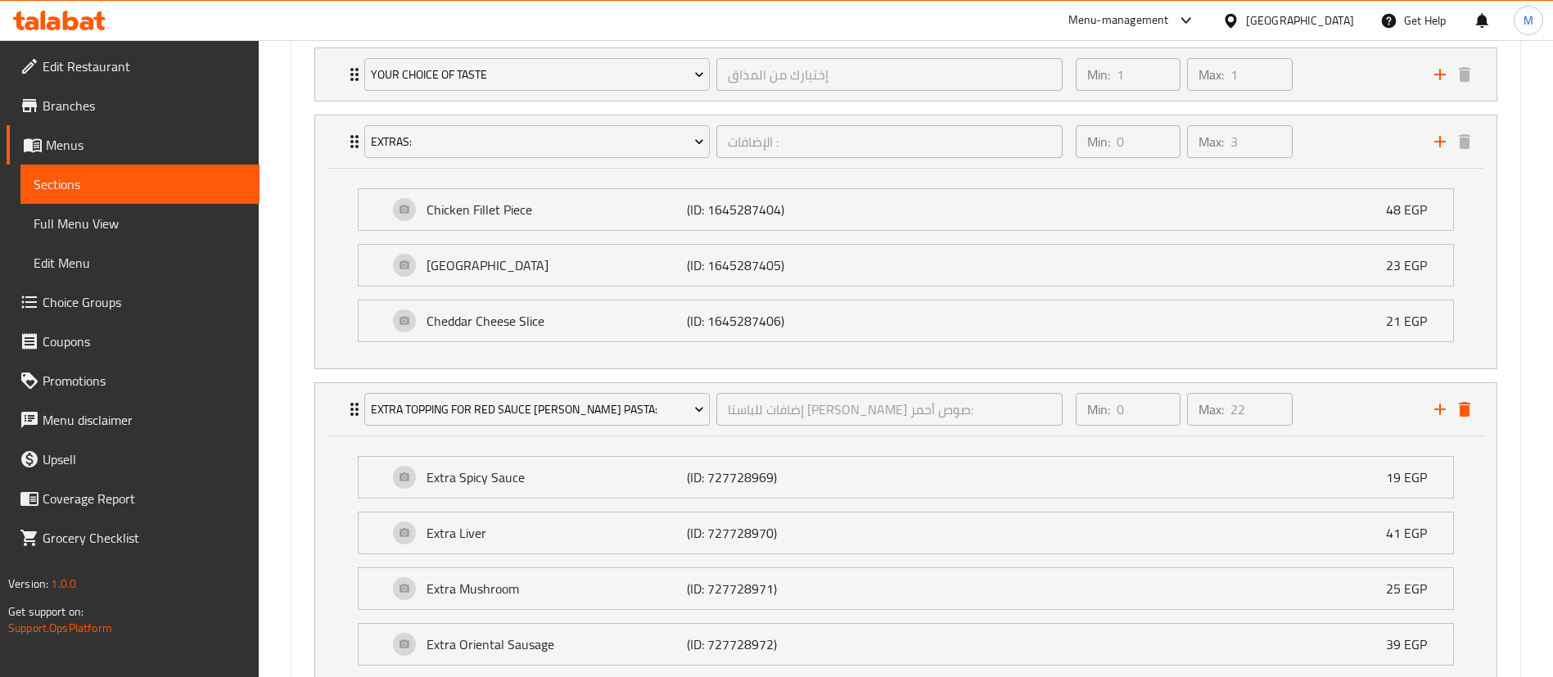
scroll to position [992, 0]
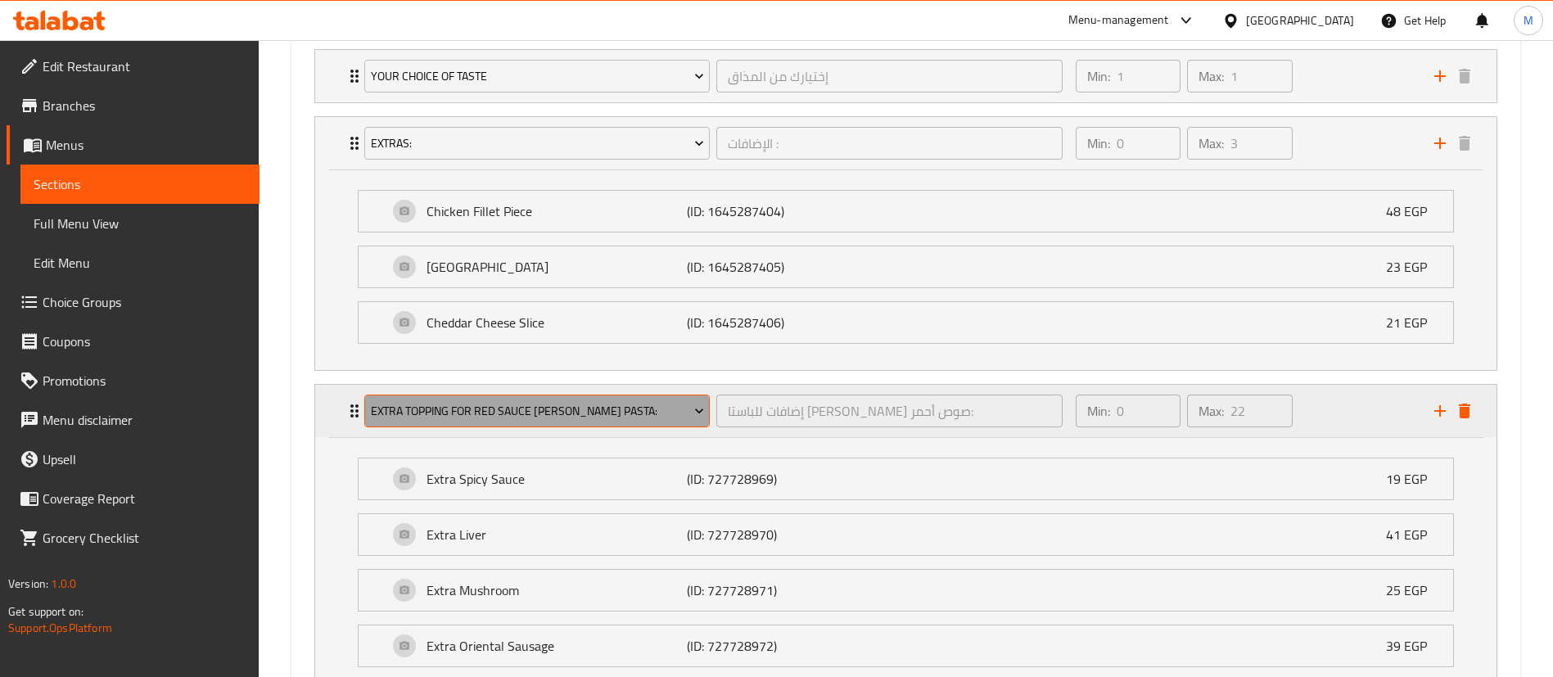
click at [642, 406] on span "Extra Topping For Red Sauce Dawood Basha Pasta:" at bounding box center [537, 411] width 333 height 20
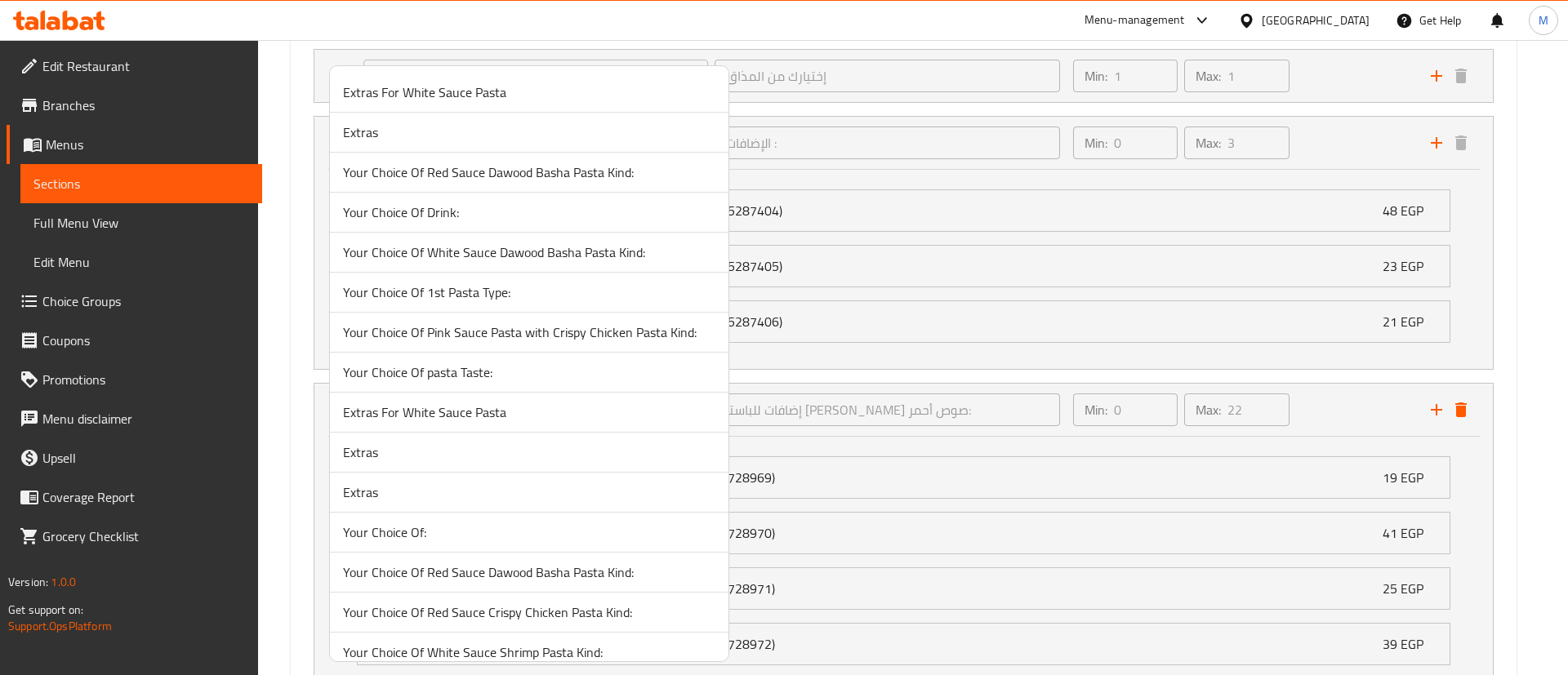
click at [299, 411] on div at bounding box center [784, 337] width 1568 height 675
